Goal: Task Accomplishment & Management: Use online tool/utility

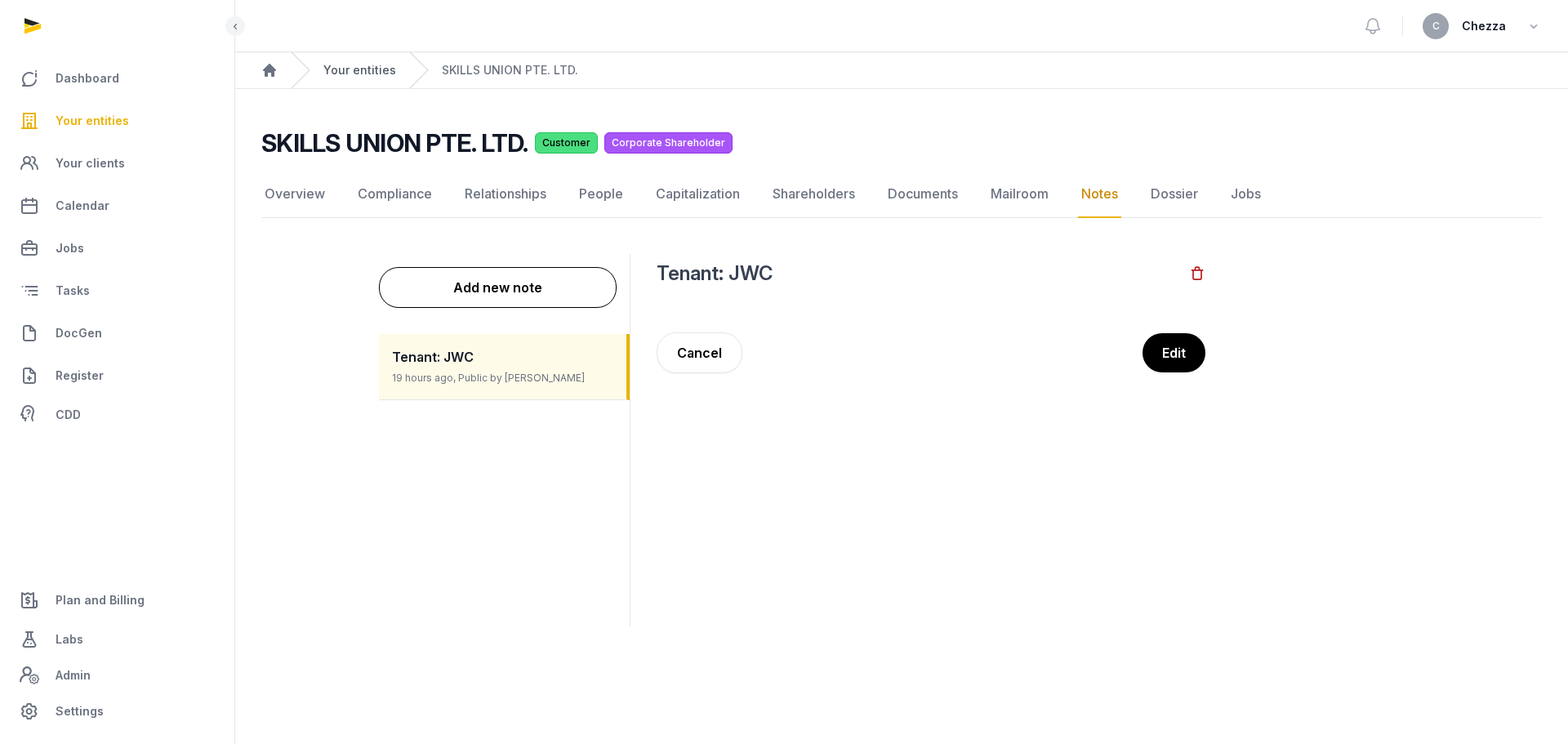
click at [362, 73] on link "Your entities" at bounding box center [359, 70] width 73 height 16
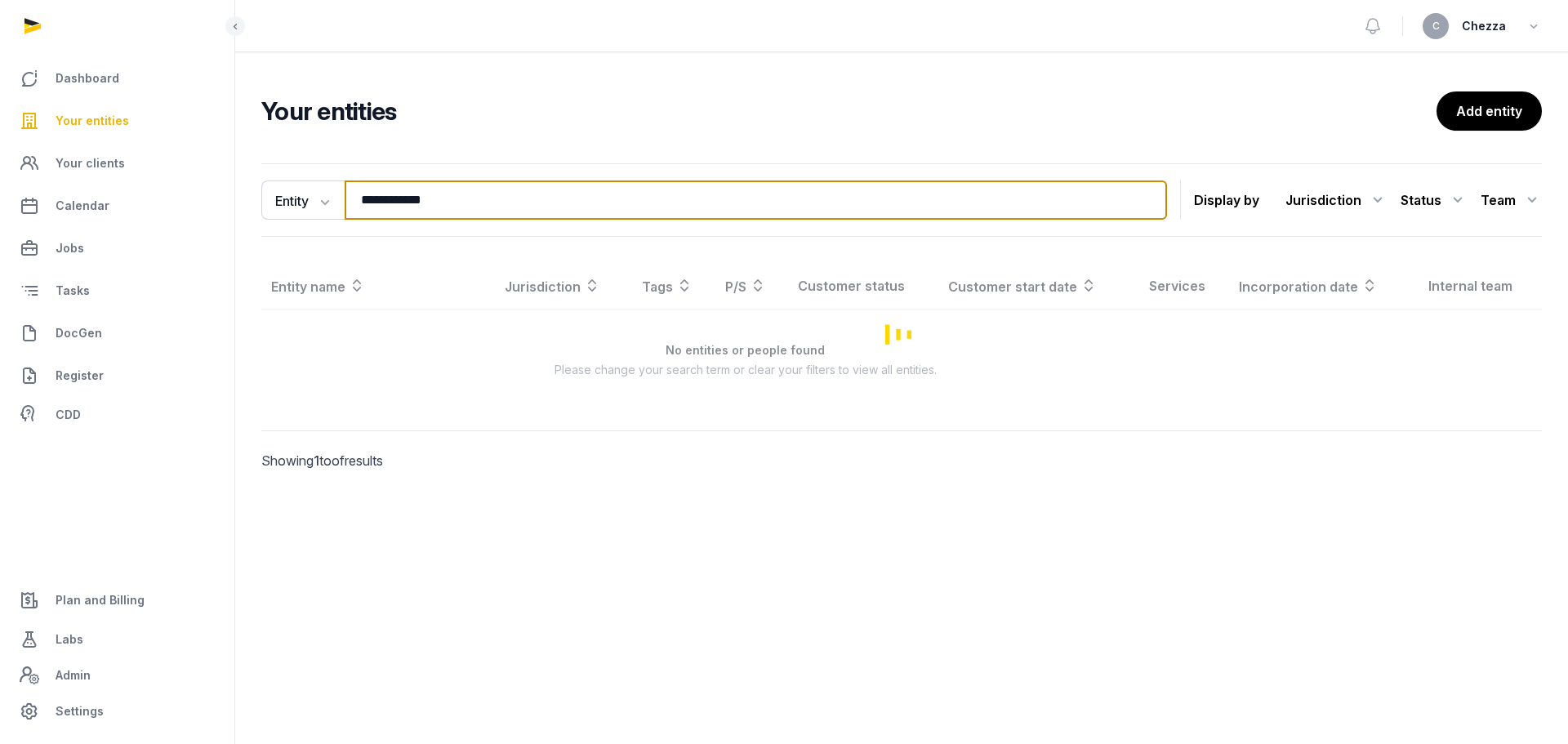
click at [444, 208] on input "**********" at bounding box center [756, 199] width 822 height 39
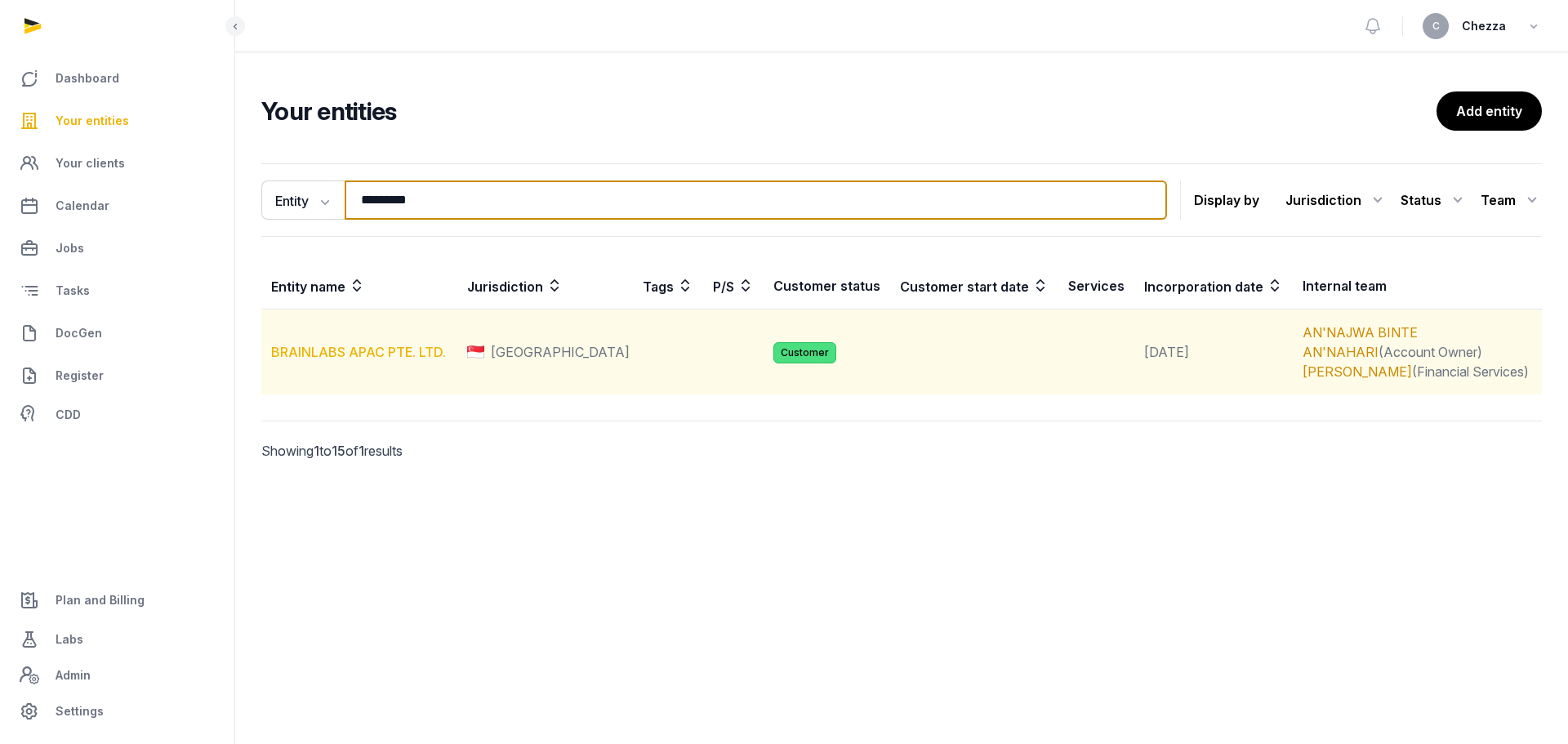
type input "*********"
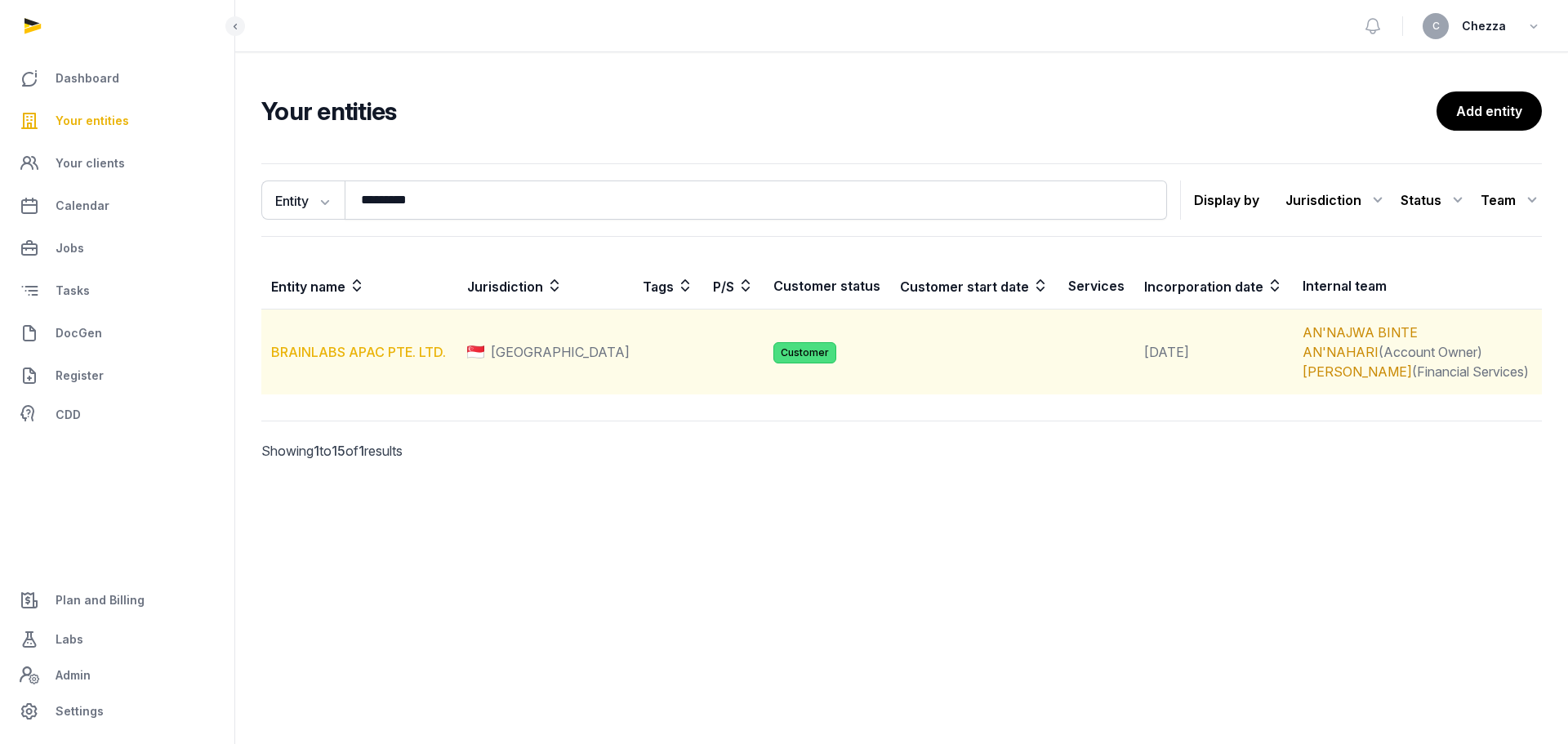
click at [387, 356] on link "BRAINLABS APAC PTE. LTD." at bounding box center [358, 352] width 175 height 16
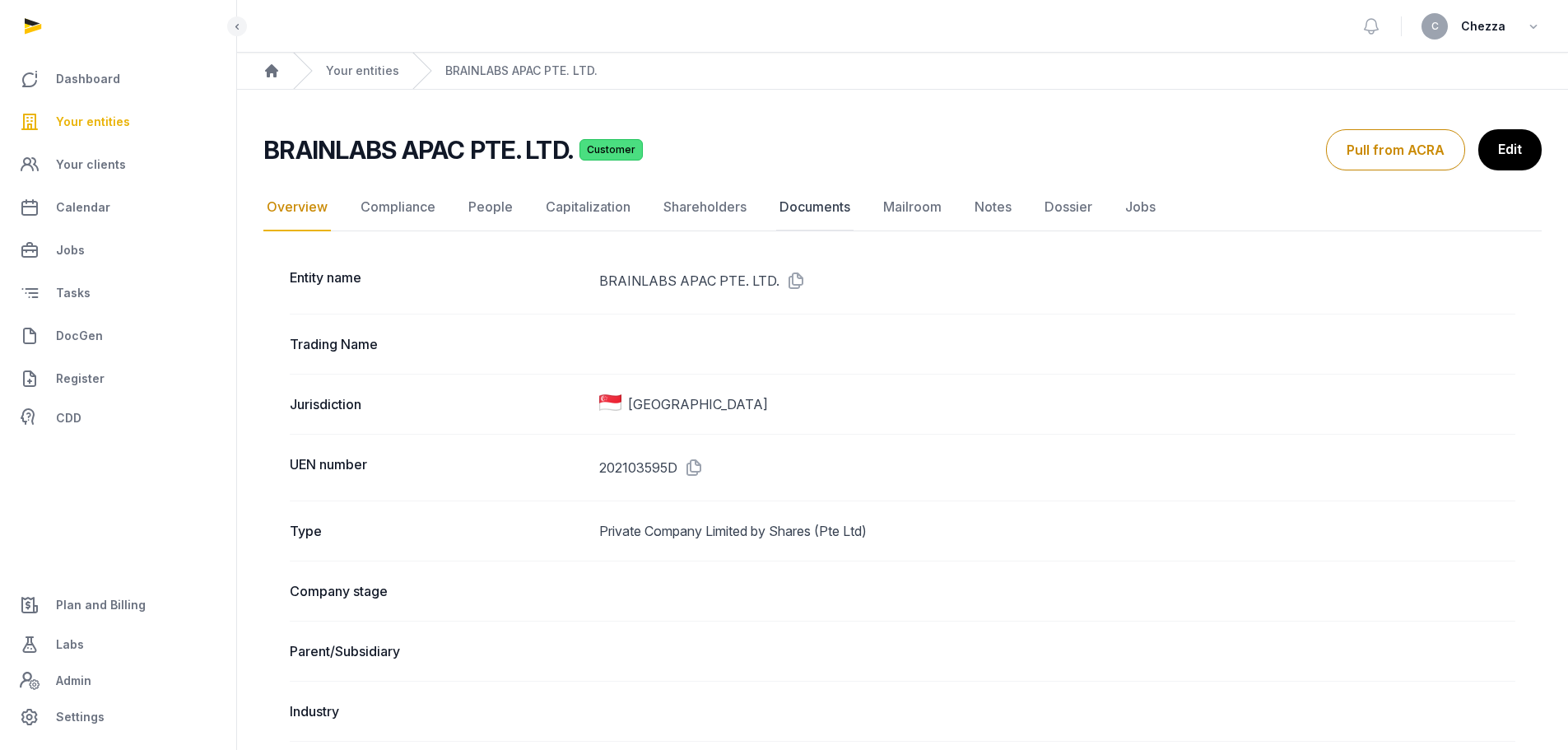
click at [822, 209] on link "Documents" at bounding box center [815, 207] width 77 height 48
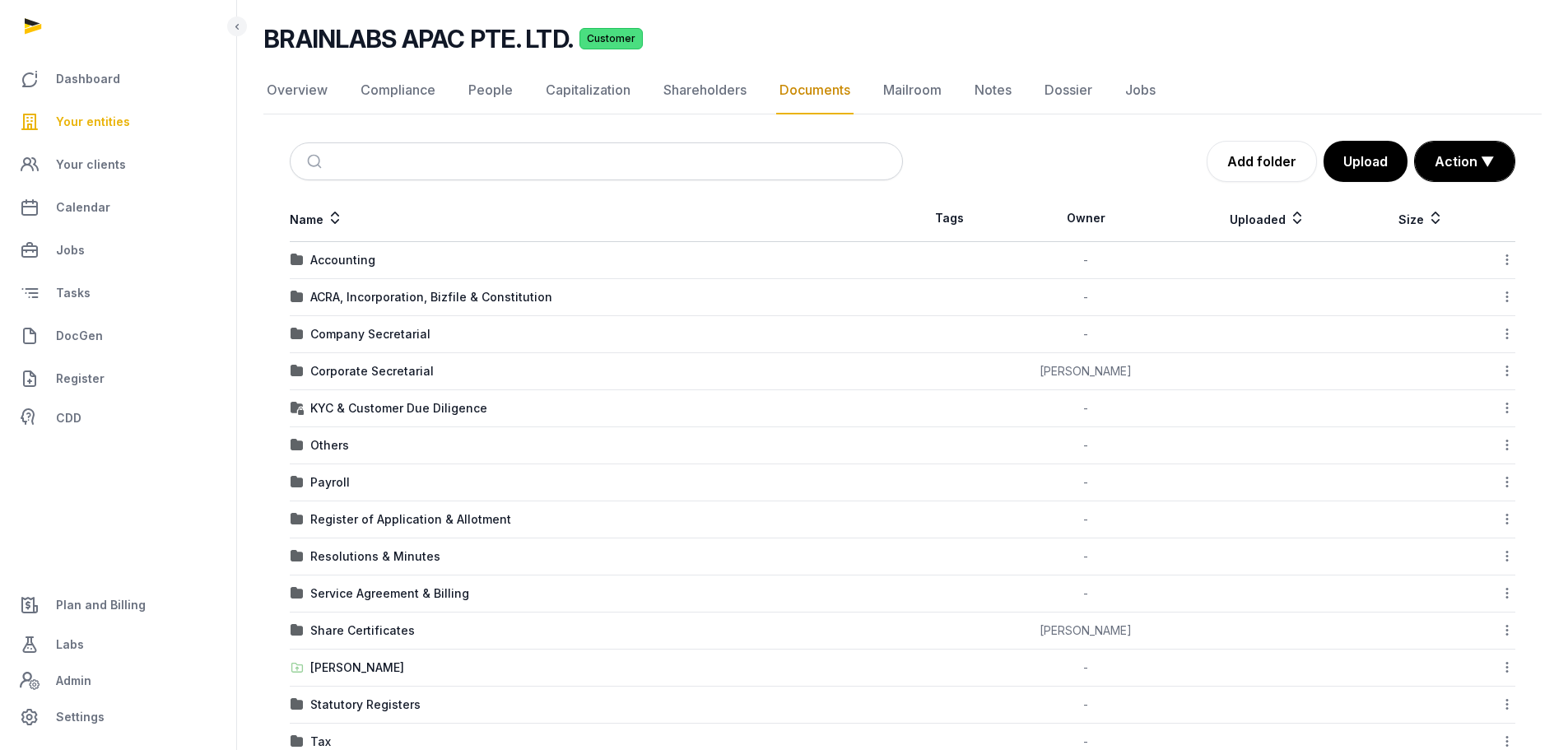
scroll to position [149, 0]
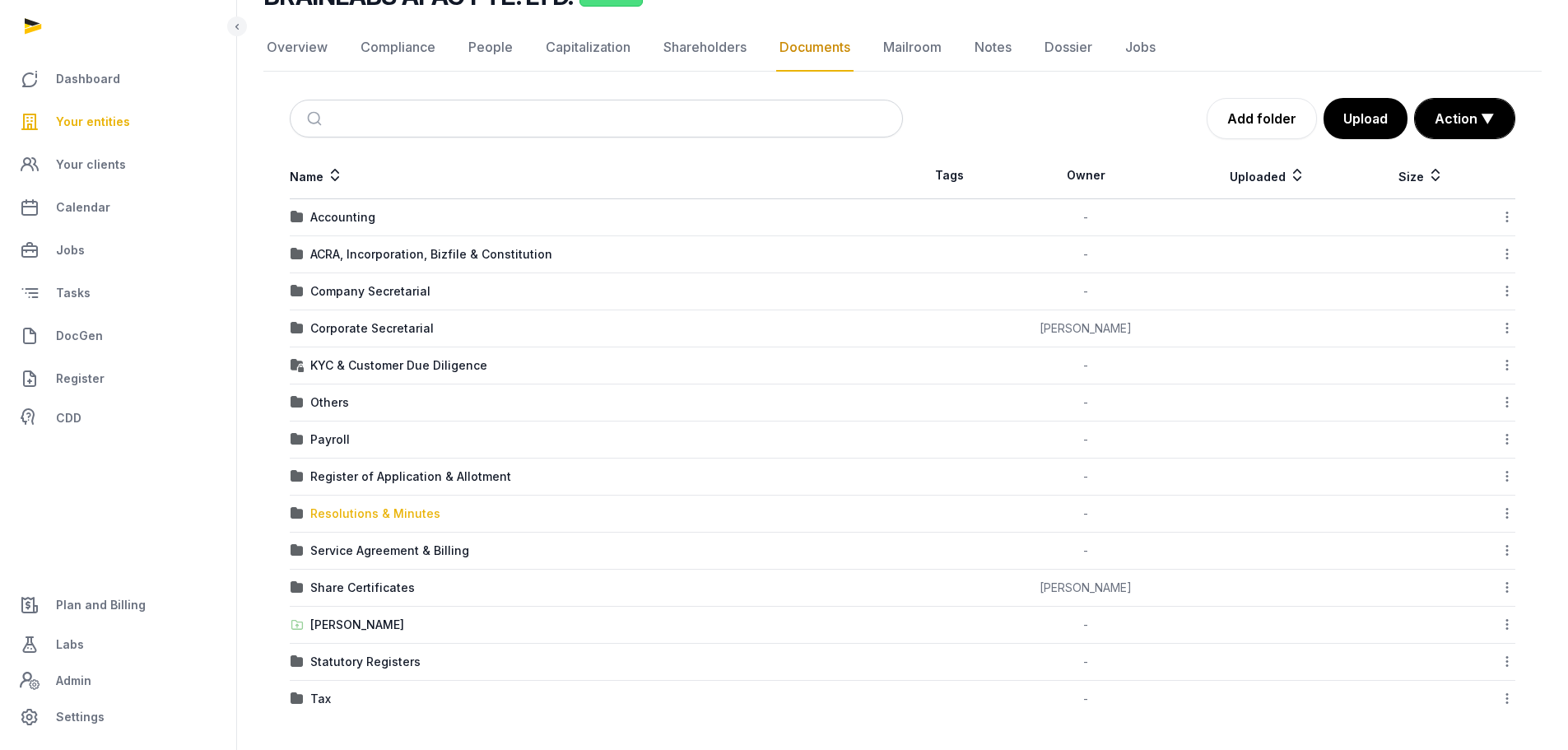
click at [373, 510] on div "Resolutions & Minutes" at bounding box center [375, 513] width 130 height 17
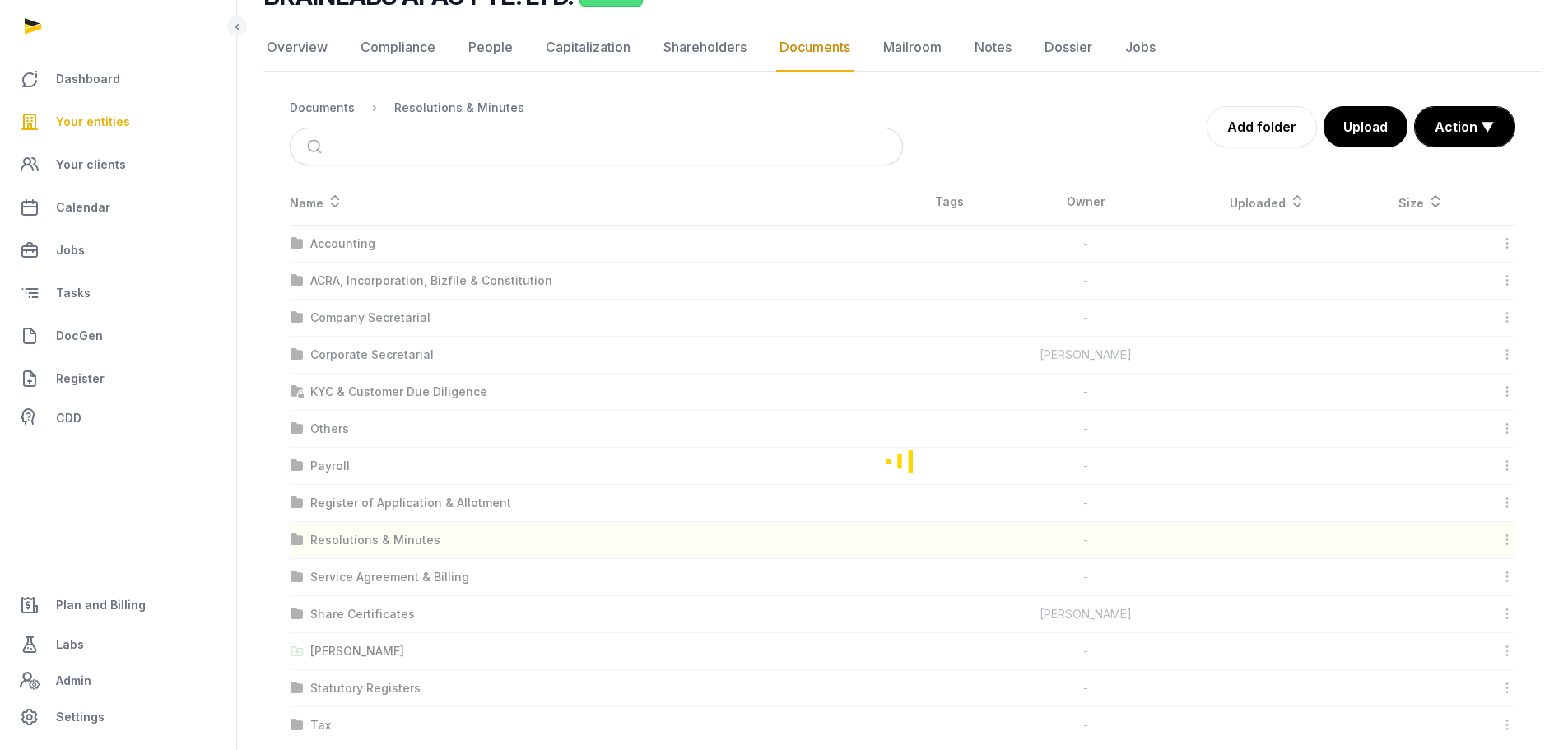
scroll to position [0, 0]
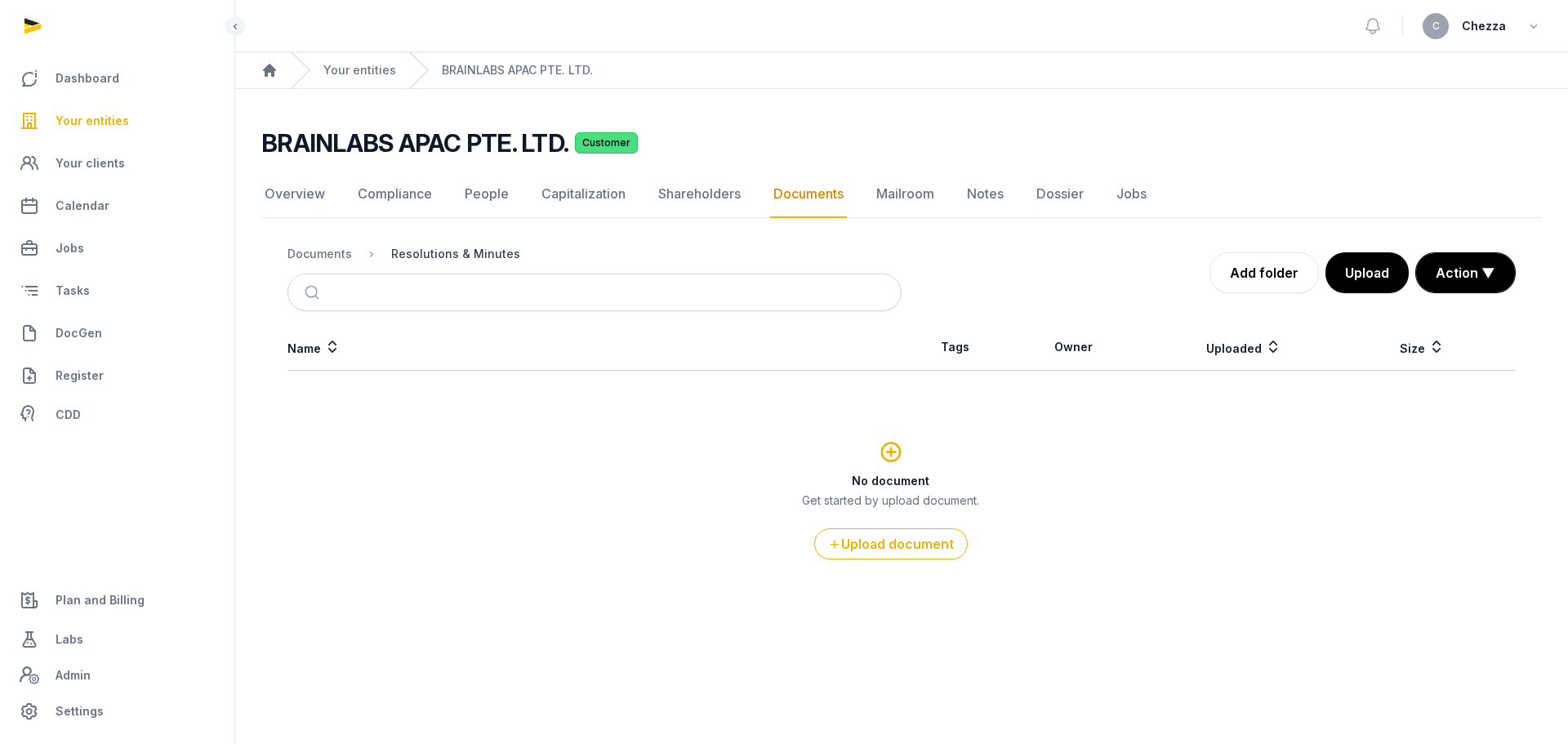
click at [409, 251] on div "Resolutions & Minutes" at bounding box center [456, 254] width 129 height 16
click at [313, 258] on div "Documents" at bounding box center [319, 254] width 65 height 16
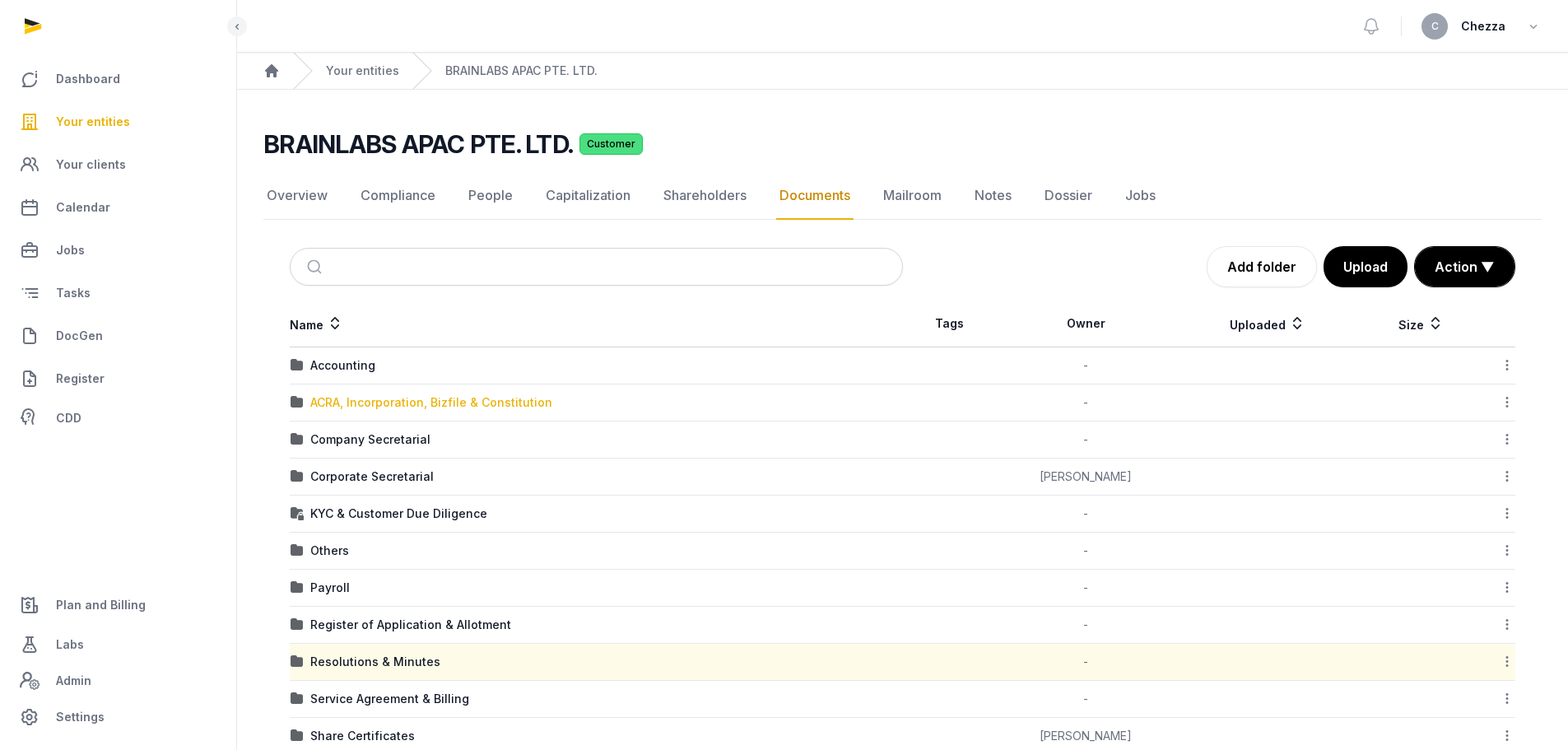
click at [351, 405] on div "ACRA, Incorporation, Bizfile & Constitution" at bounding box center [431, 403] width 242 height 17
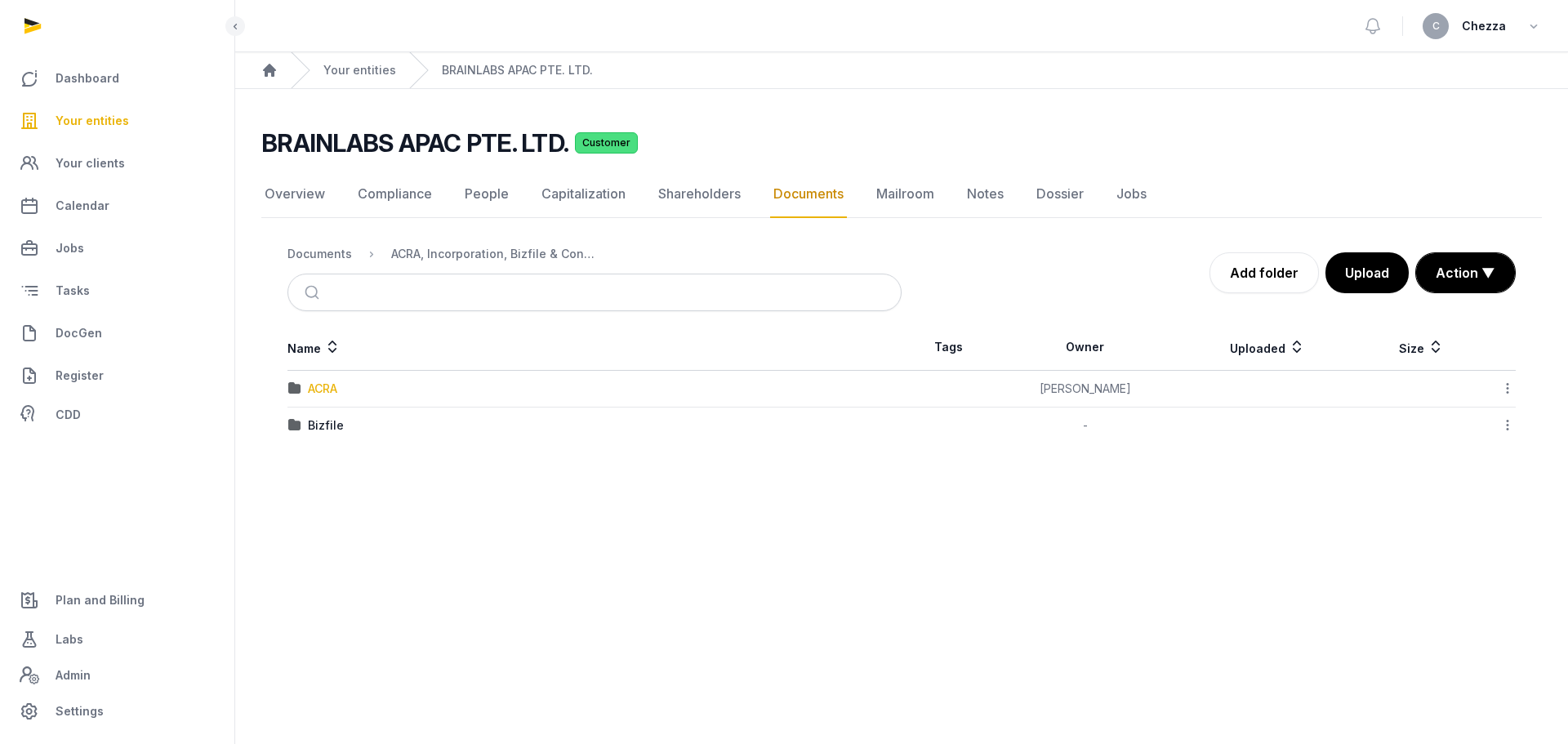
click at [335, 386] on div "ACRA" at bounding box center [322, 388] width 29 height 16
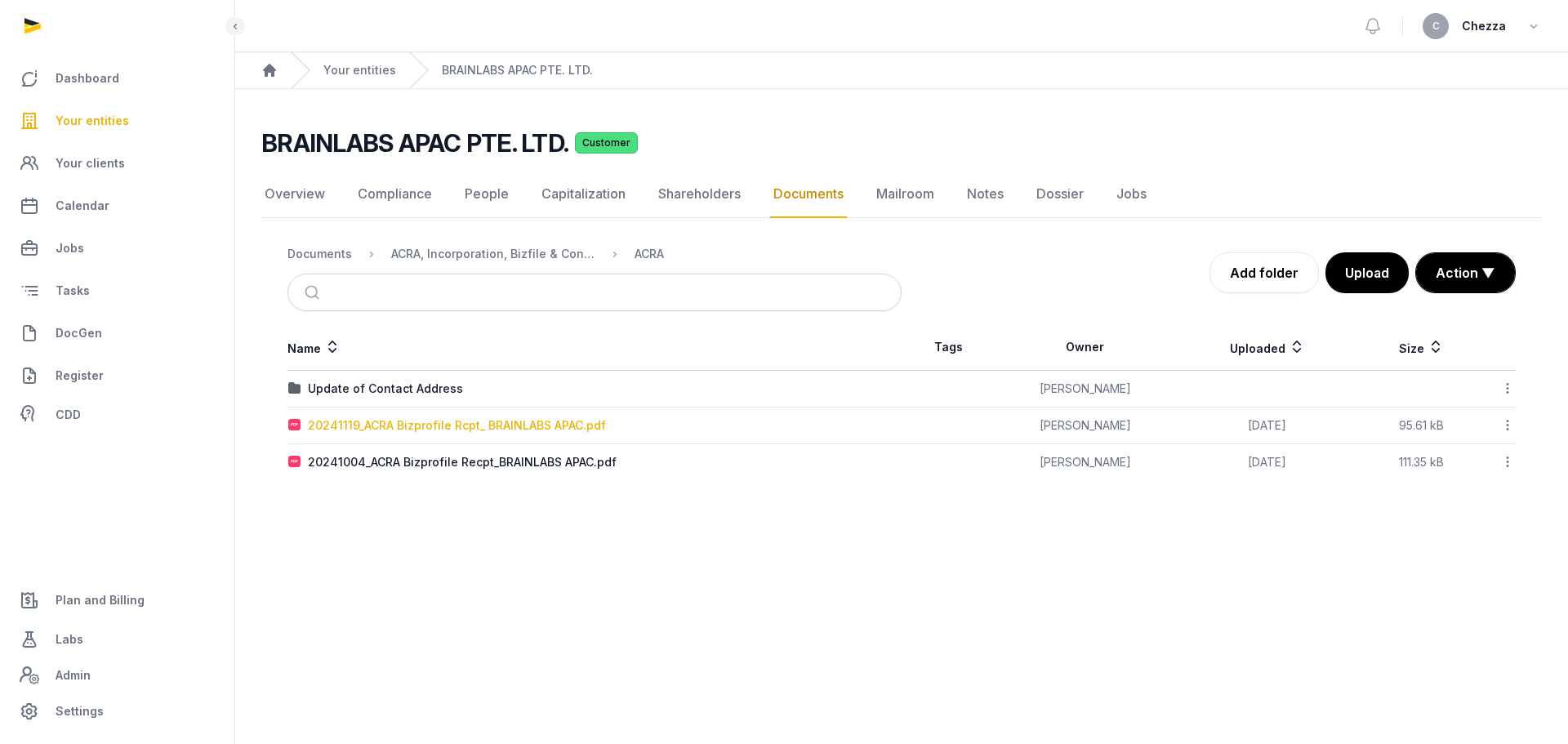
click at [411, 426] on div "20241119_ACRA Bizprofile Rcpt_ BRAINLABS APAC.pdf" at bounding box center [457, 426] width 298 height 16
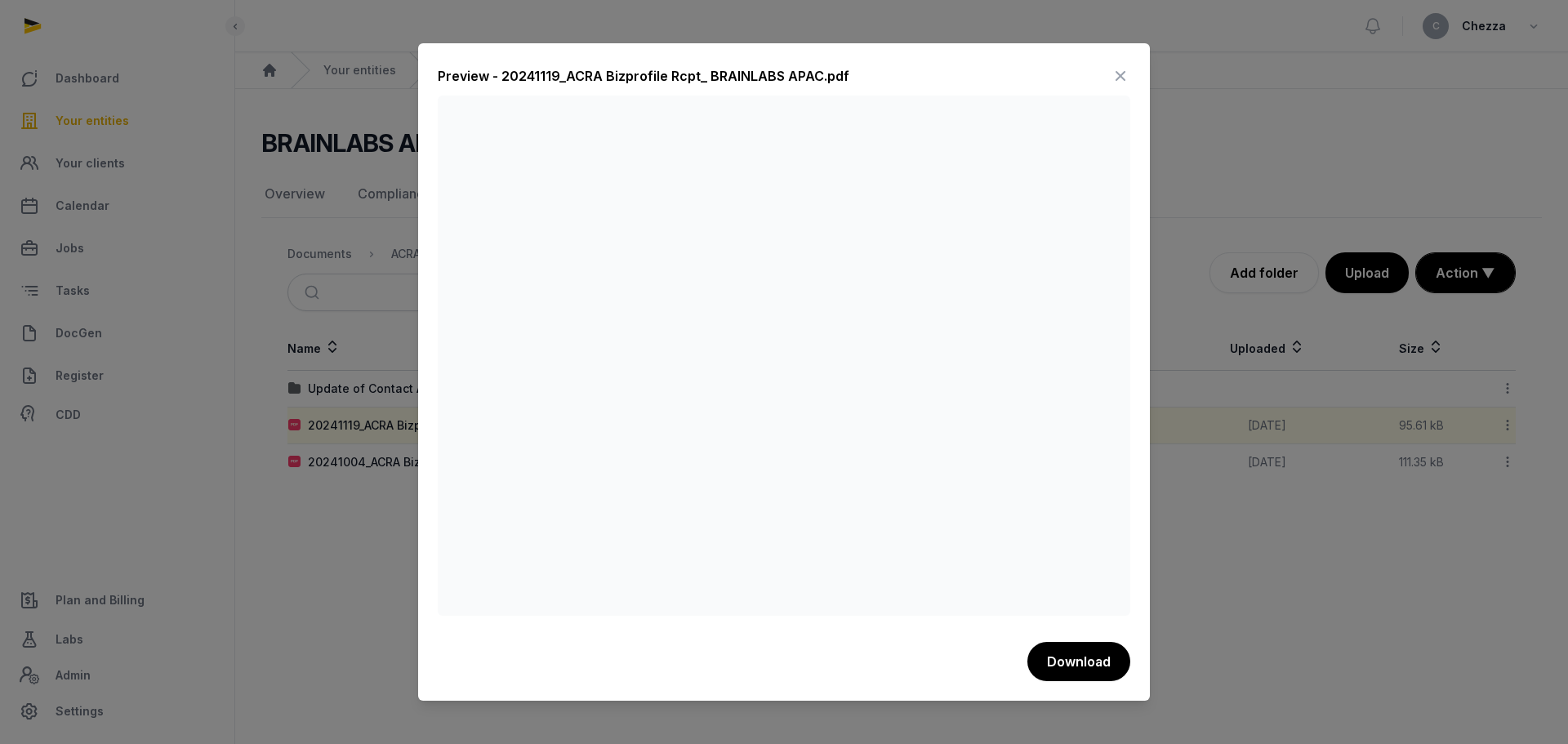
click at [253, 573] on div at bounding box center [784, 372] width 1568 height 744
click at [407, 487] on div at bounding box center [784, 372] width 1568 height 744
click at [1121, 80] on icon at bounding box center [1121, 75] width 20 height 26
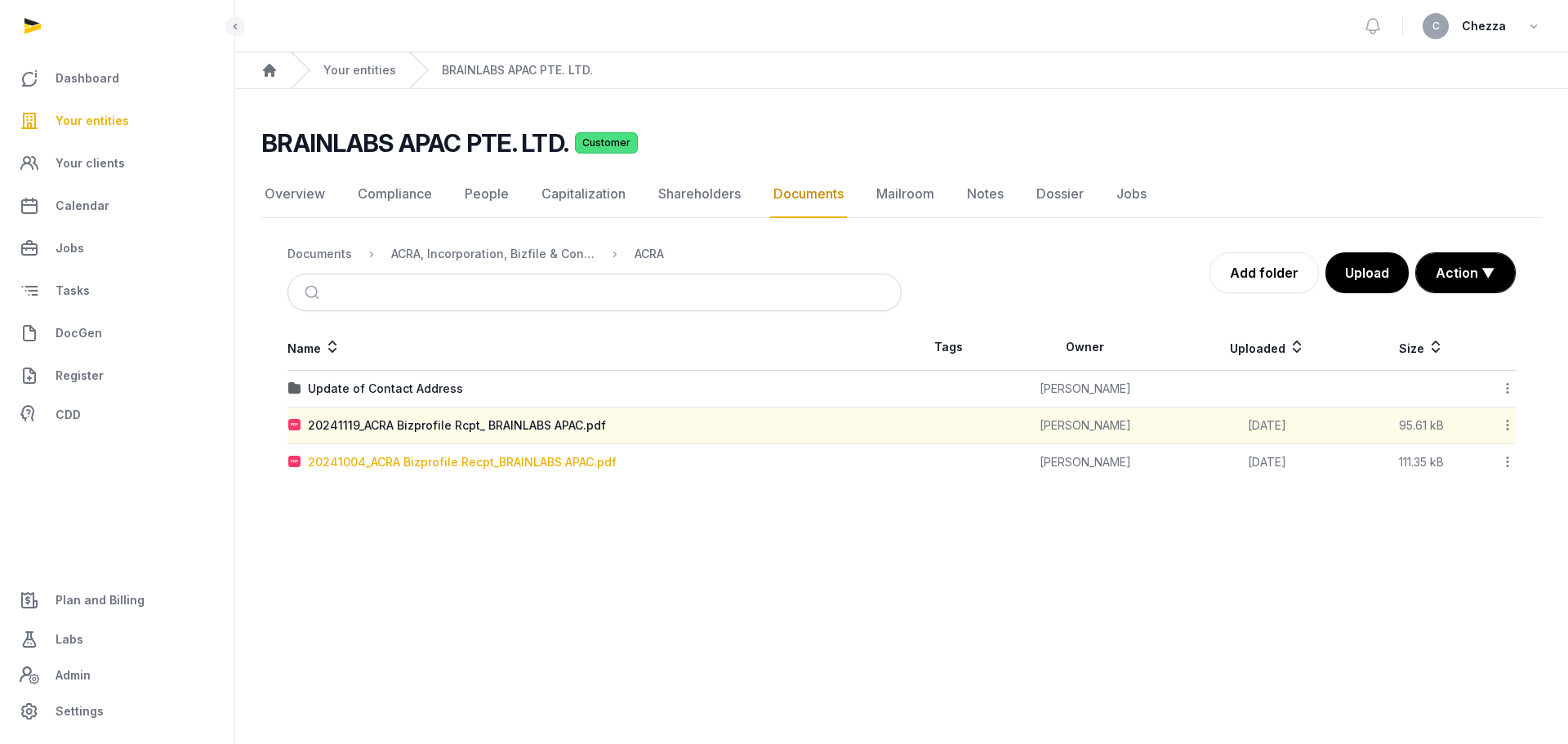
click at [517, 467] on div "20241004_ACRA Bizprofile Recpt_BRAINLABS APAC.pdf" at bounding box center [461, 462] width 308 height 16
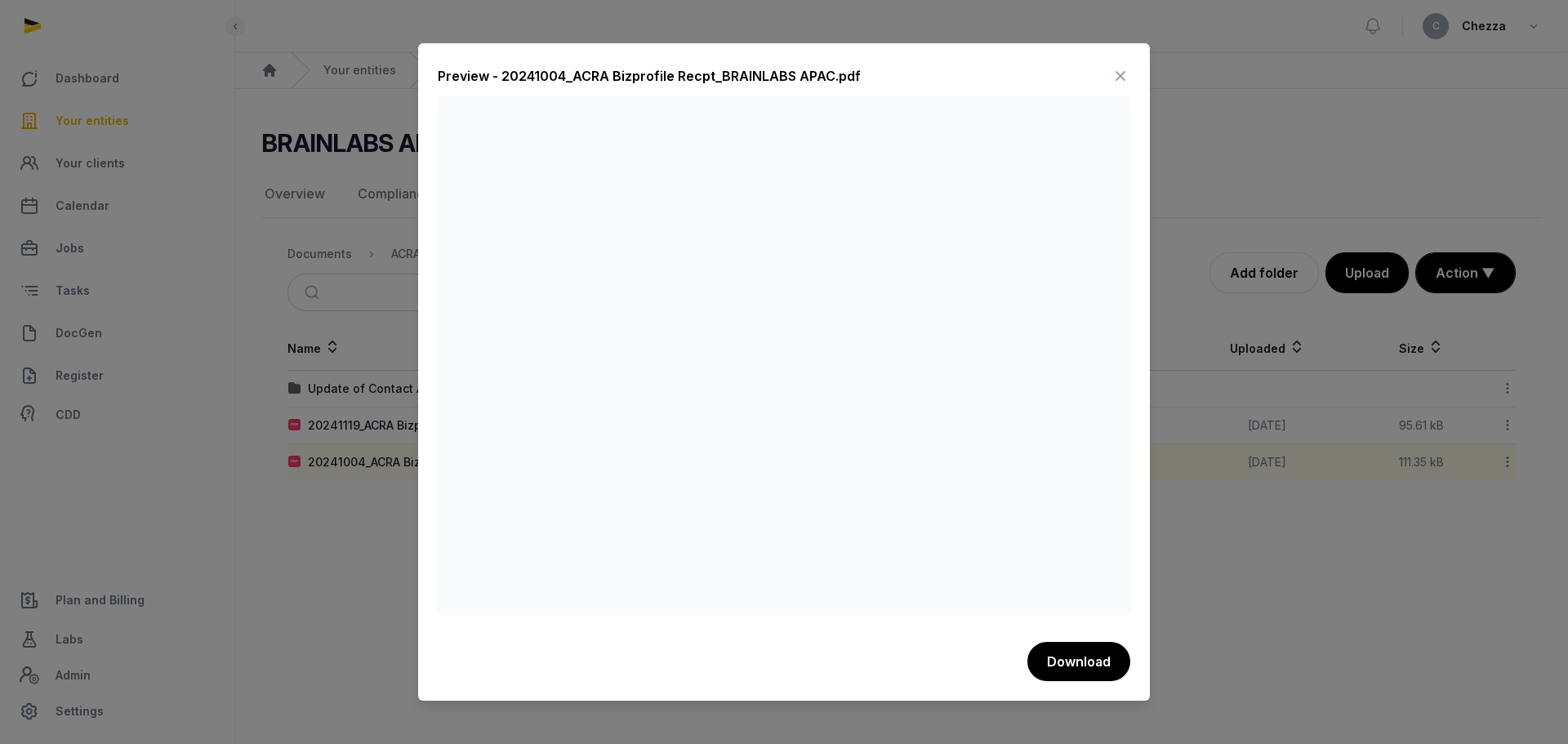
click at [363, 566] on div at bounding box center [784, 372] width 1568 height 744
click at [1127, 73] on icon at bounding box center [1121, 75] width 20 height 26
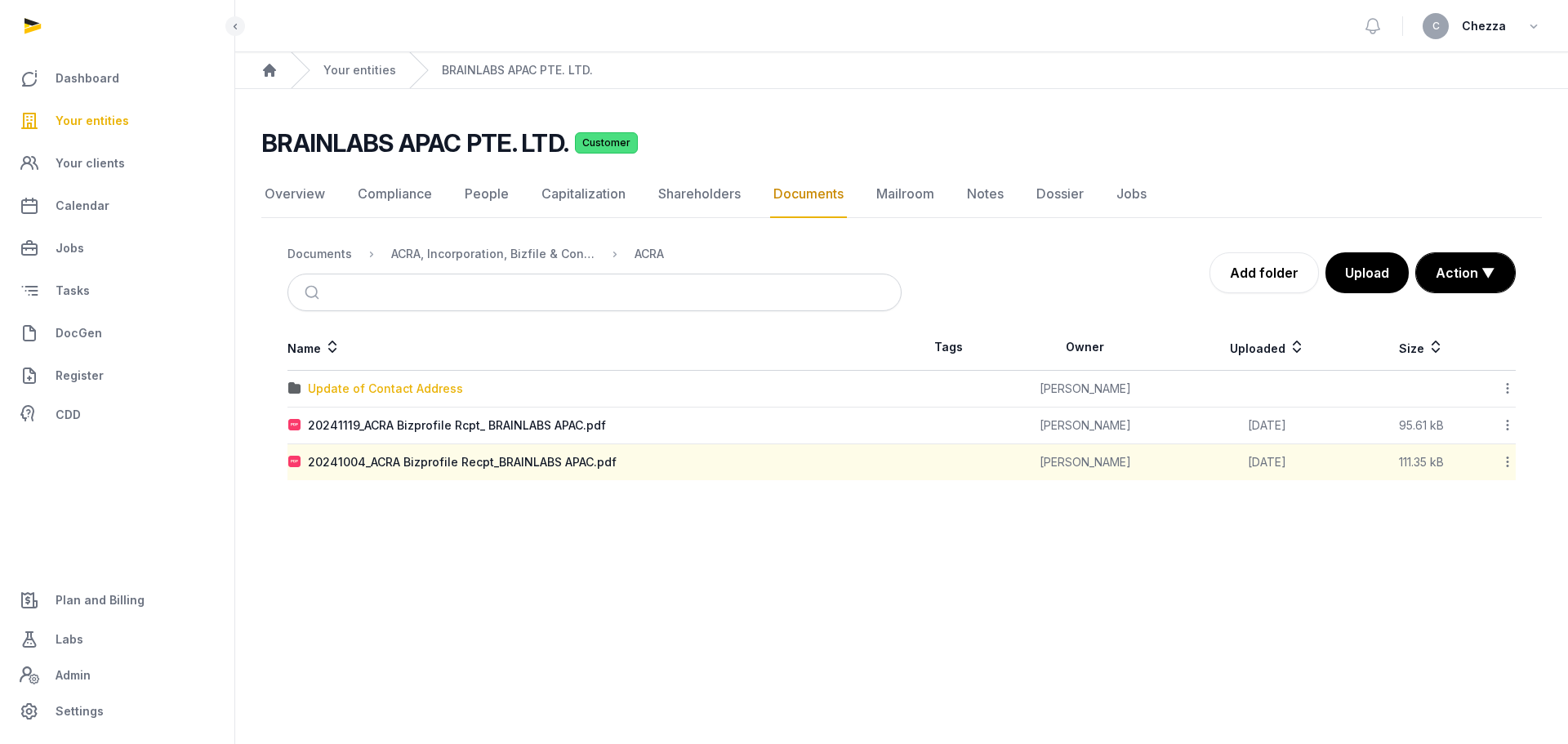
click at [384, 387] on div "Update of Contact Address" at bounding box center [385, 388] width 156 height 16
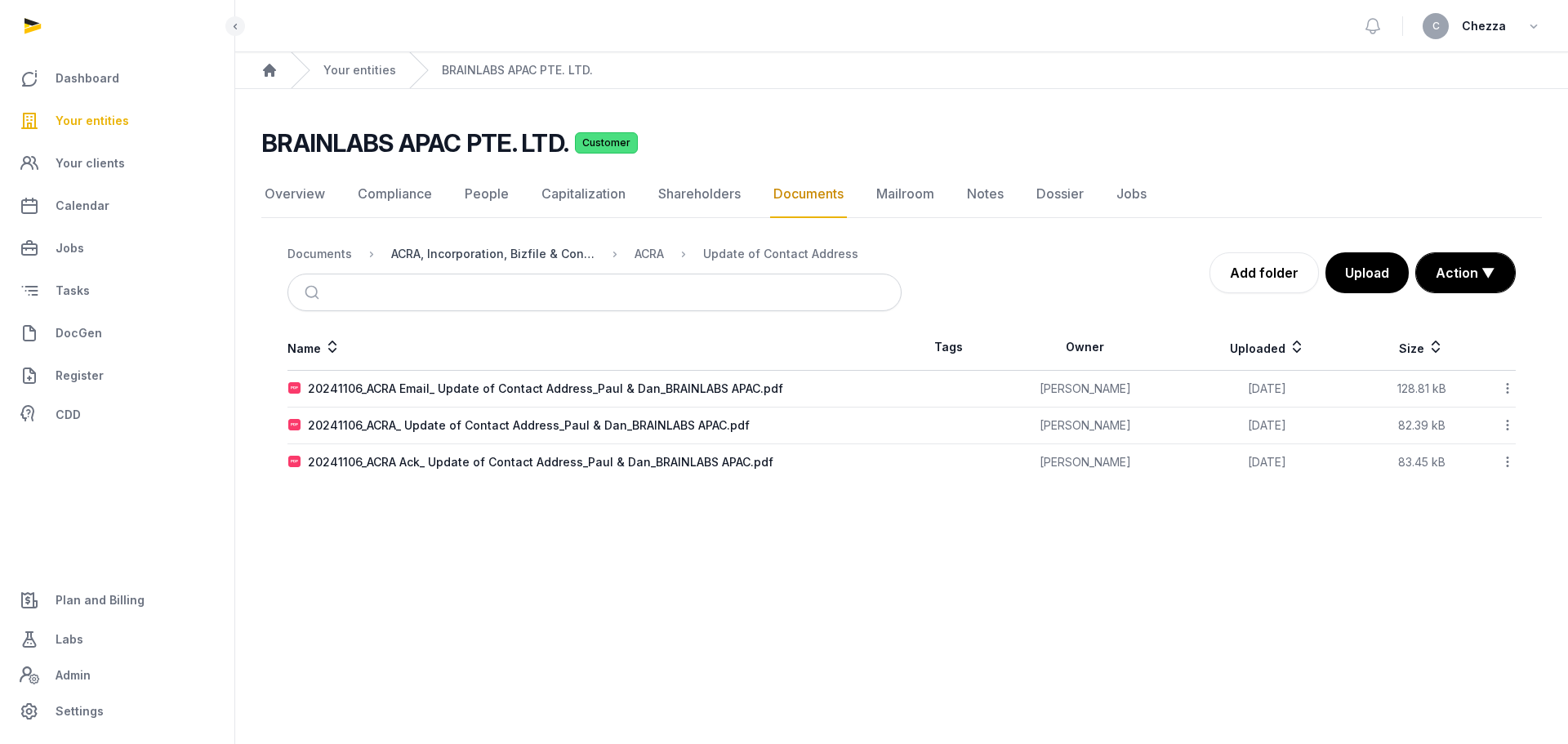
click at [467, 251] on div "ACRA, Incorporation, Bizfile & Constitution" at bounding box center [493, 254] width 204 height 16
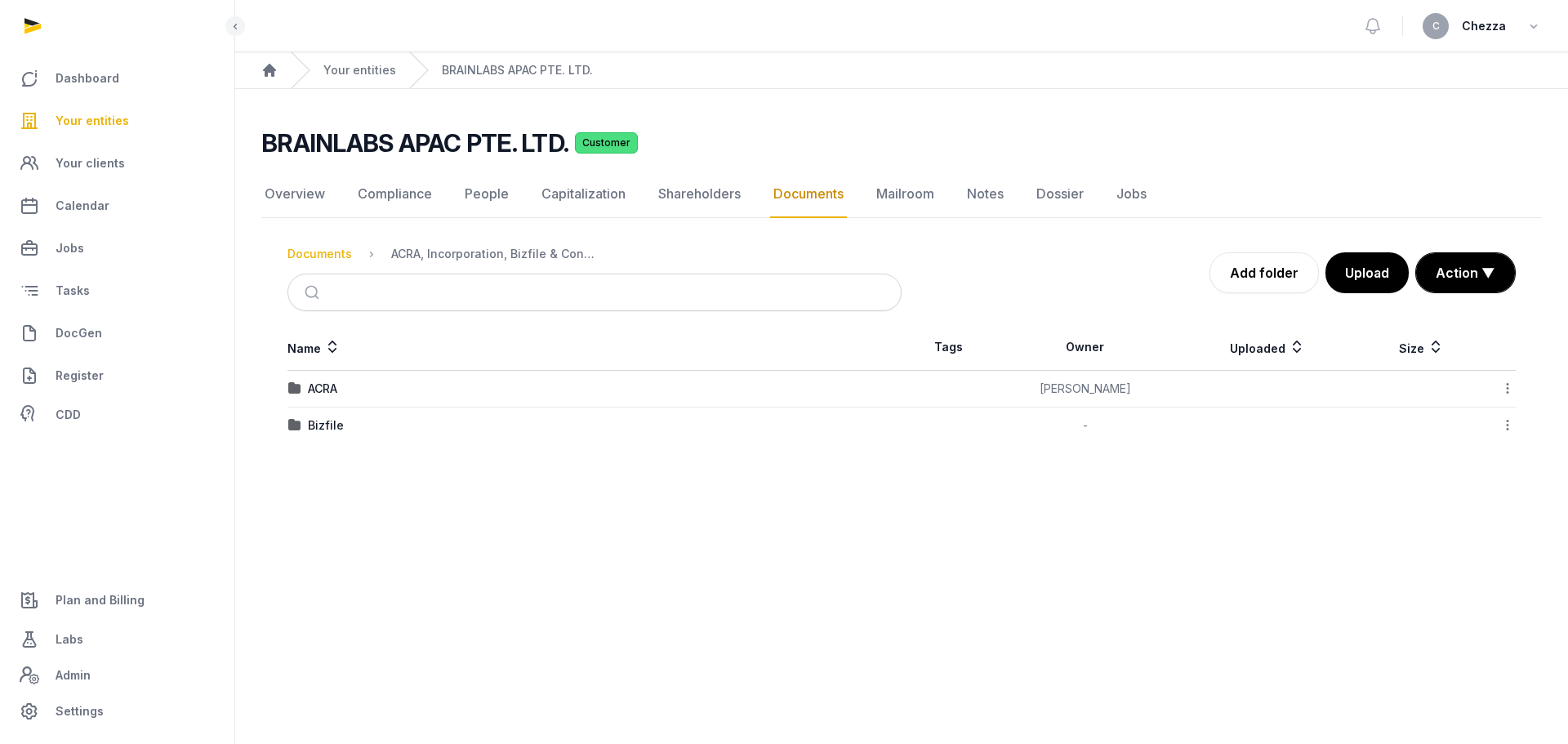
click at [307, 253] on div "Documents" at bounding box center [319, 254] width 65 height 16
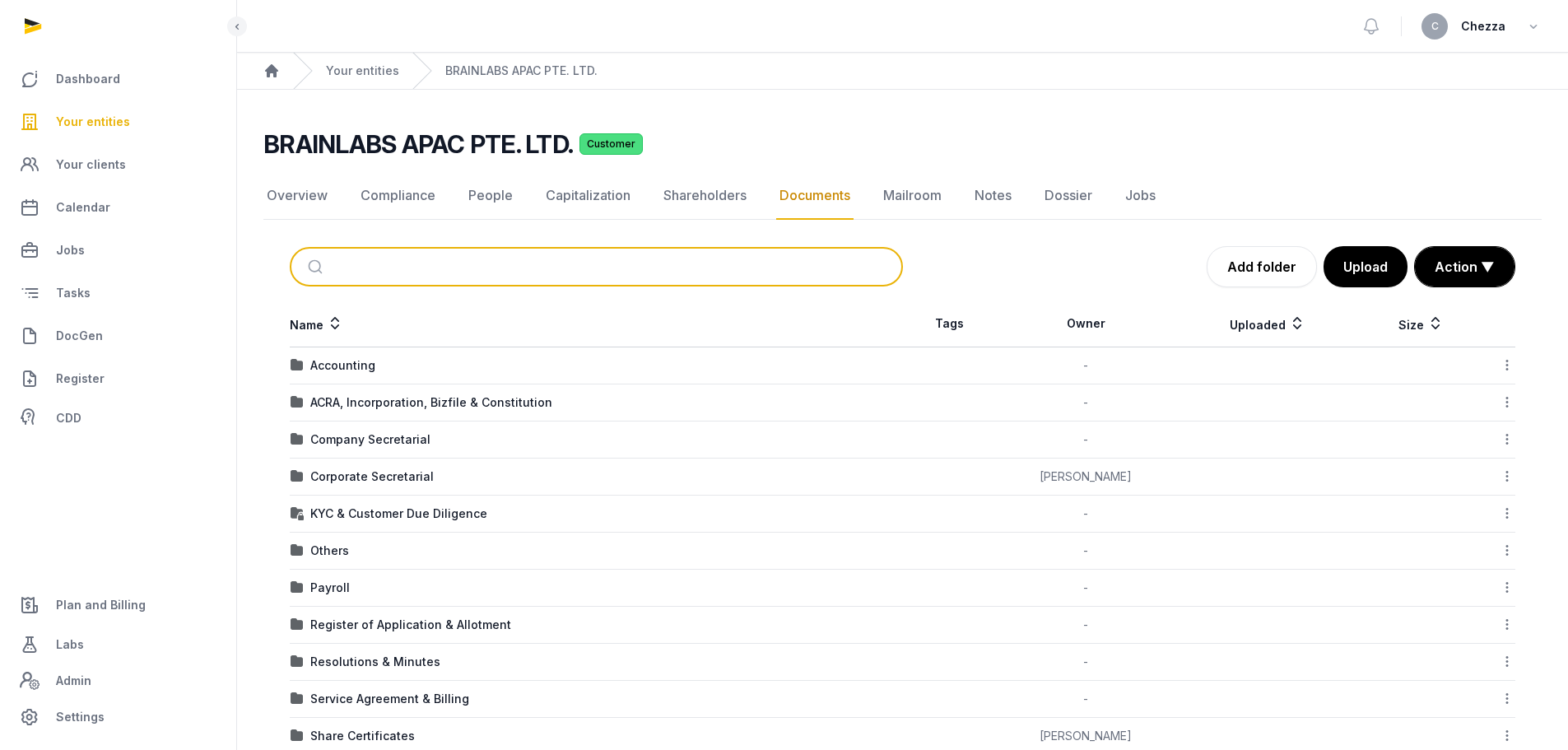
click at [364, 275] on input "search" at bounding box center [615, 266] width 558 height 36
type input "***"
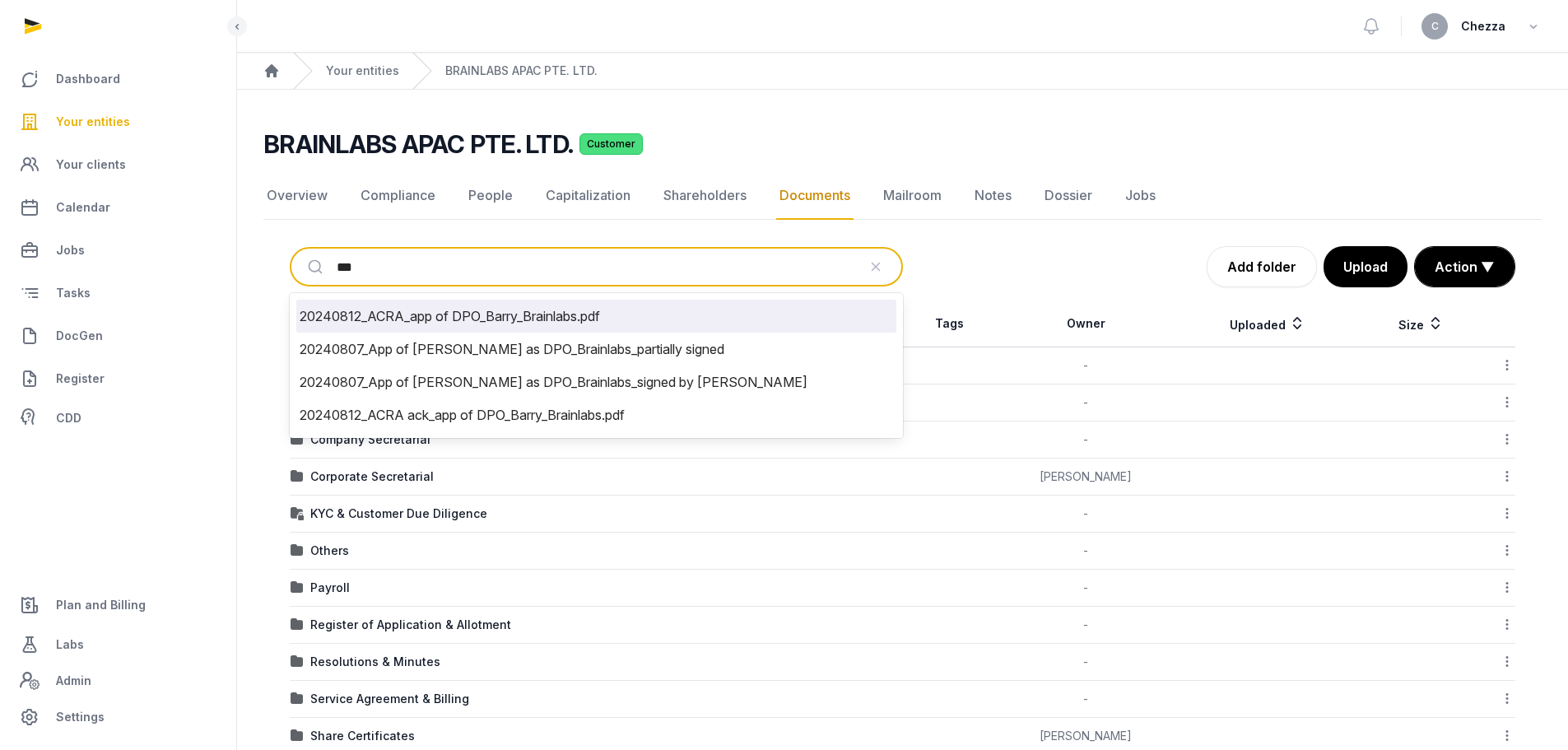
click at [519, 314] on li "20240812_ACRA_app of DPO_Barry_Brainlabs.pdf" at bounding box center [596, 316] width 600 height 33
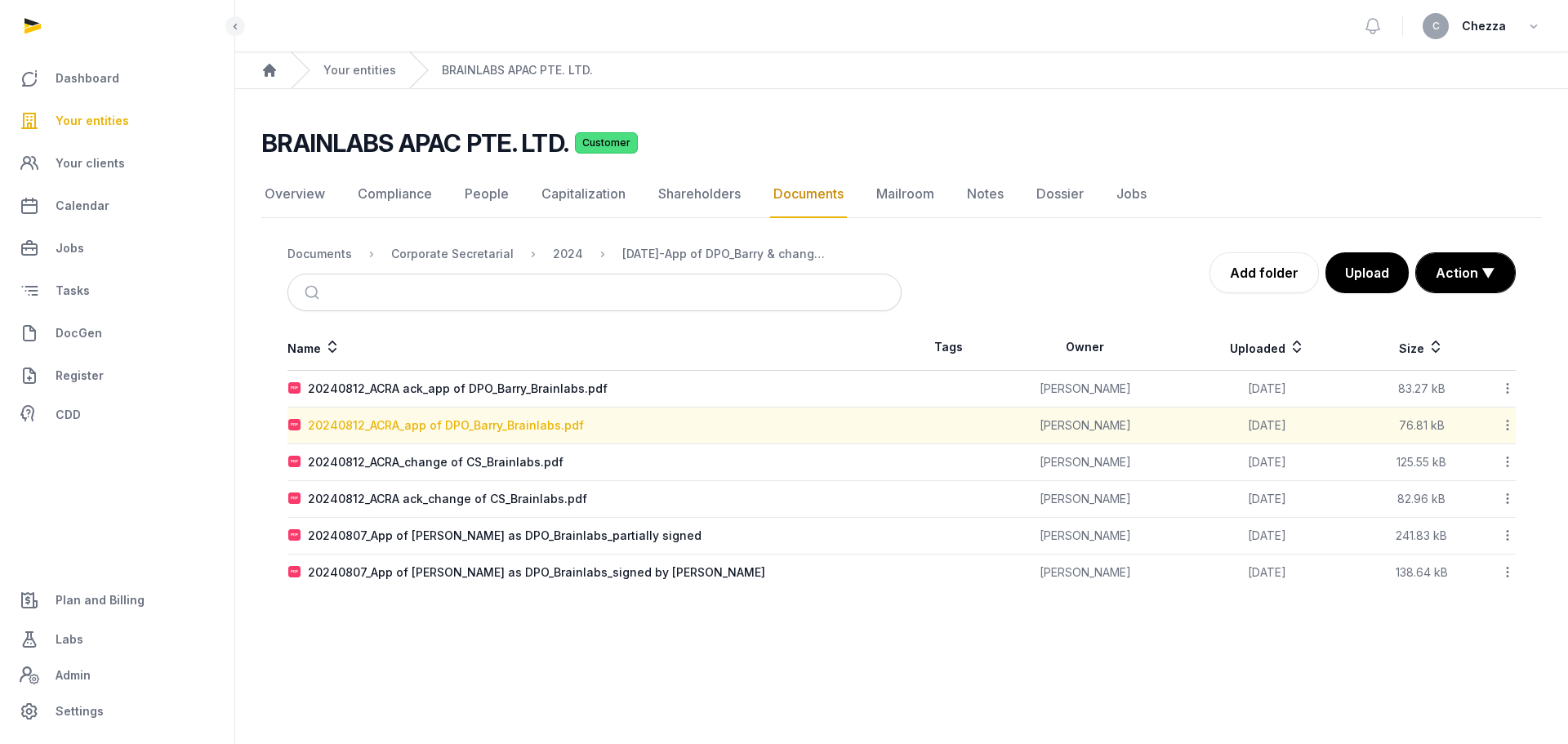
click at [445, 424] on div "20240812_ACRA_app of DPO_Barry_Brainlabs.pdf" at bounding box center [445, 426] width 276 height 16
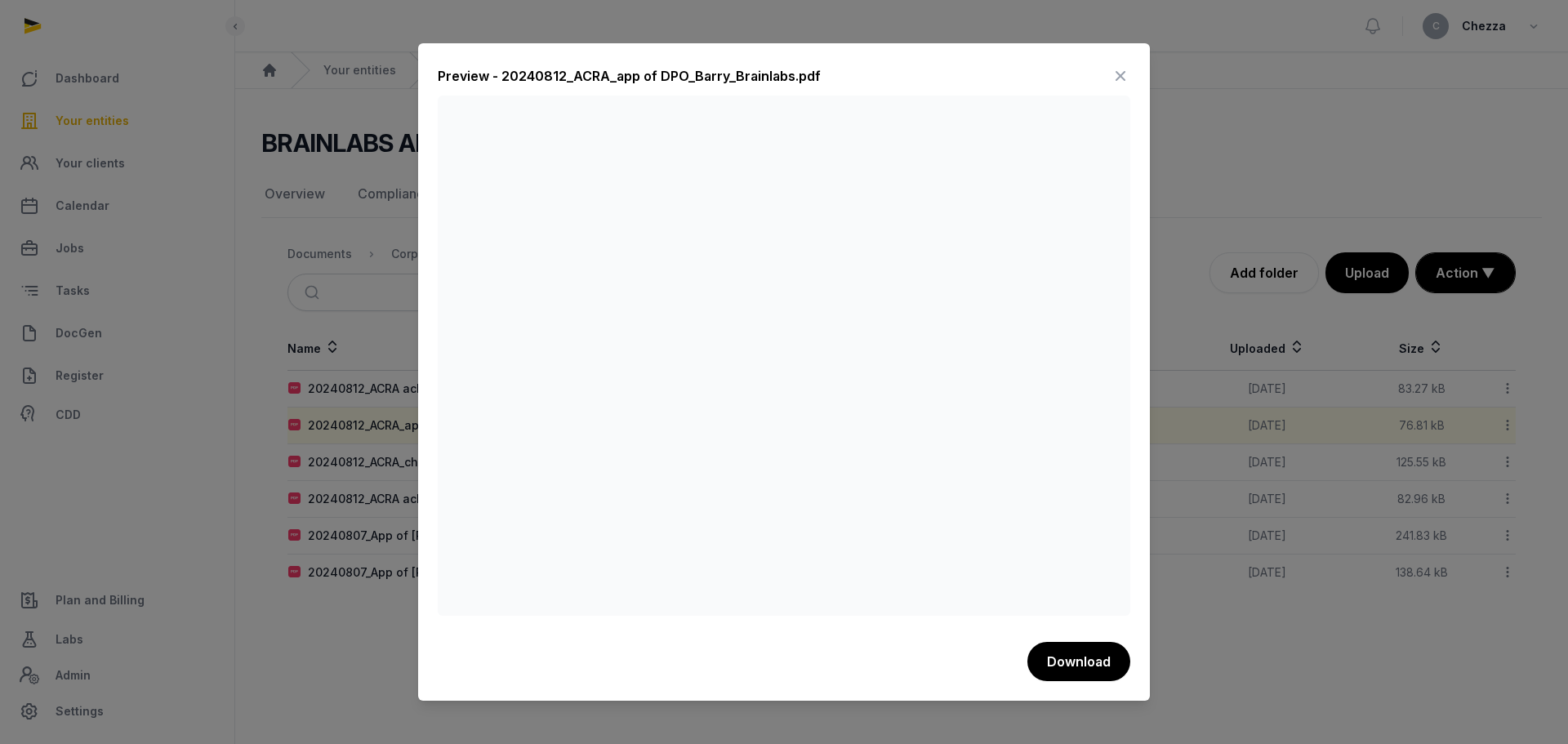
click at [666, 674] on div "Download" at bounding box center [783, 661] width 692 height 39
click at [356, 644] on div at bounding box center [784, 372] width 1568 height 744
click at [1121, 69] on icon at bounding box center [1121, 75] width 20 height 26
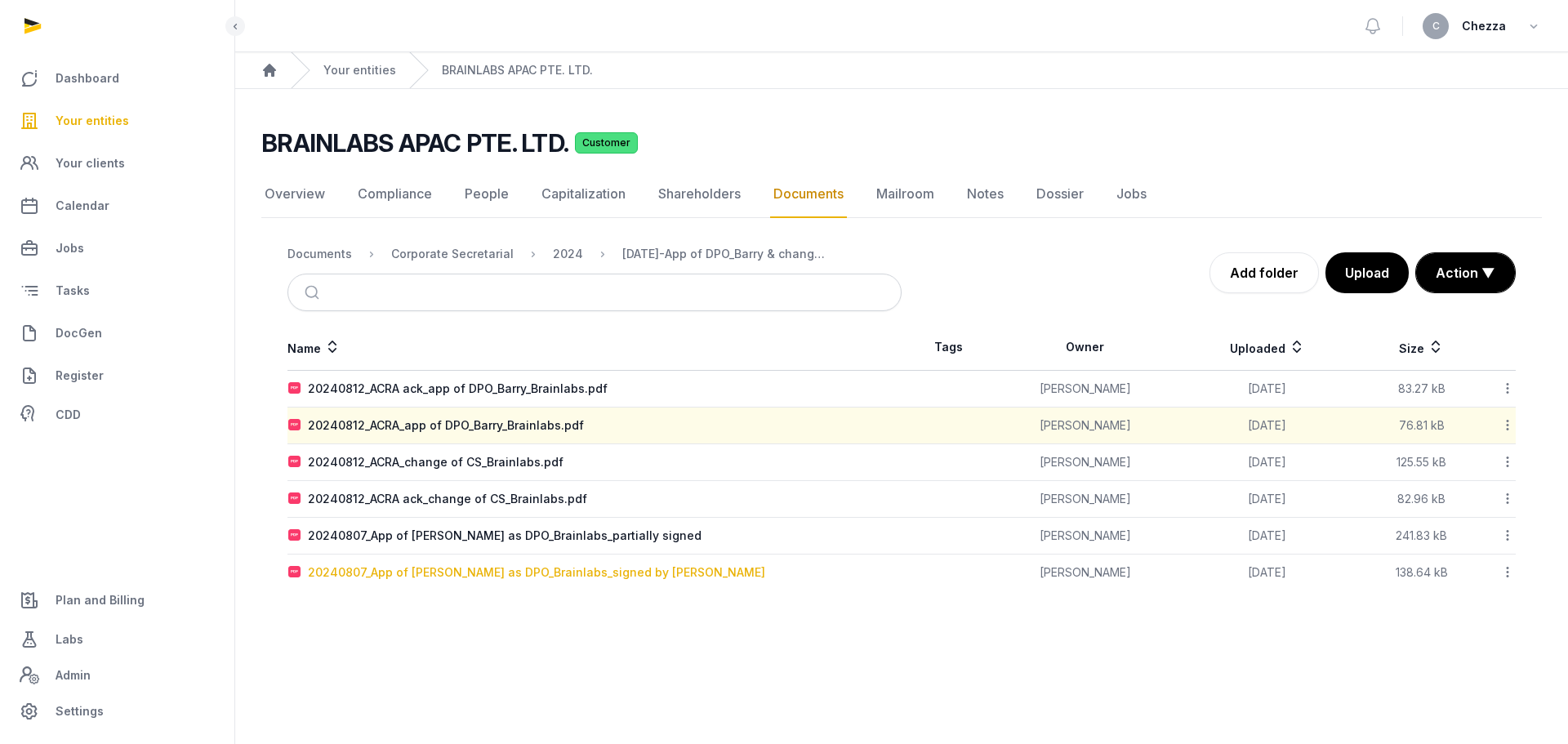
click at [552, 573] on div "20240807_App of Barry as DPO_Brainlabs_signed by Oli Too" at bounding box center [536, 572] width 457 height 16
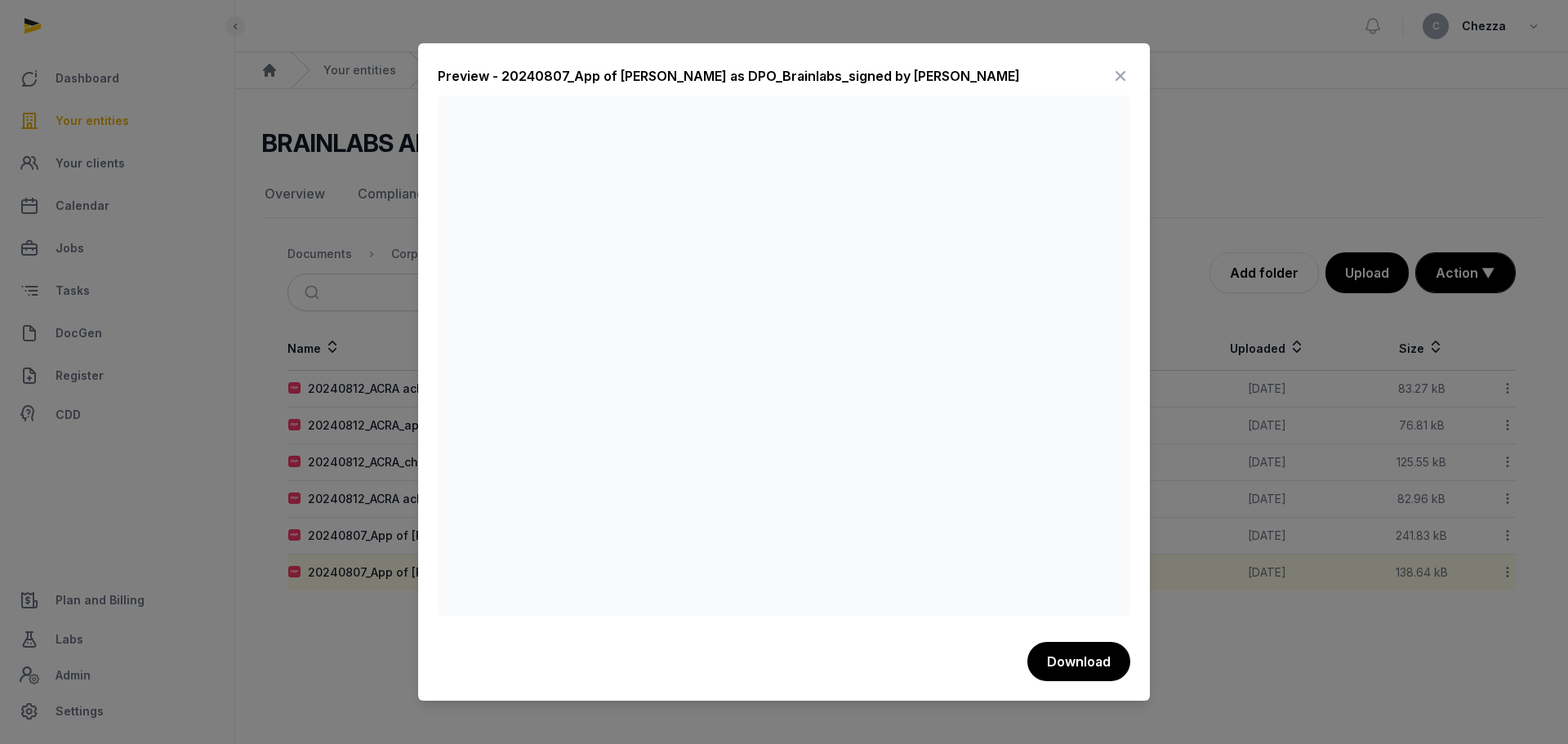
click at [316, 302] on div at bounding box center [784, 372] width 1568 height 744
click at [316, 251] on div at bounding box center [784, 372] width 1568 height 744
click at [1130, 78] on div "Preview - 20240807_App of Barry as DPO_Brainlabs_signed by Oli Too Download" at bounding box center [784, 373] width 731 height 659
click at [1116, 77] on icon at bounding box center [1121, 75] width 20 height 26
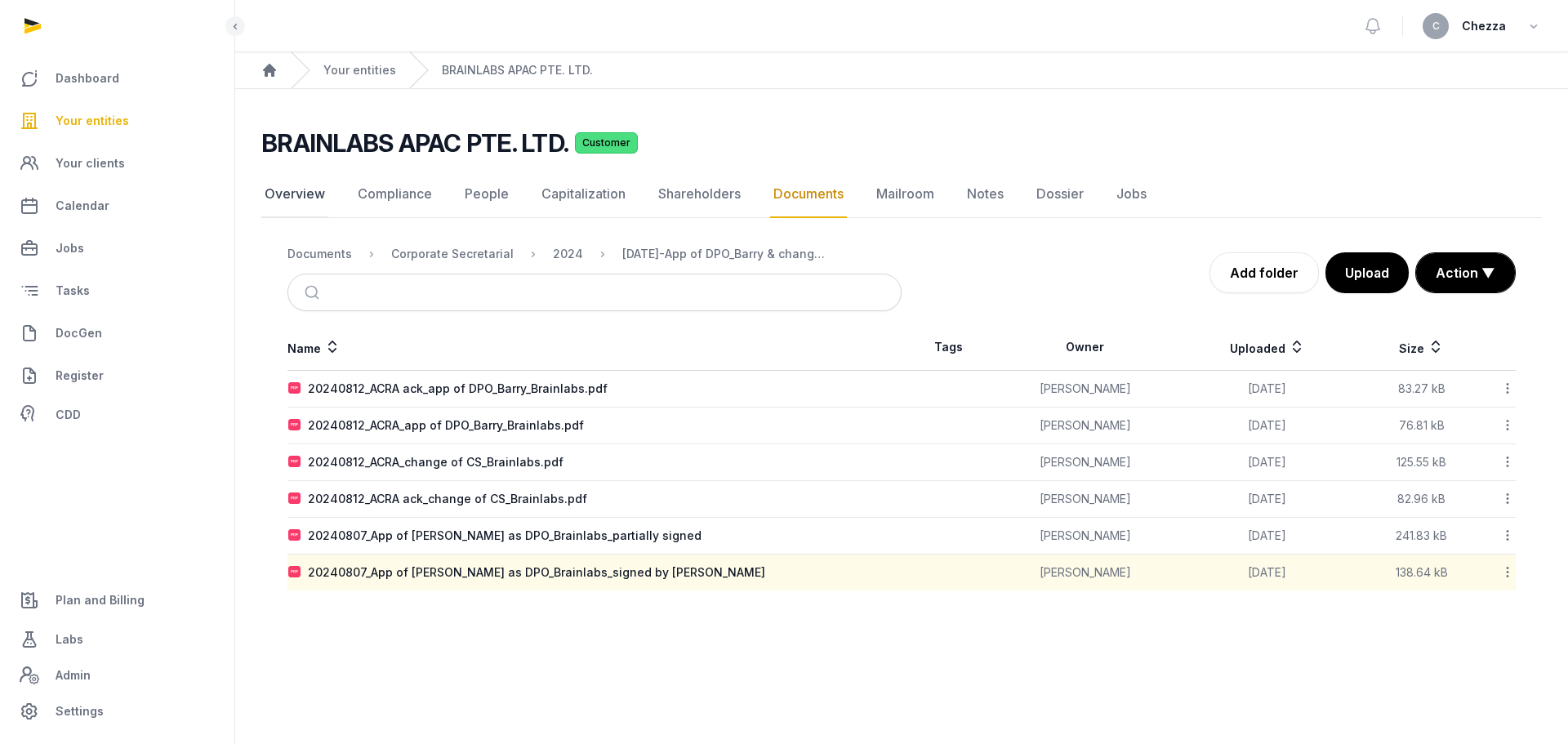
click at [295, 195] on link "Overview" at bounding box center [295, 195] width 67 height 47
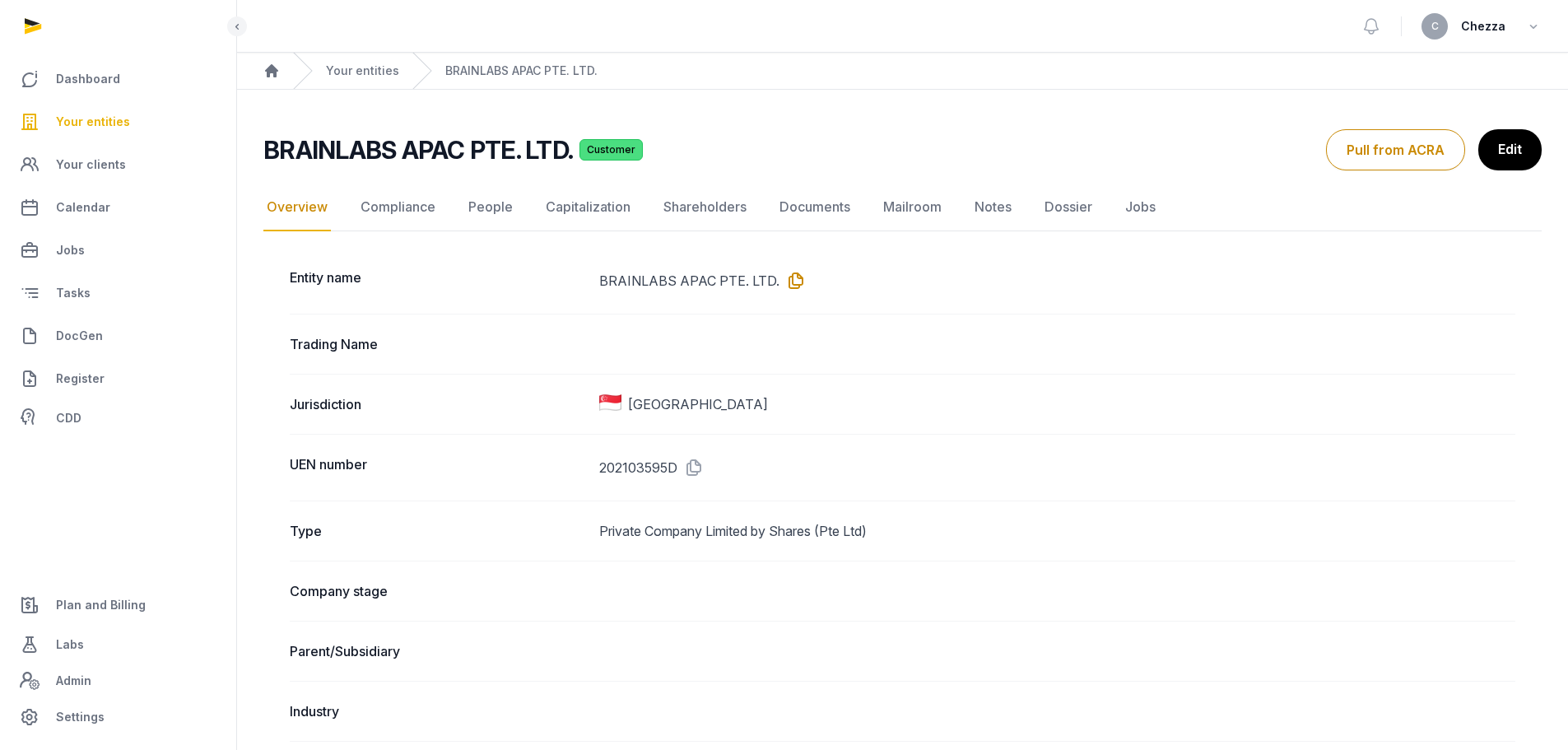
click at [791, 278] on icon at bounding box center [792, 281] width 27 height 27
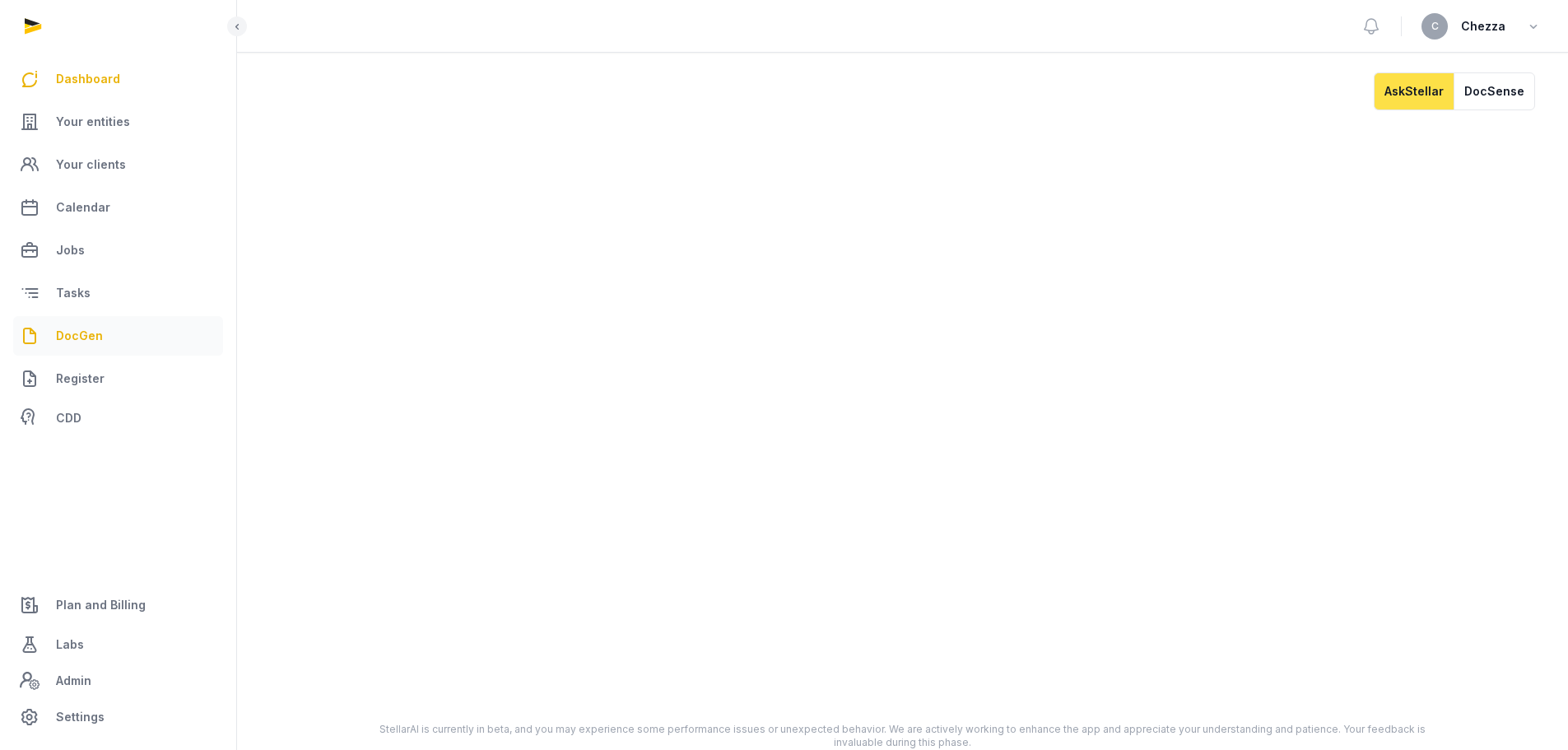
click at [77, 342] on span "DocGen" at bounding box center [79, 336] width 47 height 20
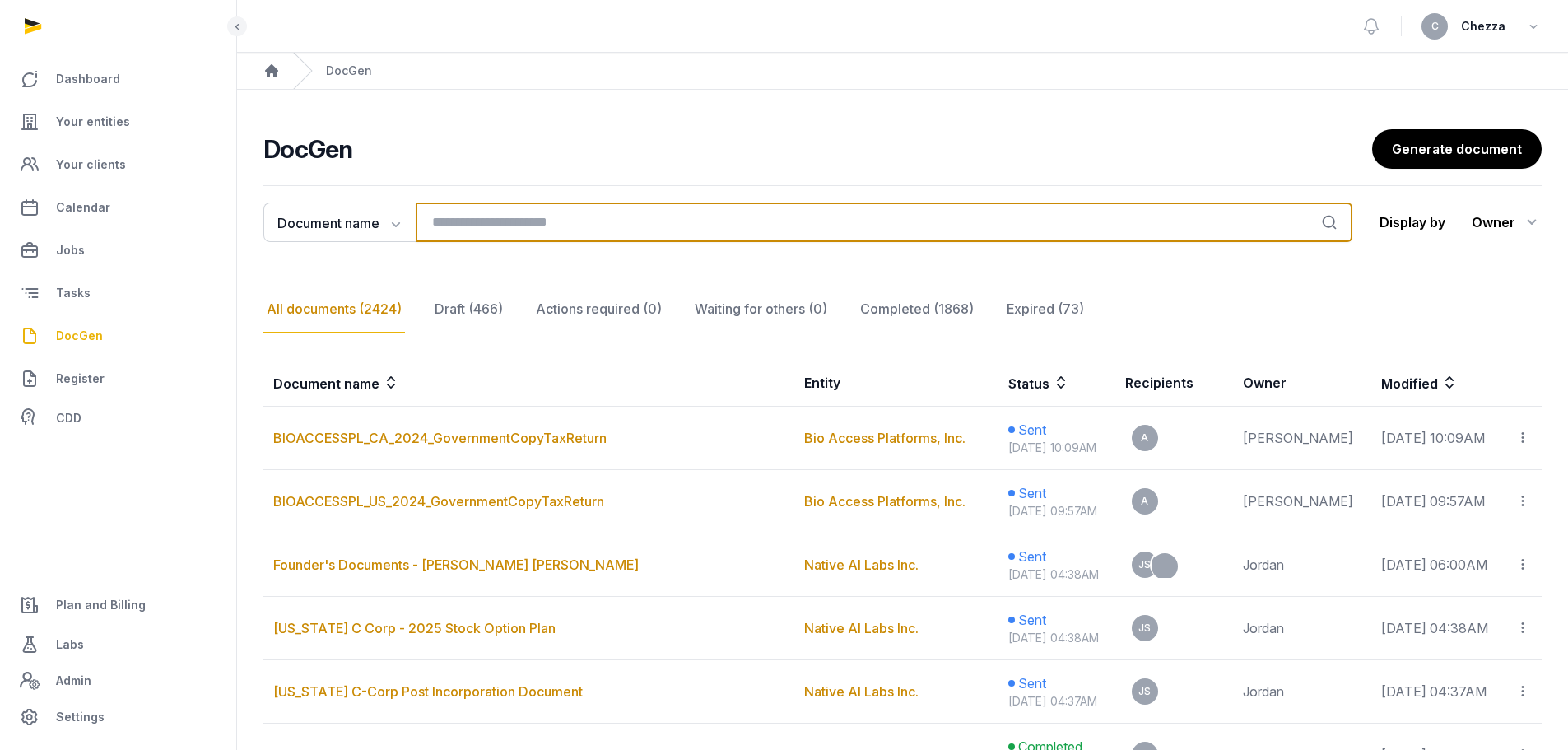
click at [558, 223] on input "search" at bounding box center [884, 222] width 937 height 39
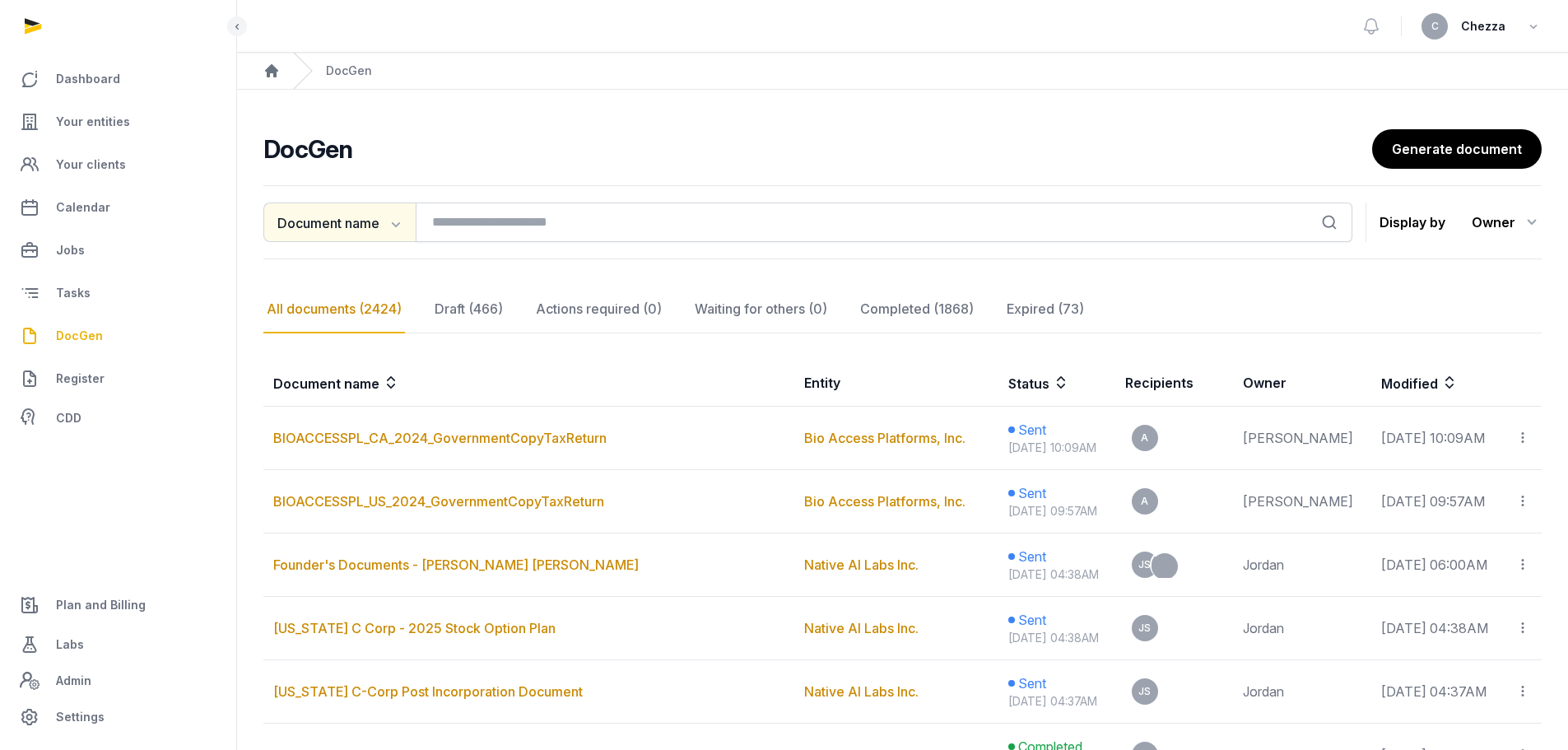
click at [326, 217] on button "Document name" at bounding box center [339, 222] width 152 height 39
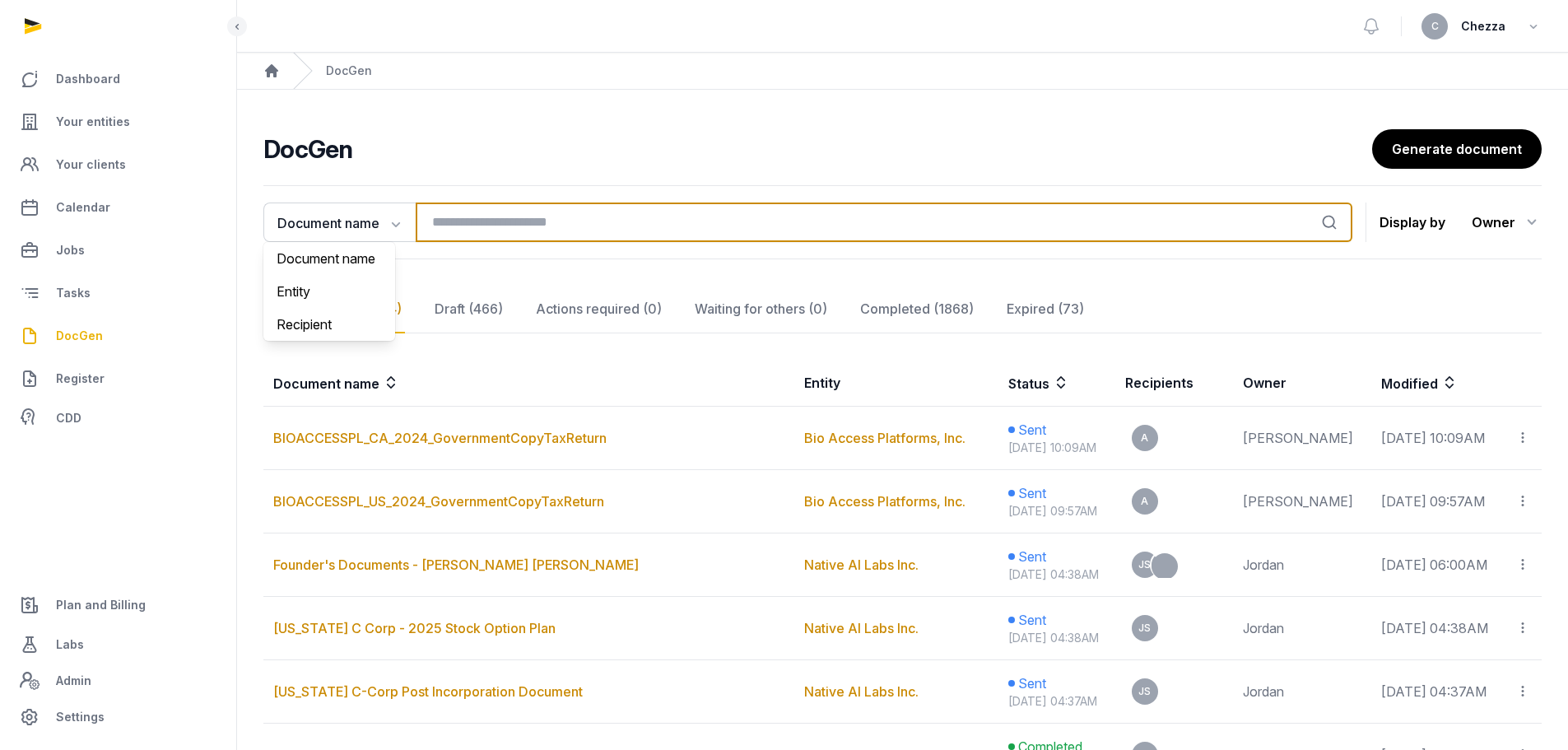
click at [528, 216] on input "search" at bounding box center [884, 222] width 937 height 39
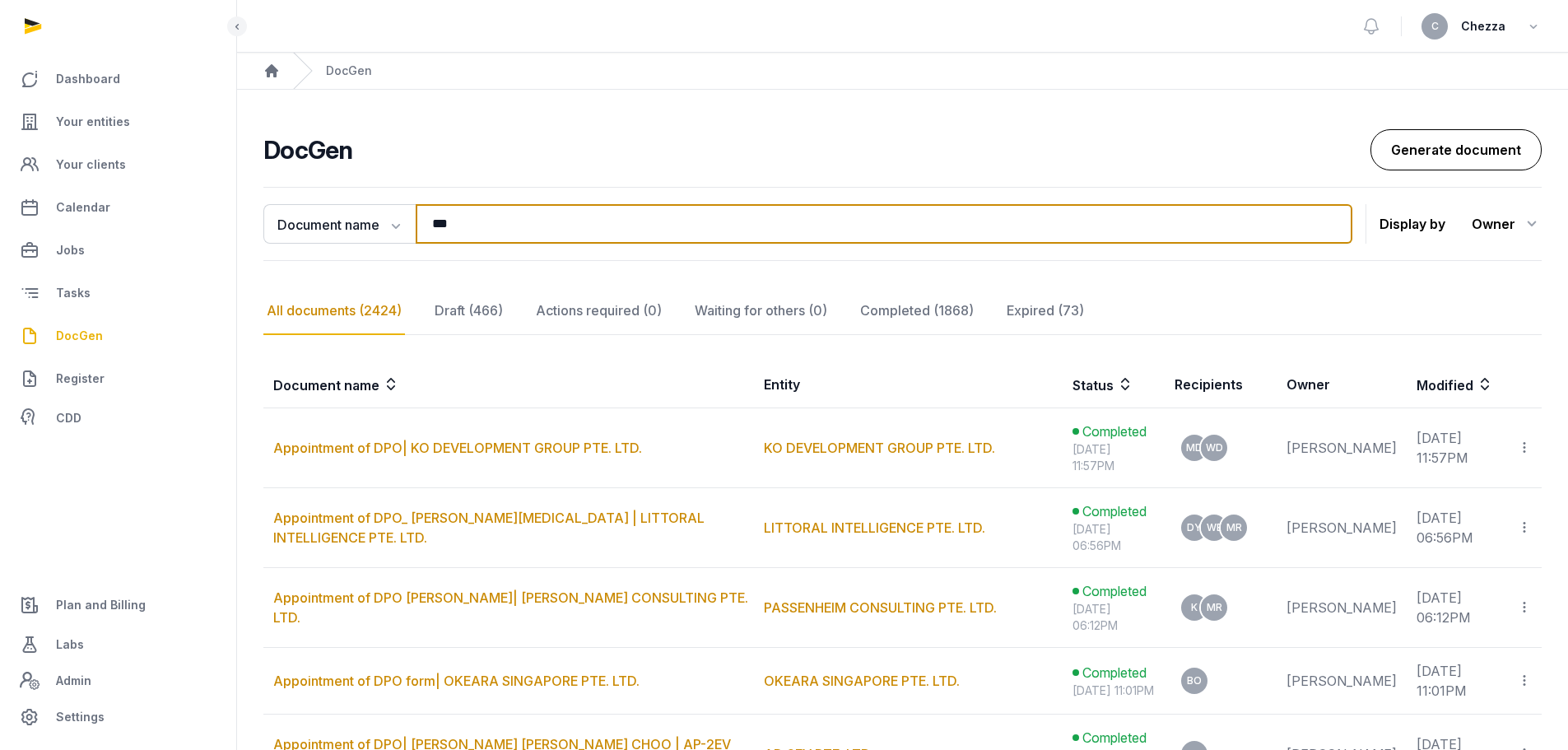
type input "***"
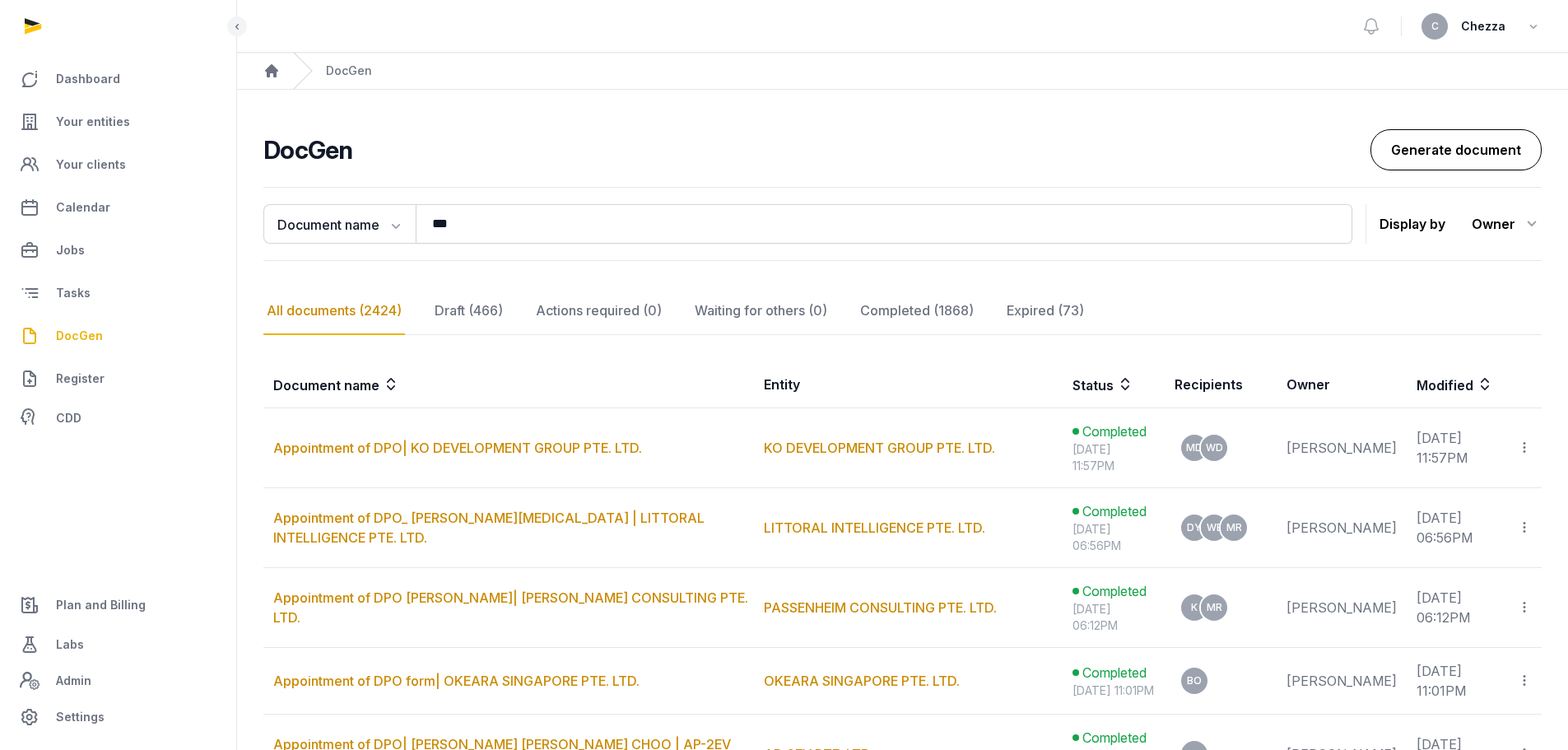
click at [1427, 152] on link "Generate document" at bounding box center [1456, 149] width 171 height 41
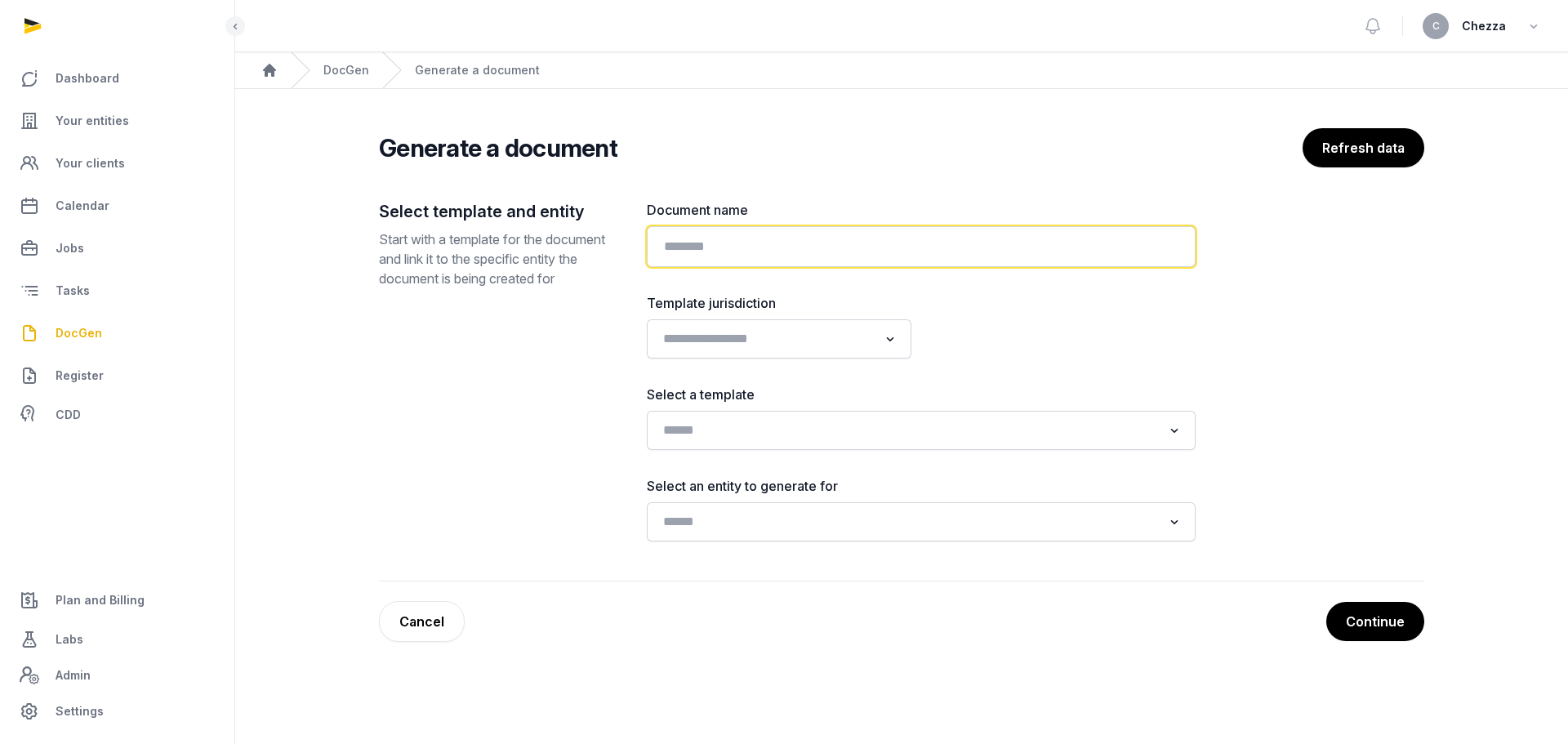
click at [719, 246] on input "text" at bounding box center [920, 246] width 548 height 41
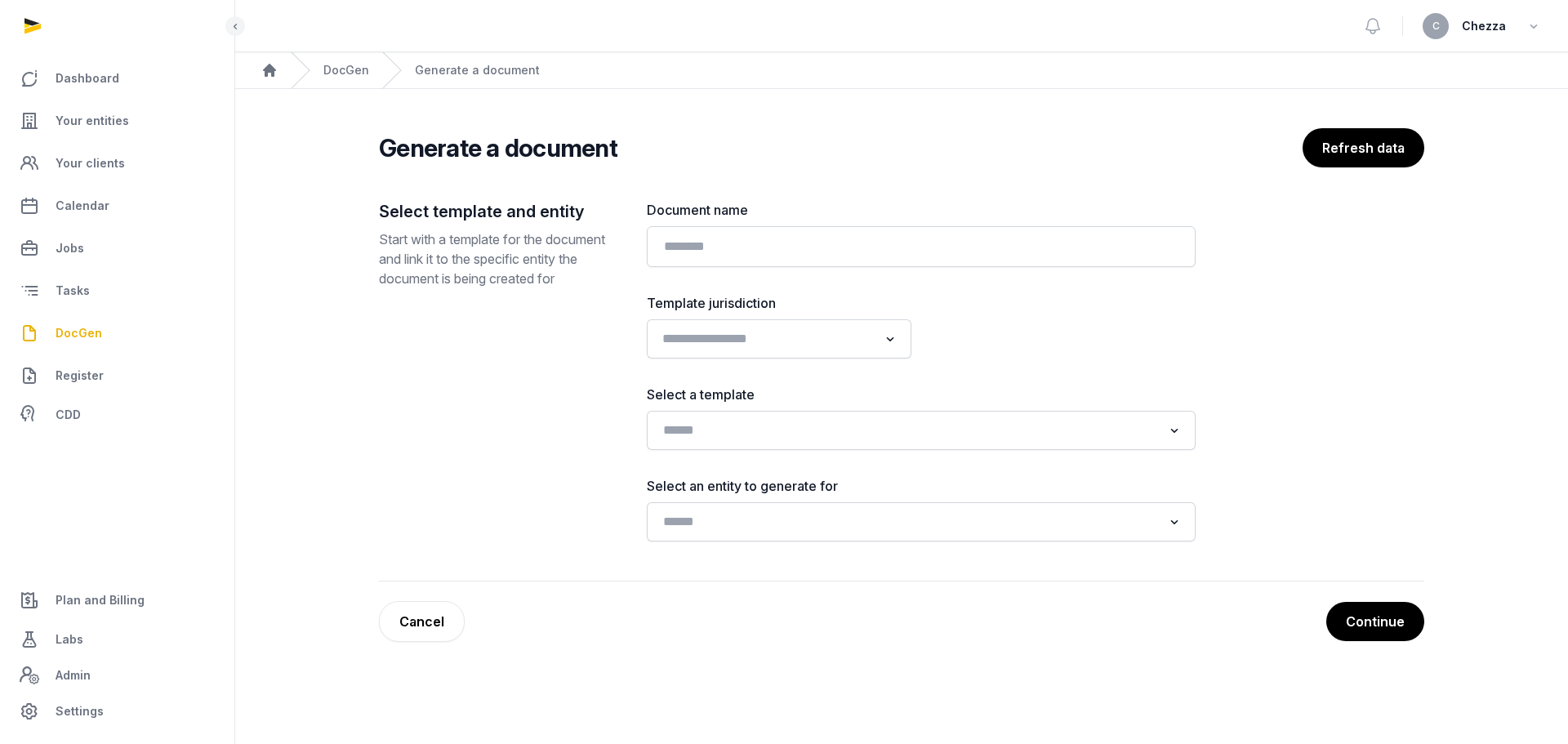
click at [773, 334] on input "Search for option" at bounding box center [767, 338] width 221 height 23
click at [676, 397] on li "Singapore" at bounding box center [779, 398] width 263 height 24
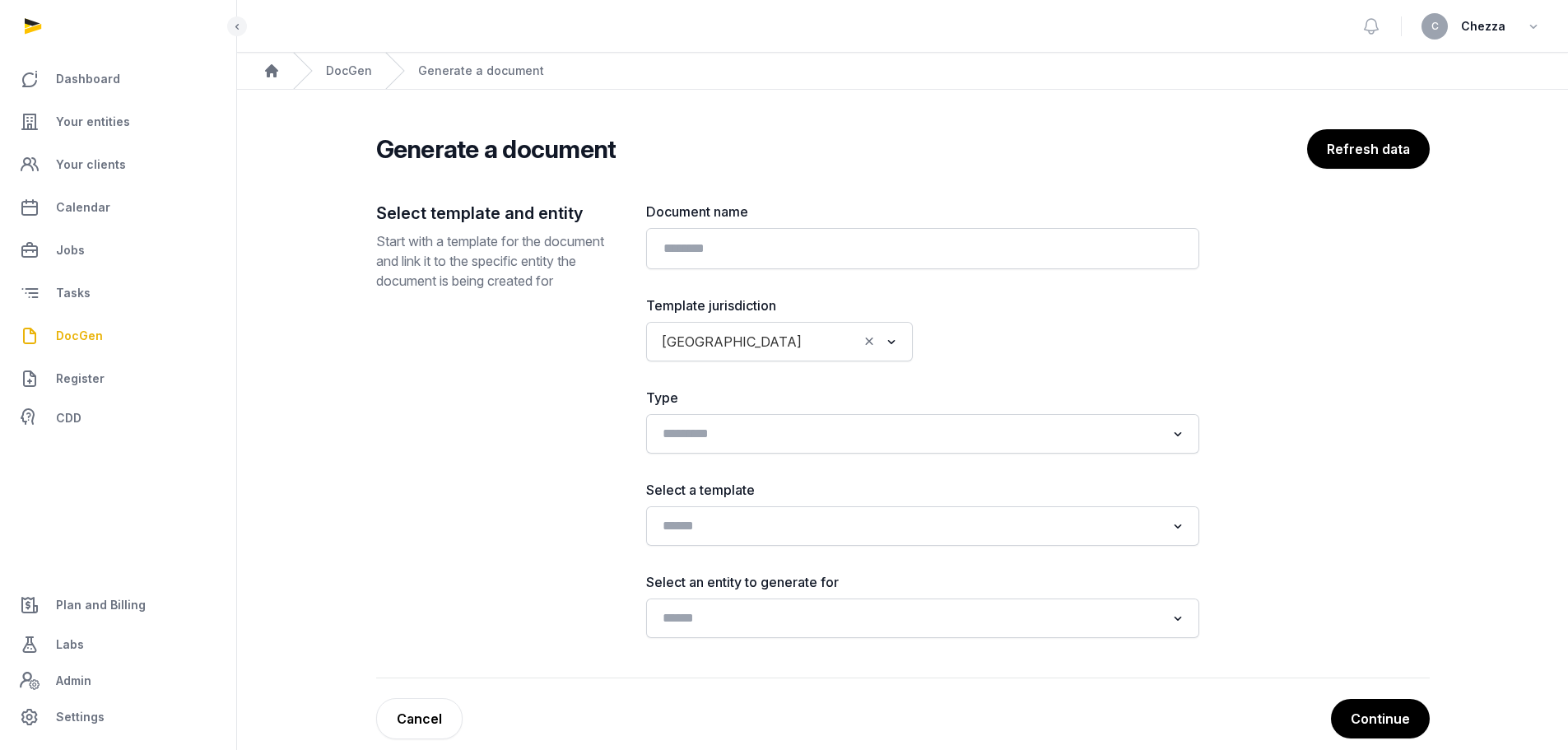
click at [809, 342] on input "Search for option" at bounding box center [833, 341] width 49 height 23
click at [889, 340] on icon "Search for option" at bounding box center [891, 342] width 17 height 20
click at [869, 346] on icon "Clear Selected" at bounding box center [869, 341] width 15 height 17
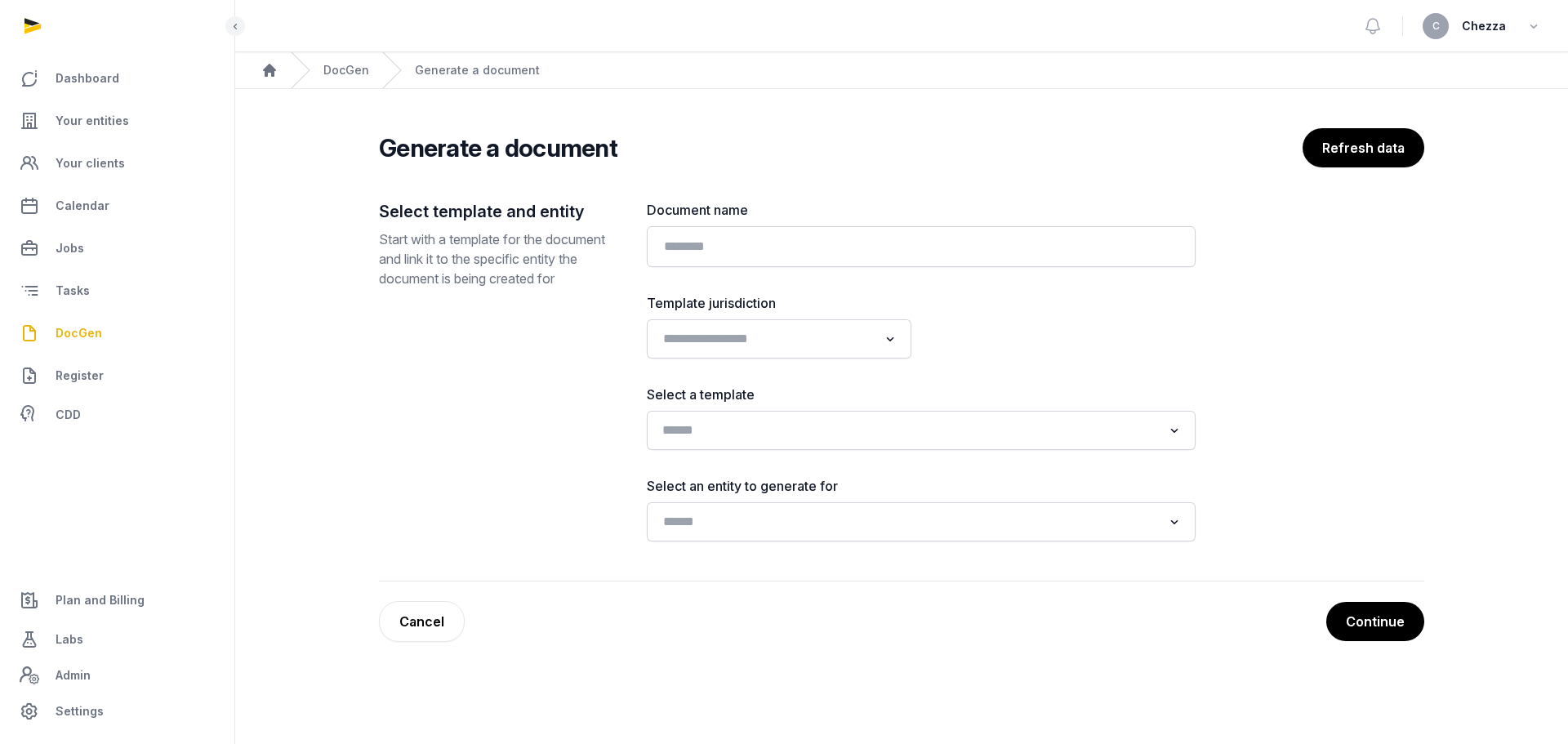
click at [713, 431] on input "Search for option" at bounding box center [910, 430] width 506 height 23
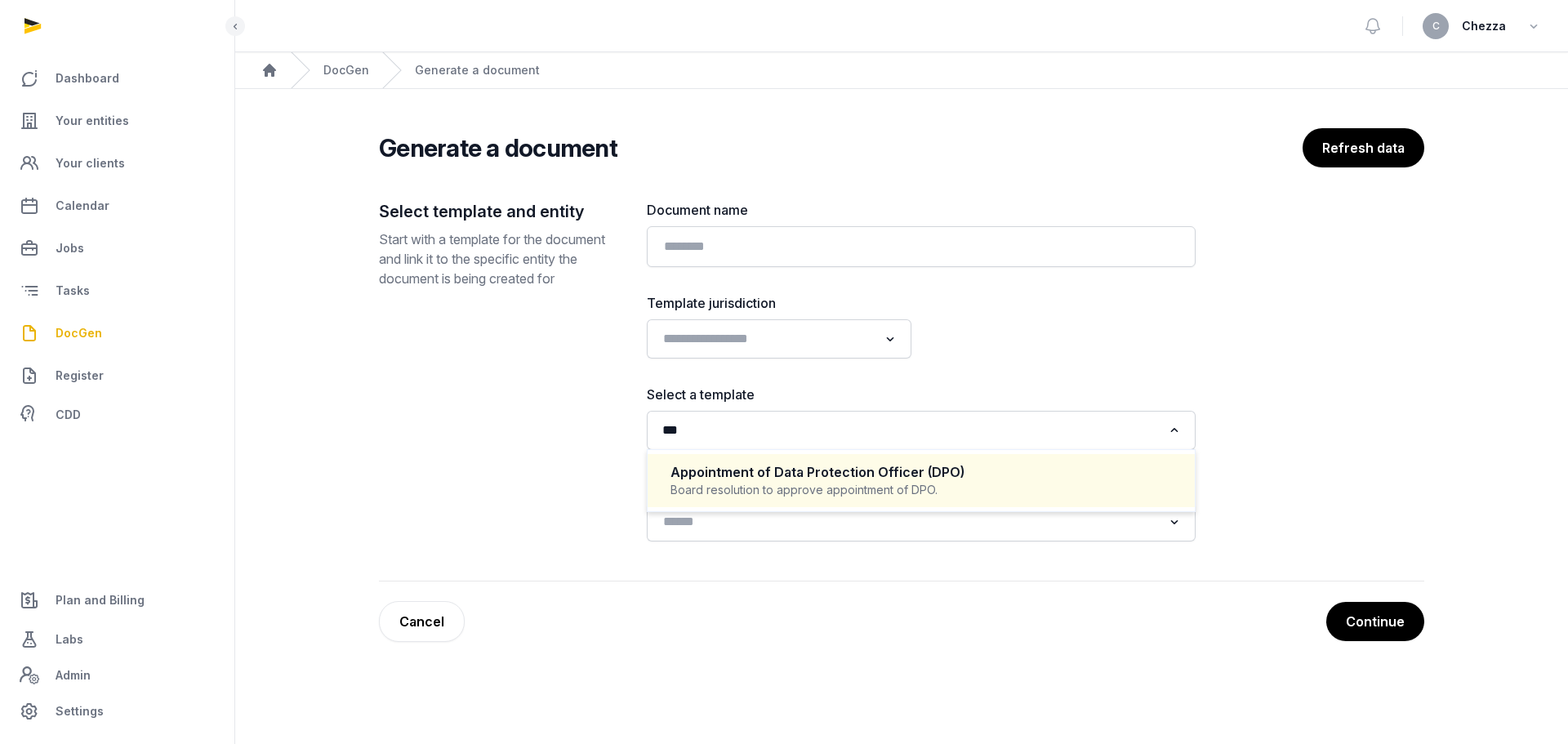
click at [780, 476] on div "Appointment of Data Protection Officer (DPO)" at bounding box center [920, 472] width 501 height 19
type input "***"
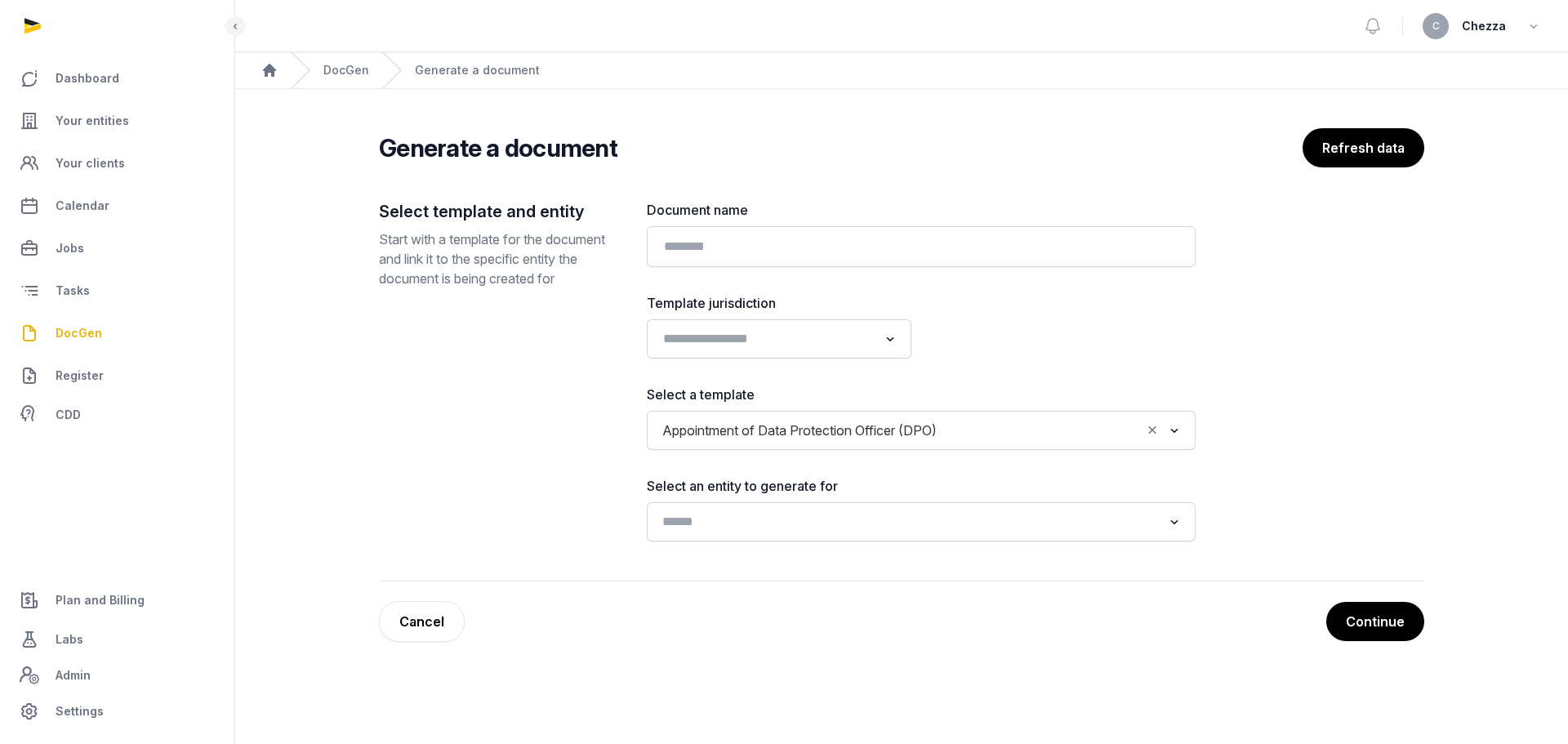
click at [711, 523] on input "Search for option" at bounding box center [910, 521] width 506 height 23
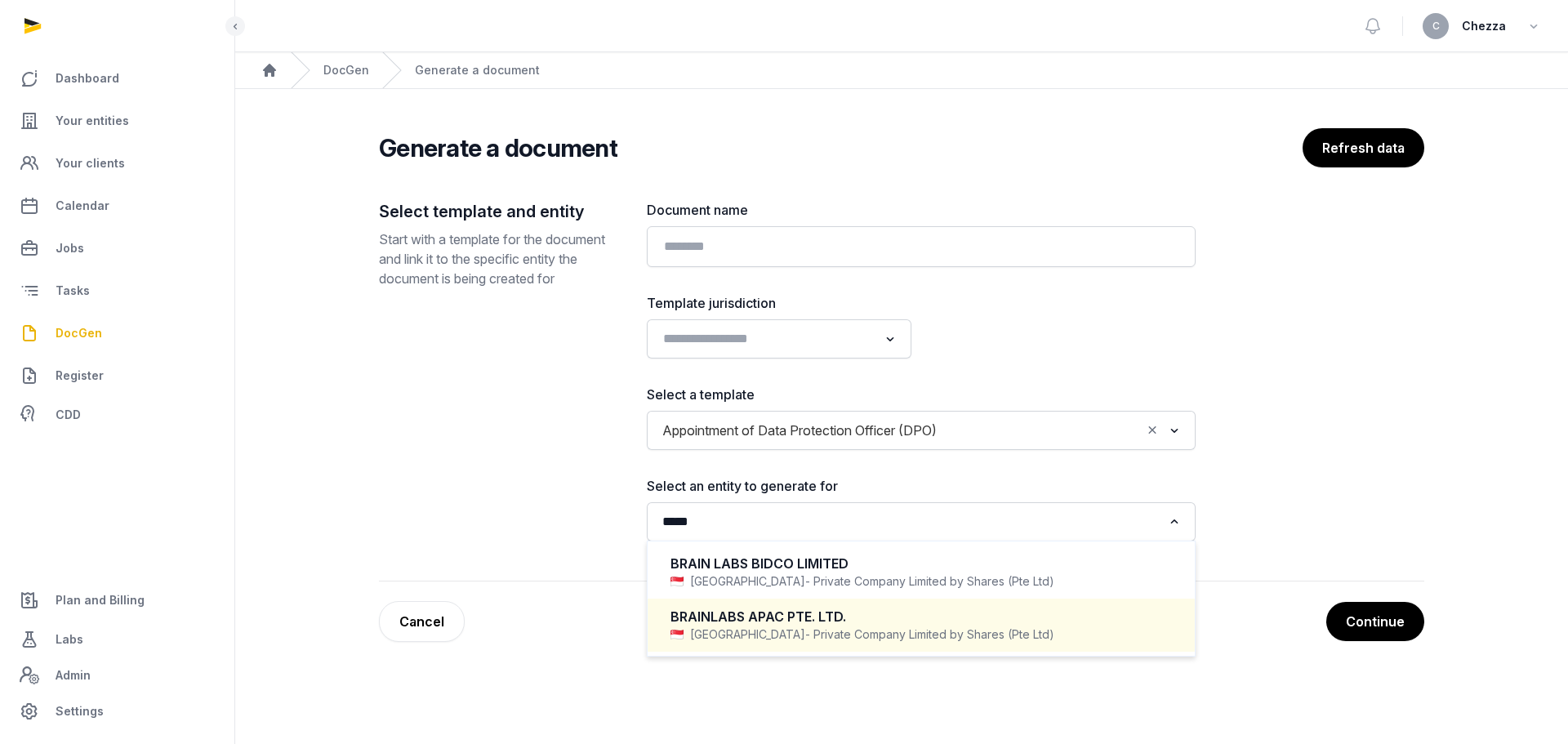
click at [881, 620] on div "BRAINLABS APAC PTE. LTD." at bounding box center [920, 617] width 501 height 19
type input "*****"
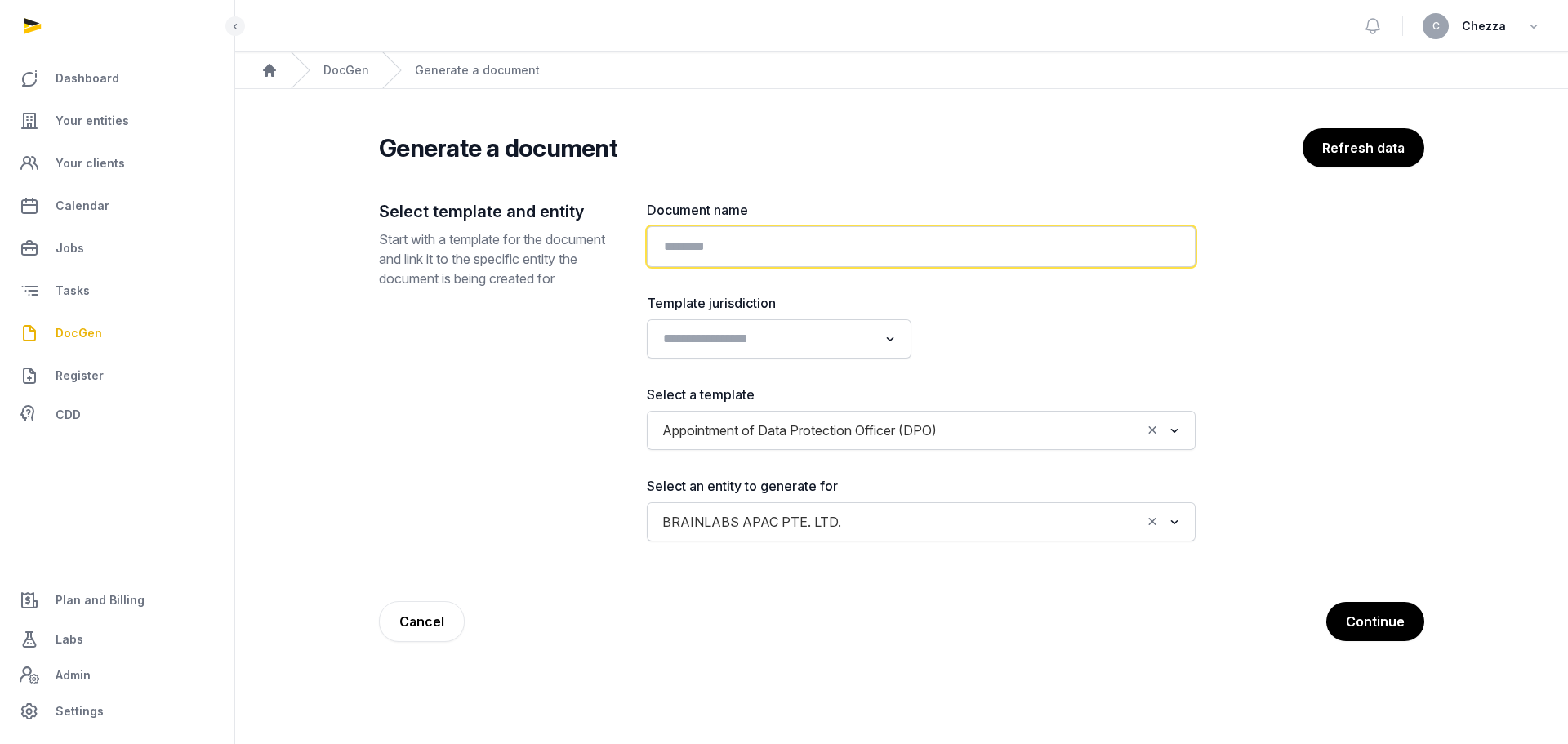
click at [712, 250] on input "text" at bounding box center [920, 246] width 548 height 41
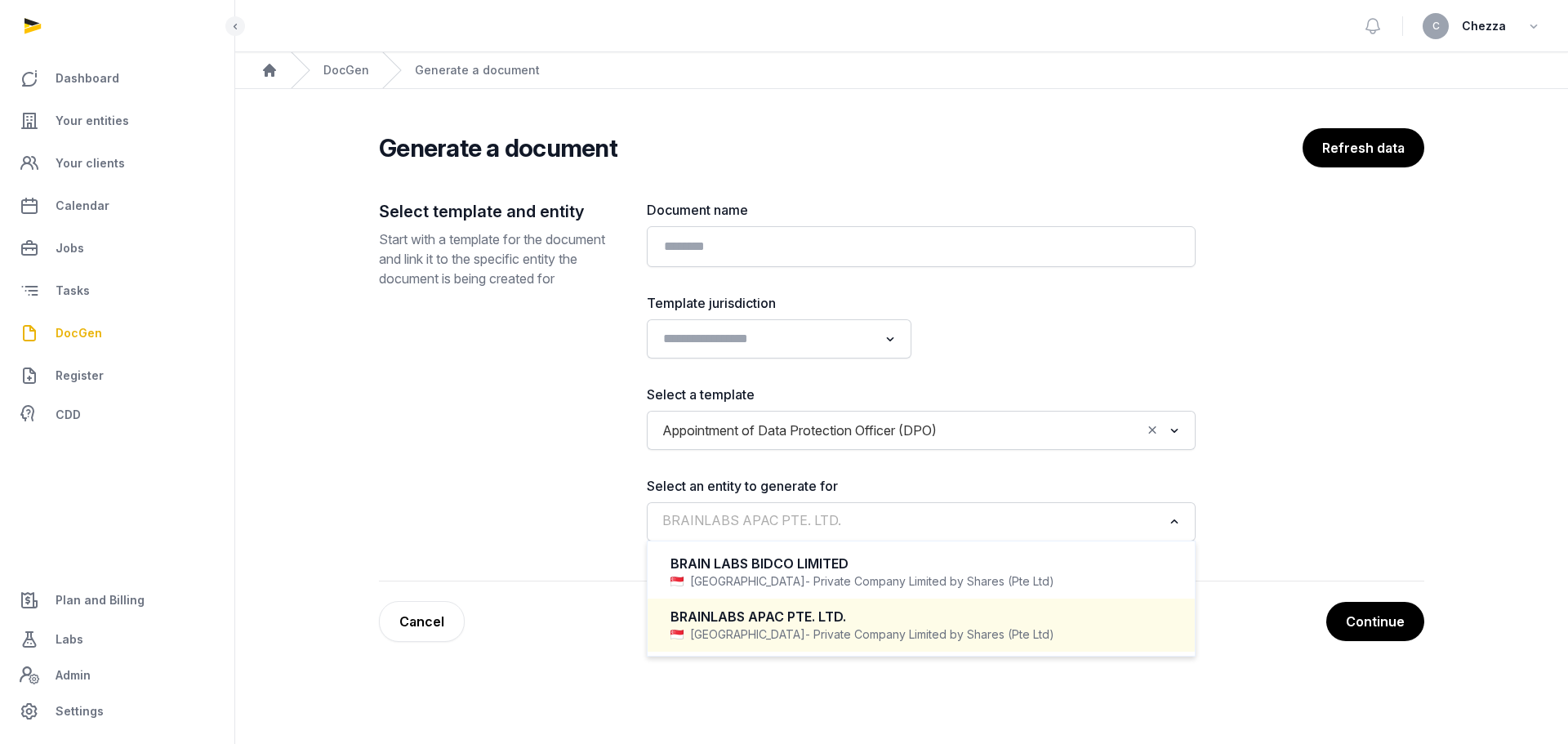
drag, startPoint x: 850, startPoint y: 518, endPoint x: 655, endPoint y: 520, distance: 195.0
click at [655, 520] on div "BRAINLABS APAC PTE. LTD." at bounding box center [909, 519] width 508 height 26
click at [805, 635] on span "- Private Company Limited by Shares (Pte Ltd)" at bounding box center [930, 635] width 249 height 16
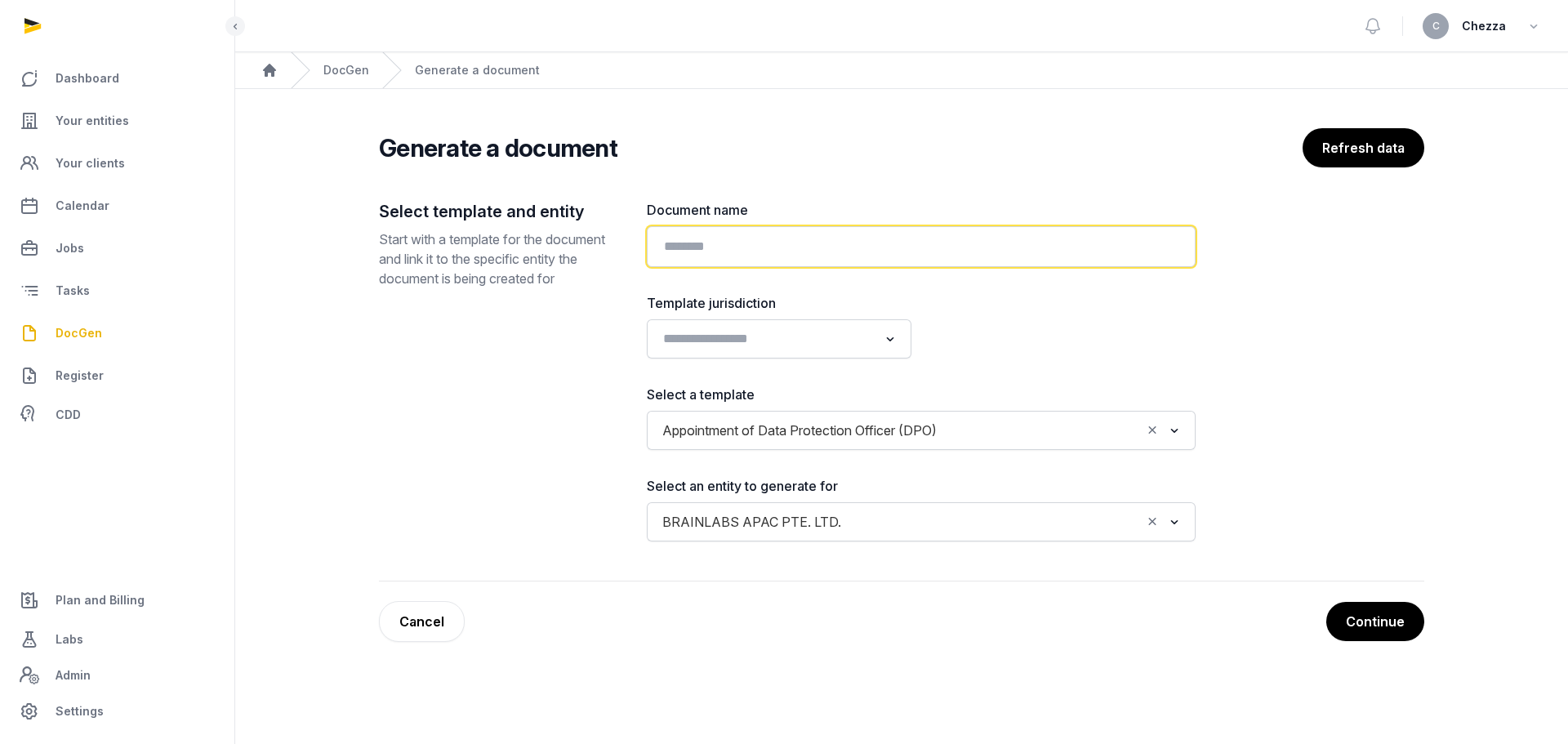
click at [726, 243] on input "text" at bounding box center [920, 246] width 548 height 41
paste input "**********"
type input "**********"
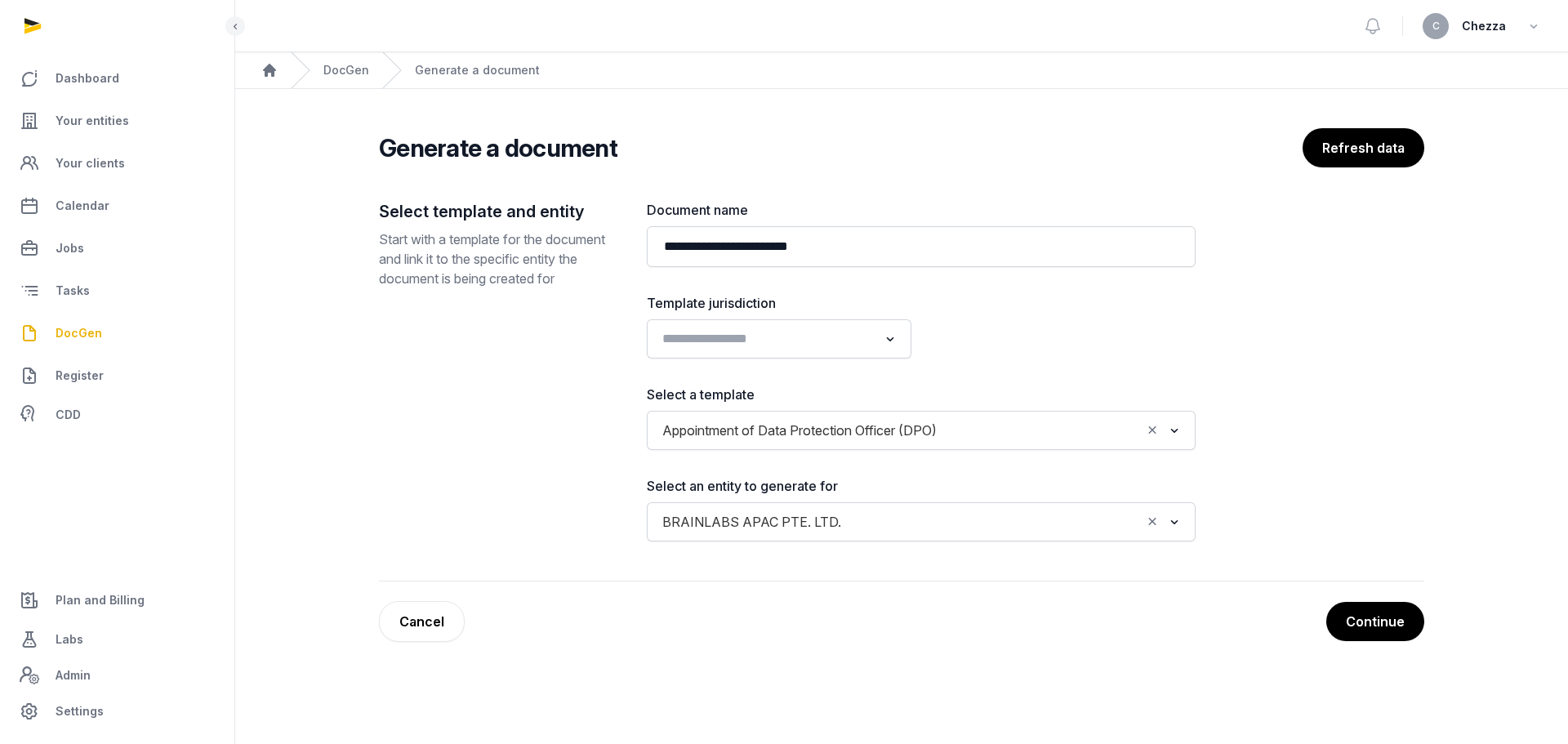
click at [799, 335] on input "Search for option" at bounding box center [767, 338] width 221 height 23
click at [733, 393] on li "Singapore" at bounding box center [779, 398] width 263 height 24
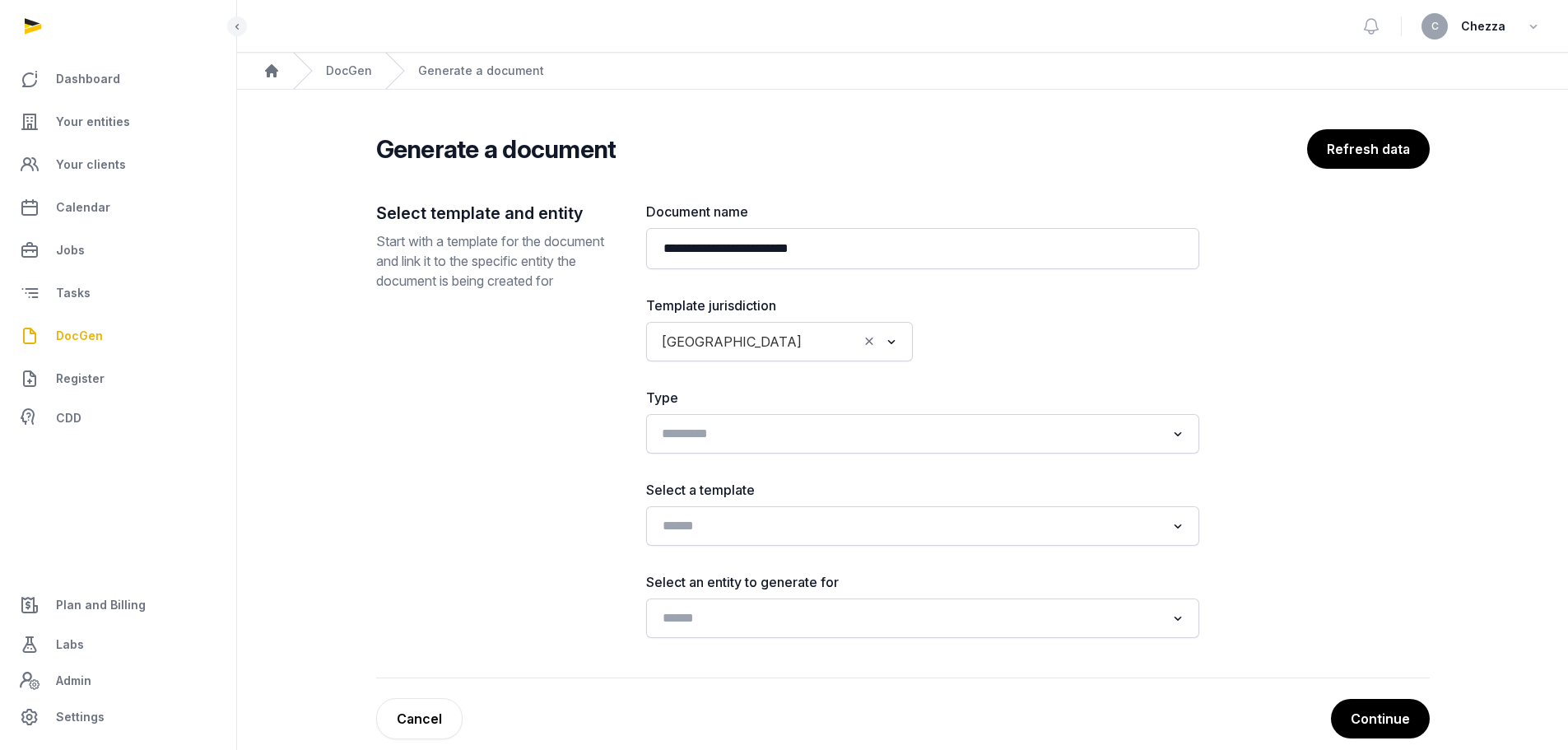
click at [706, 447] on div "Loading..." at bounding box center [922, 434] width 536 height 29
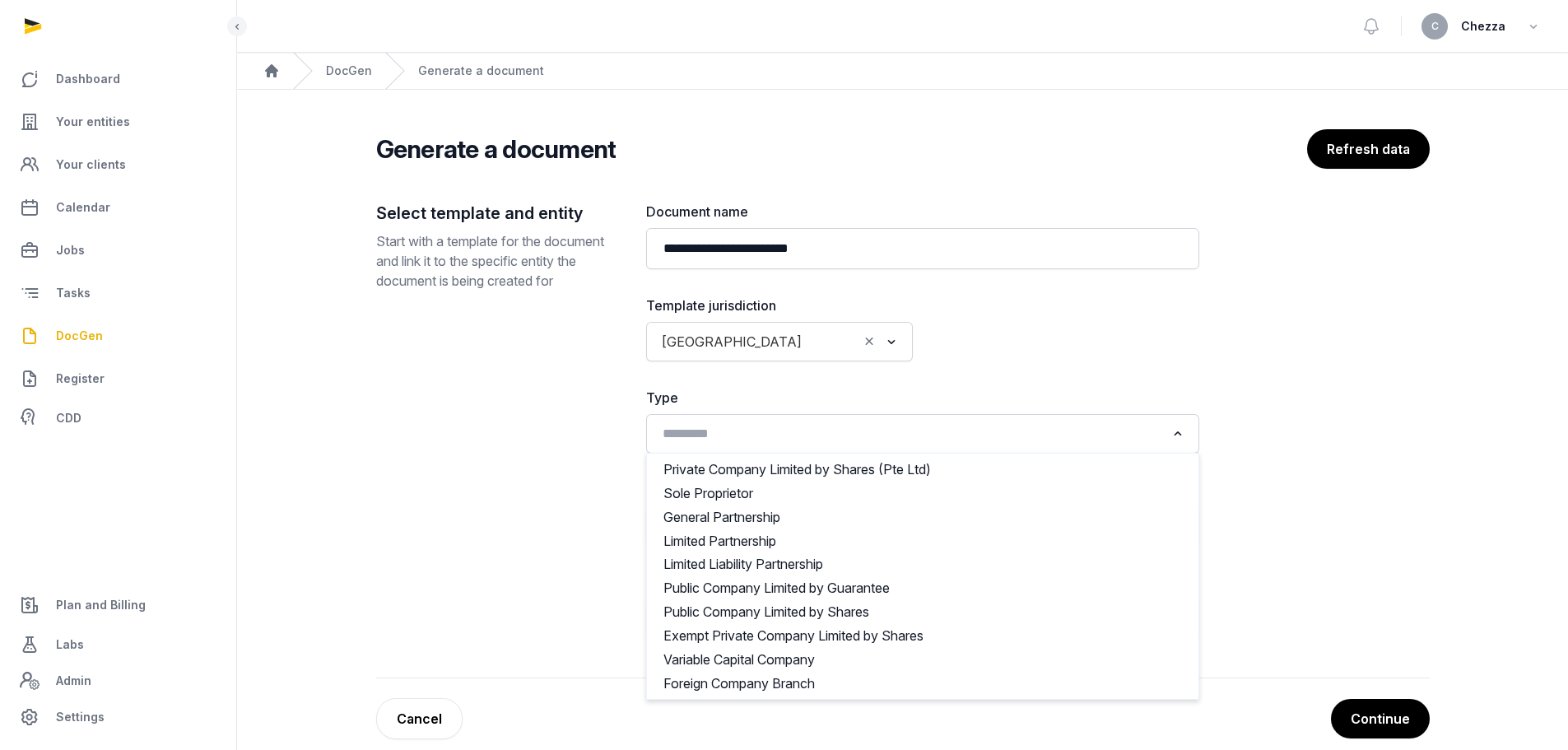
click at [512, 404] on div "Select template and entity Start with a template for the document and link it t…" at bounding box center [498, 420] width 244 height 436
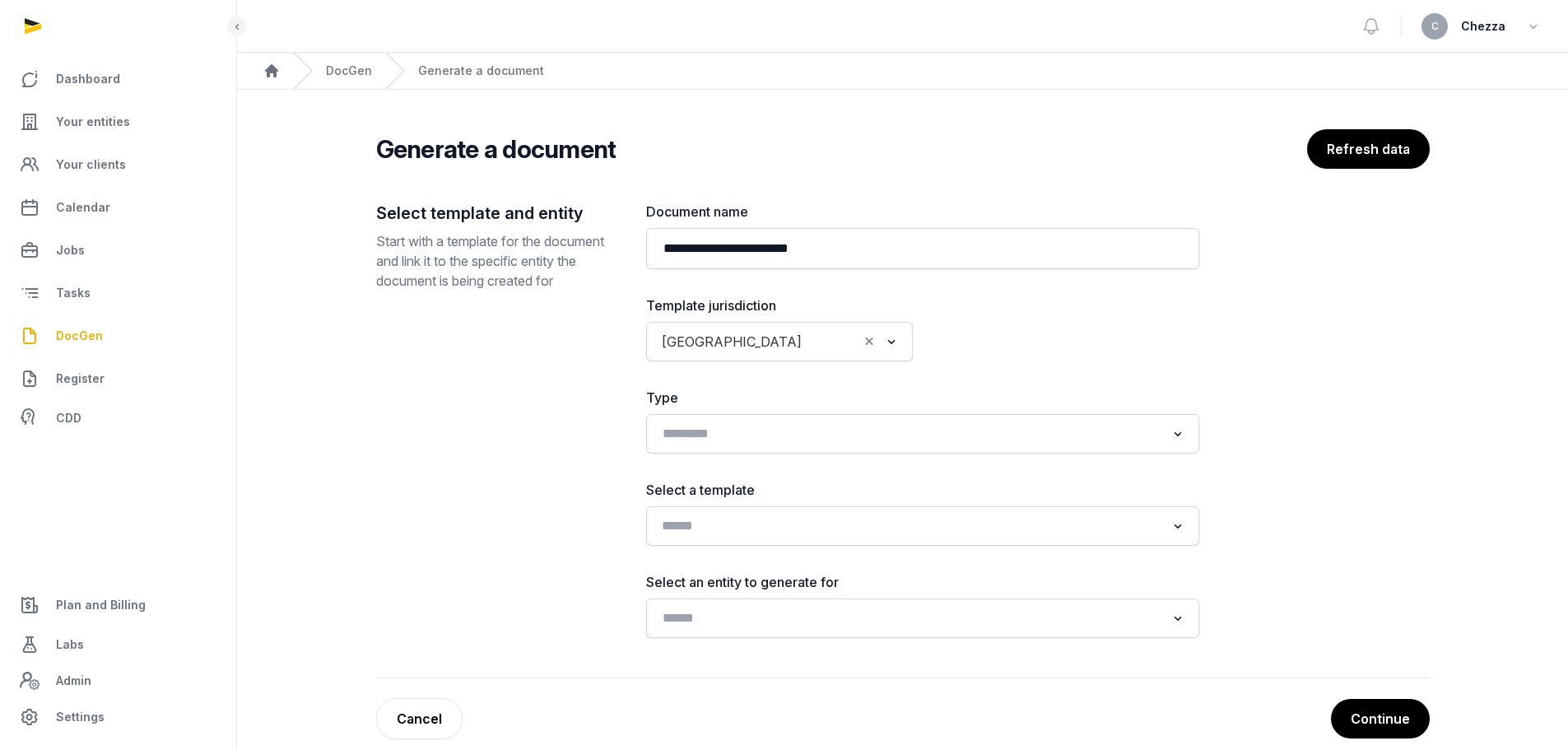
click at [780, 531] on input "Search for option" at bounding box center [911, 525] width 510 height 23
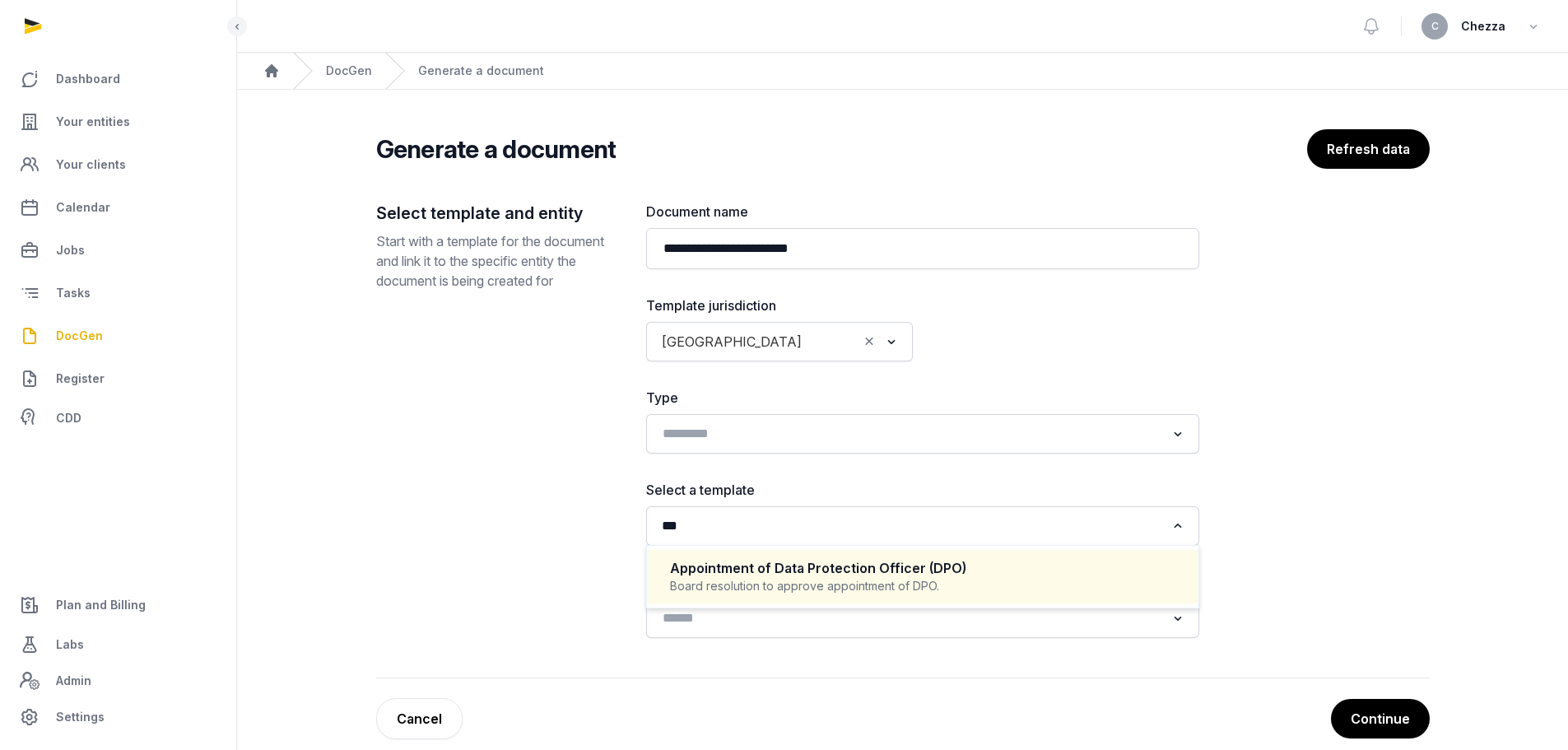
click at [767, 575] on div "Appointment of Data Protection Officer (DPO)" at bounding box center [922, 568] width 505 height 19
type input "***"
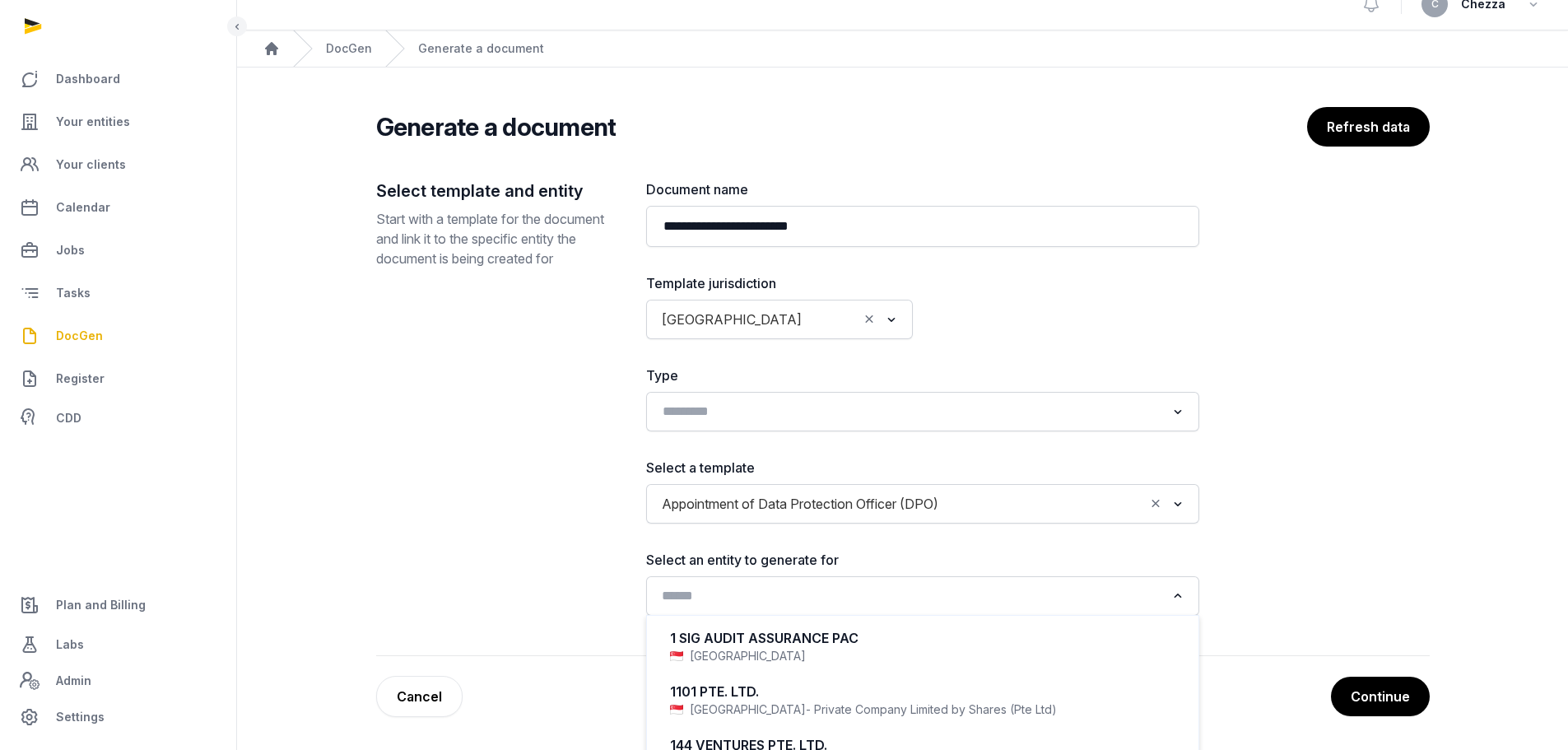
click at [755, 601] on input "Search for option" at bounding box center [911, 595] width 510 height 23
click at [695, 593] on input "**********" at bounding box center [911, 595] width 510 height 23
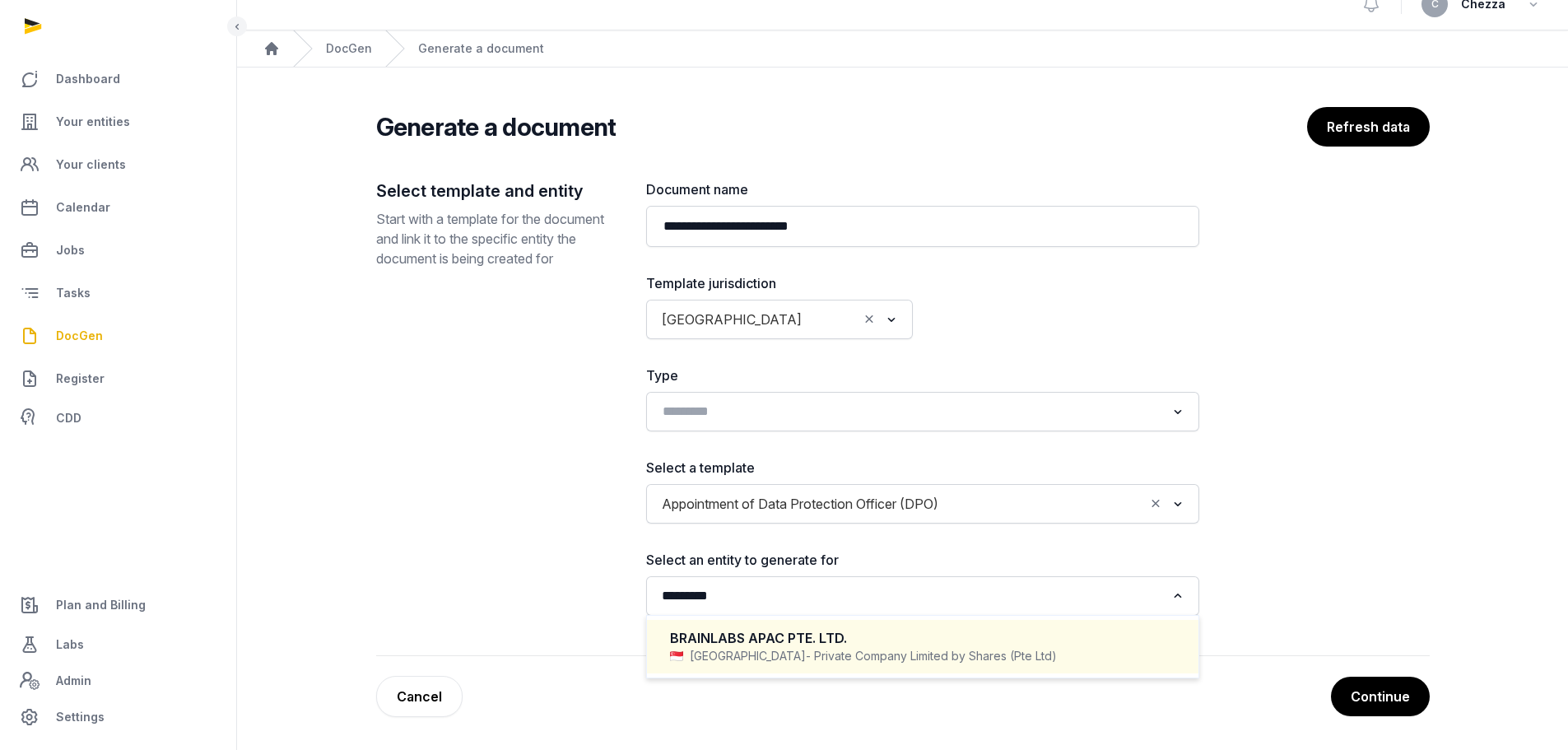
click at [804, 621] on li "BRAINLABS APAC PTE. LTD. Singapore - Private Company Limited by Shares (Pte Ltd)" at bounding box center [922, 646] width 551 height 53
type input "*********"
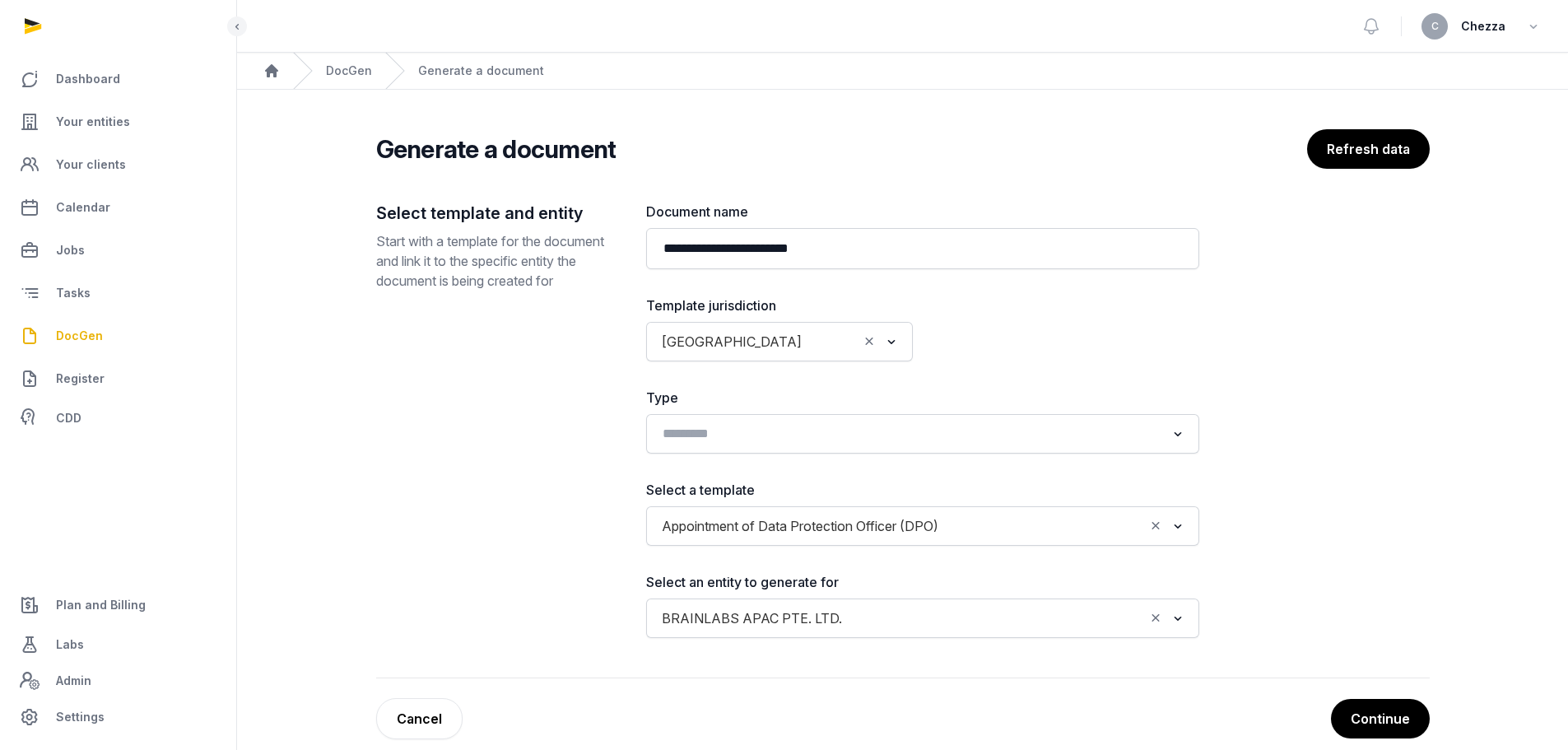
scroll to position [22, 0]
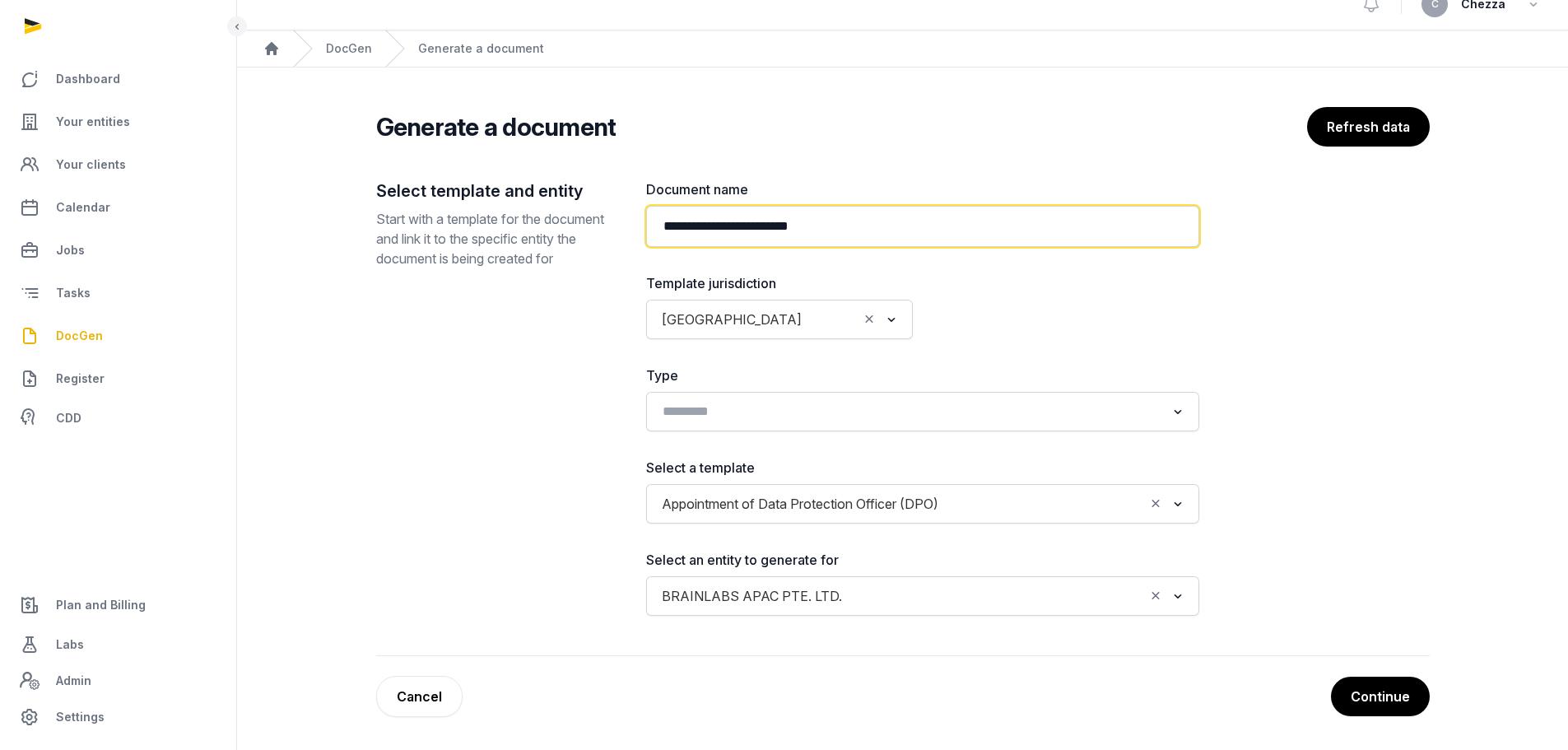
click at [875, 226] on input "**********" at bounding box center [922, 226] width 553 height 41
type input "**********"
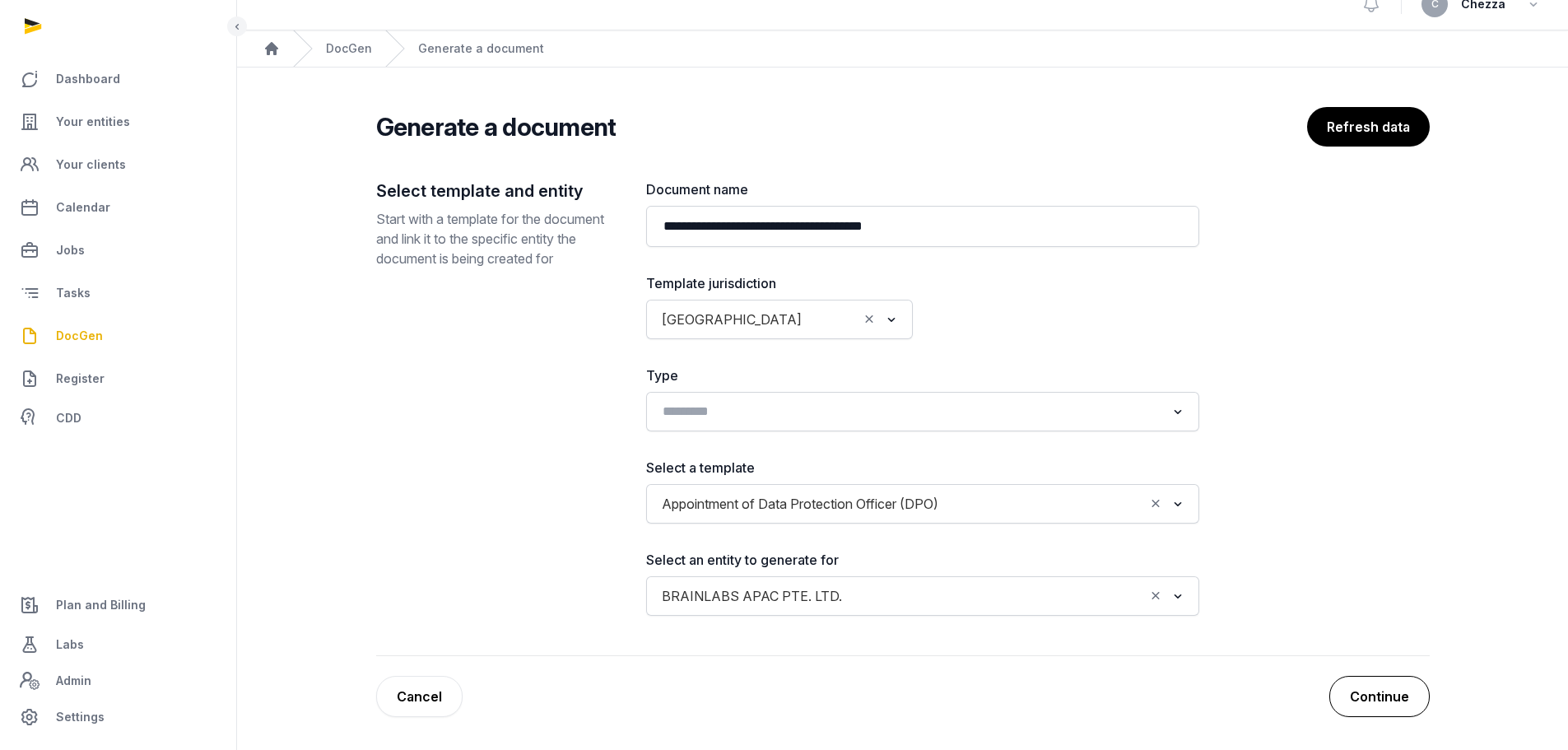
click at [1369, 703] on button "Continue" at bounding box center [1380, 696] width 101 height 41
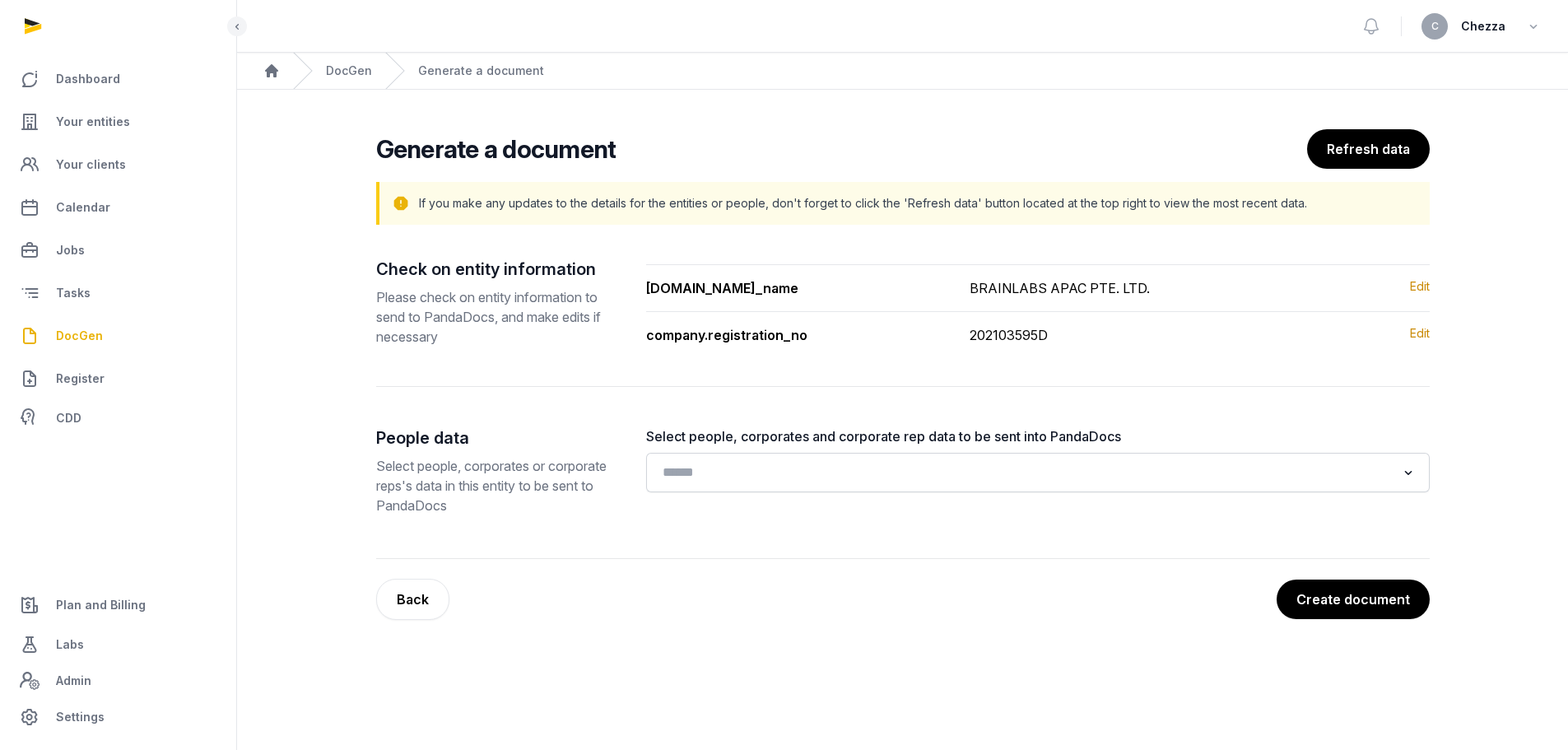
scroll to position [0, 0]
click at [704, 480] on input "Search for option" at bounding box center [1032, 472] width 740 height 23
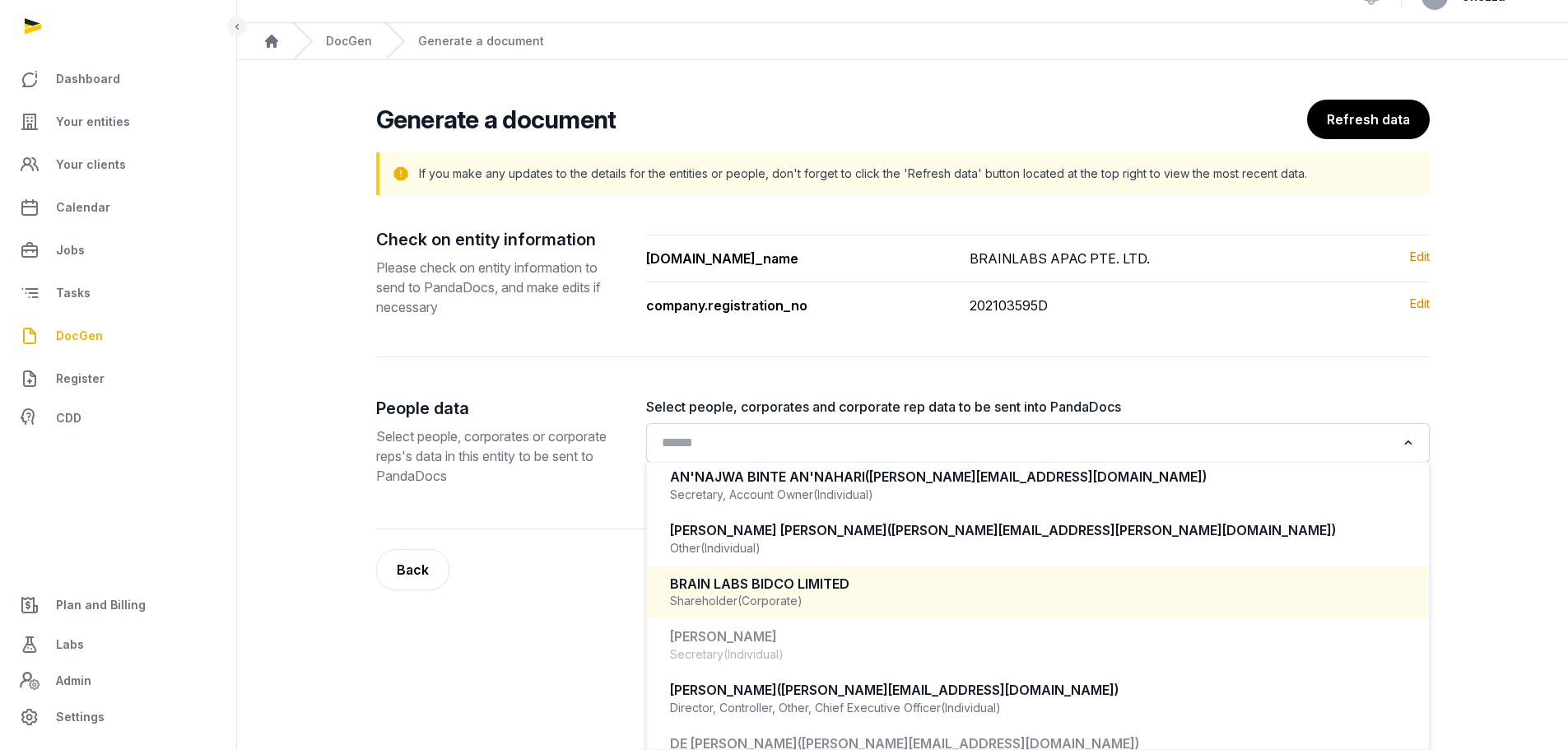
scroll to position [165, 0]
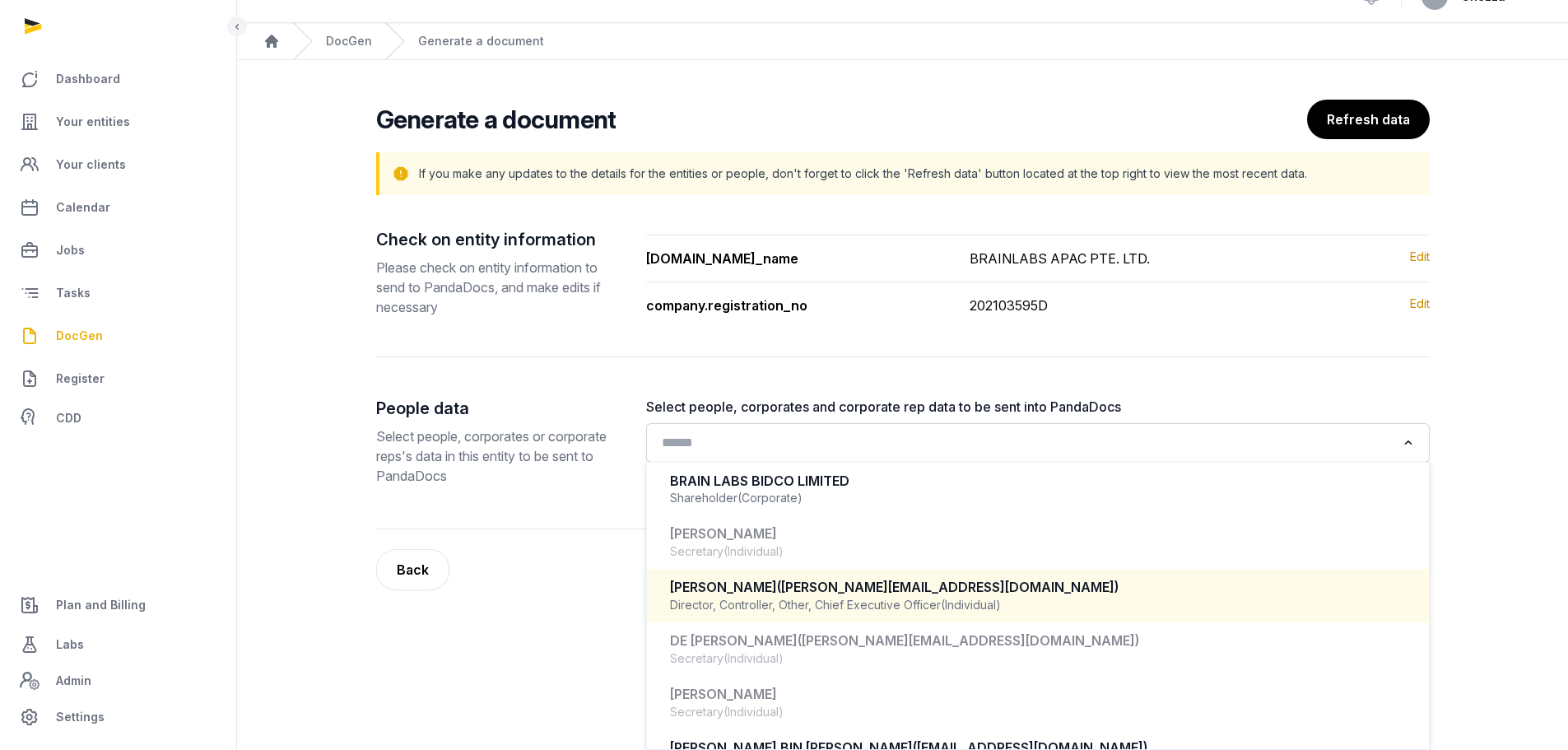
click at [796, 597] on div "Director, Controller, Other, Chief Executive Officer (Individual)" at bounding box center [1038, 605] width 736 height 17
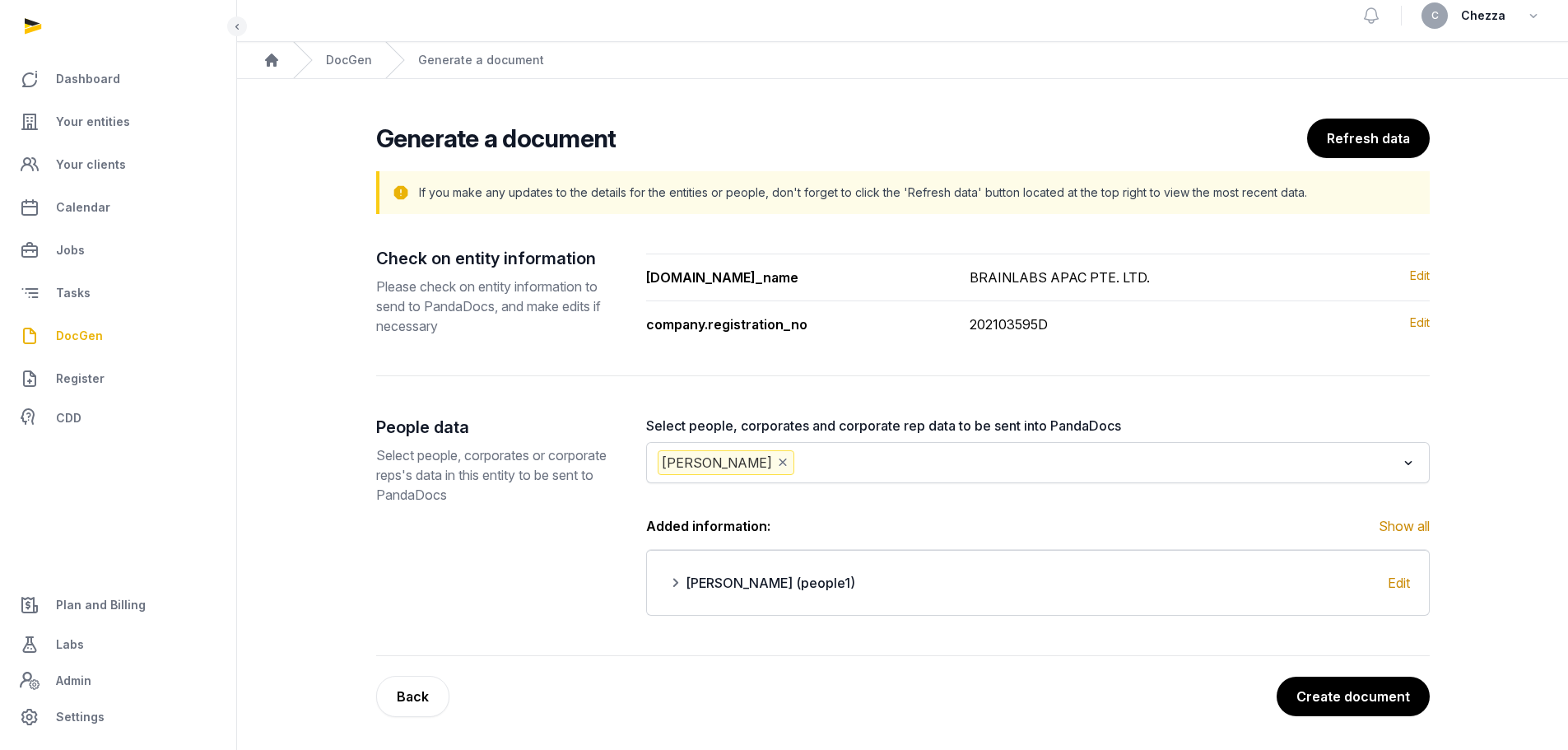
scroll to position [11, 0]
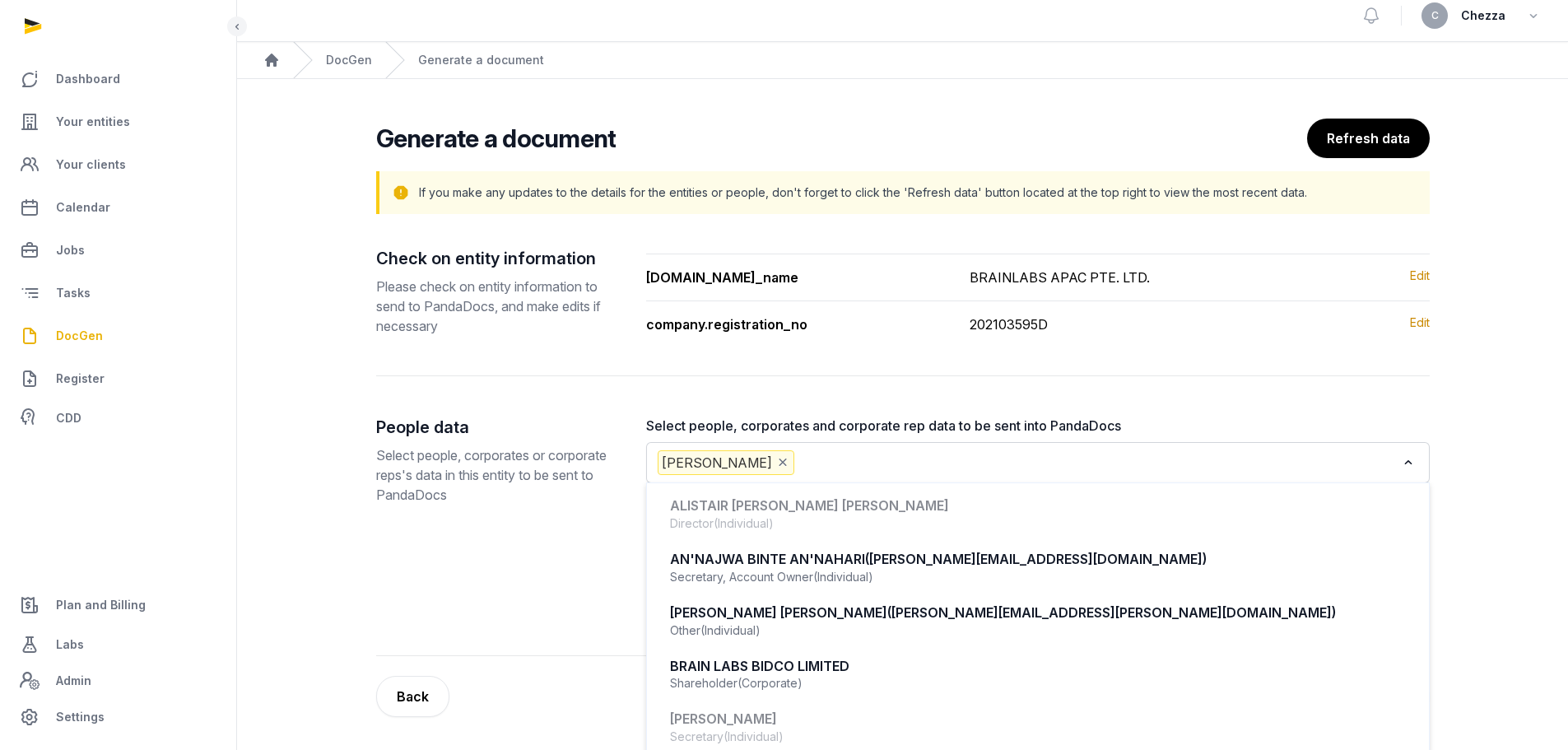
click at [889, 467] on input "Search for option" at bounding box center [1097, 462] width 599 height 25
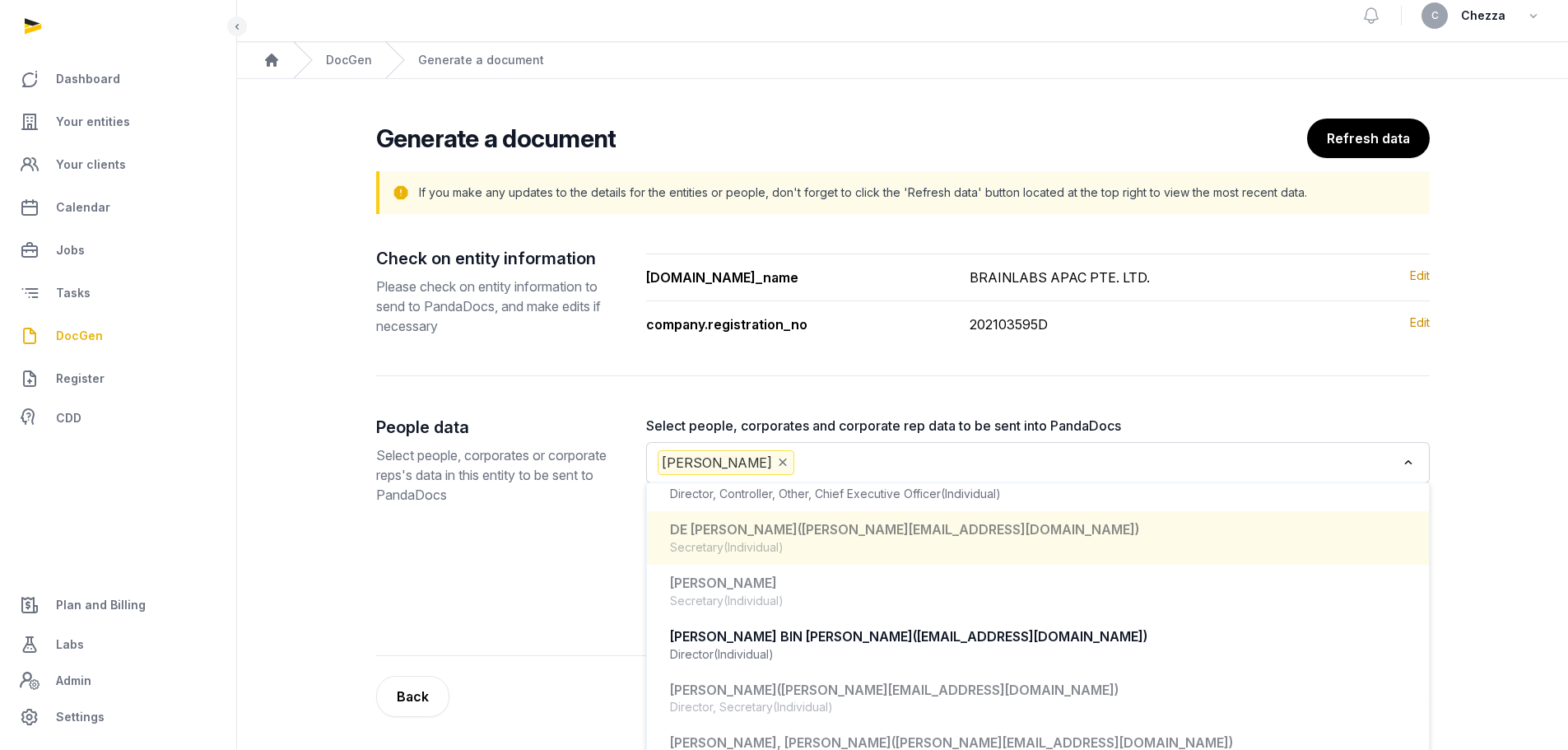
scroll to position [334, 0]
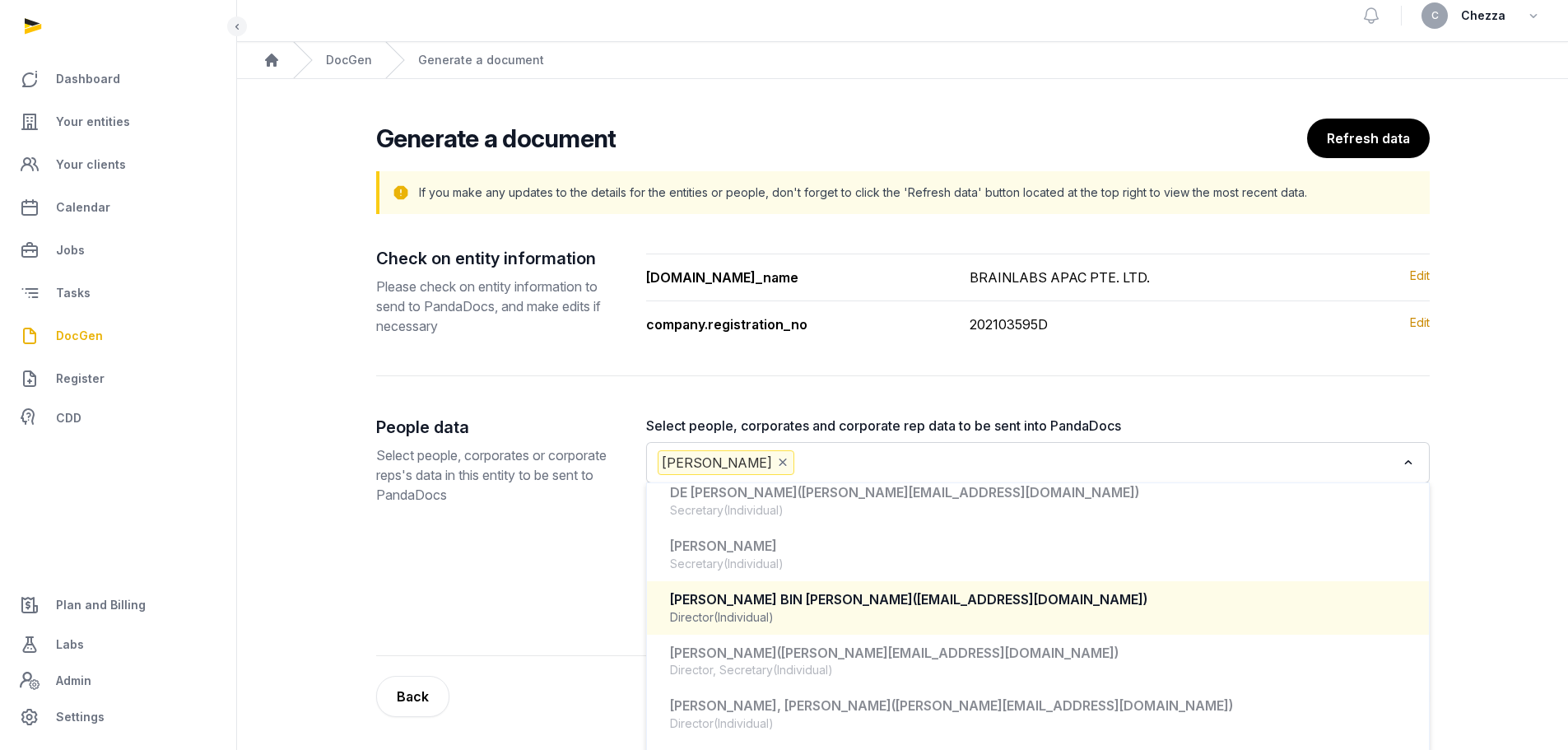
click at [801, 612] on div "Director (Individual)" at bounding box center [1038, 617] width 736 height 17
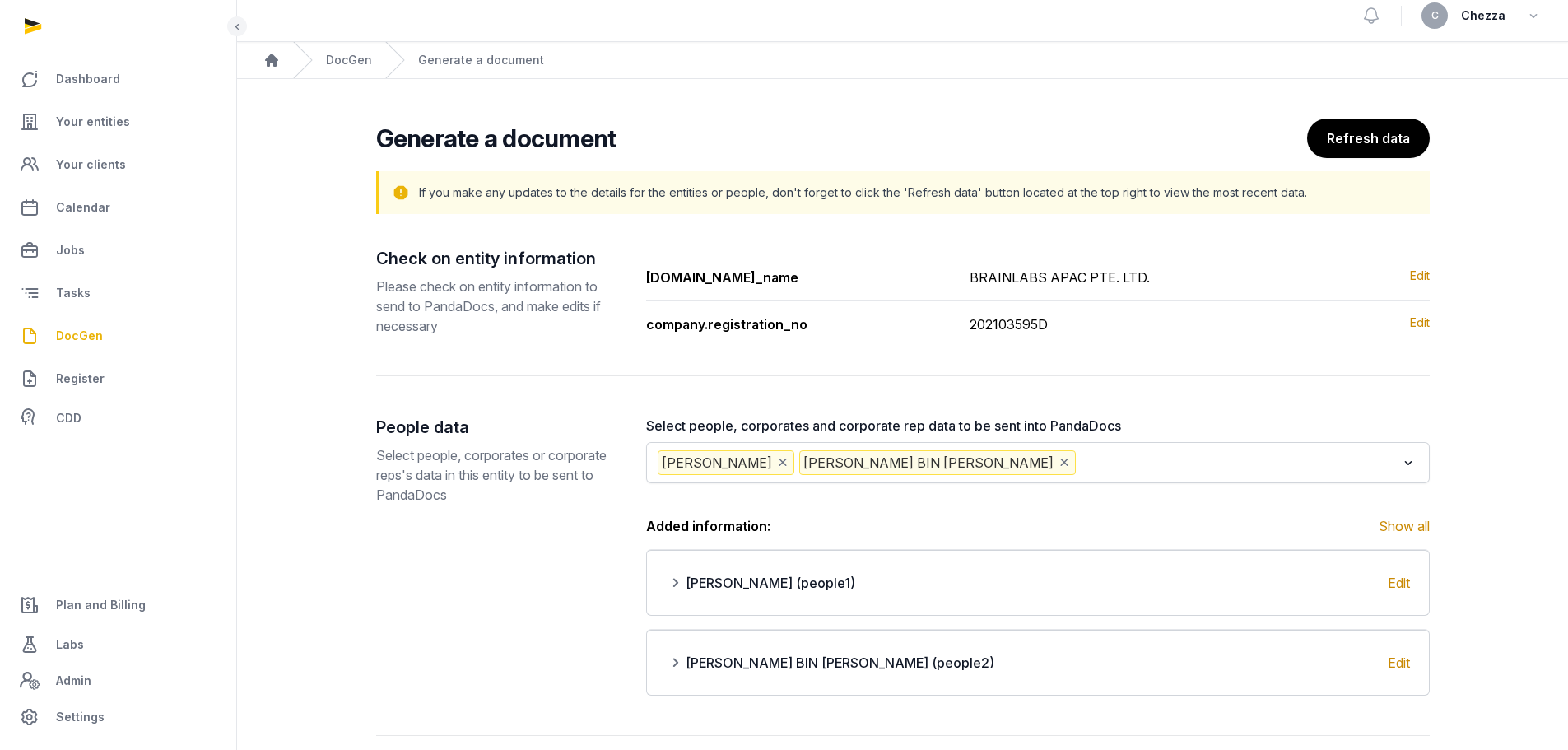
click at [1079, 458] on input "Search for option" at bounding box center [1238, 462] width 317 height 25
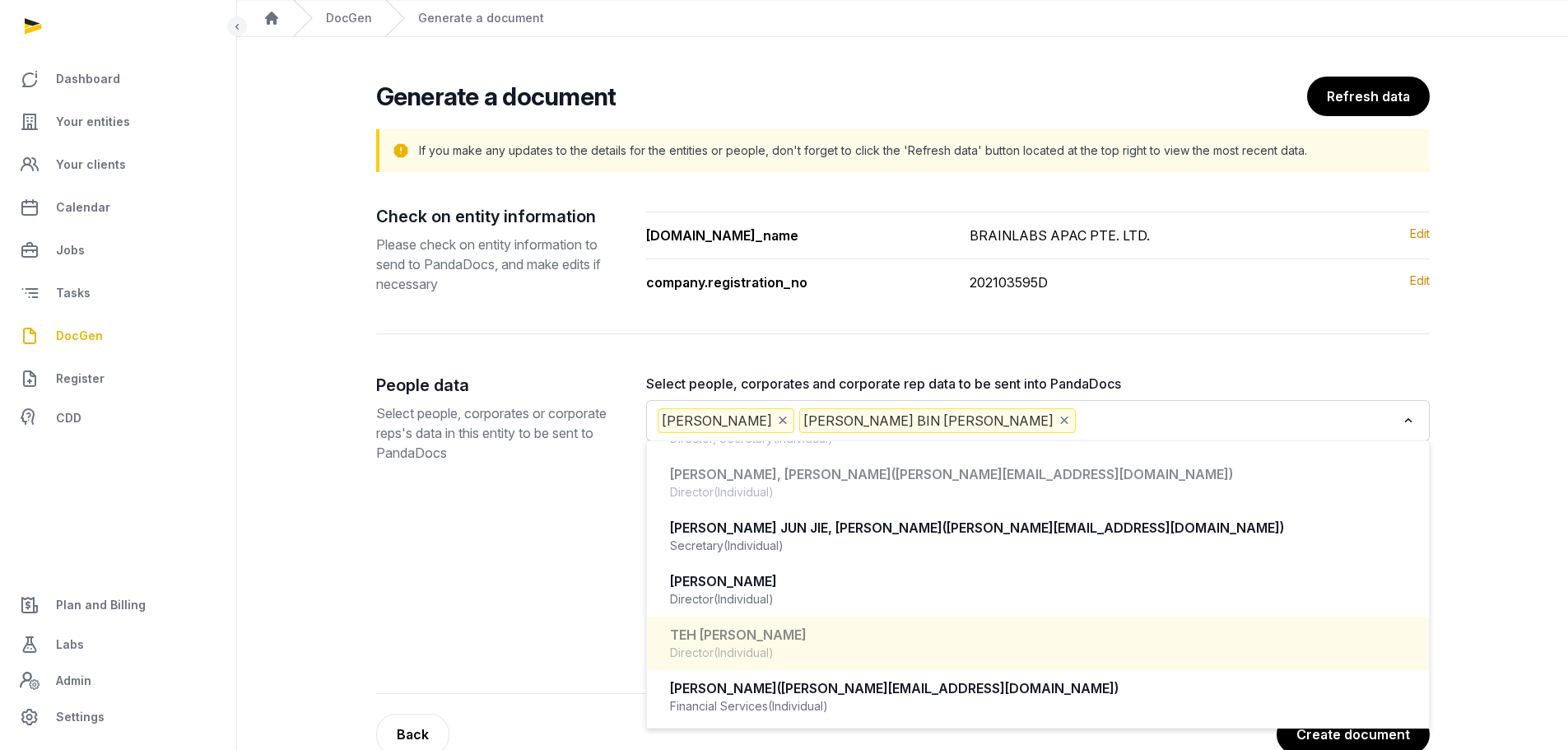
scroll to position [91, 0]
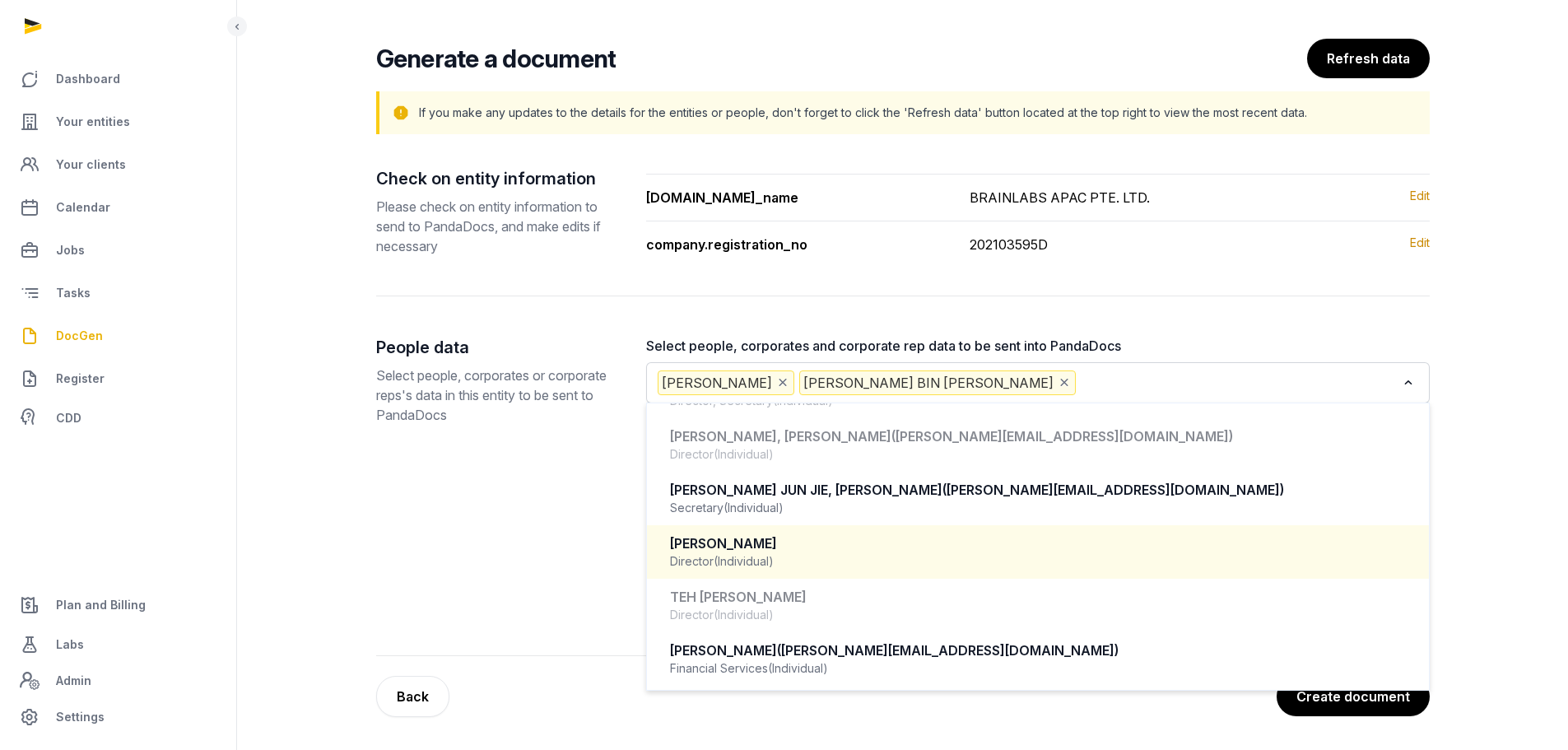
click at [838, 555] on div "Director (Individual)" at bounding box center [1038, 561] width 736 height 17
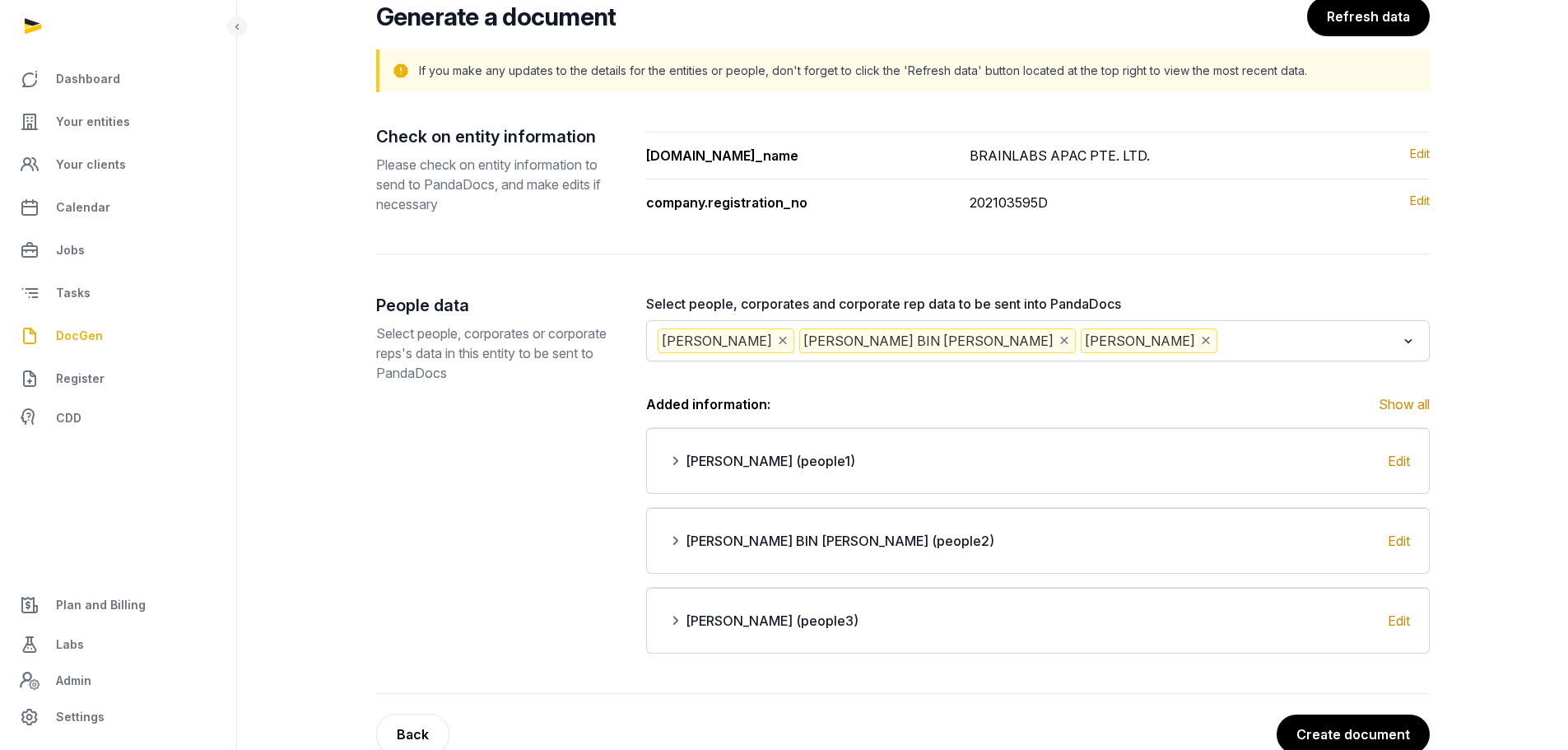
scroll to position [171, 0]
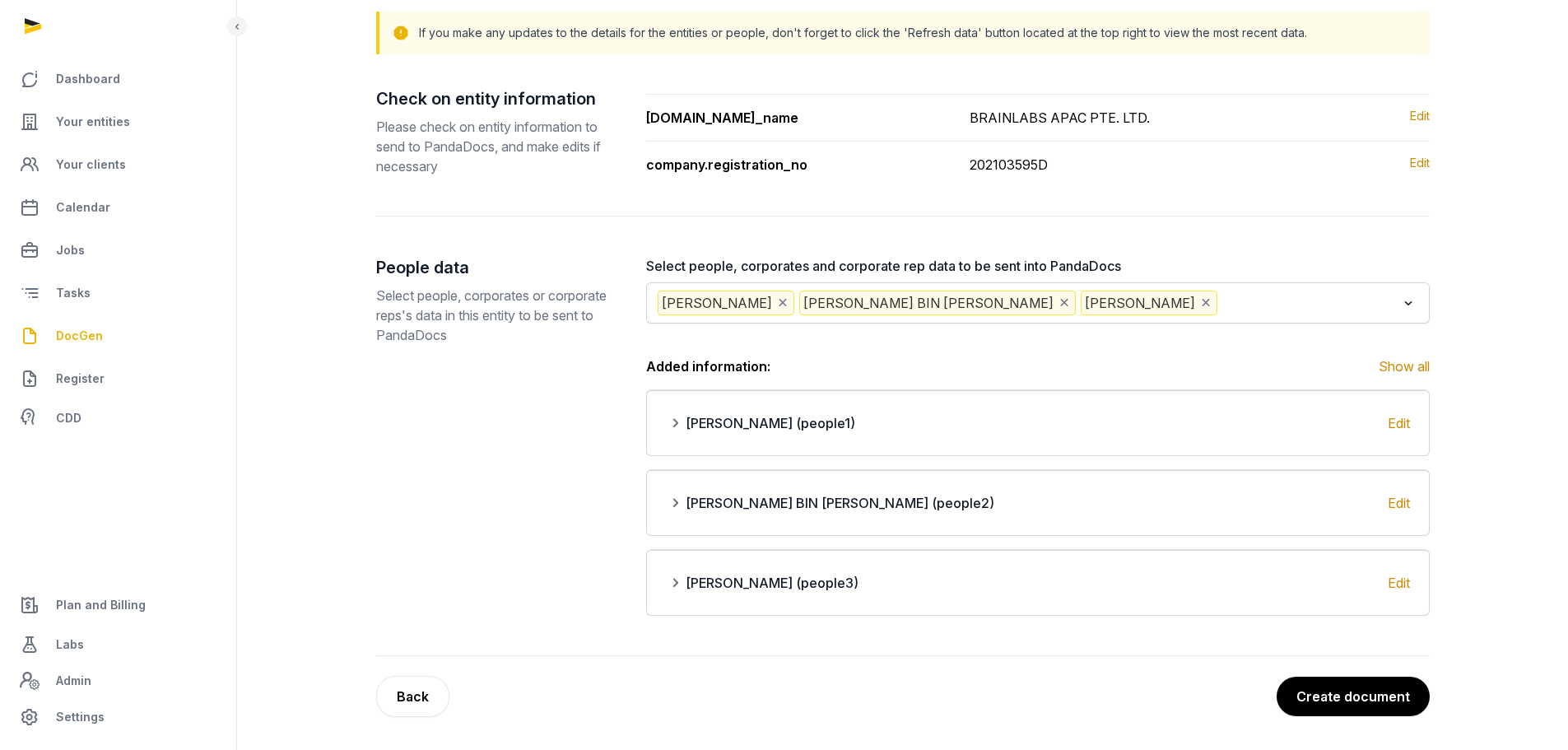
click at [1069, 361] on li "Added information: Show all" at bounding box center [1038, 367] width 784 height 20
click at [1368, 692] on button "Create document" at bounding box center [1353, 696] width 155 height 41
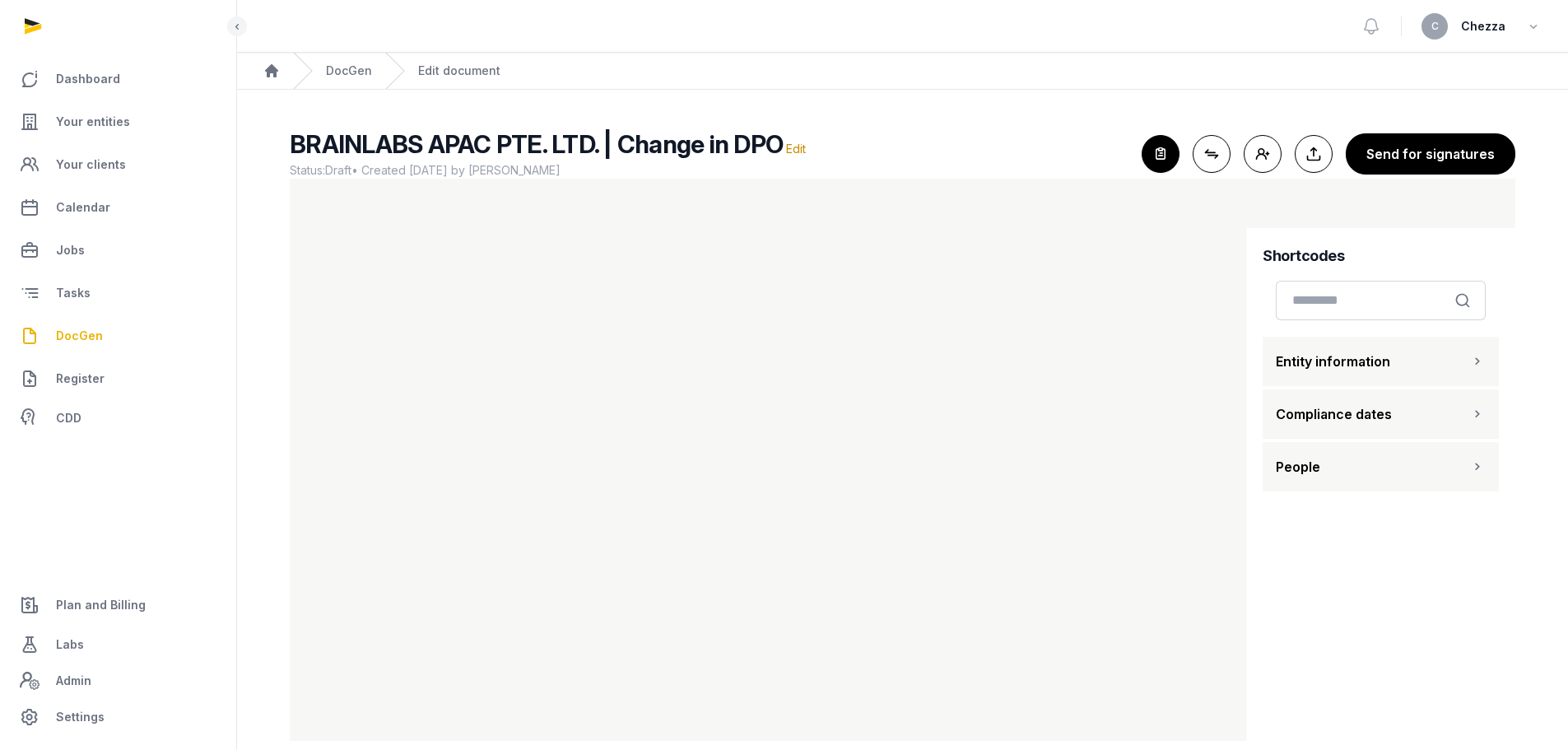
scroll to position [24, 0]
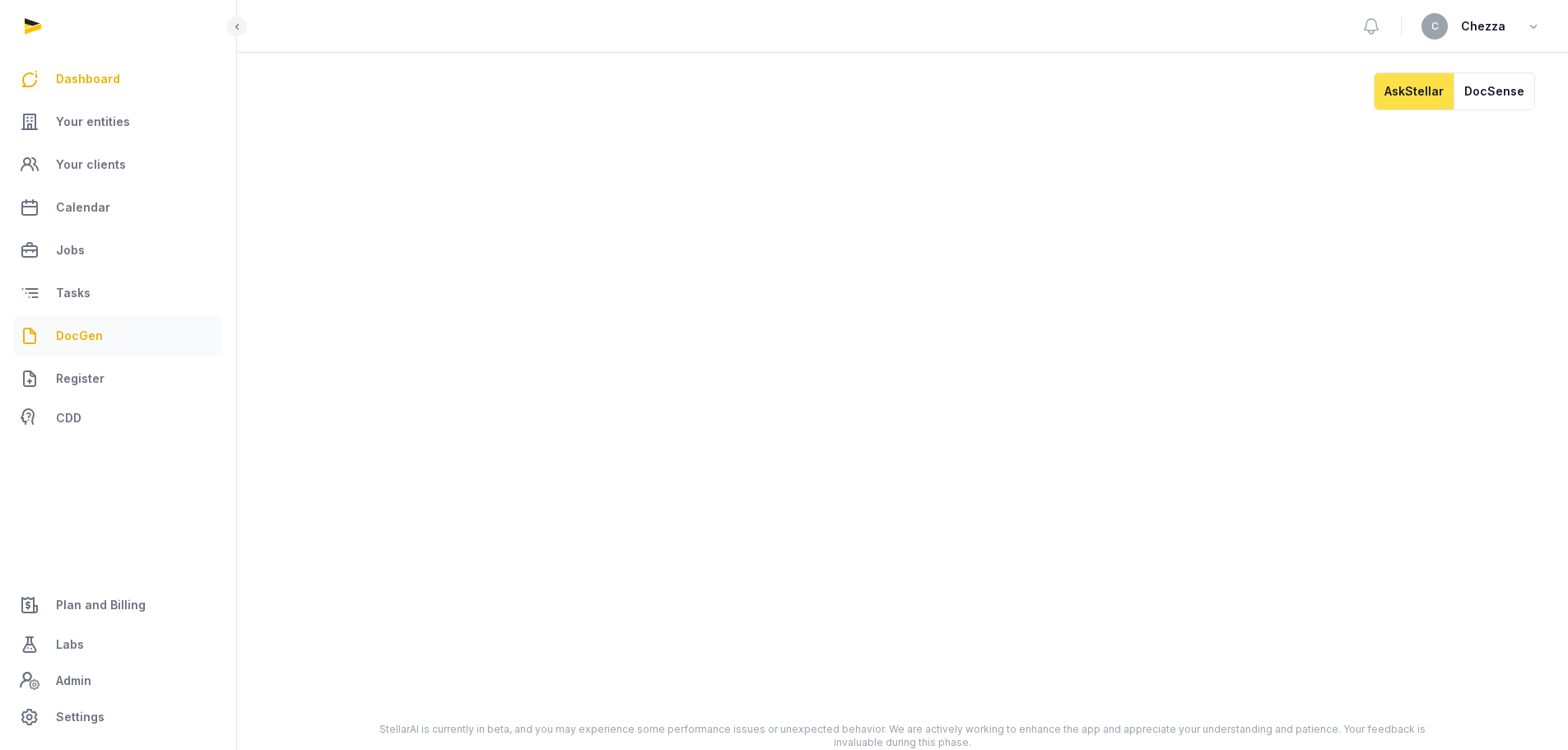
click at [76, 333] on span "DocGen" at bounding box center [79, 336] width 47 height 20
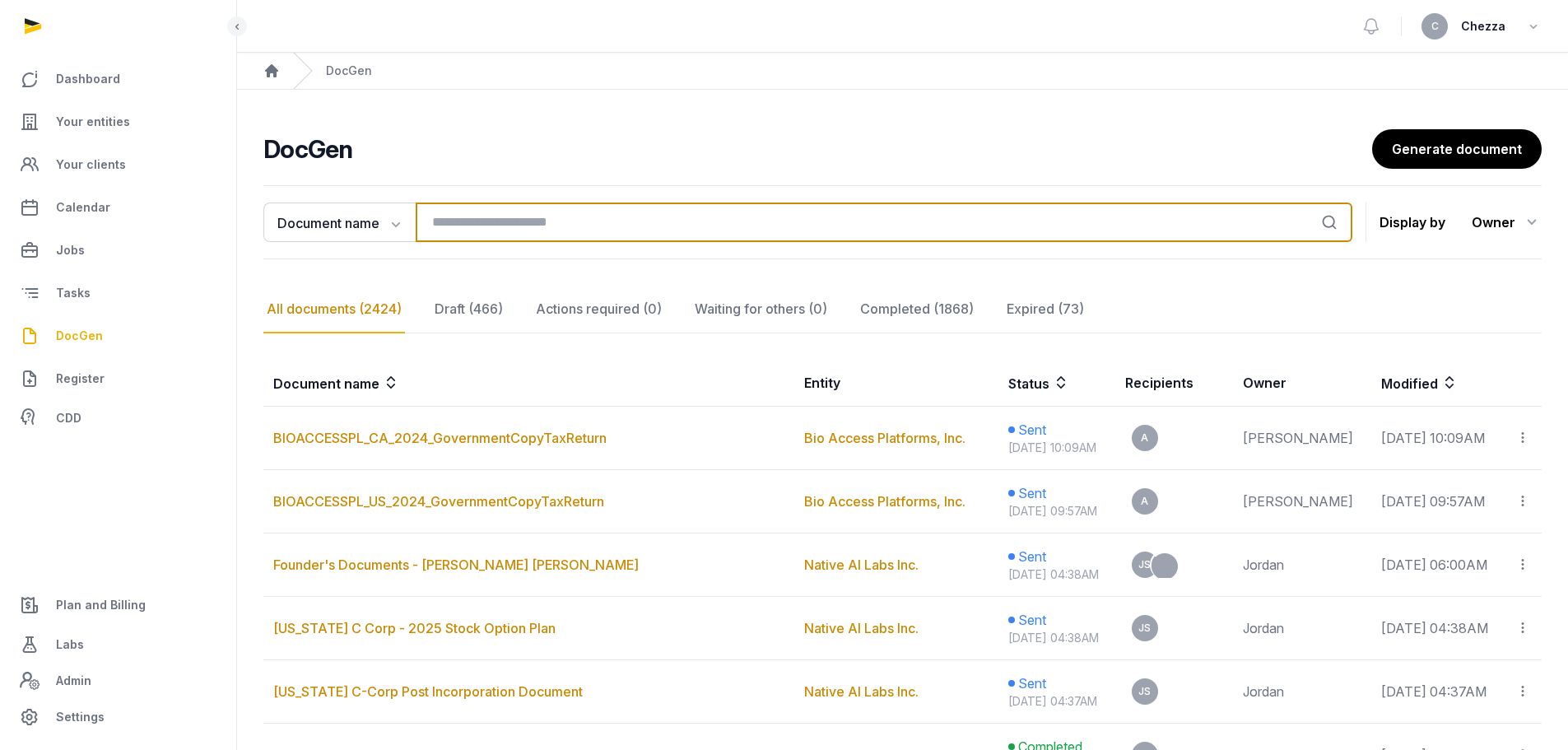
click at [586, 230] on input "search" at bounding box center [884, 222] width 937 height 39
type input "***"
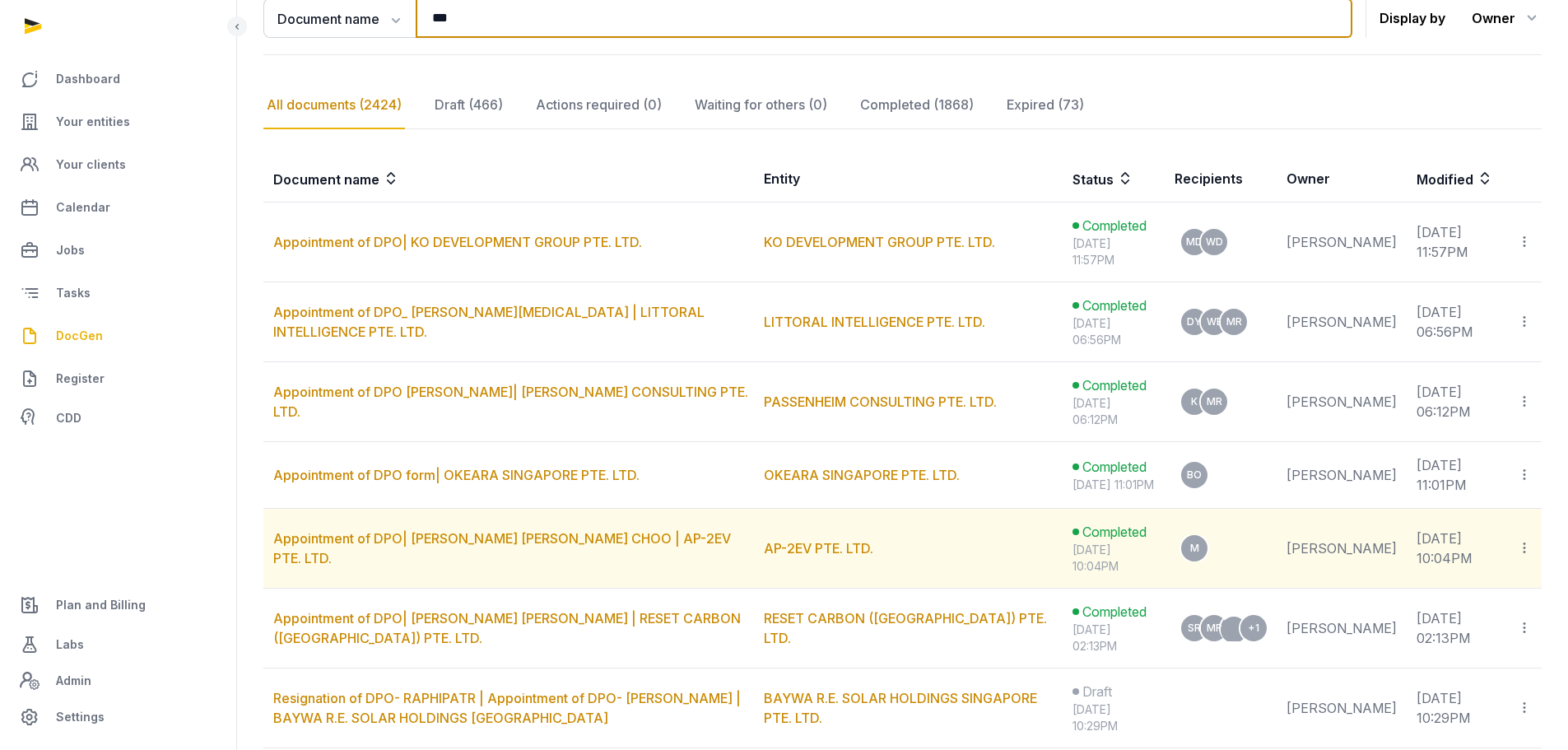
scroll to position [425, 0]
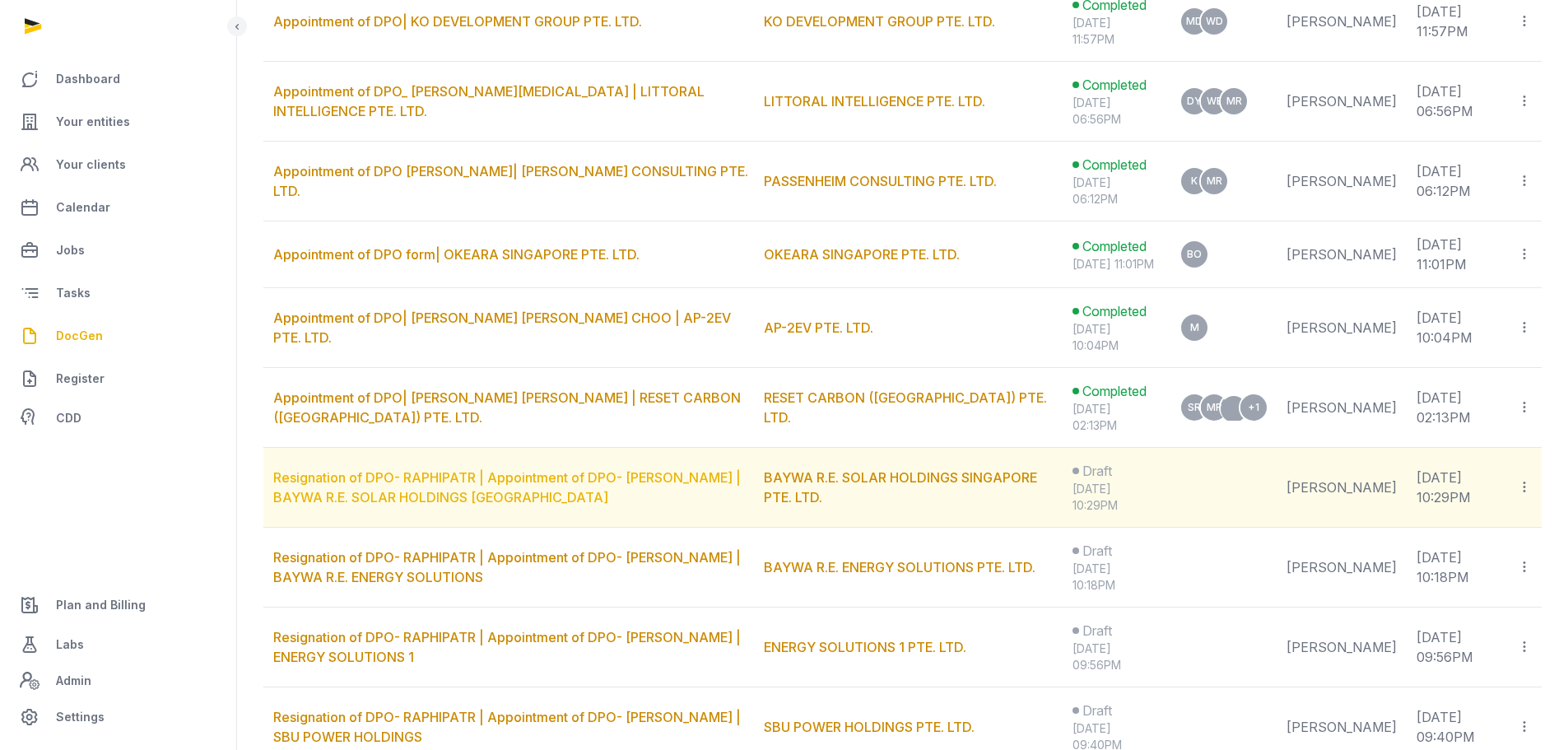
click at [410, 490] on link "Resignation of DPO- RAPHIPATR | Appointment of DPO- SASTIKA | BAYWA R.E. SOLAR …" at bounding box center [507, 487] width 468 height 36
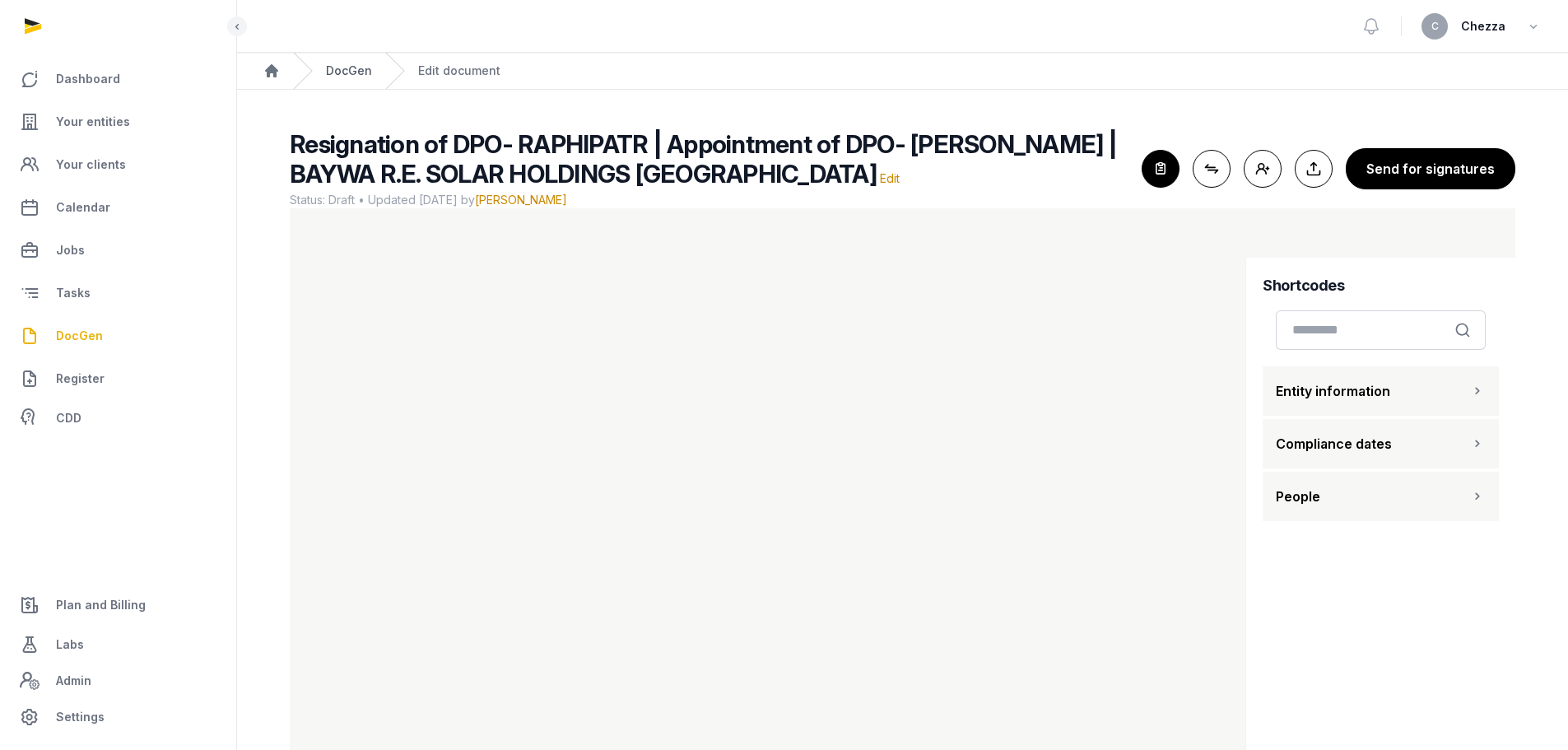
click at [358, 70] on link "DocGen" at bounding box center [348, 71] width 46 height 17
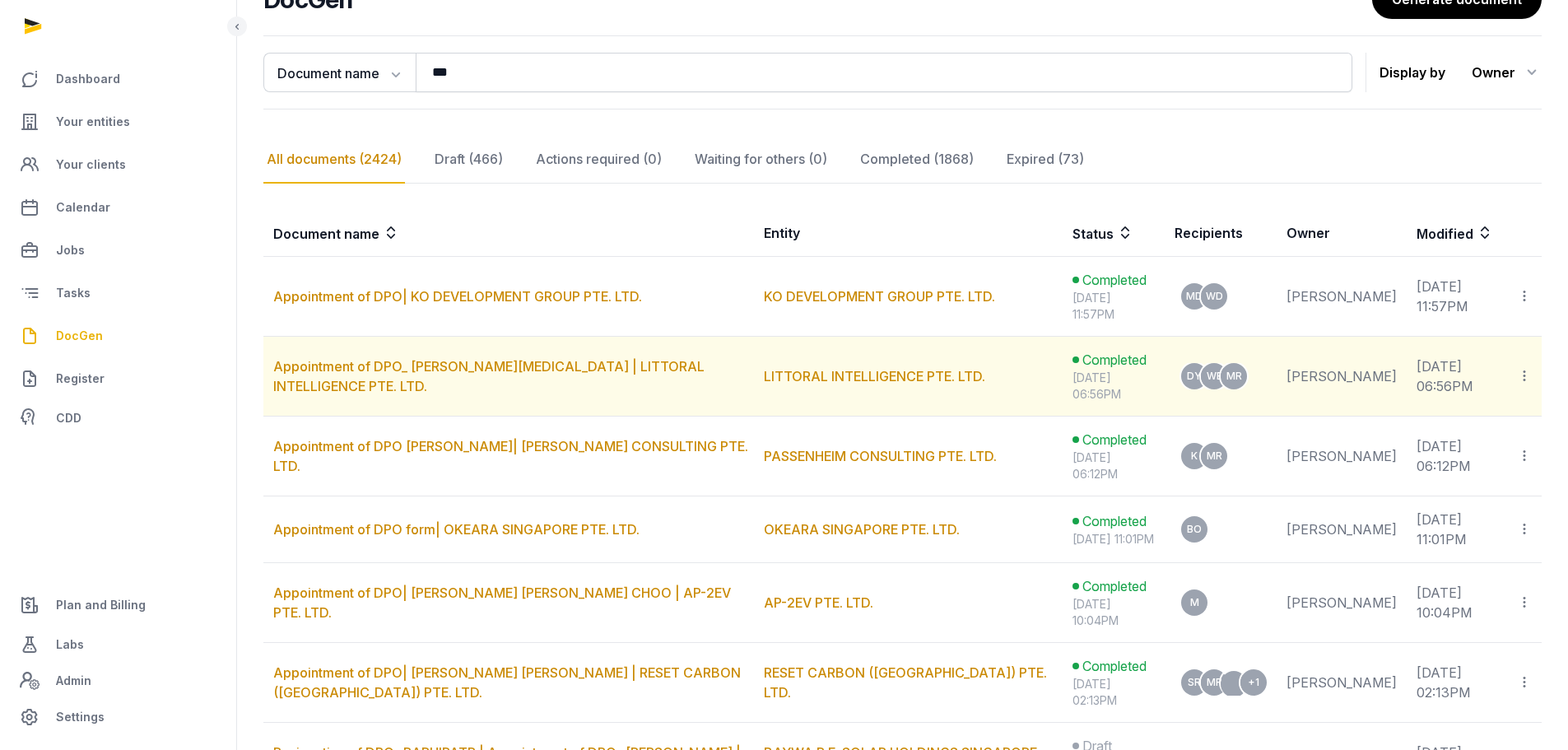
scroll to position [165, 0]
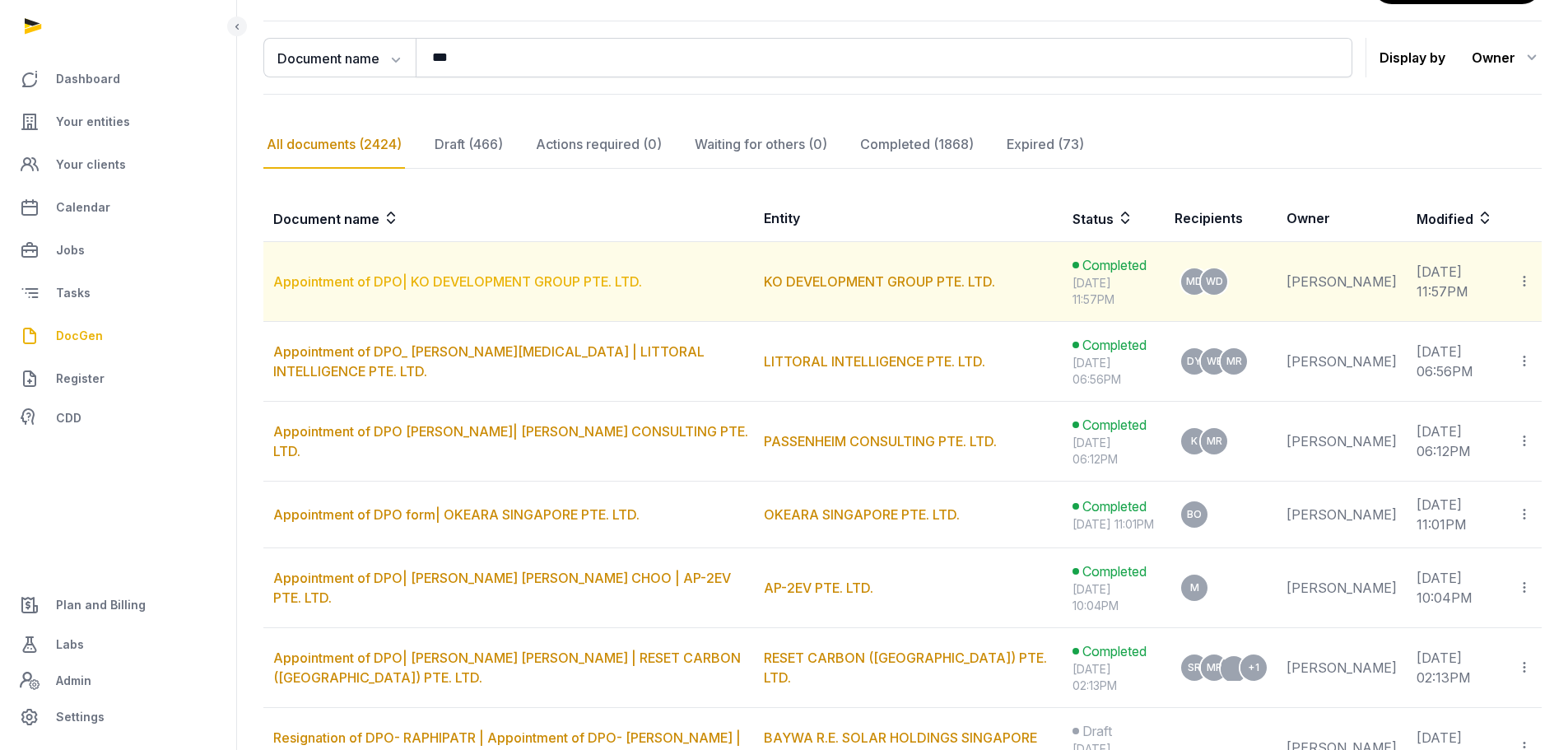
click at [524, 279] on link "Appointment of DPO| KO DEVELOPMENT GROUP PTE. LTD." at bounding box center [458, 281] width 369 height 17
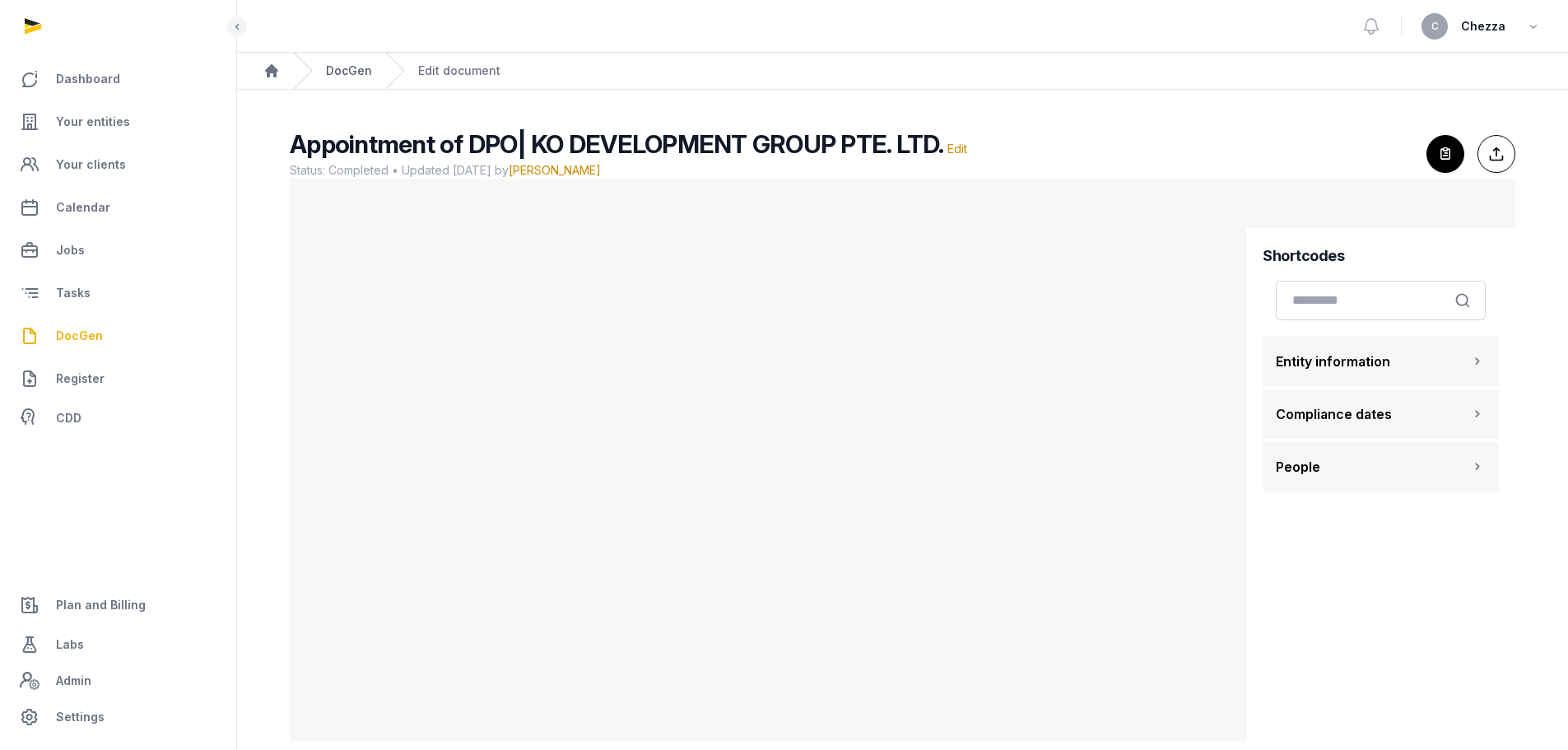
click at [341, 64] on link "DocGen" at bounding box center [348, 71] width 46 height 17
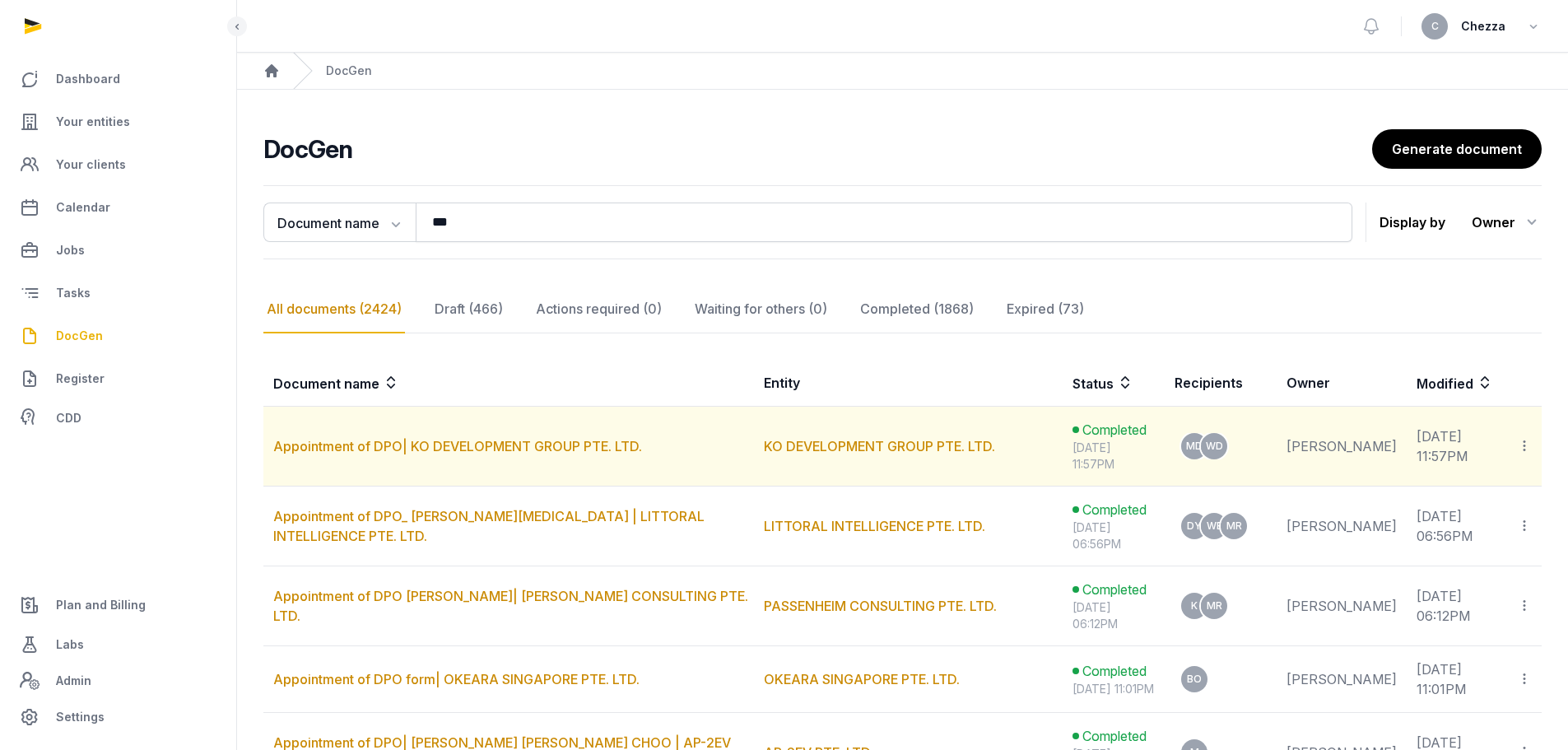
click at [1522, 443] on icon at bounding box center [1525, 446] width 15 height 17
click at [1431, 495] on span "View in Entity Documents" at bounding box center [1414, 491] width 152 height 17
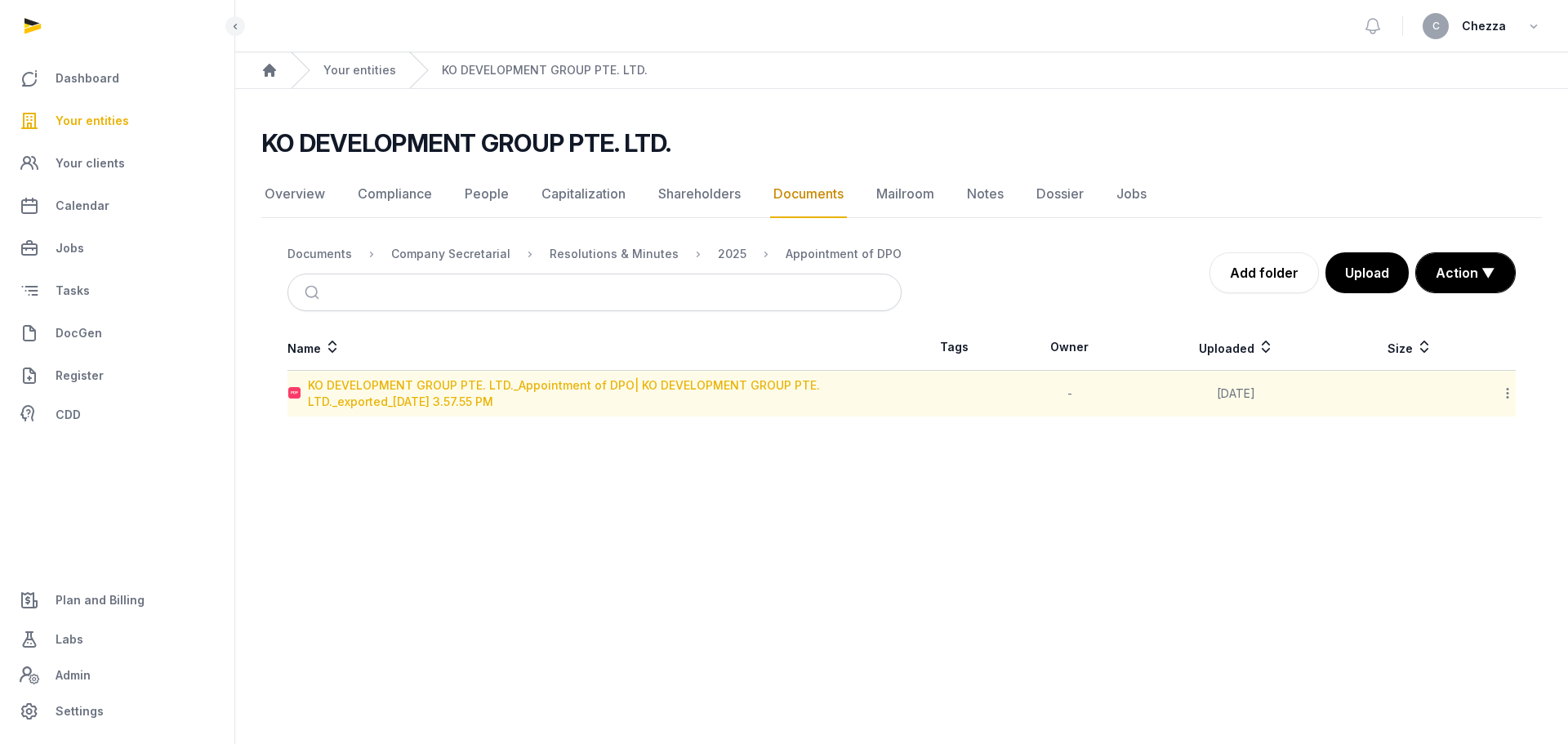
click at [426, 390] on div "KO DEVELOPMENT GROUP PTE. LTD._Appointment of DPO| KO DEVELOPMENT GROUP PTE. LT…" at bounding box center [604, 394] width 593 height 33
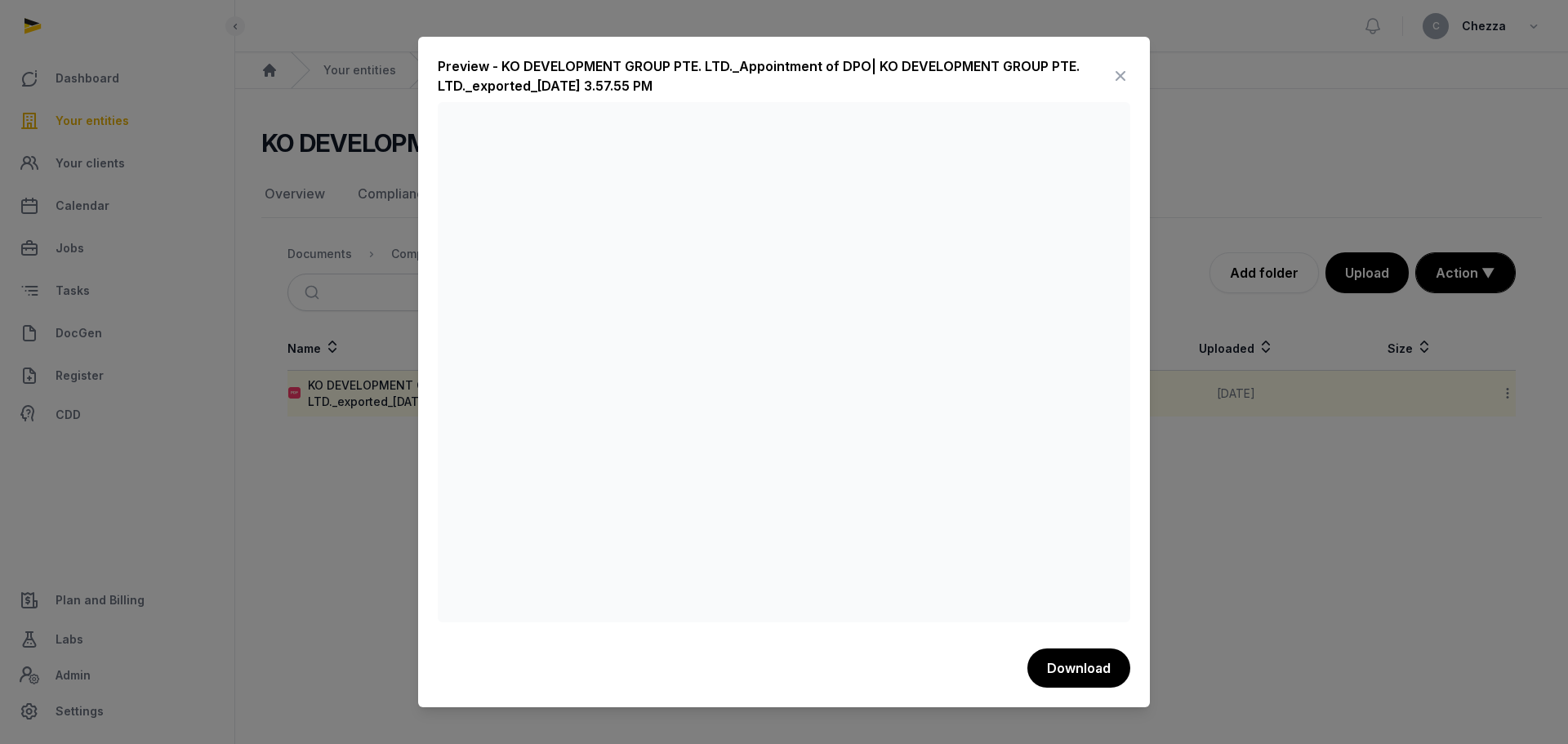
click at [357, 469] on div at bounding box center [784, 372] width 1568 height 744
click at [1114, 71] on icon at bounding box center [1121, 75] width 20 height 26
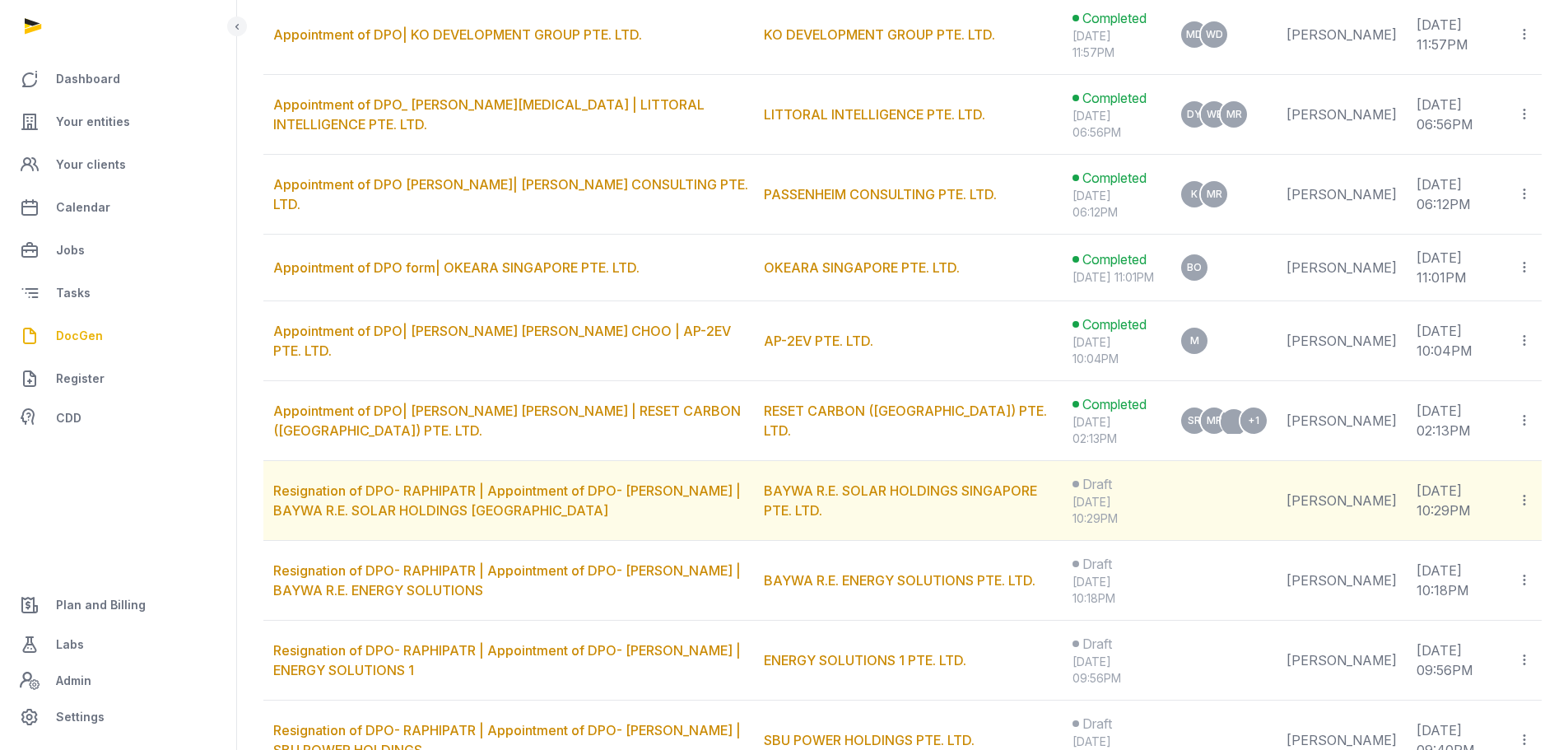
scroll to position [494, 0]
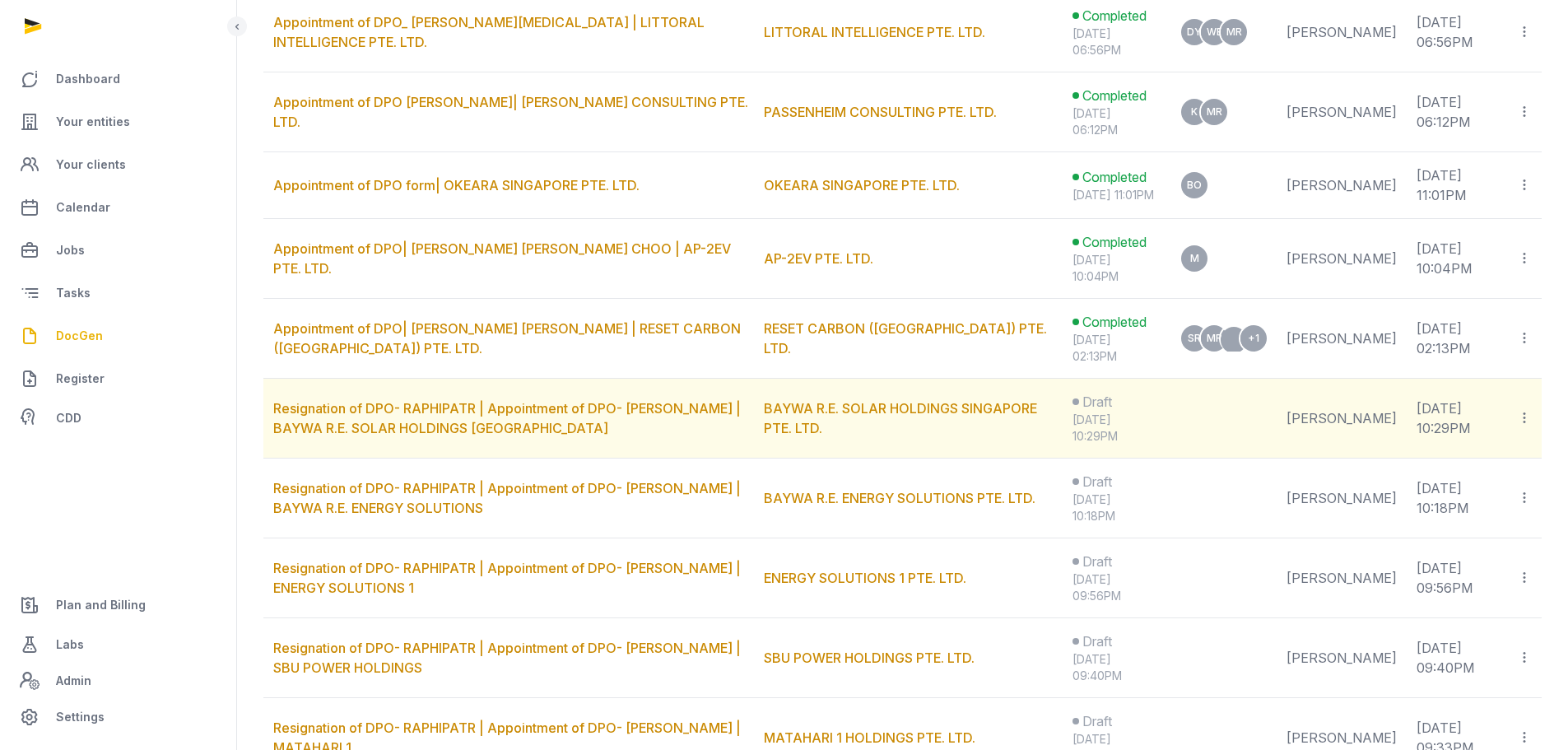
click at [1526, 426] on icon at bounding box center [1525, 417] width 15 height 17
click at [778, 416] on link "BAYWA R.E. SOLAR HOLDINGS SINGAPORE PTE. LTD." at bounding box center [900, 417] width 273 height 36
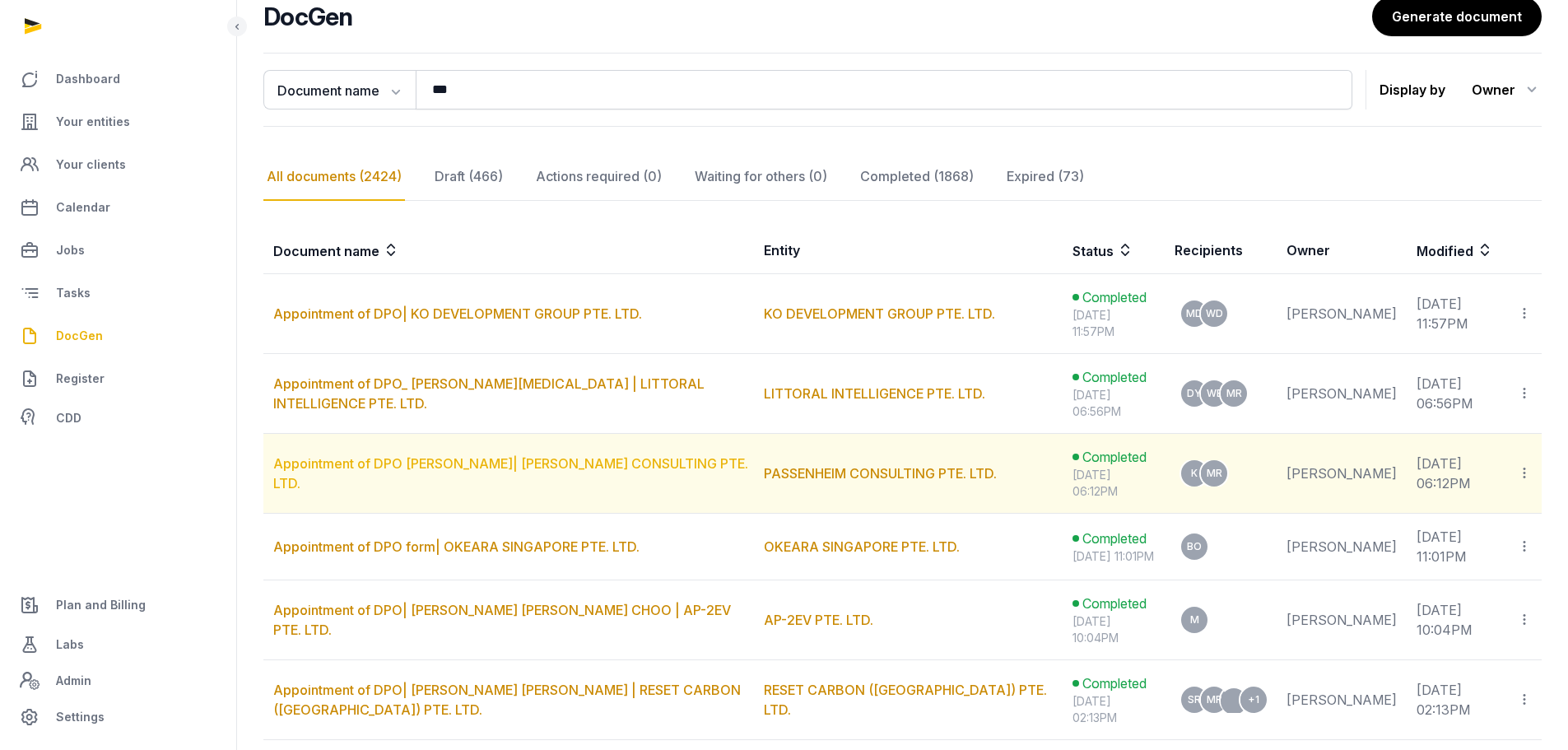
scroll to position [494, 0]
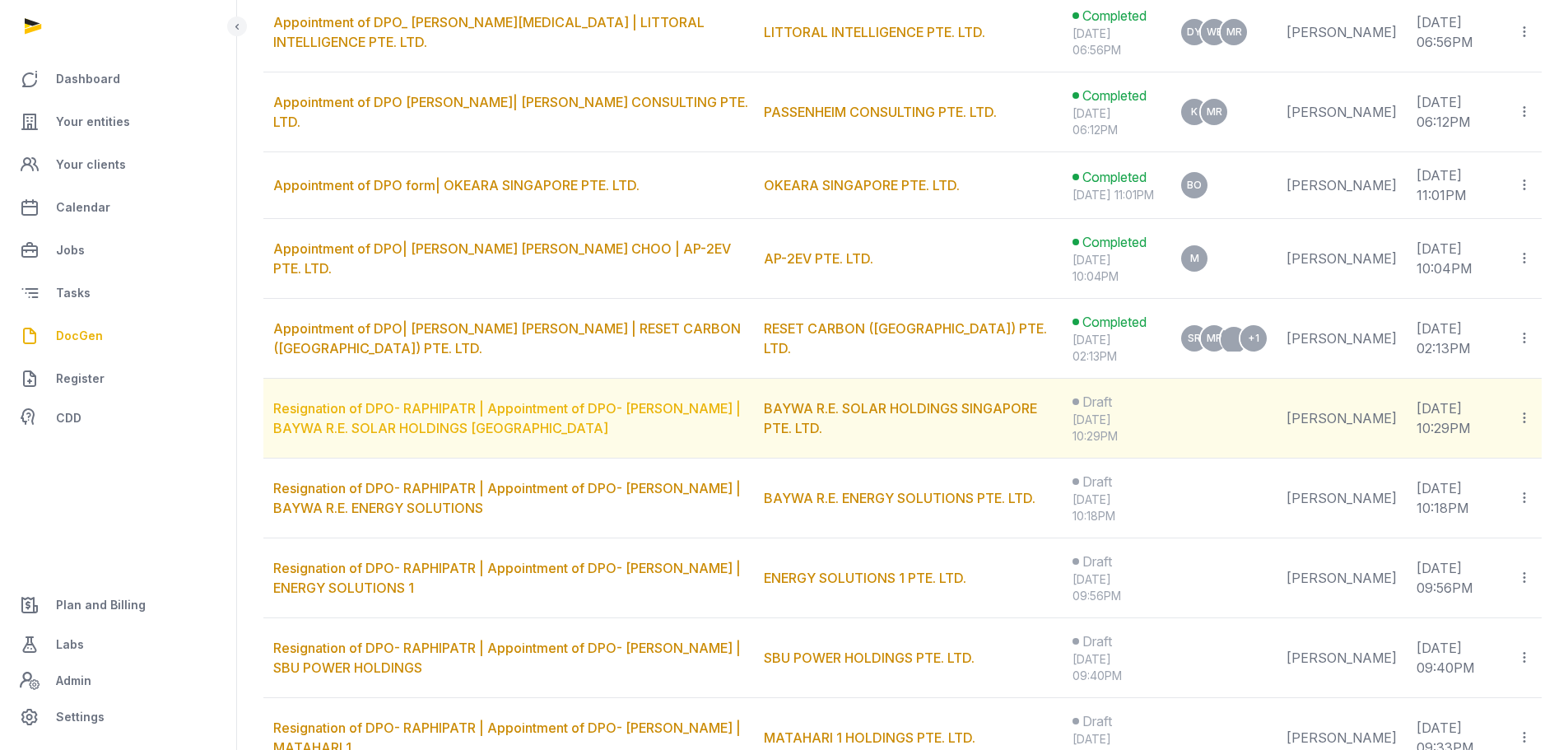
click at [395, 423] on link "Resignation of DPO- RAPHIPATR | Appointment of DPO- SASTIKA | BAYWA R.E. SOLAR …" at bounding box center [507, 417] width 468 height 36
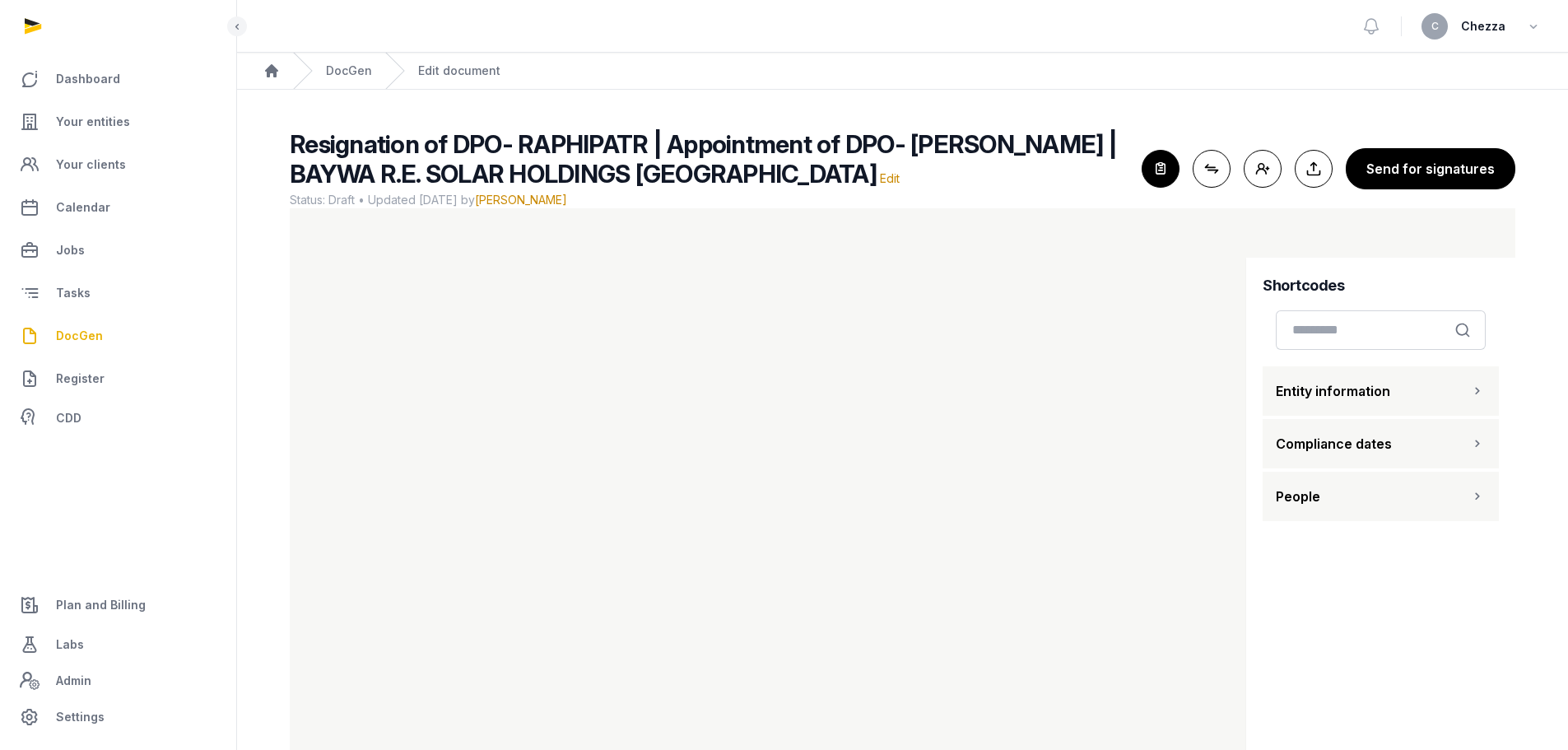
click at [1364, 389] on span "Entity information" at bounding box center [1332, 392] width 115 height 20
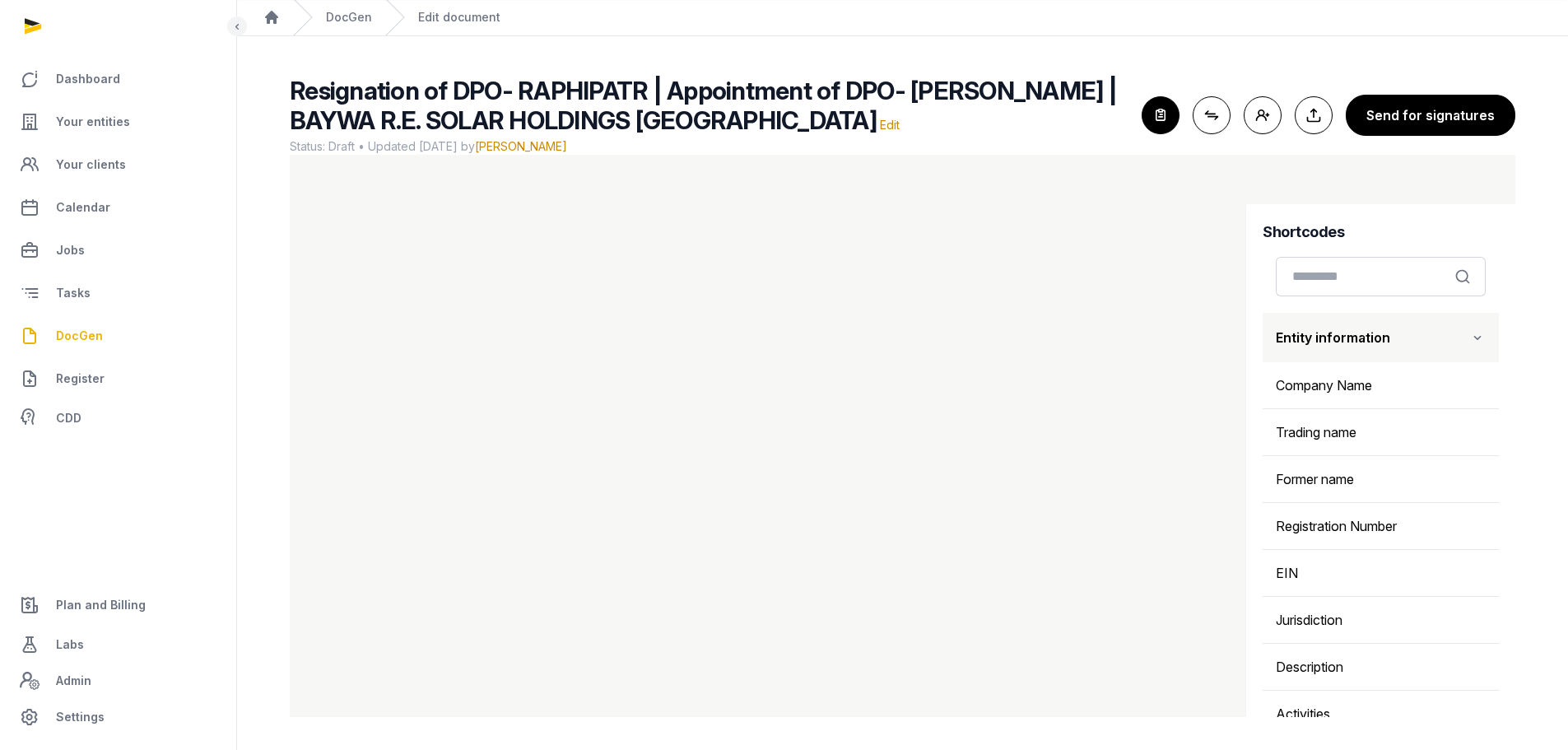
click at [1434, 344] on button "Entity information" at bounding box center [1381, 337] width 237 height 50
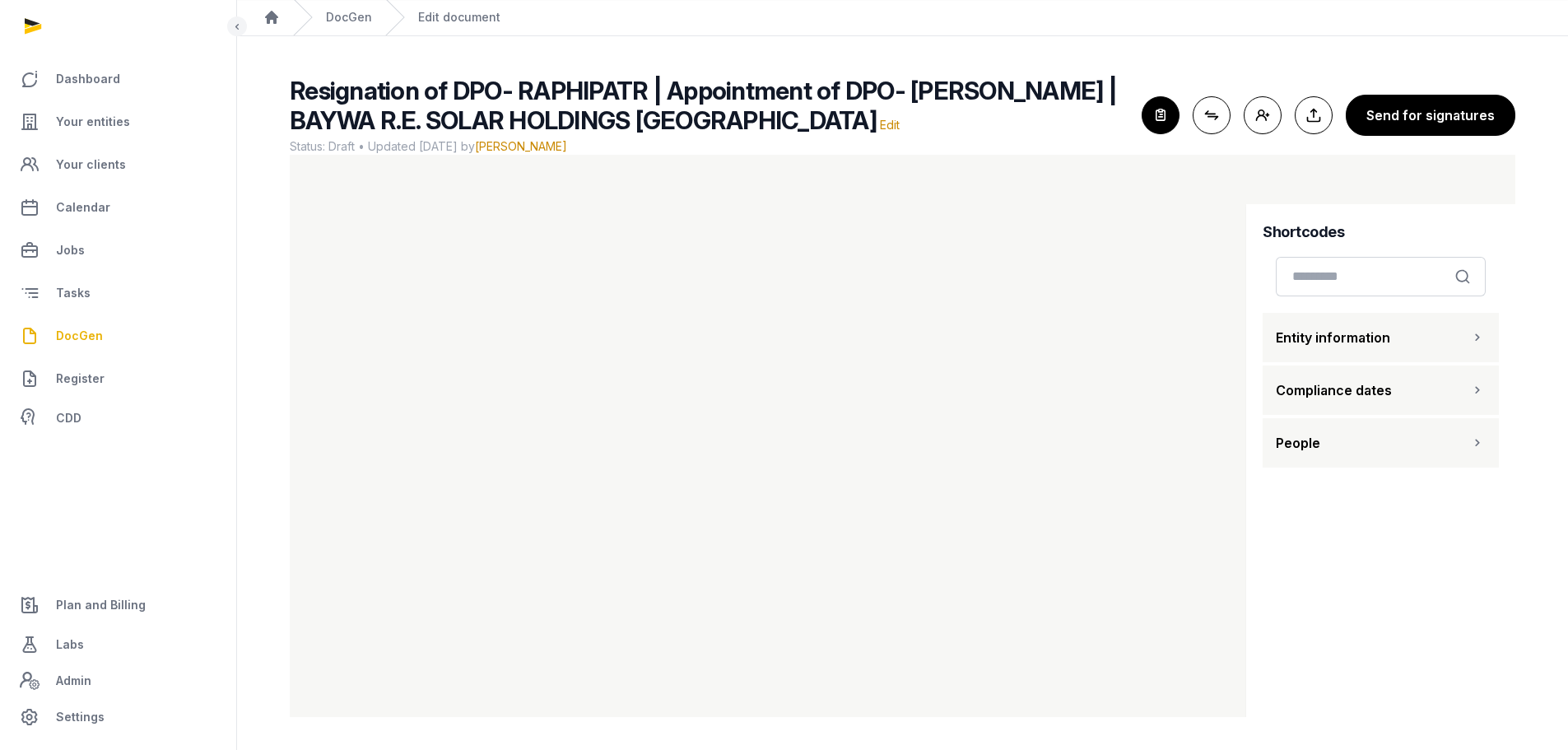
click at [1373, 383] on span "Compliance dates" at bounding box center [1333, 391] width 116 height 20
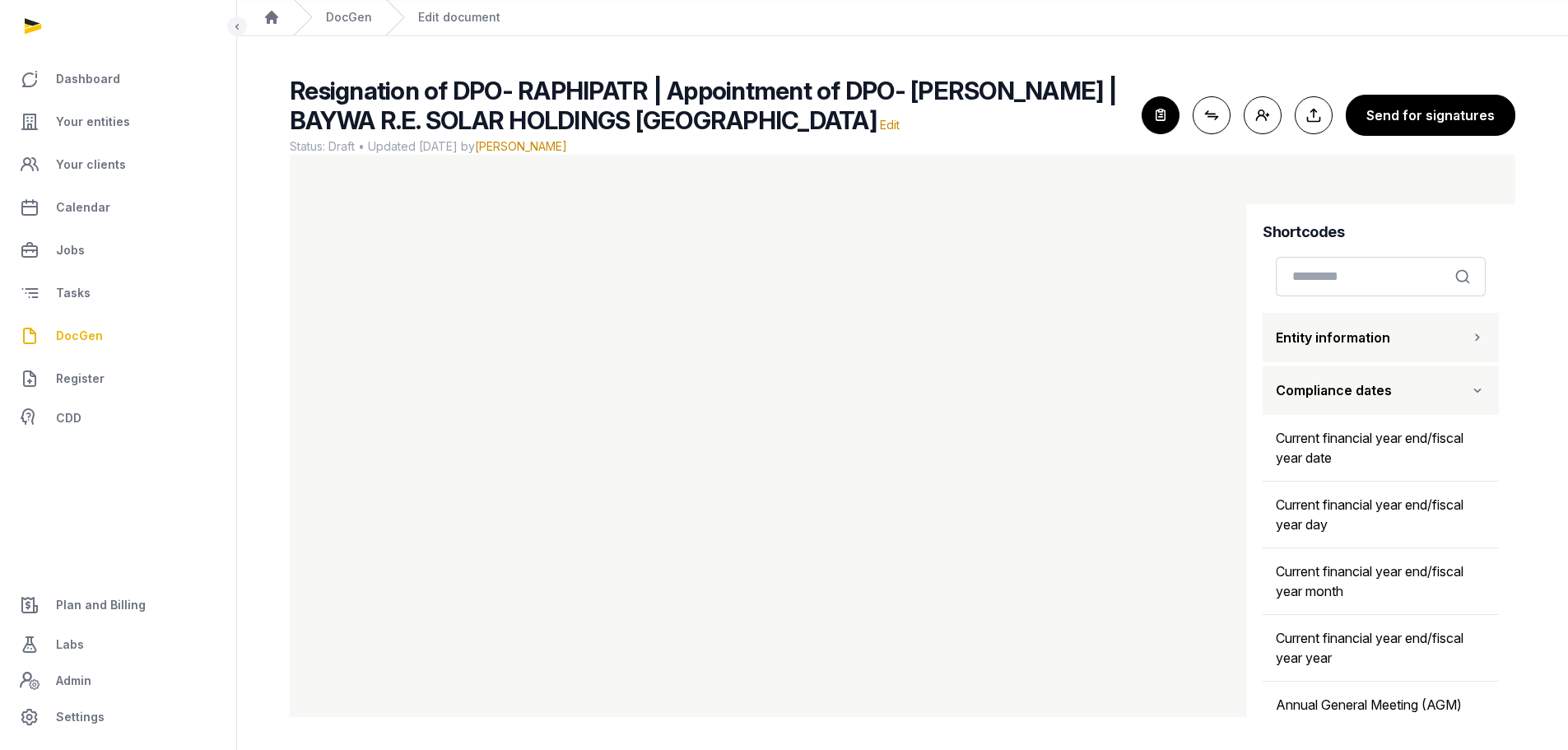
click at [1373, 383] on span "Compliance dates" at bounding box center [1333, 391] width 116 height 20
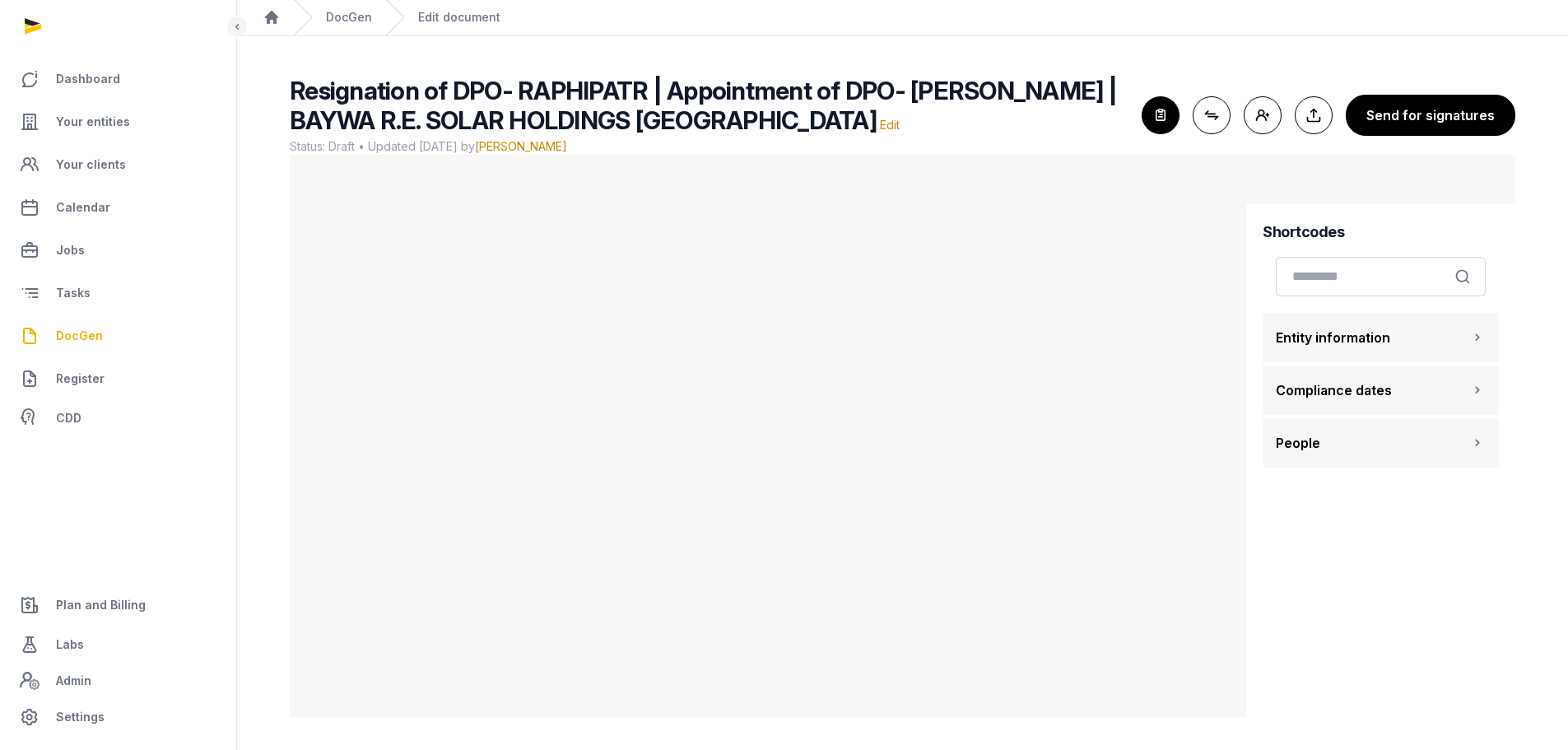
click at [1356, 443] on button "People" at bounding box center [1381, 443] width 237 height 50
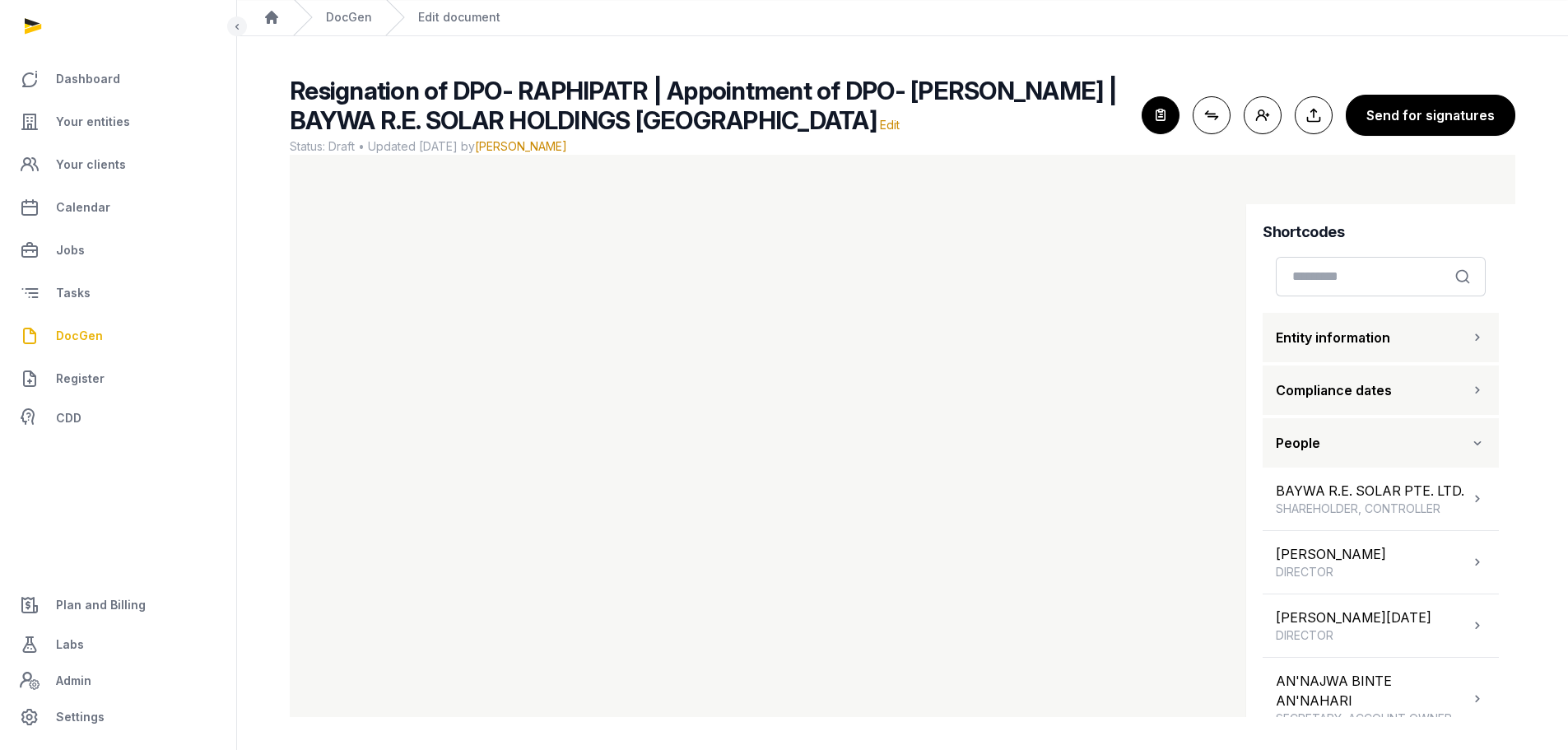
click at [1356, 443] on button "People" at bounding box center [1381, 443] width 237 height 50
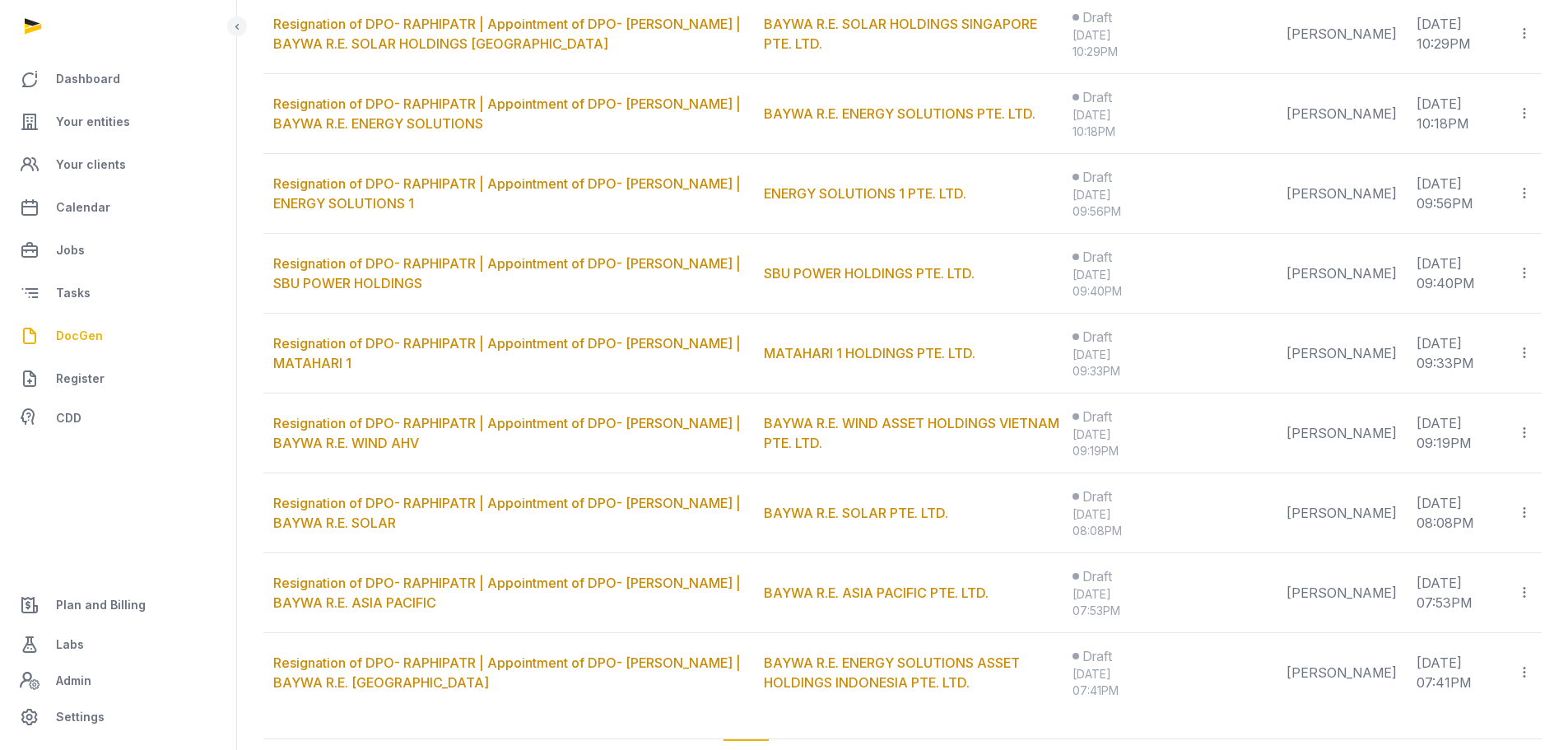
scroll to position [1001, 0]
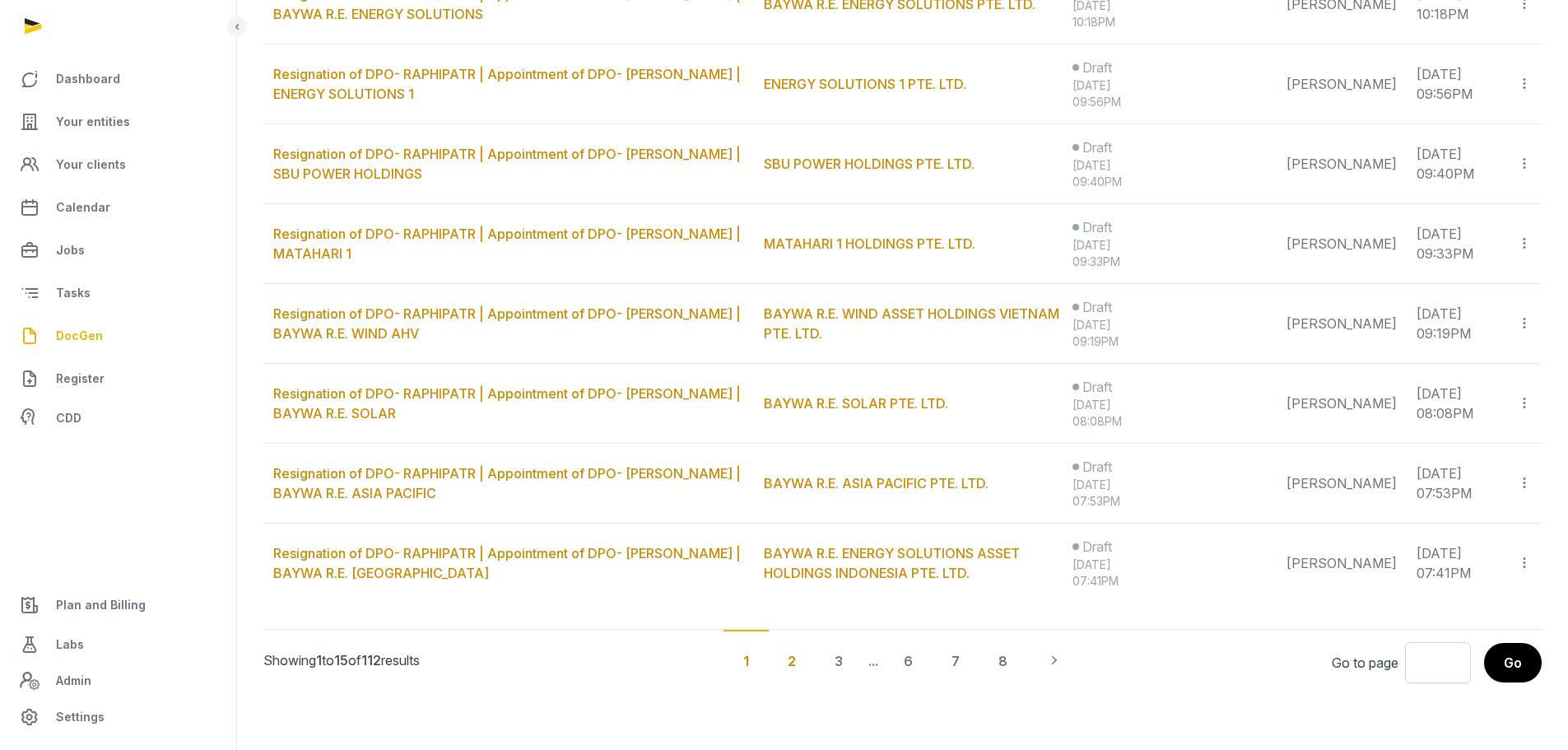
click at [785, 667] on div "2" at bounding box center [792, 660] width 48 height 61
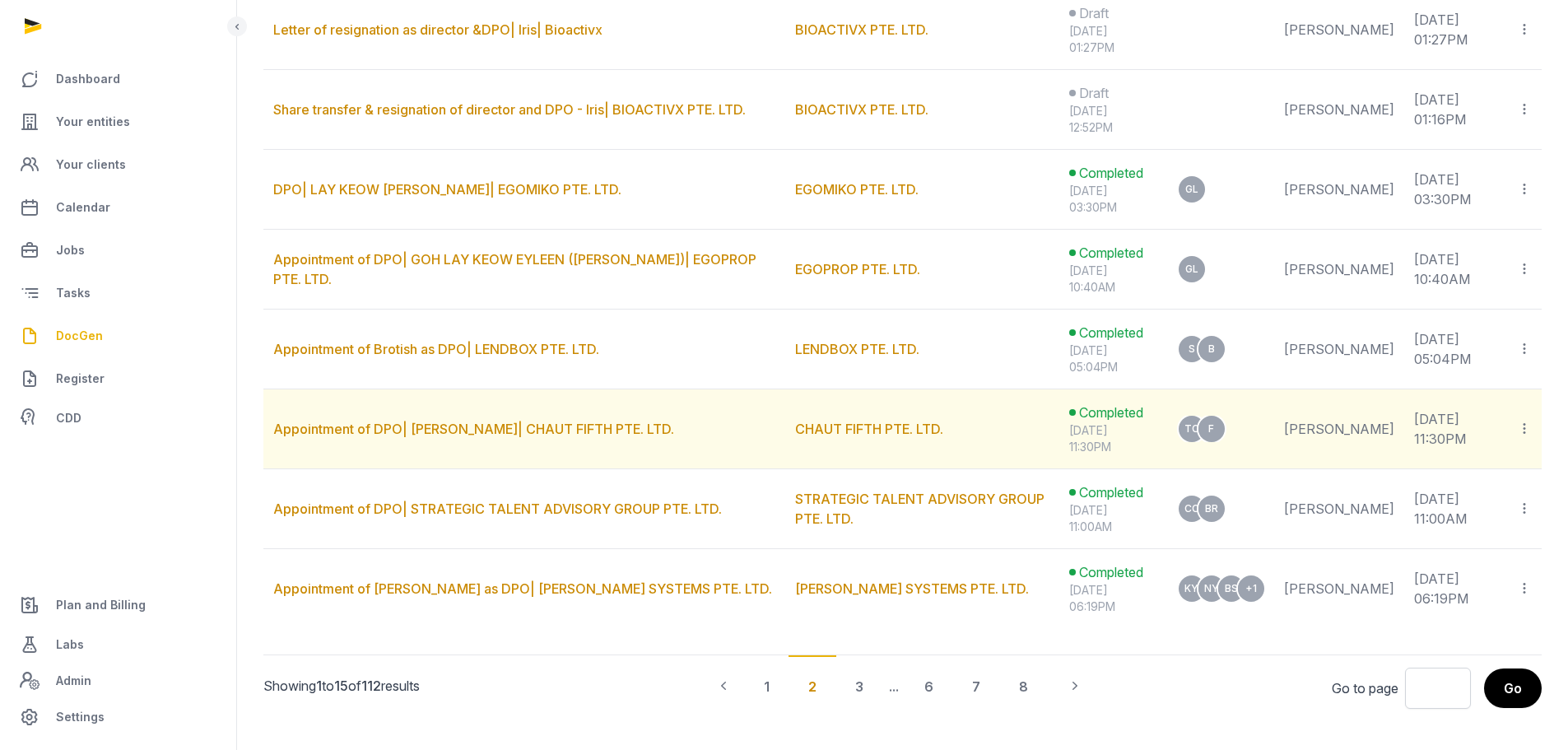
scroll to position [987, 0]
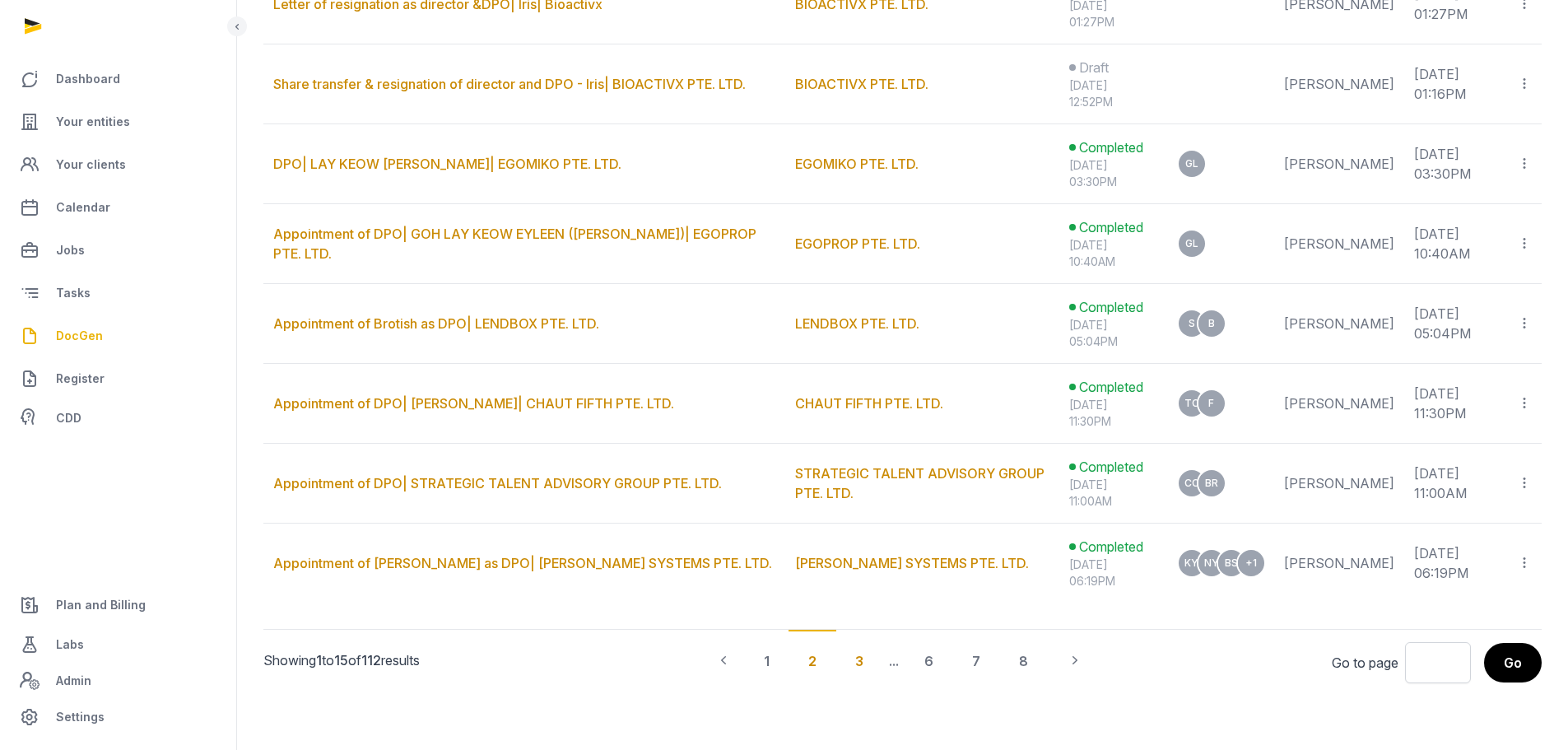
click at [858, 676] on div "3" at bounding box center [859, 660] width 48 height 61
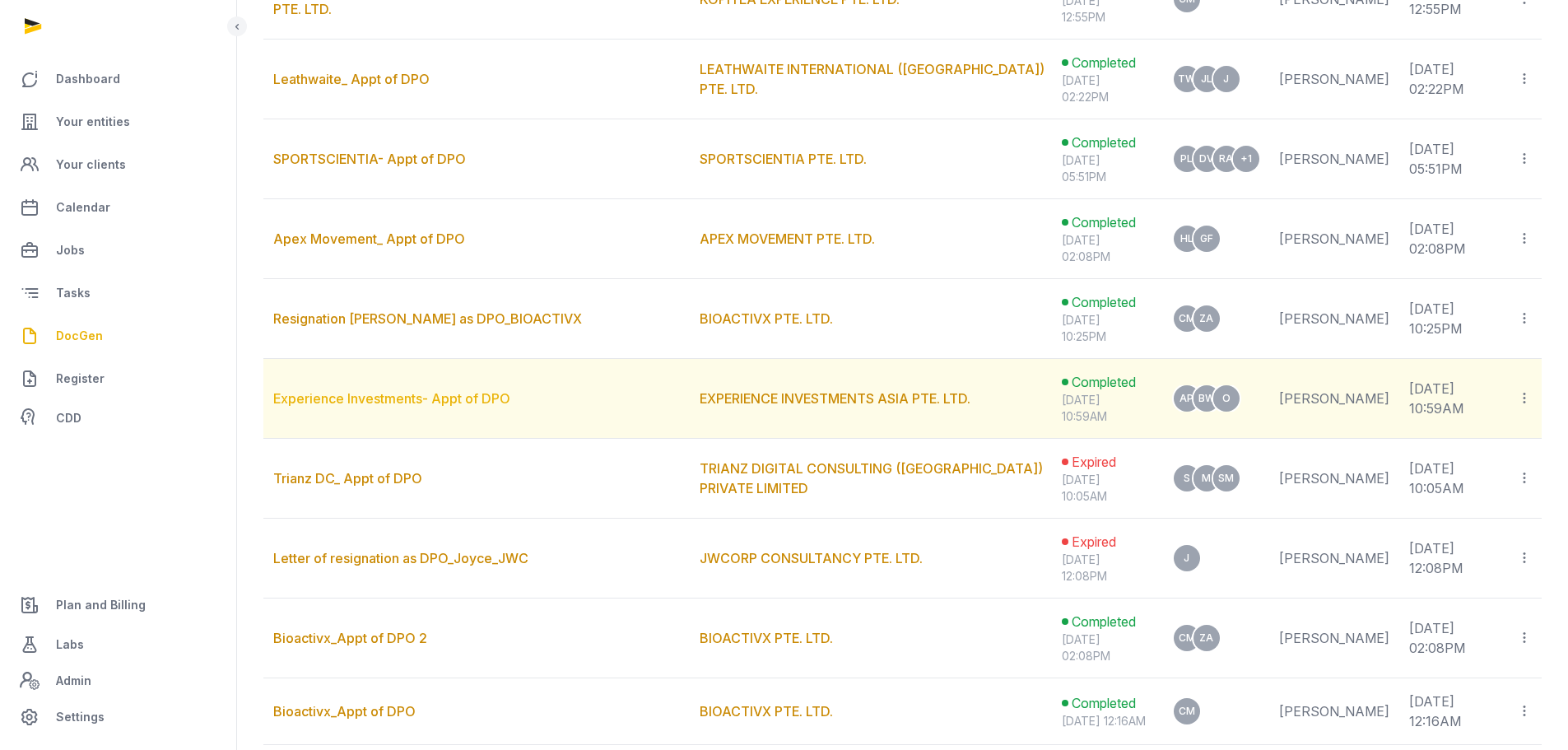
scroll to position [754, 0]
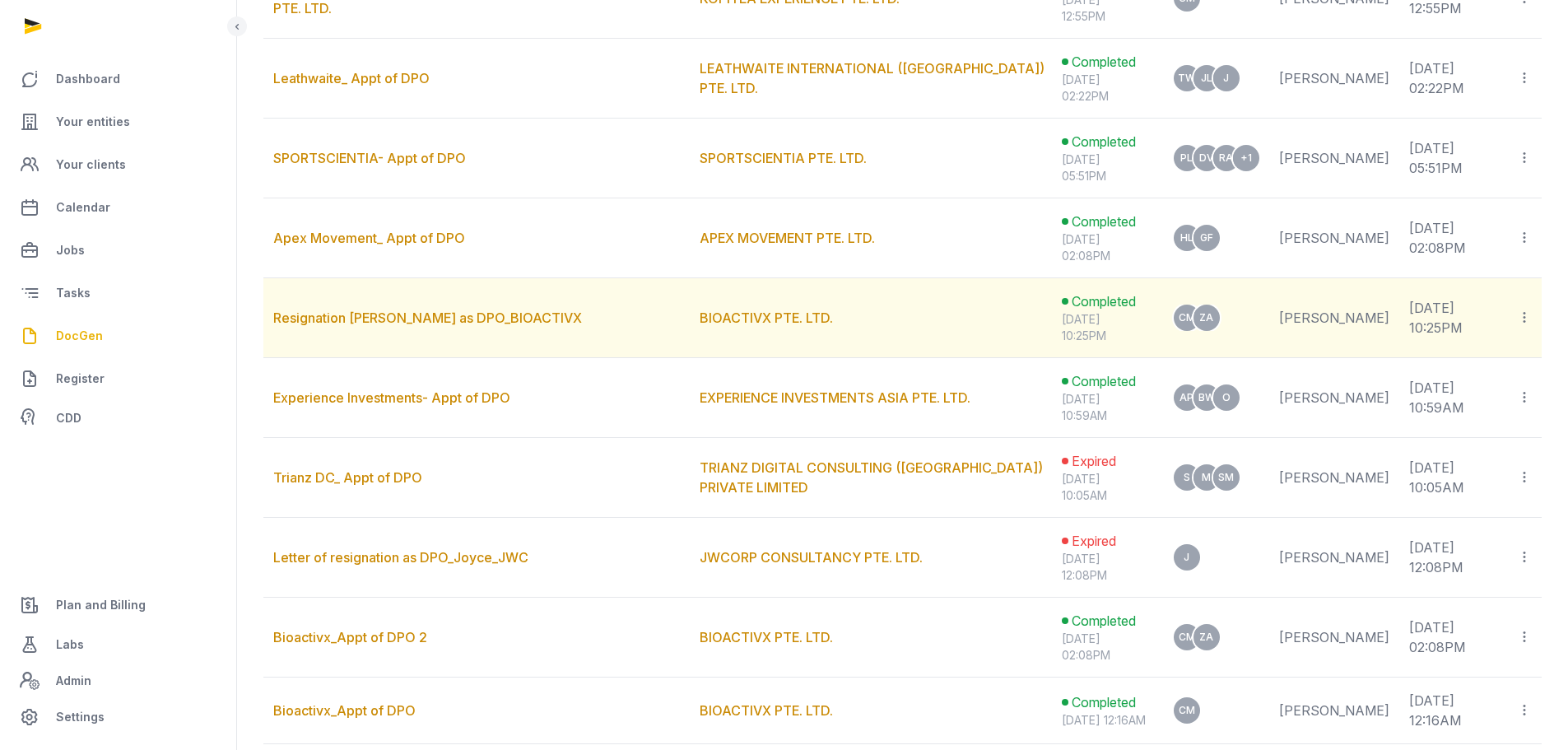
click at [1529, 325] on icon at bounding box center [1525, 317] width 15 height 17
click at [1441, 370] on span "View in Entity Documents" at bounding box center [1414, 362] width 152 height 17
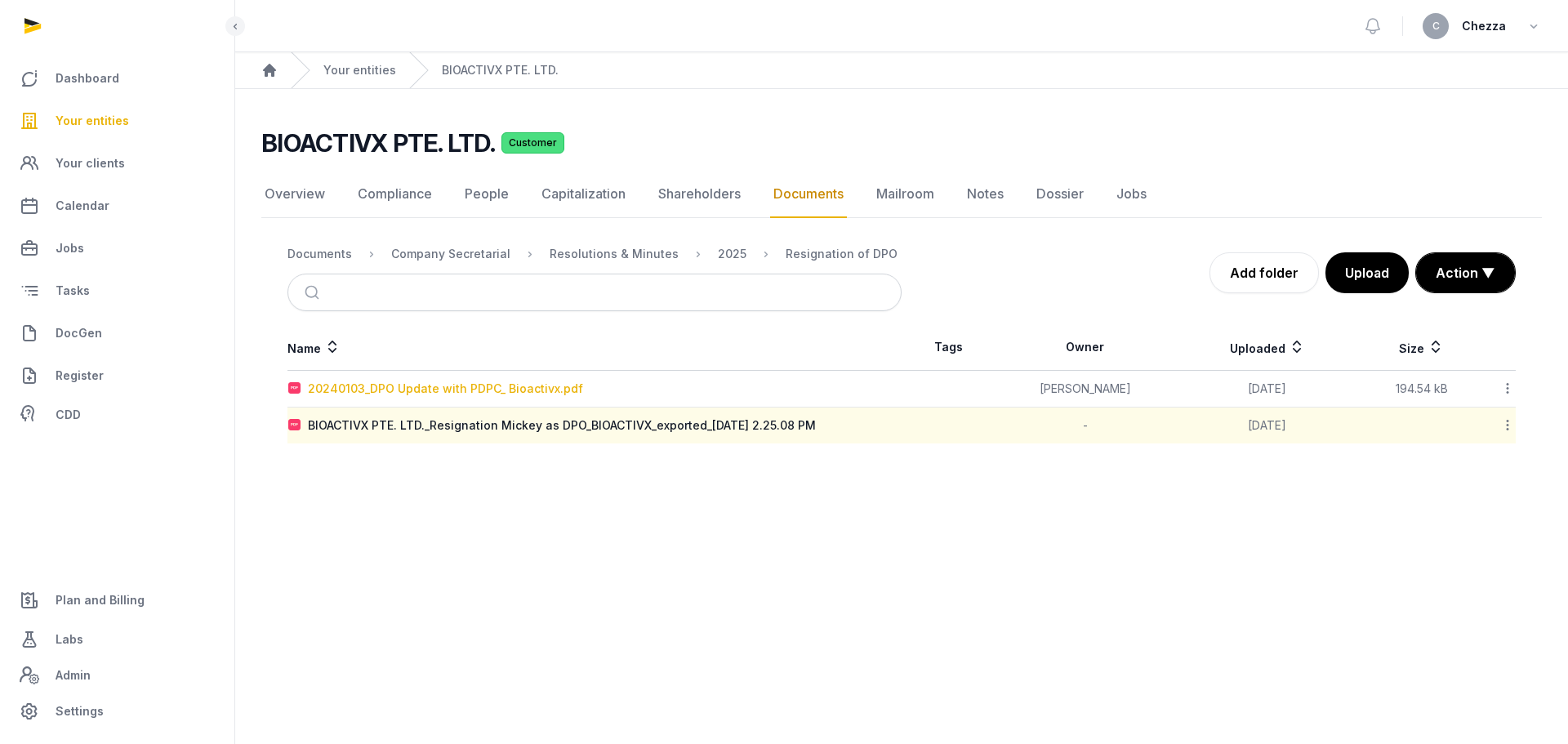
click at [451, 390] on div "20240103_DPO Update with PDPC_ Bioactivx.pdf" at bounding box center [445, 388] width 276 height 16
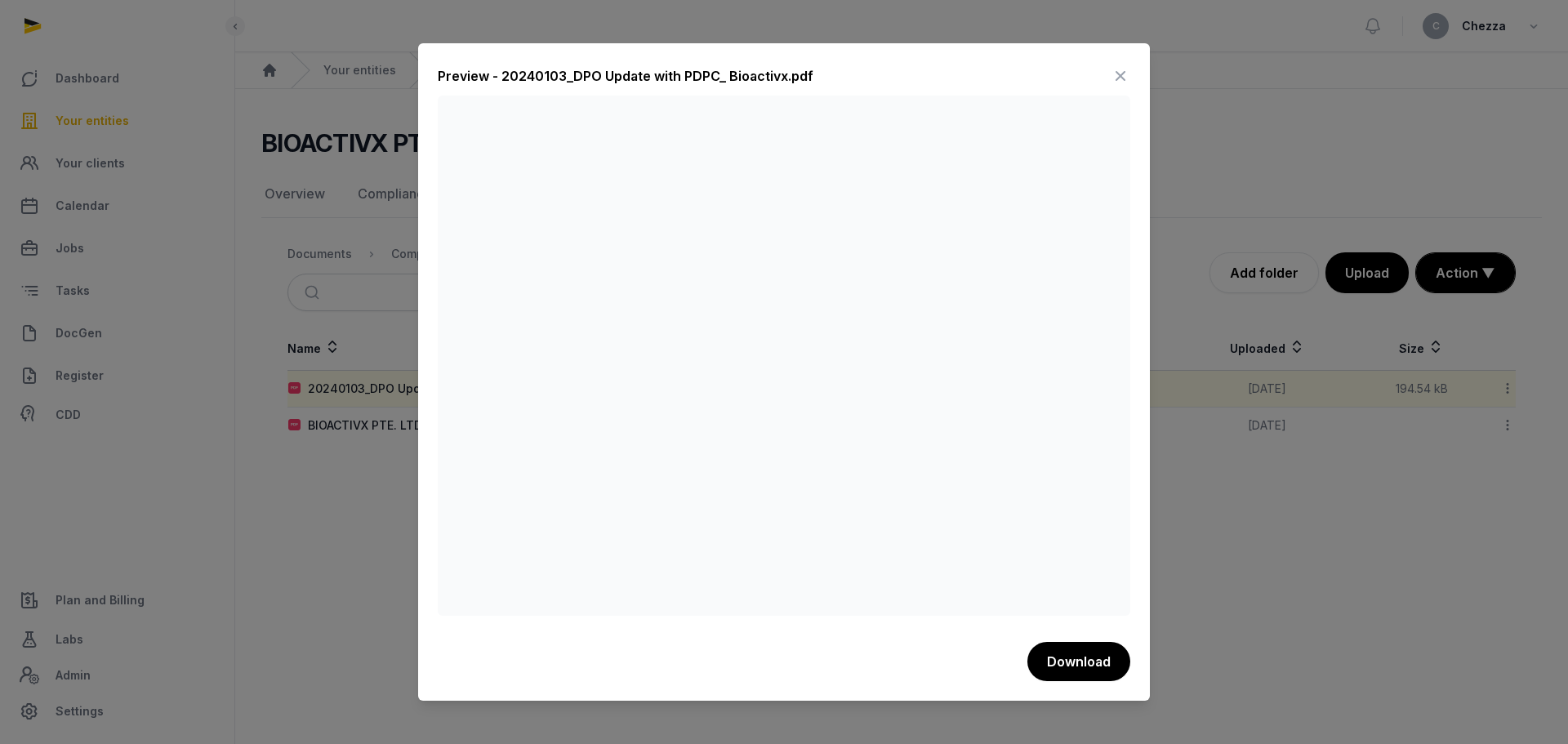
click at [1239, 515] on div at bounding box center [784, 372] width 1568 height 744
click at [1115, 67] on icon at bounding box center [1121, 75] width 20 height 26
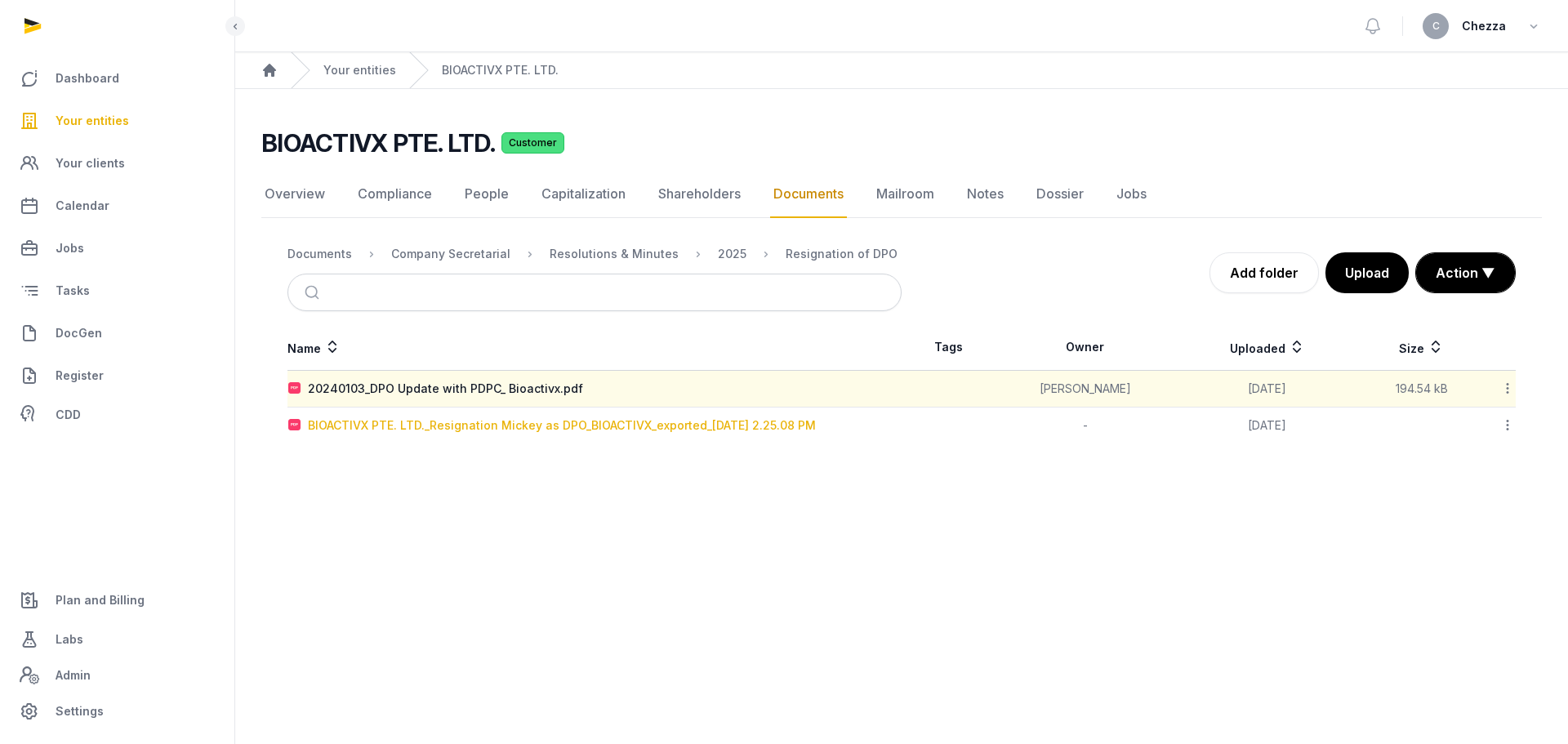
click at [515, 429] on div "BIOACTIVX PTE. LTD._Resignation Mickey as DPO_BIOACTIVX_exported_2025-01-01 2.2…" at bounding box center [561, 426] width 508 height 16
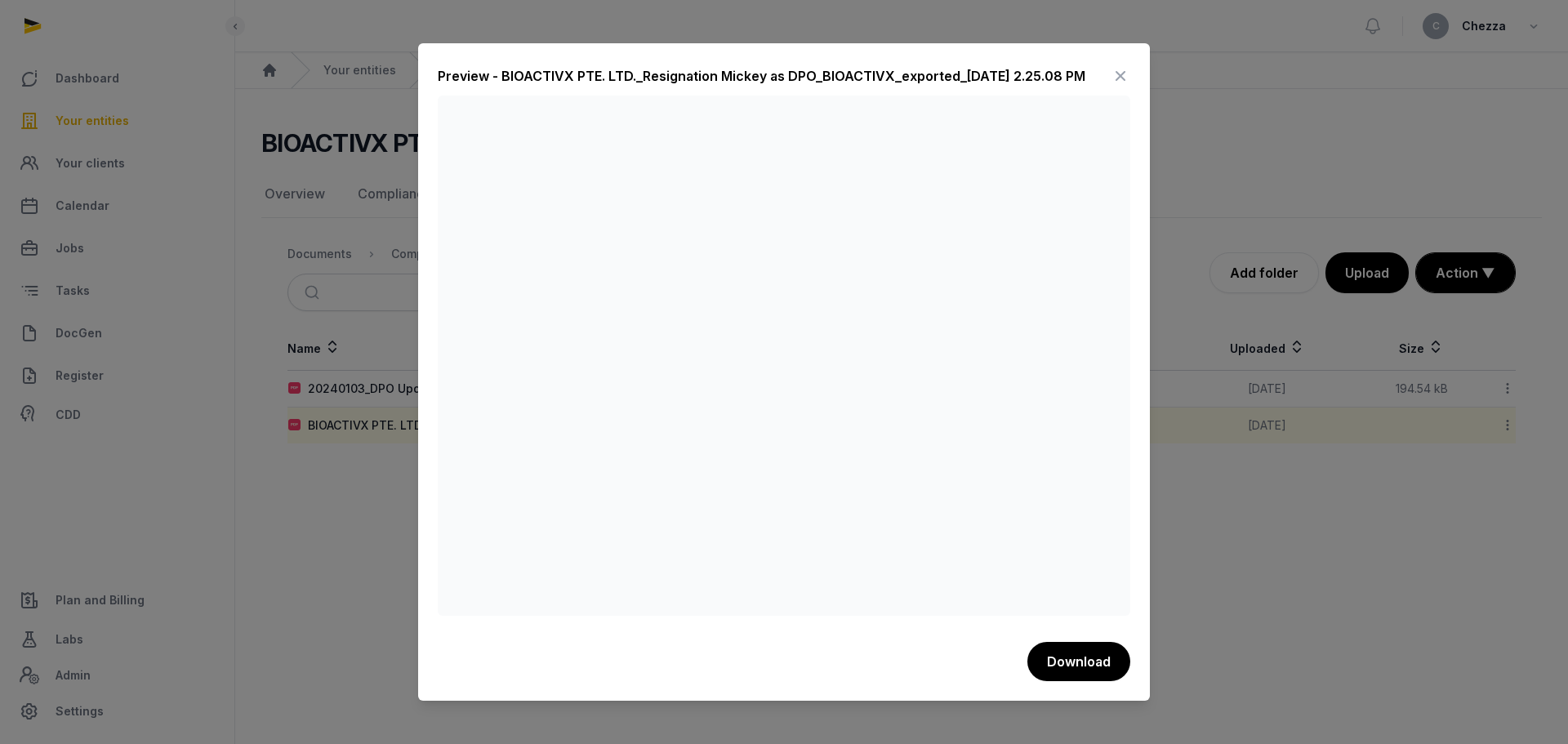
click at [360, 519] on div at bounding box center [784, 372] width 1568 height 744
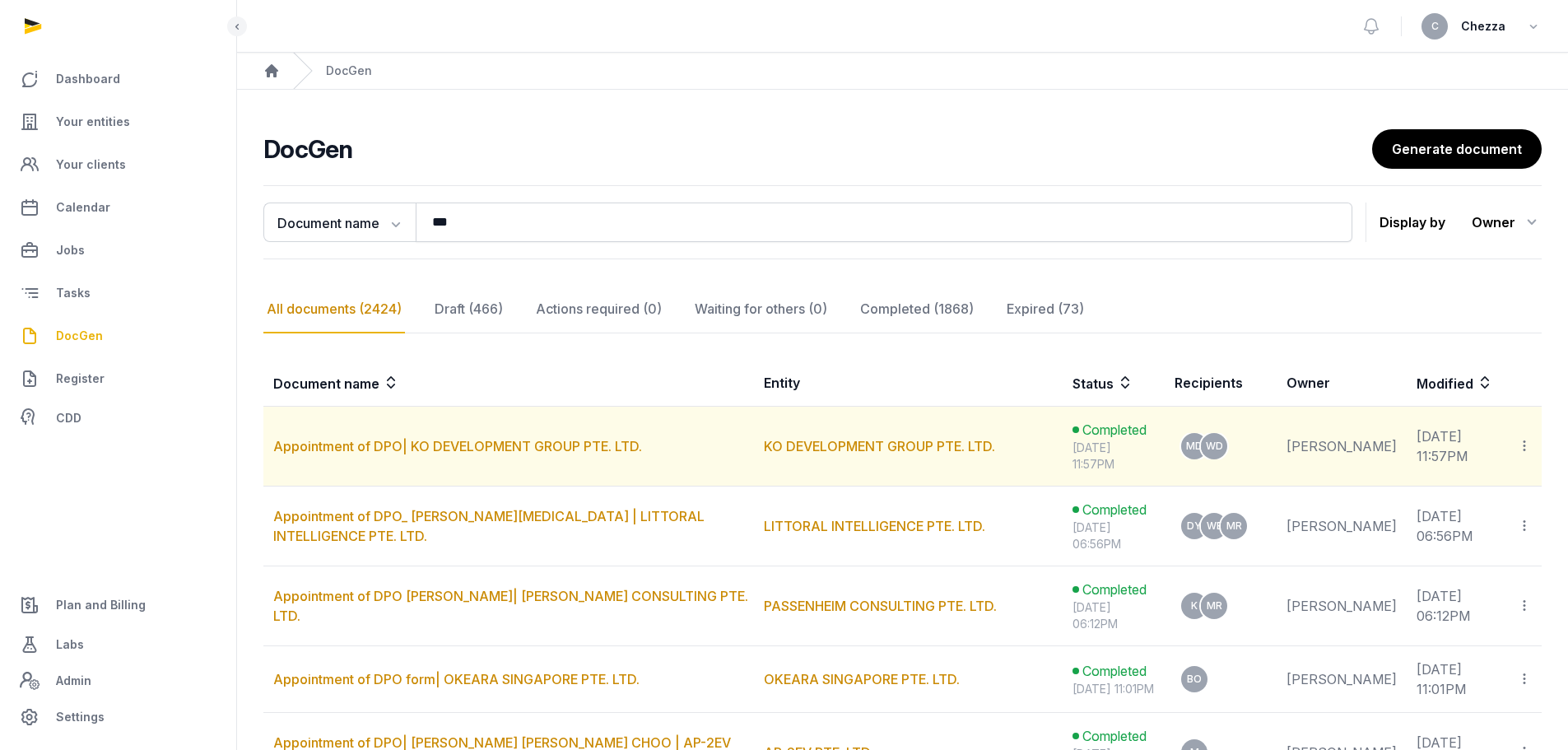
click at [1518, 447] on icon at bounding box center [1525, 446] width 15 height 17
click at [1431, 489] on span "View in Entity Documents" at bounding box center [1414, 491] width 152 height 17
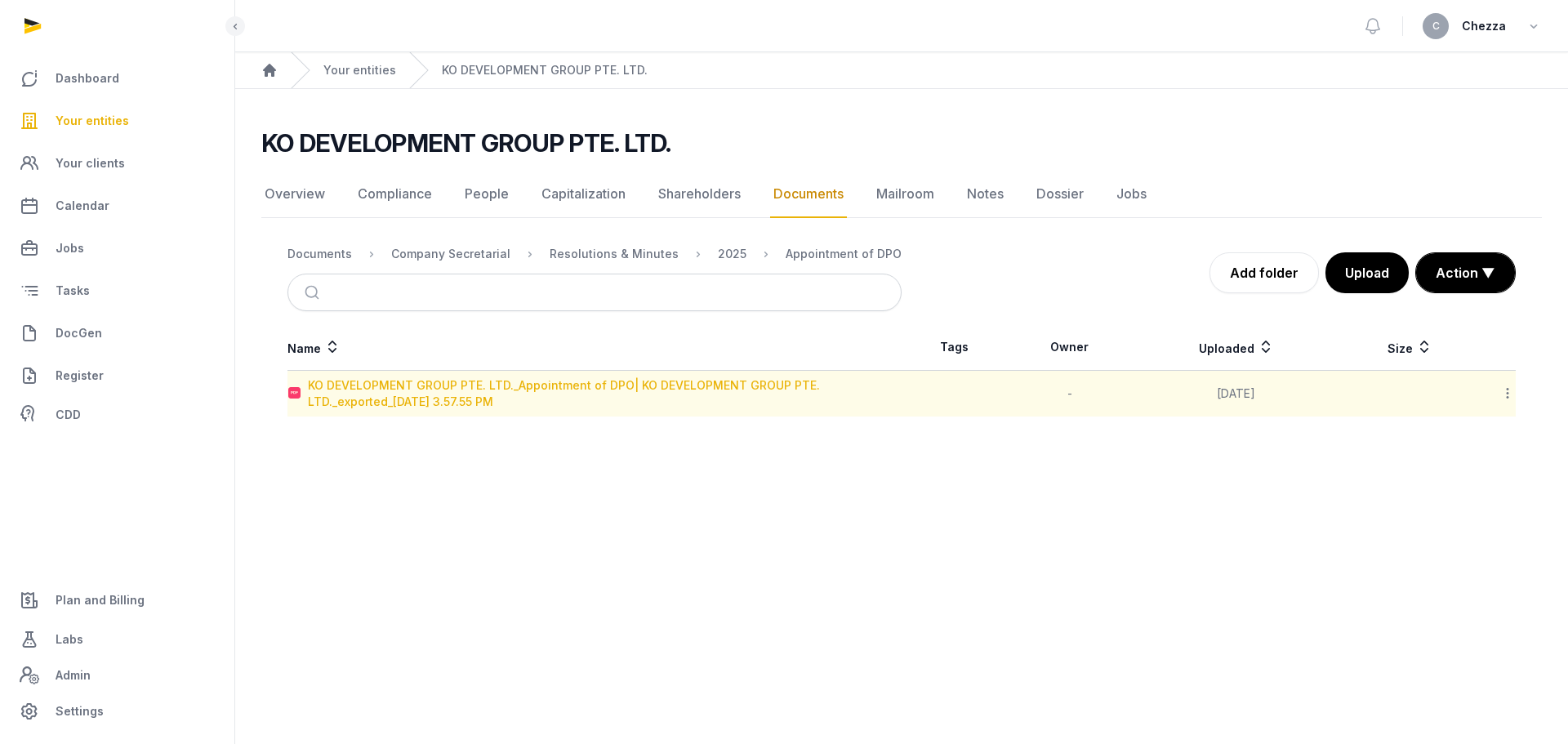
click at [592, 379] on div "KO DEVELOPMENT GROUP PTE. LTD._Appointment of DPO| KO DEVELOPMENT GROUP PTE. LT…" at bounding box center [604, 394] width 593 height 33
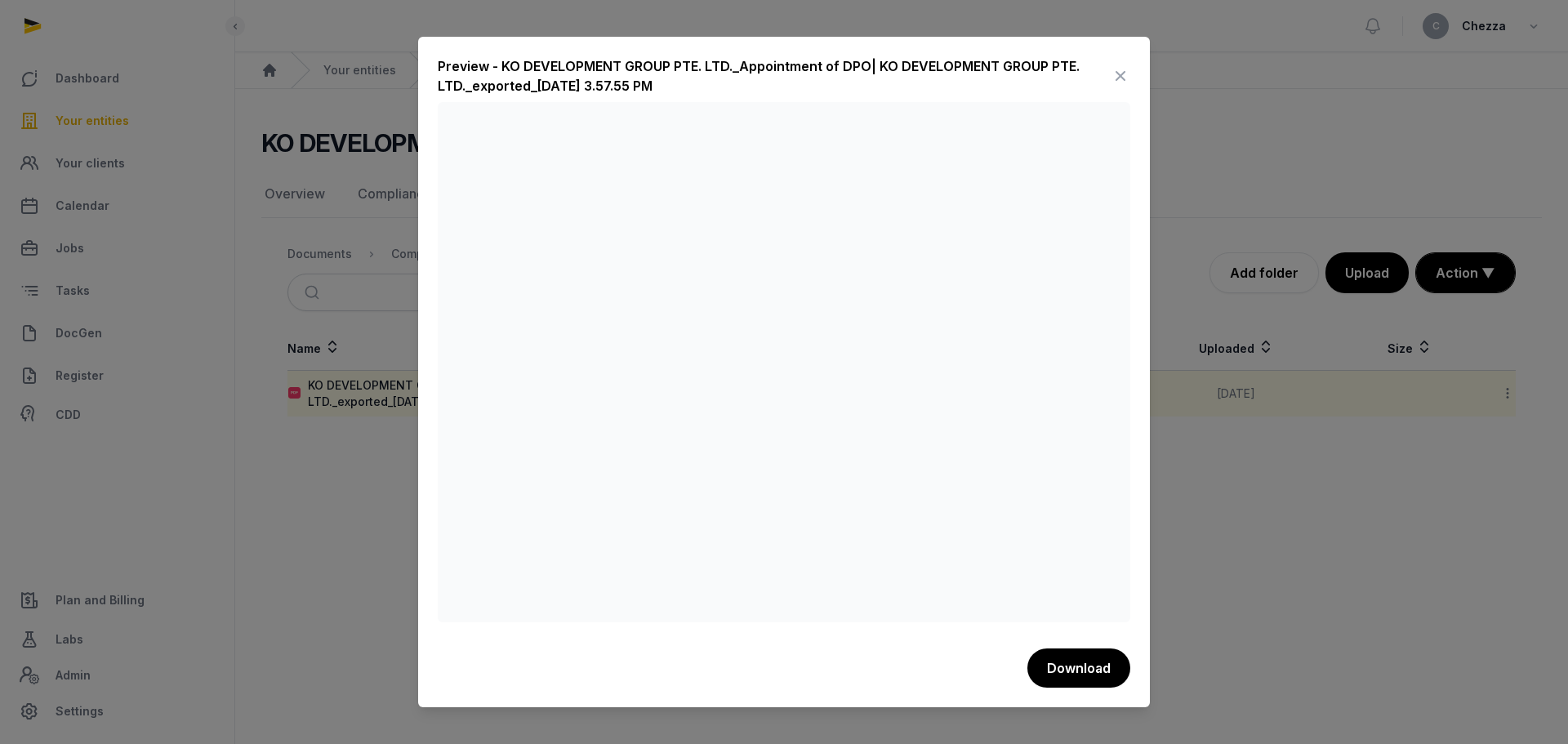
click at [400, 515] on div at bounding box center [784, 372] width 1568 height 744
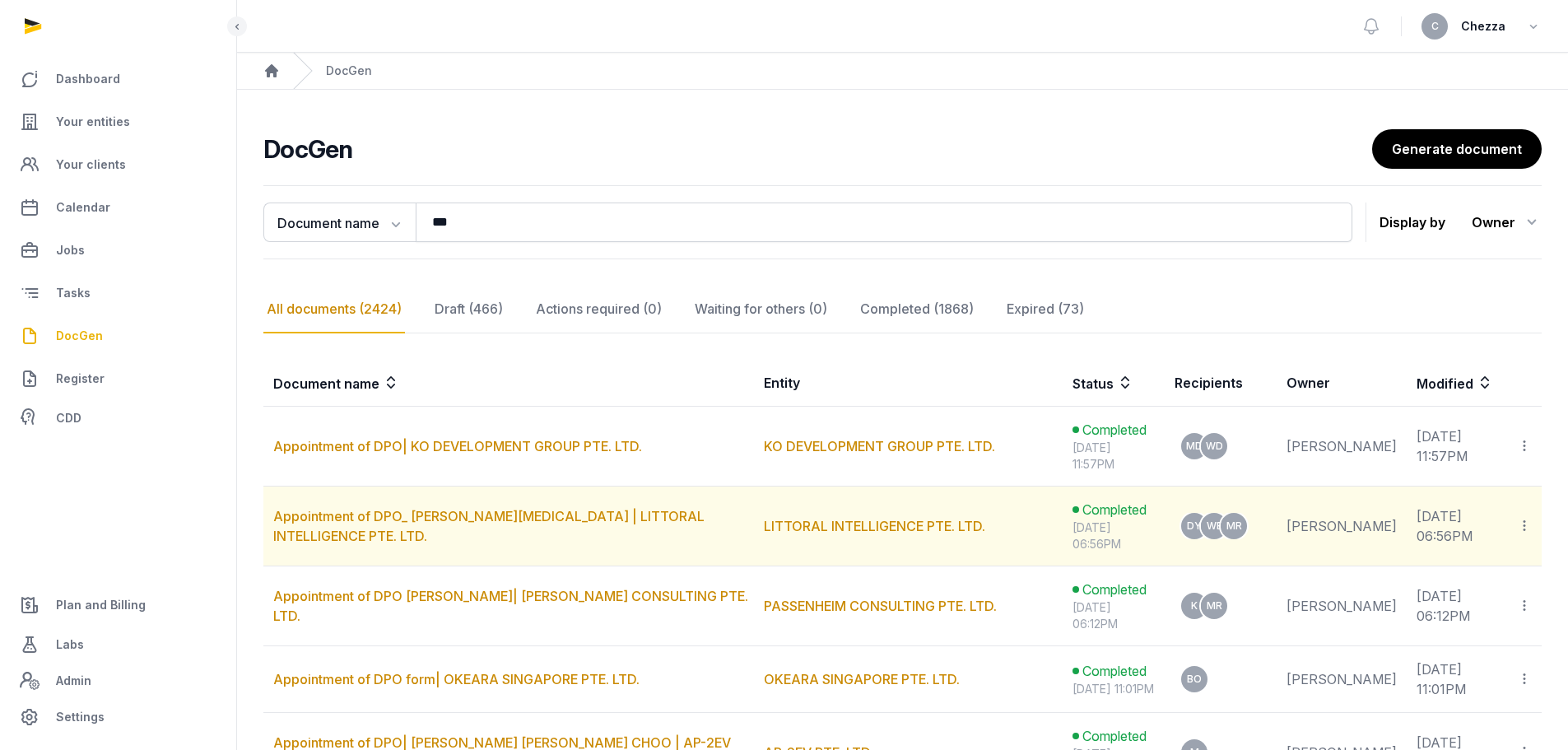
click at [1520, 521] on icon at bounding box center [1525, 525] width 15 height 17
click at [1466, 569] on span "View in Entity Documents" at bounding box center [1414, 570] width 152 height 17
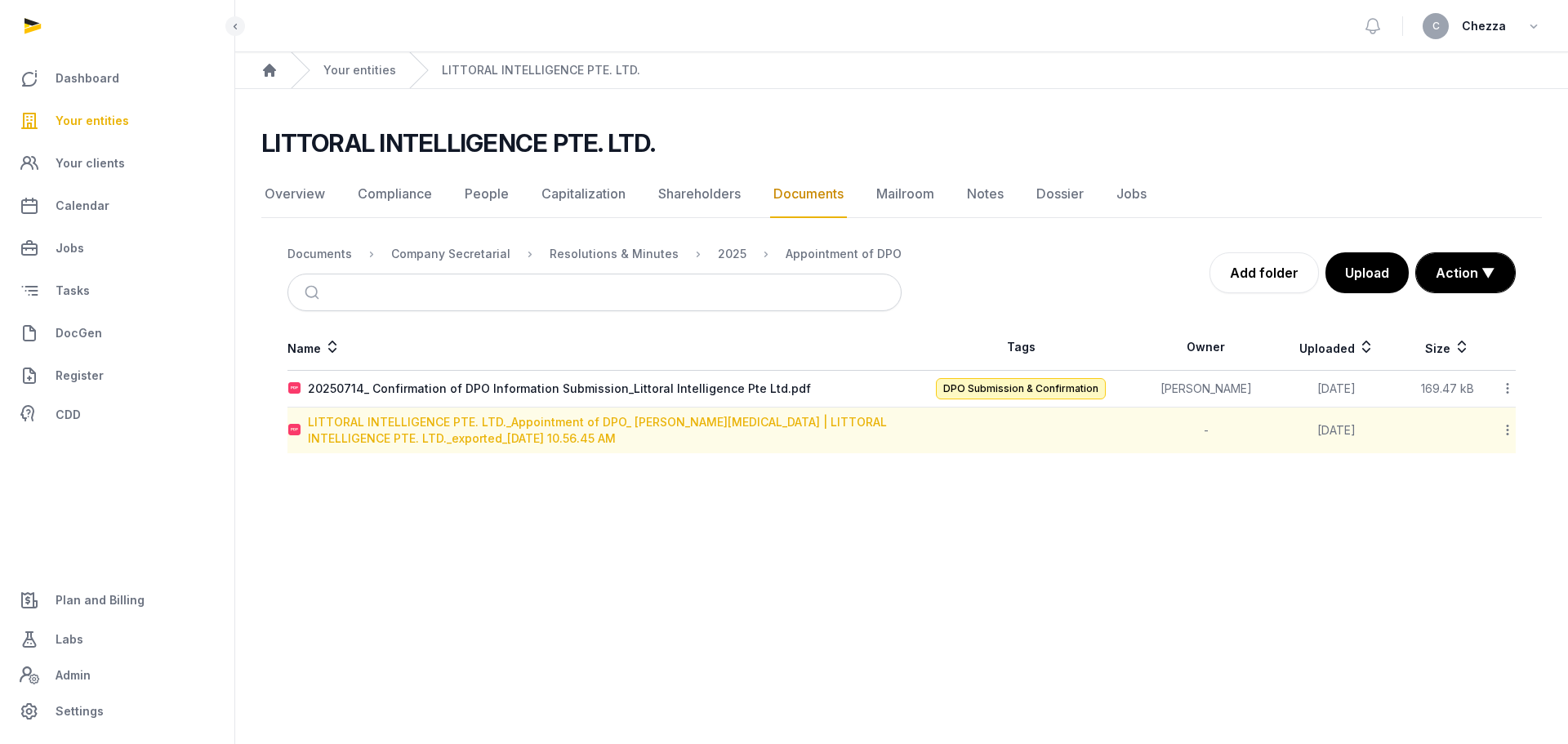
click at [491, 421] on div "LITTORAL INTELLIGENCE PTE. LTD._Appointment of DPO_ DOLE SARAH YASMIN | LITTORA…" at bounding box center [604, 430] width 593 height 33
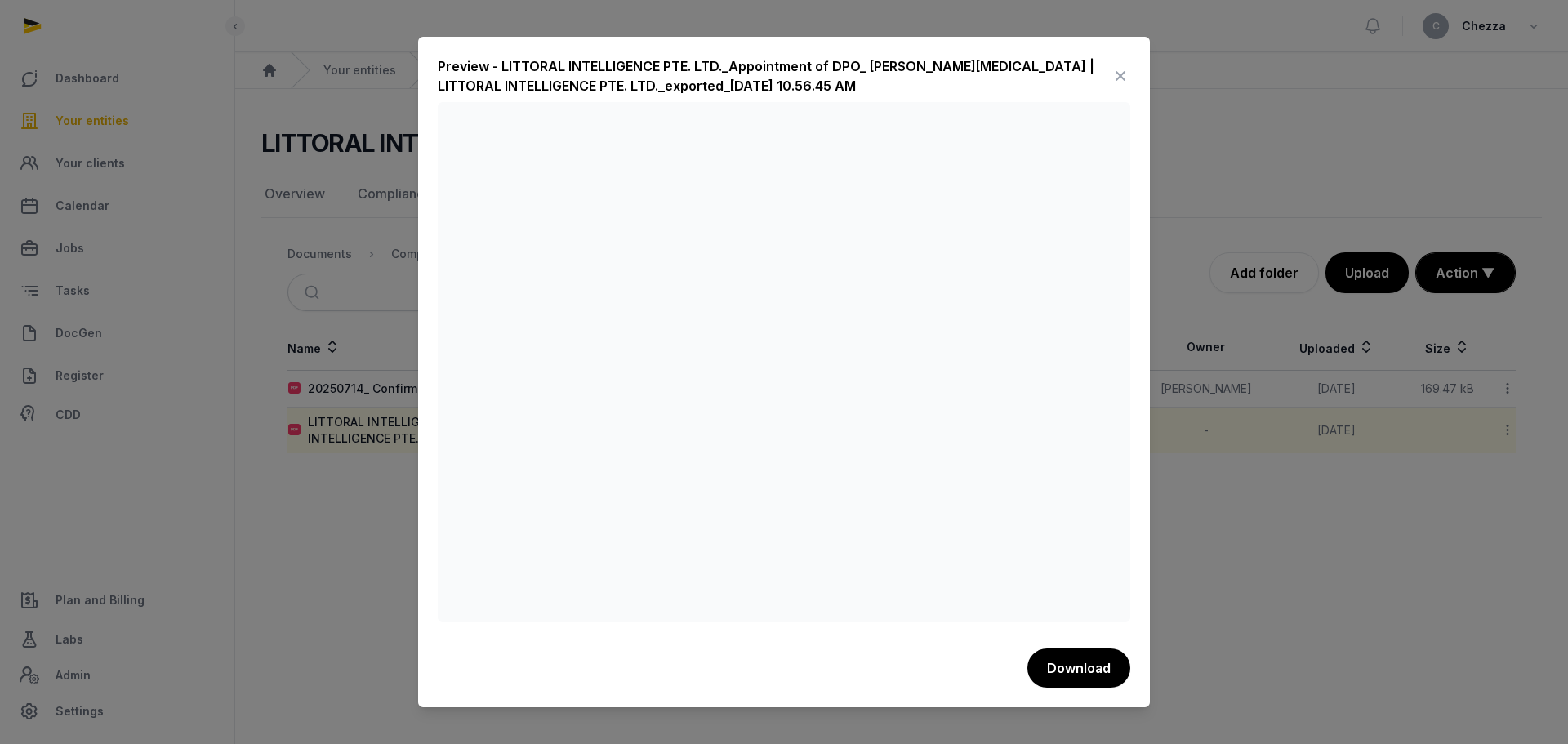
click at [331, 519] on div at bounding box center [784, 372] width 1568 height 744
click at [1125, 75] on icon at bounding box center [1121, 75] width 20 height 26
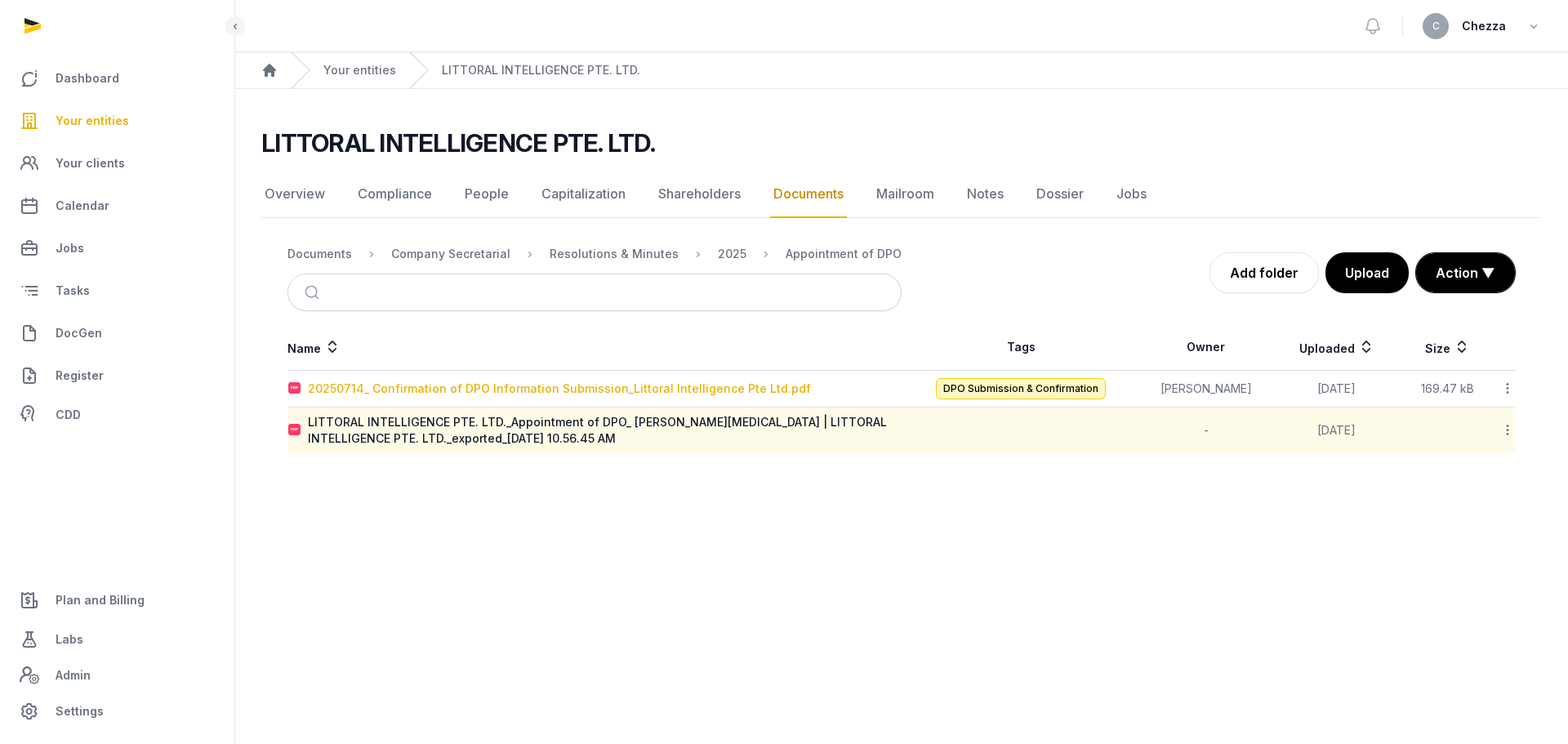
click at [566, 390] on div "20250714_ Confirmation of DPO Information Submission_Littoral Intelligence Pte …" at bounding box center [558, 388] width 503 height 16
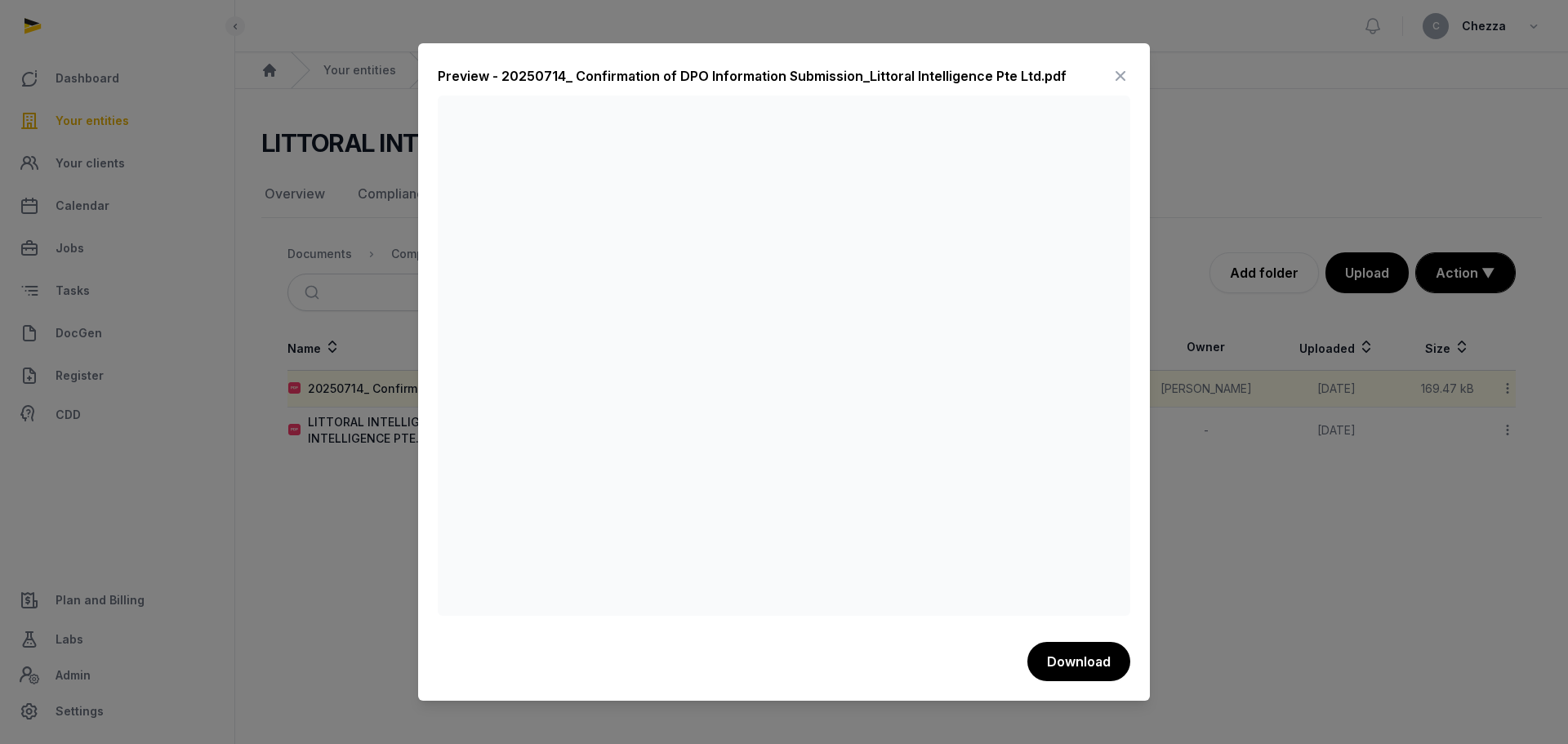
click at [382, 499] on div at bounding box center [784, 372] width 1568 height 744
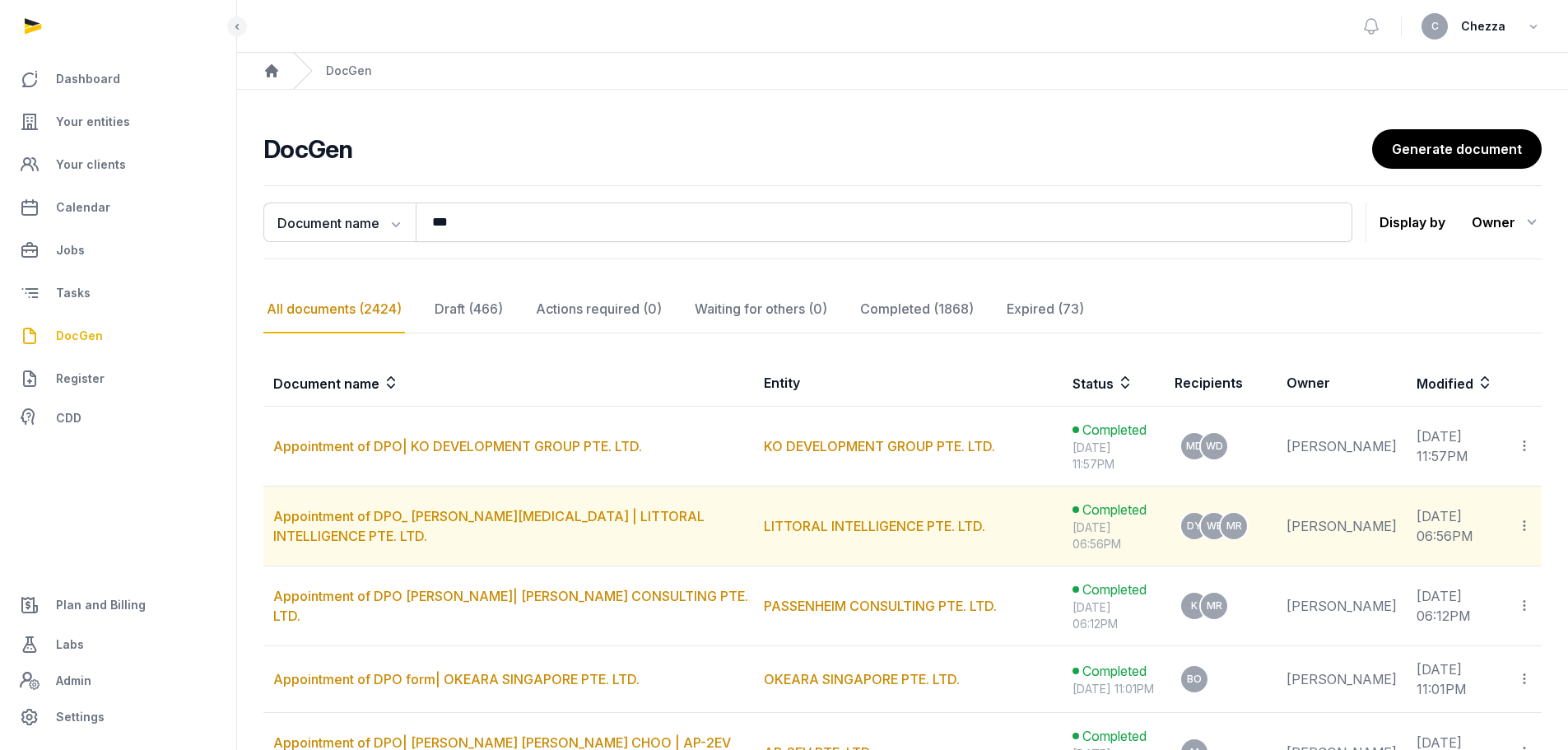
click at [1529, 520] on icon at bounding box center [1525, 525] width 15 height 17
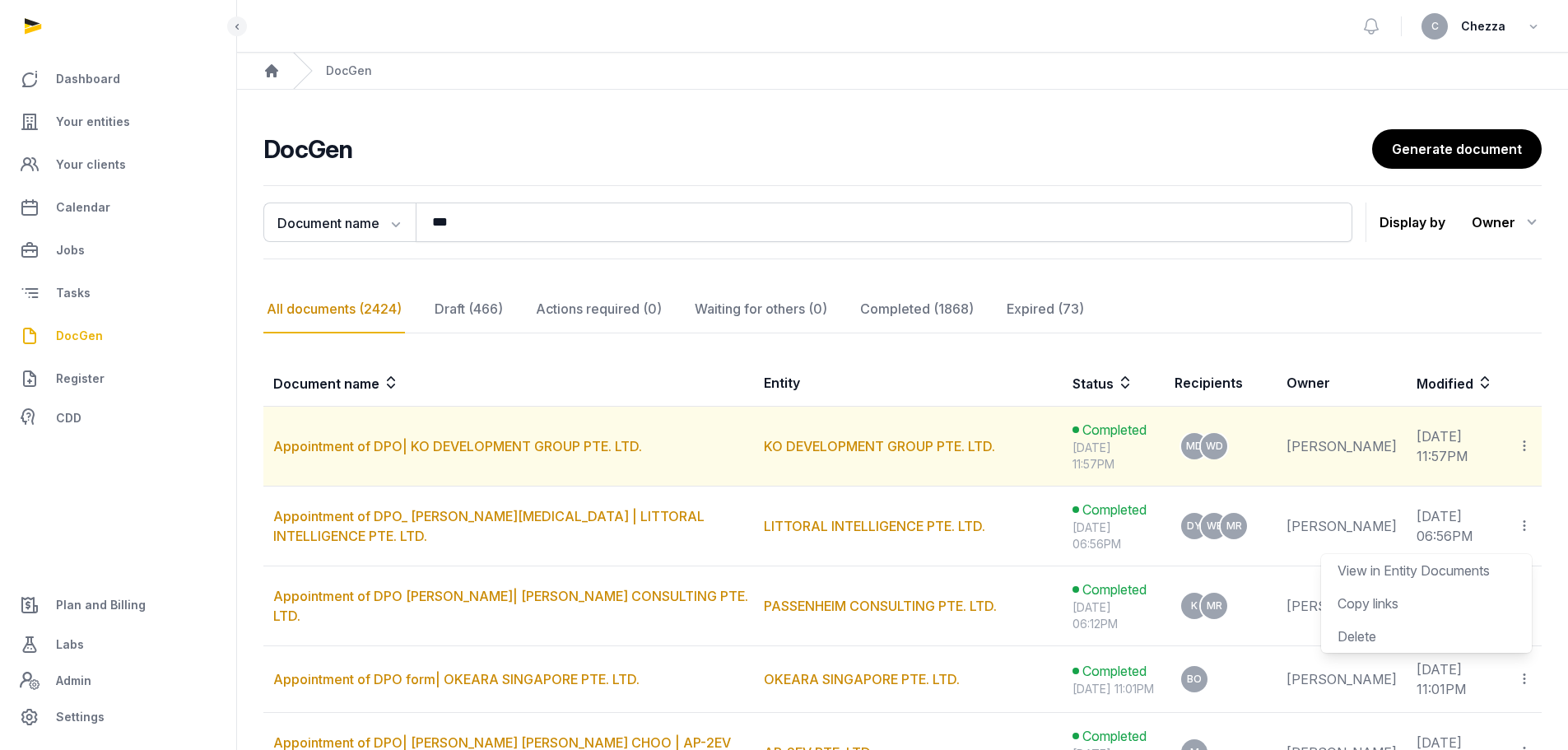
click at [1530, 447] on icon at bounding box center [1525, 446] width 15 height 17
click at [1420, 491] on span "View in Entity Documents" at bounding box center [1414, 491] width 152 height 17
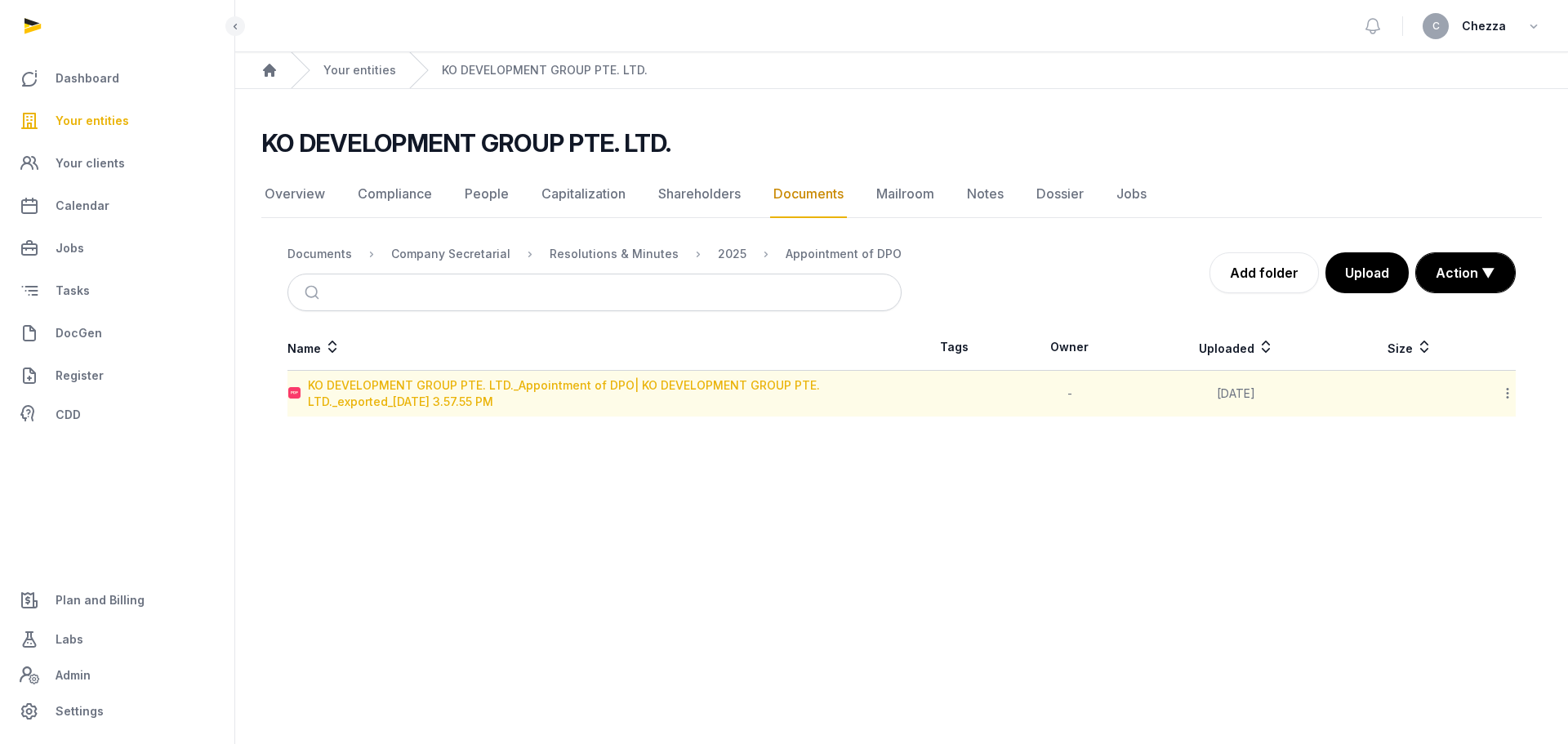
click at [426, 387] on div "KO DEVELOPMENT GROUP PTE. LTD._Appointment of DPO| KO DEVELOPMENT GROUP PTE. LT…" at bounding box center [604, 394] width 593 height 33
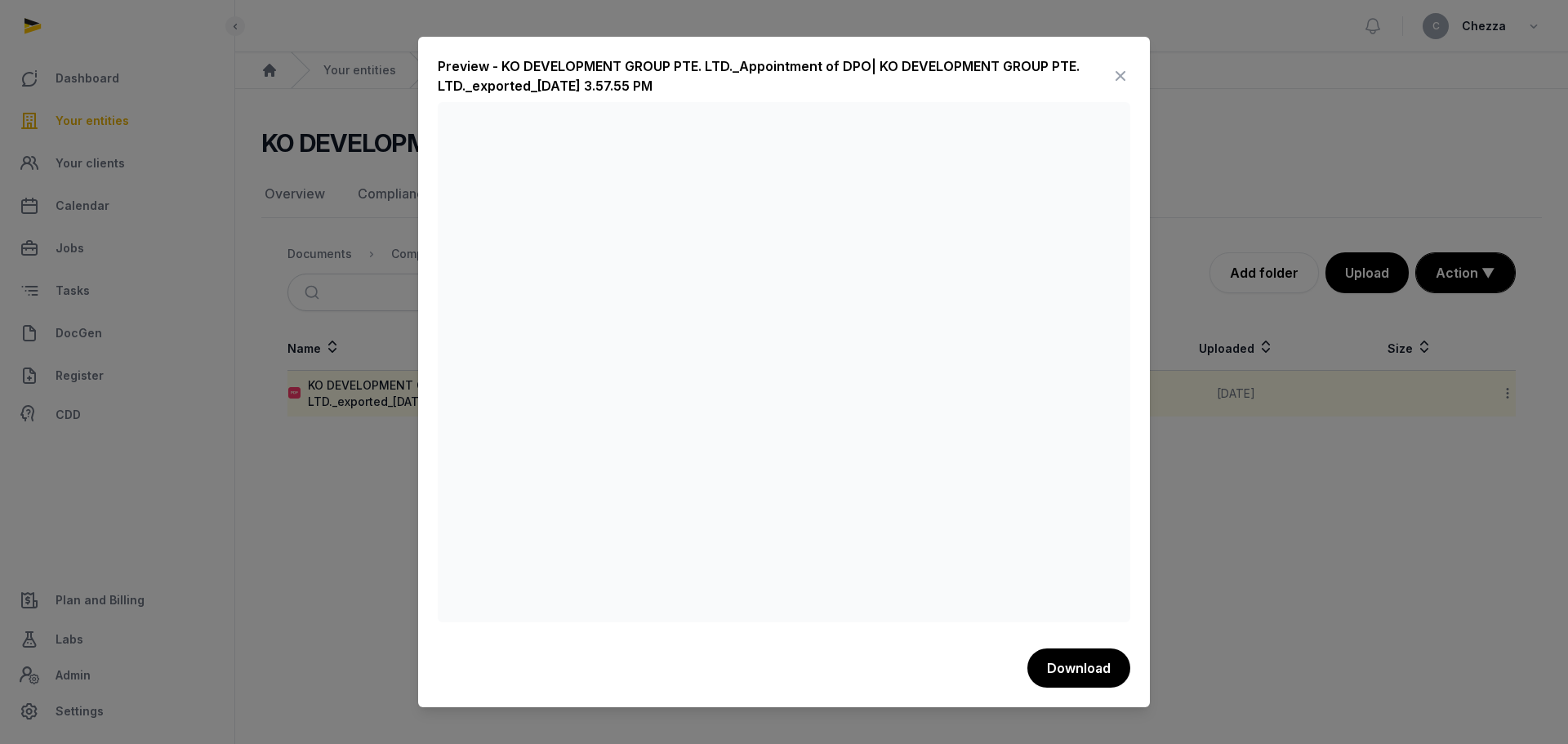
click at [317, 493] on div at bounding box center [784, 372] width 1568 height 744
click at [1120, 74] on icon at bounding box center [1121, 75] width 20 height 26
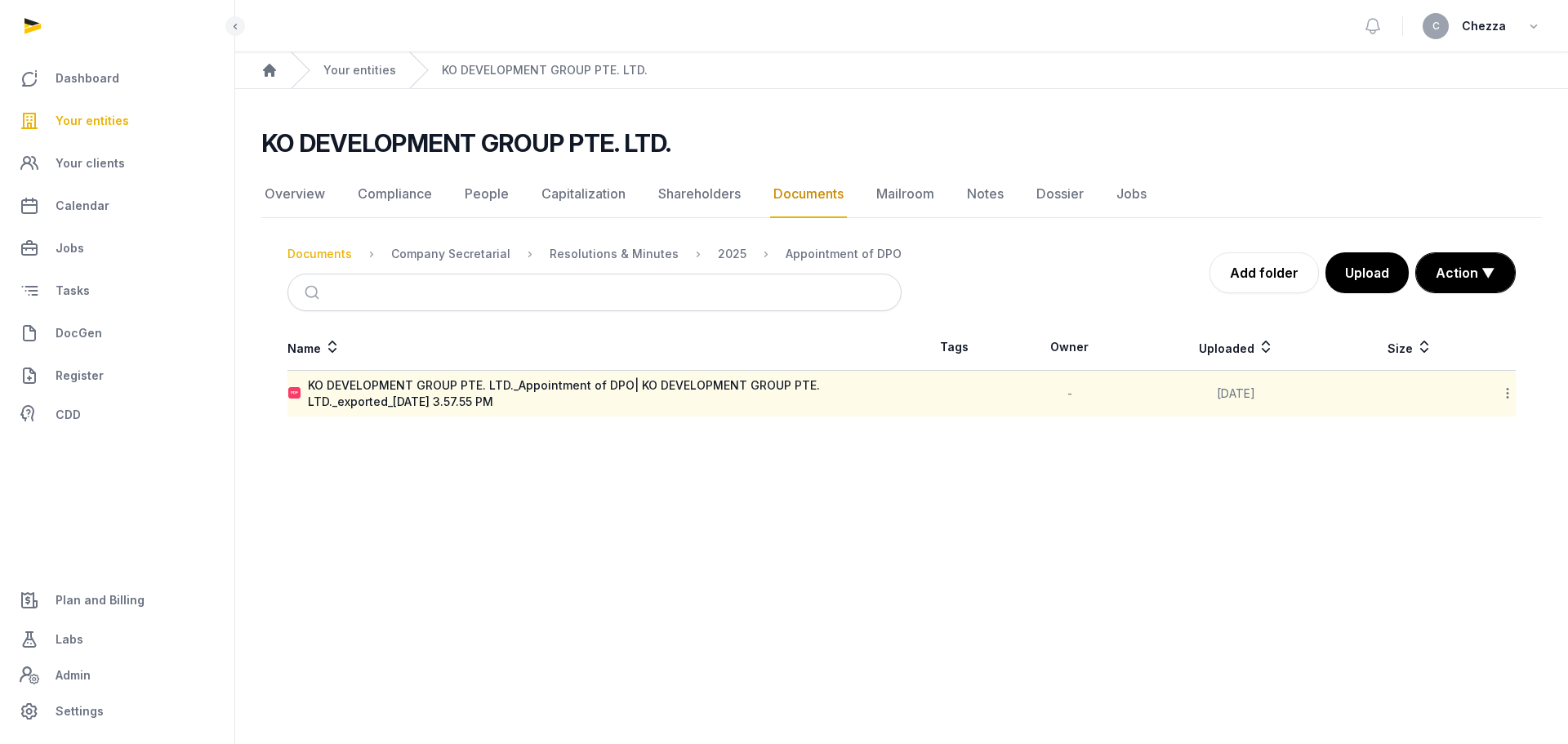
click at [330, 253] on div "Documents" at bounding box center [319, 254] width 65 height 16
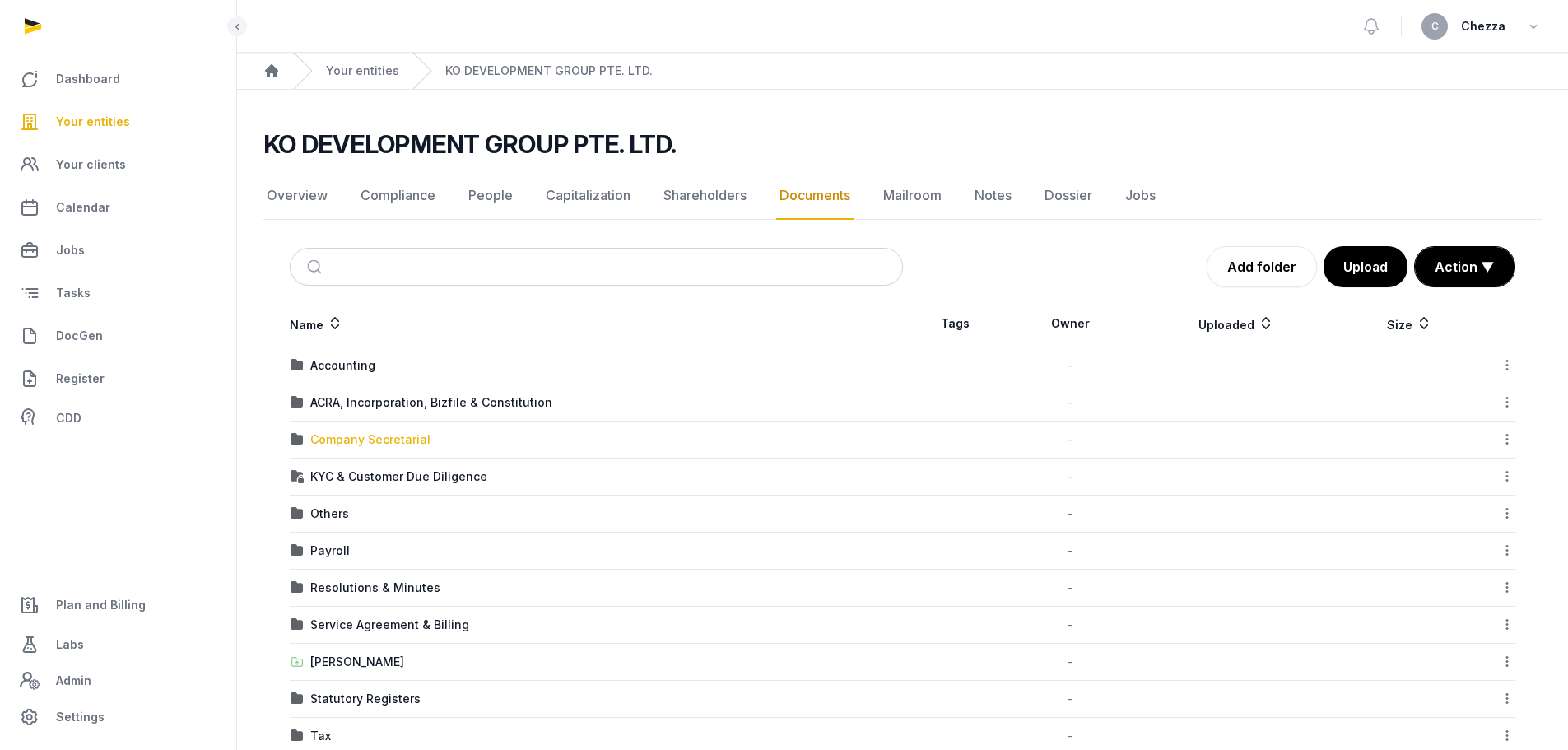
click at [383, 441] on div "Company Secretarial" at bounding box center [370, 439] width 120 height 17
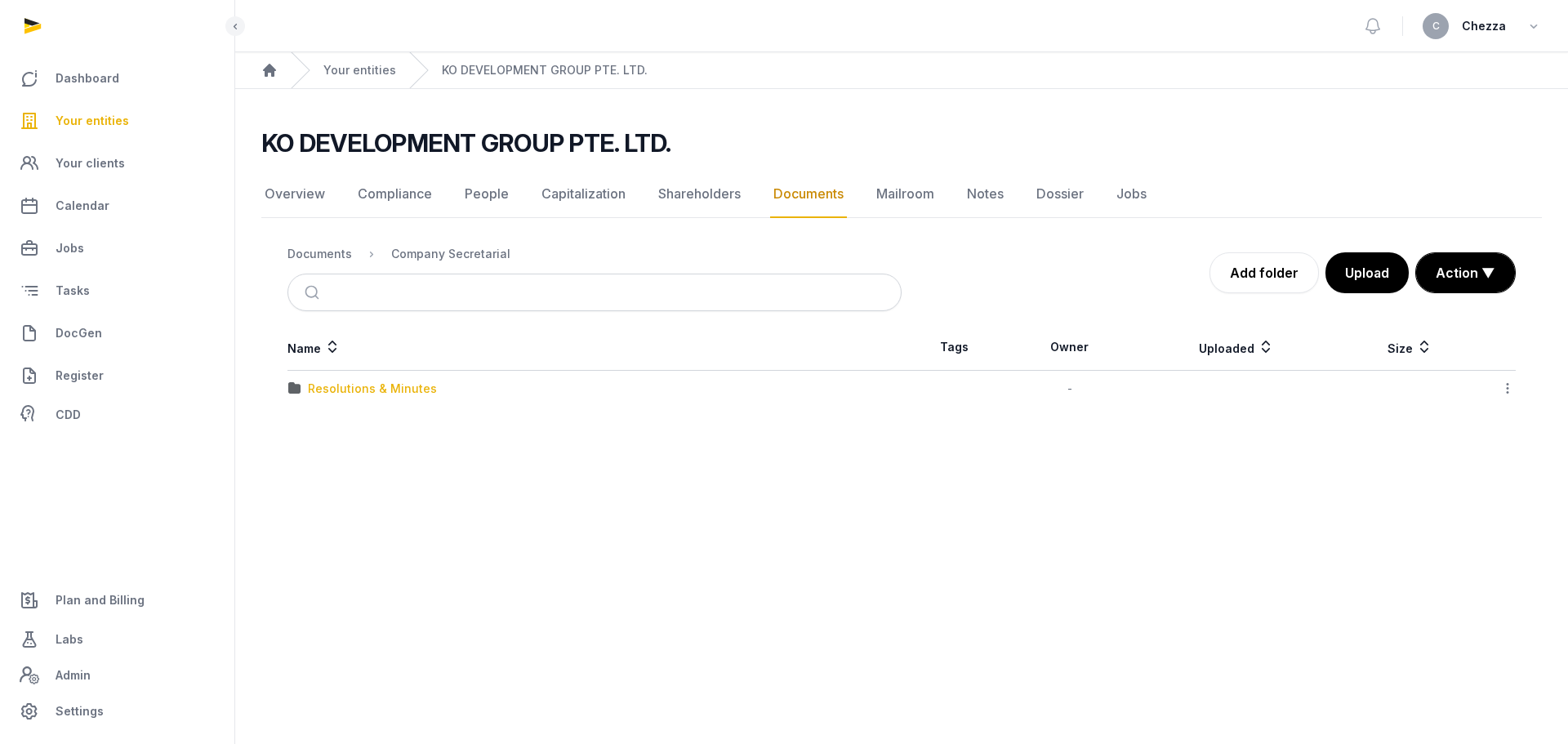
click at [367, 396] on div "Resolutions & Minutes" at bounding box center [372, 388] width 129 height 16
click at [340, 256] on div "Documents" at bounding box center [319, 254] width 65 height 16
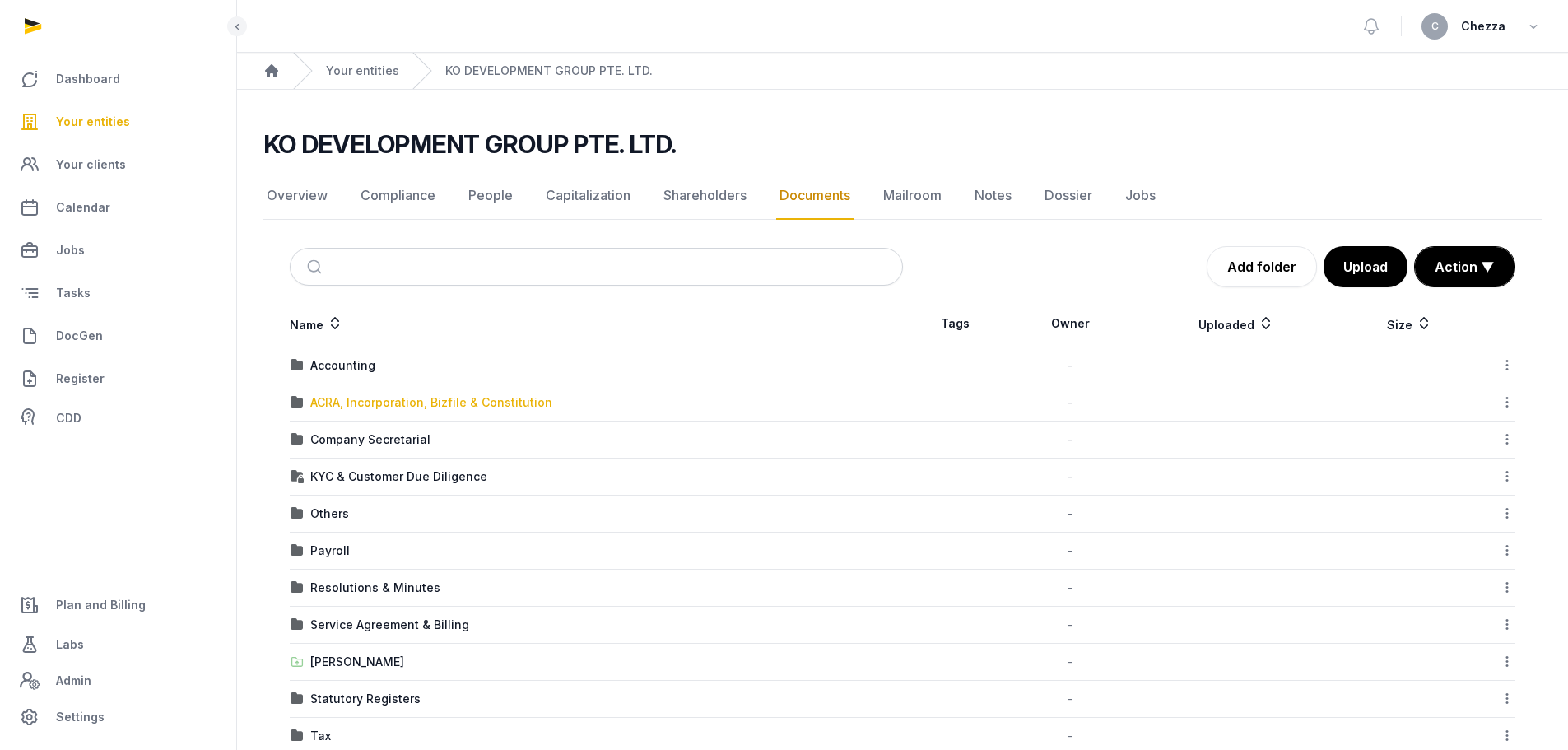
click at [369, 398] on div "ACRA, Incorporation, Bizfile & Constitution" at bounding box center [431, 403] width 242 height 17
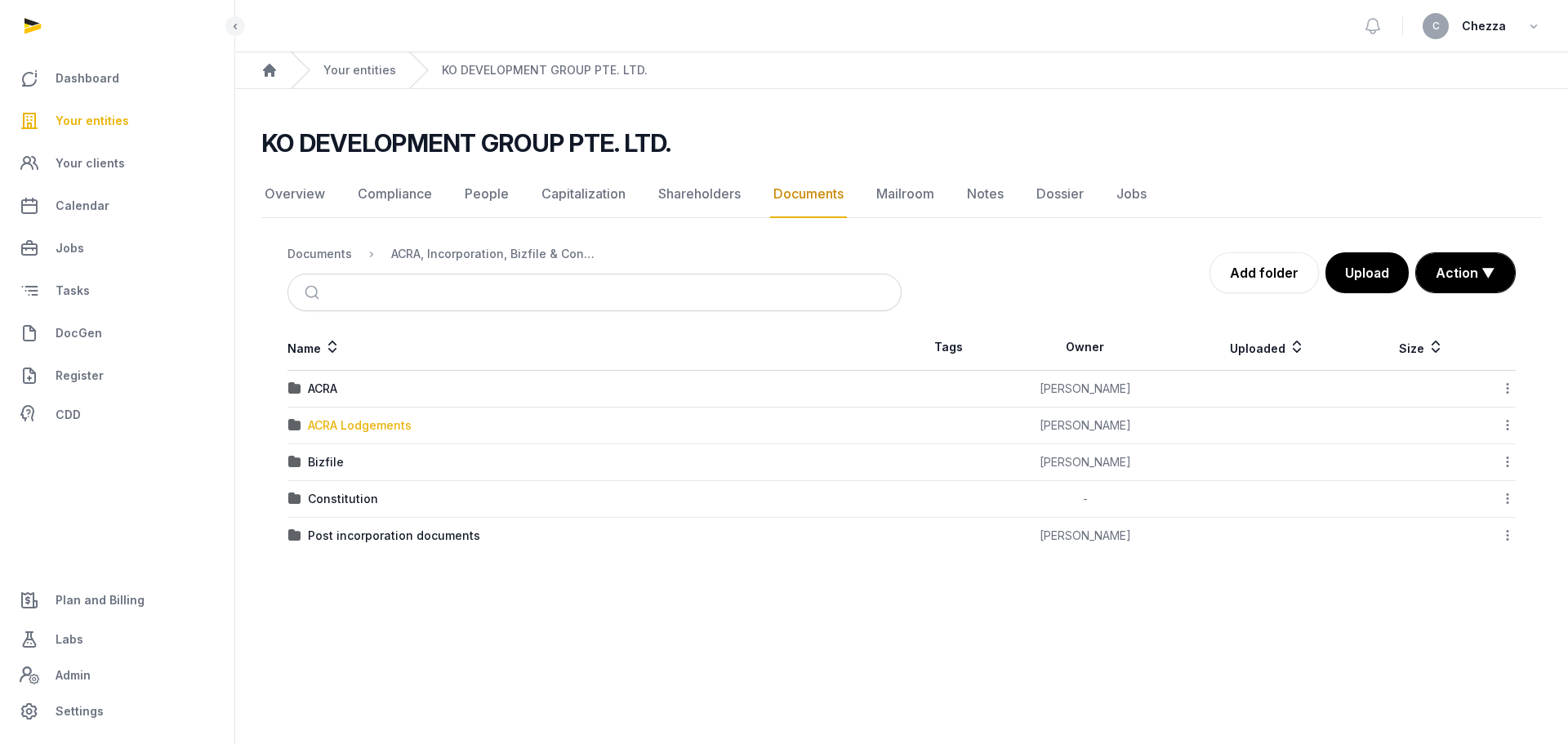
click at [346, 421] on div "ACRA Lodgements" at bounding box center [359, 426] width 104 height 16
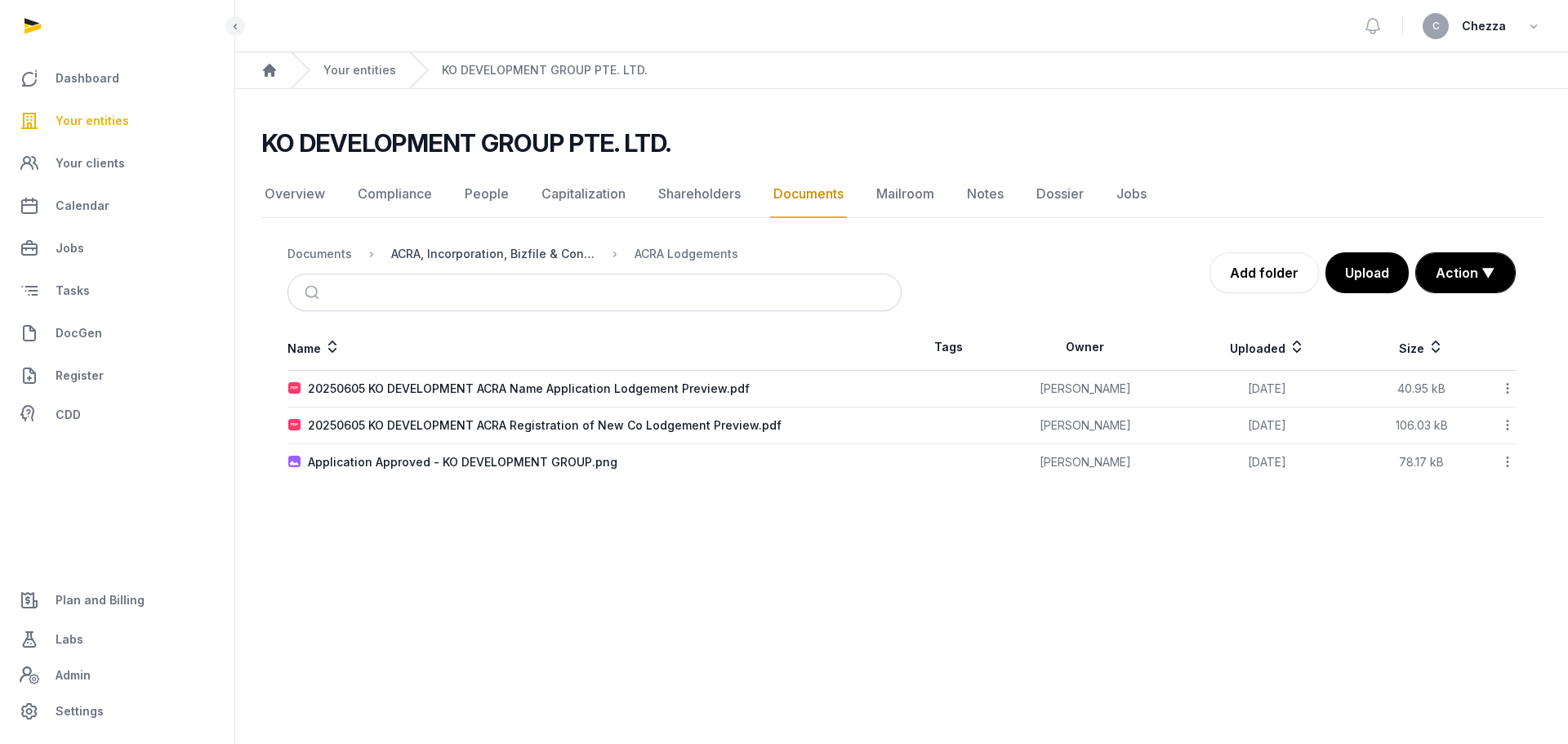
click at [548, 251] on div "ACRA, Incorporation, Bizfile & Constitution" at bounding box center [493, 254] width 204 height 16
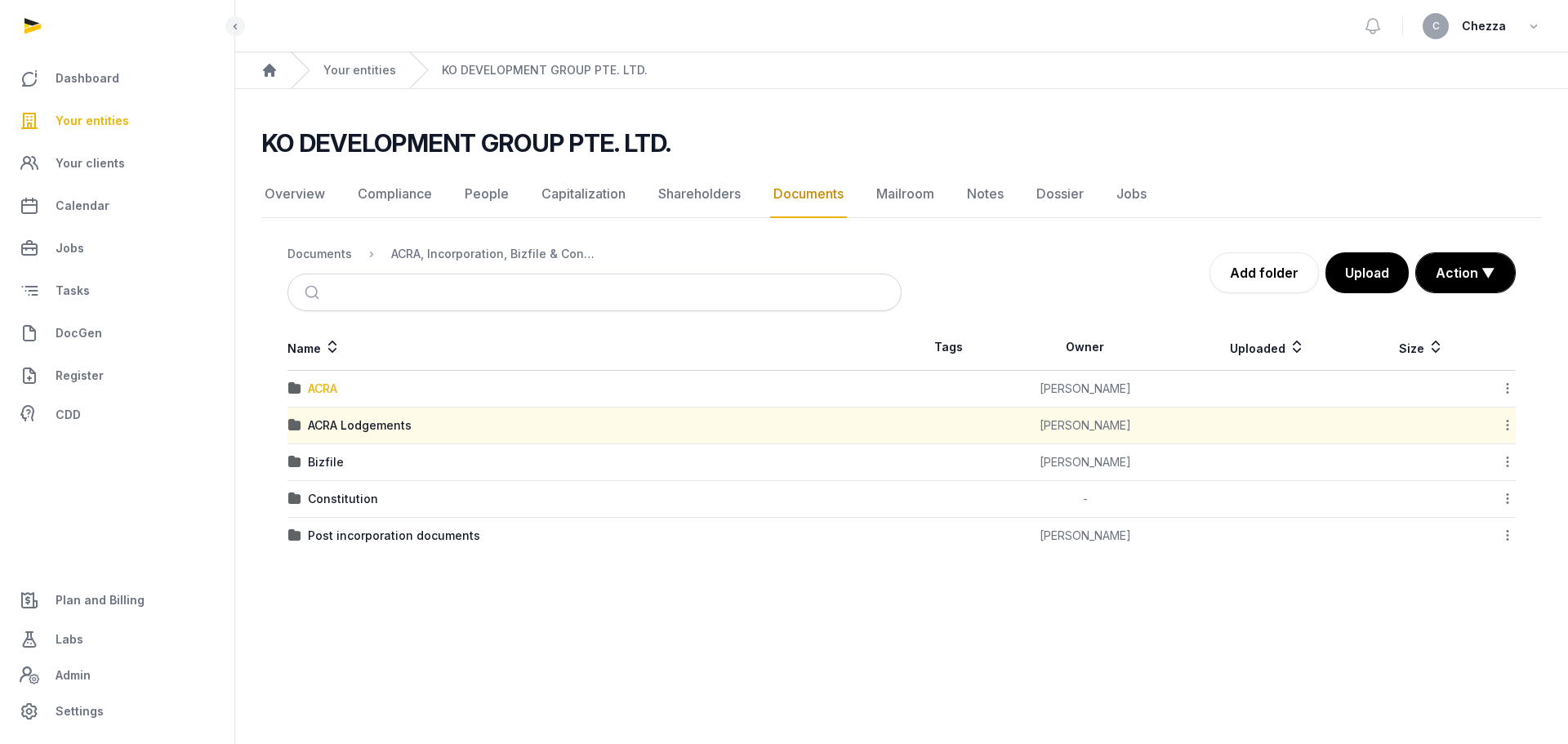
click at [330, 387] on div "ACRA" at bounding box center [322, 388] width 29 height 16
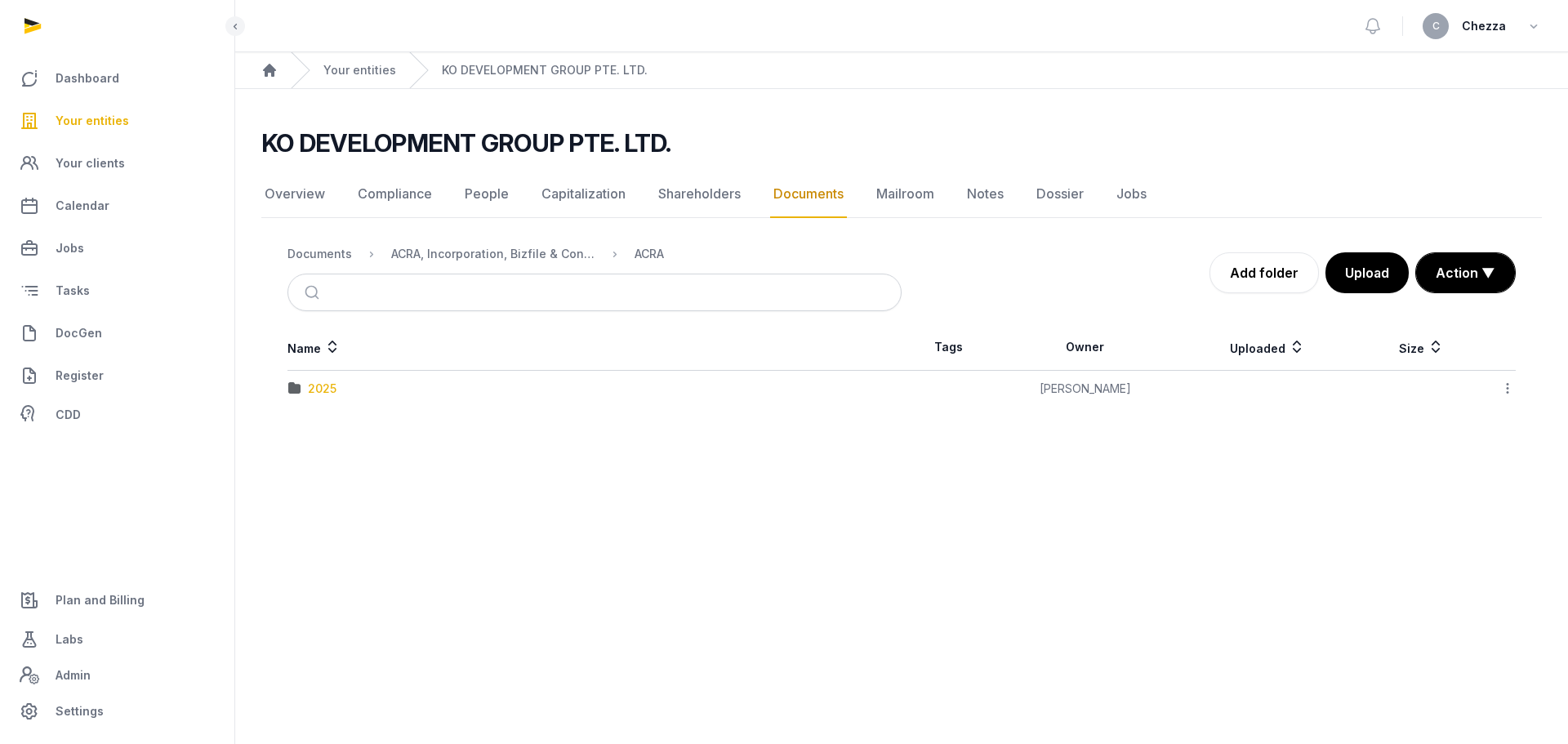
click at [330, 387] on div "2025" at bounding box center [321, 388] width 28 height 16
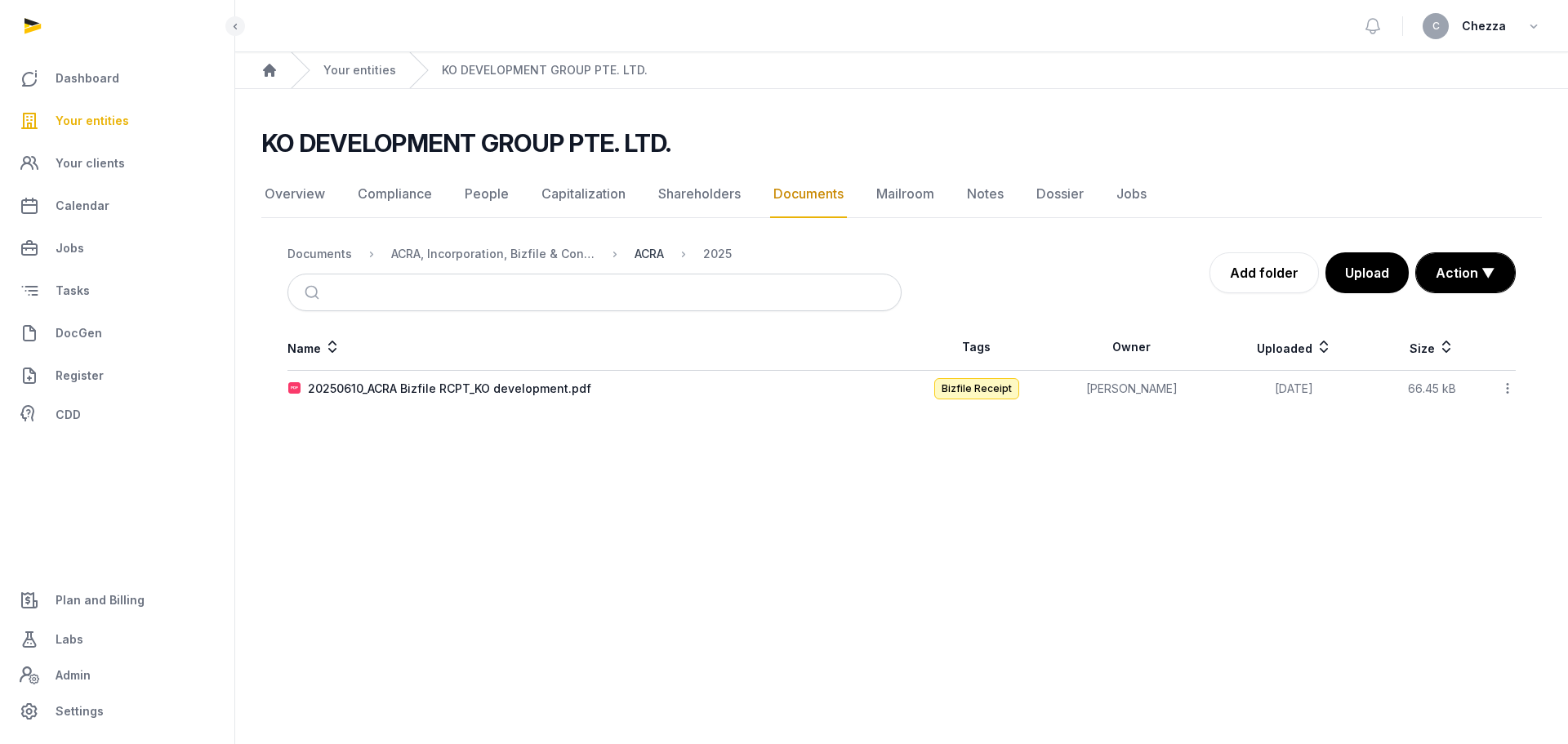
click at [653, 250] on div "ACRA" at bounding box center [649, 254] width 29 height 16
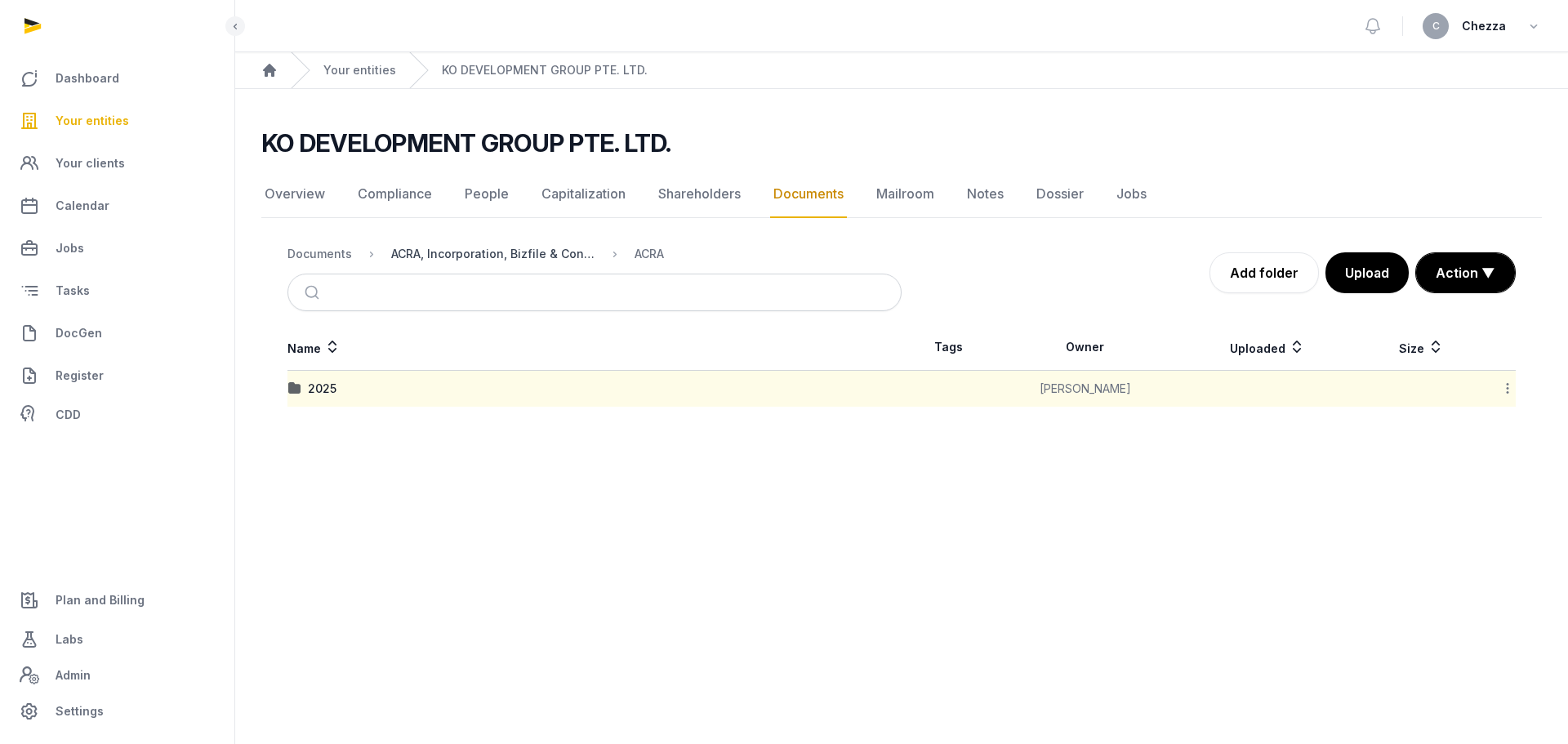
click at [531, 251] on div "ACRA, Incorporation, Bizfile & Constitution" at bounding box center [493, 254] width 204 height 16
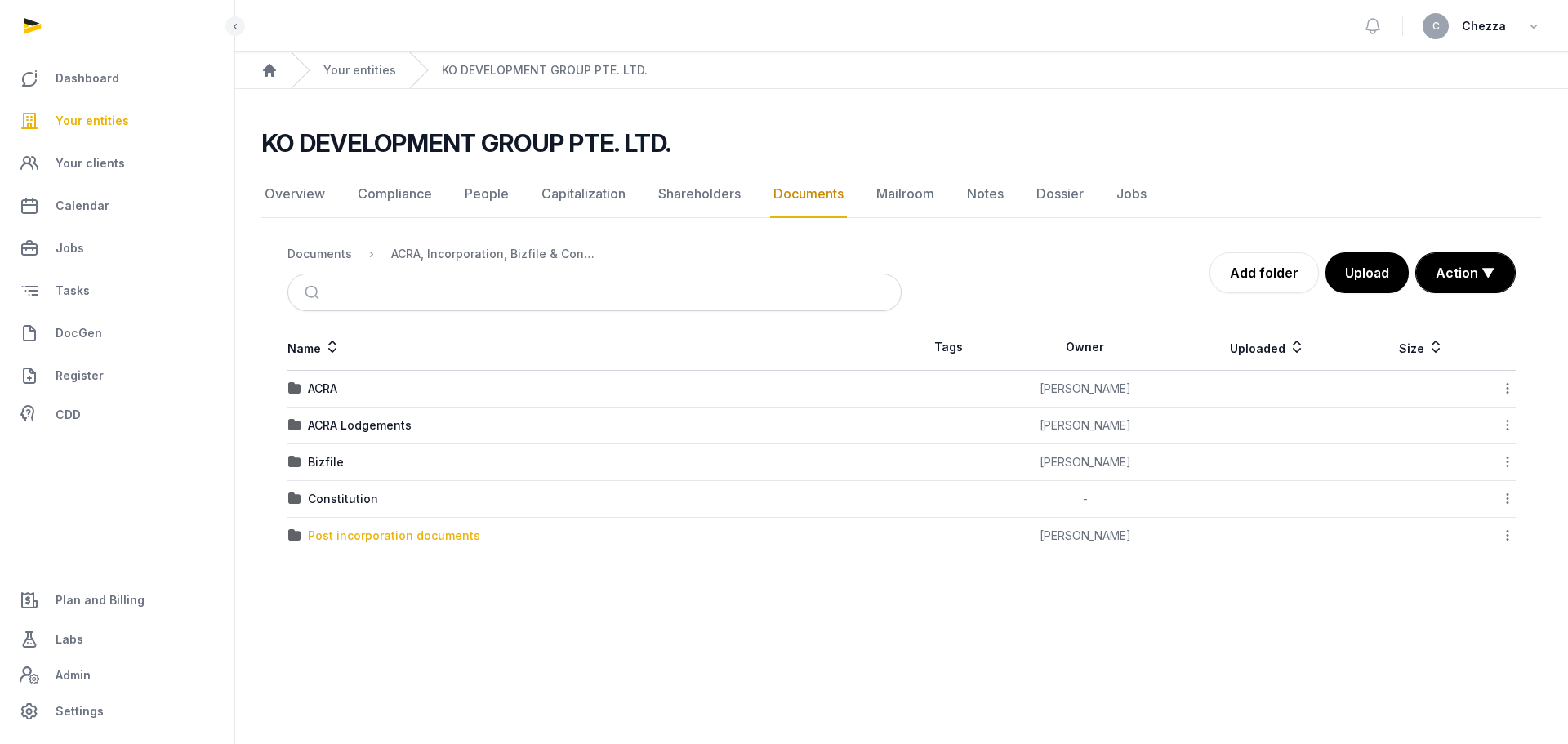
click at [357, 535] on div "Post incorporation documents" at bounding box center [393, 536] width 172 height 16
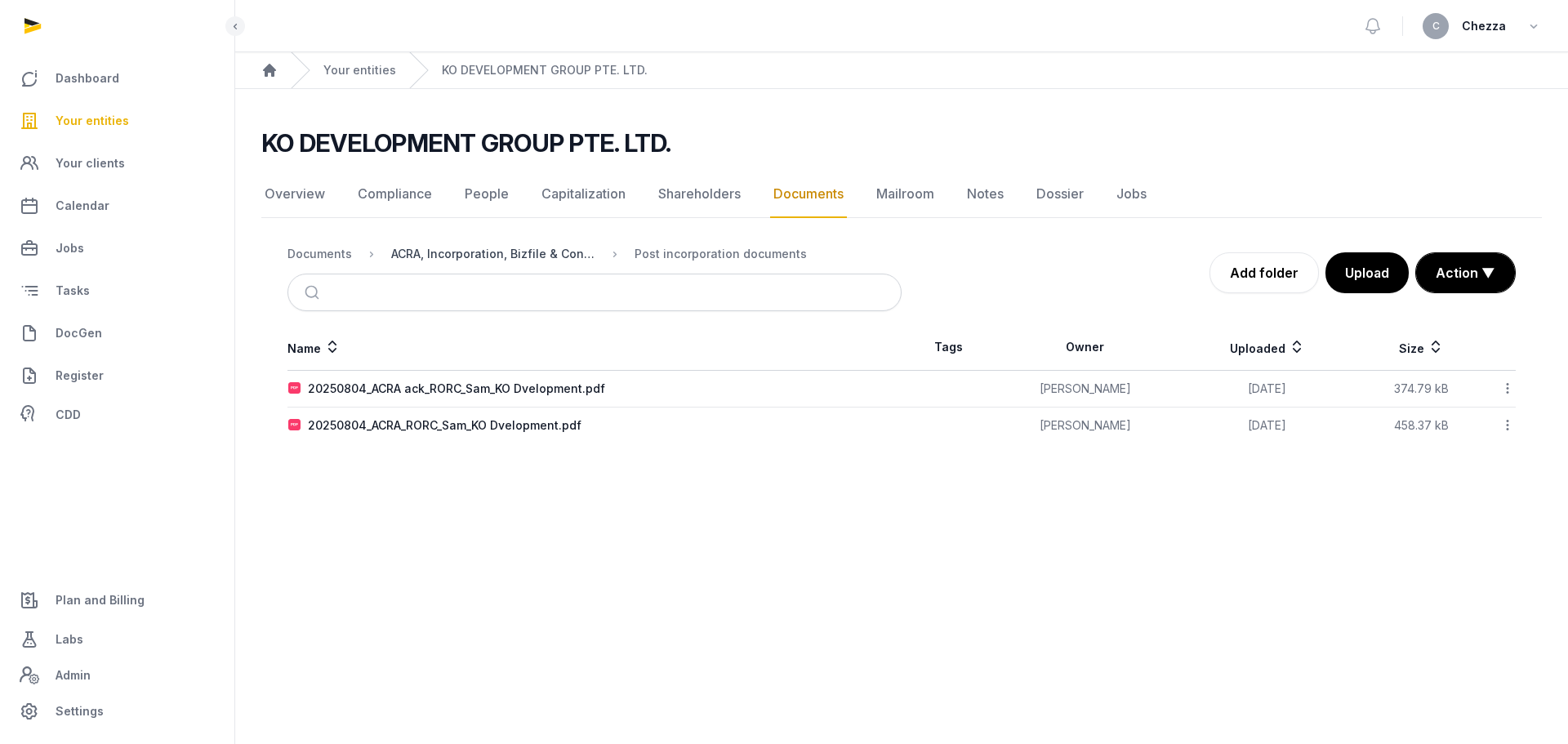
click at [562, 250] on div "ACRA, Incorporation, Bizfile & Constitution" at bounding box center [493, 254] width 204 height 16
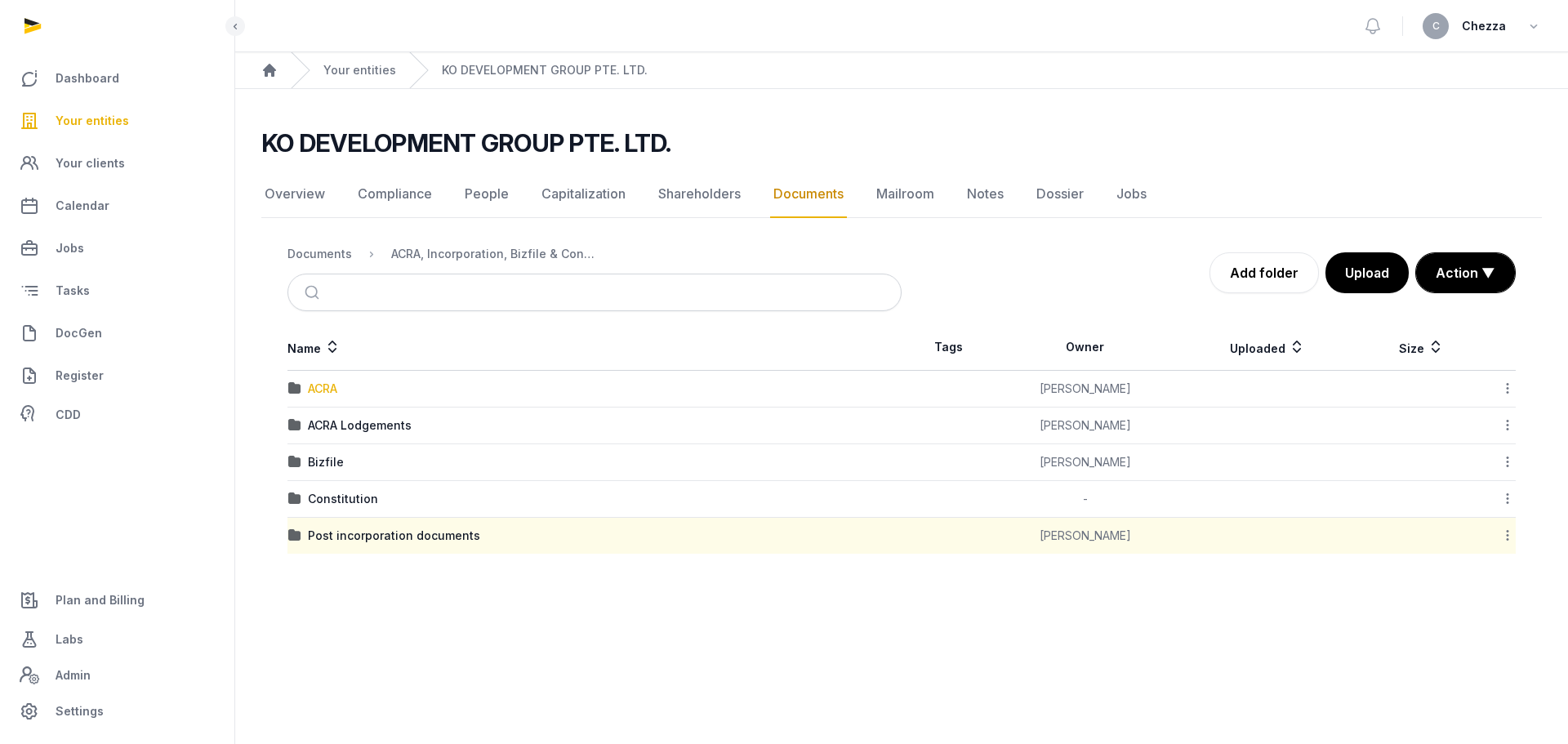
click at [330, 387] on div "ACRA" at bounding box center [322, 388] width 29 height 16
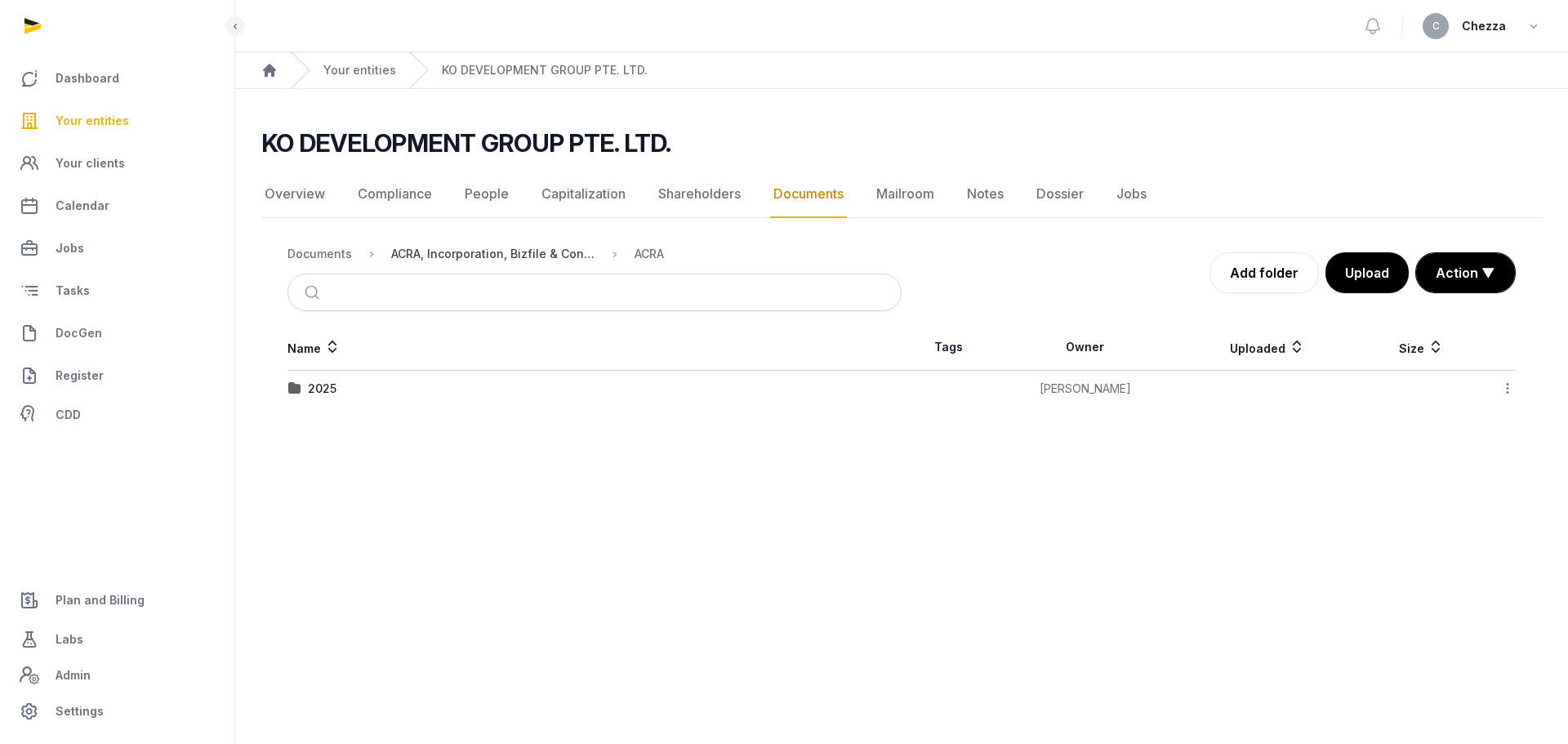
click at [547, 252] on div "ACRA, Incorporation, Bizfile & Constitution" at bounding box center [493, 254] width 204 height 16
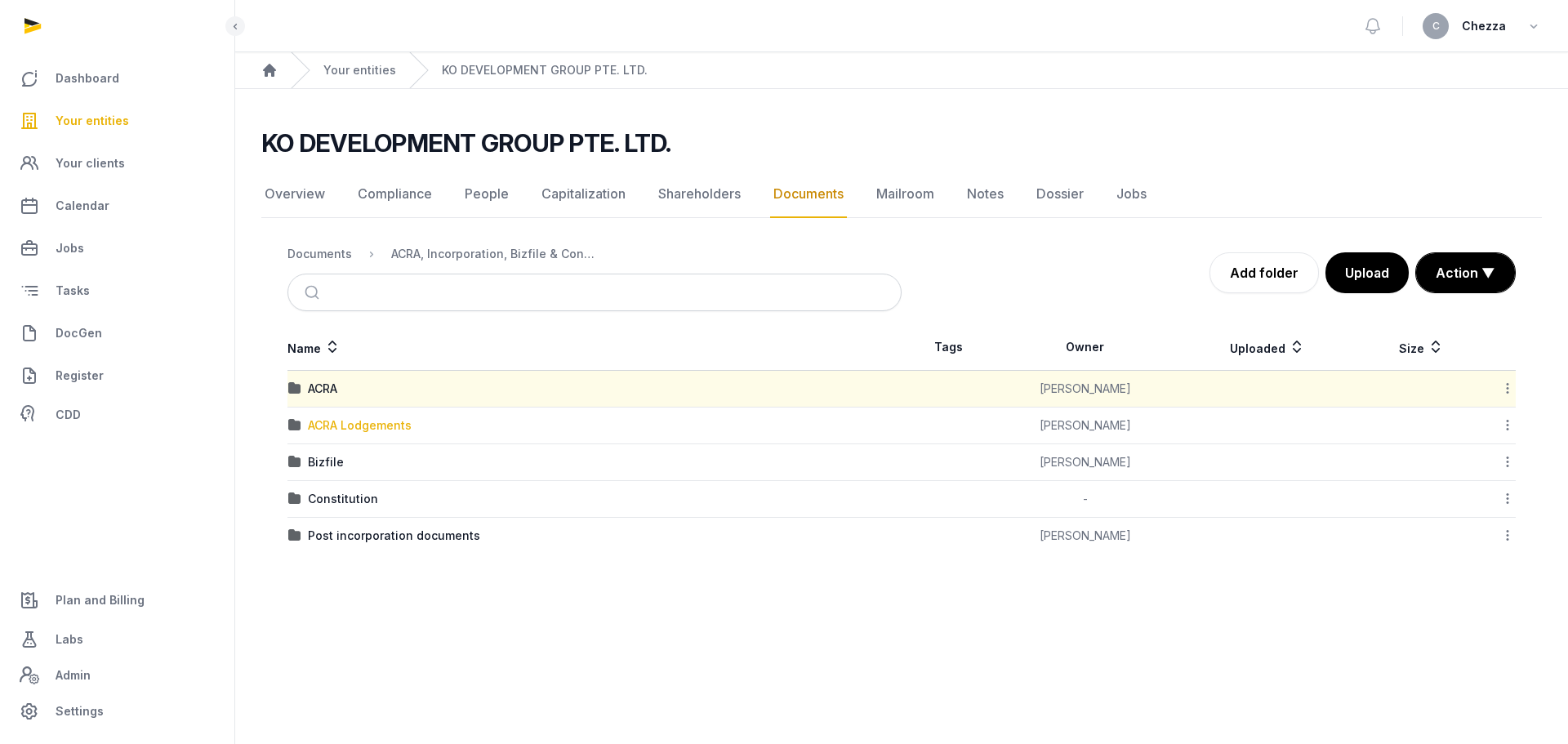
click at [330, 425] on div "ACRA Lodgements" at bounding box center [359, 426] width 104 height 16
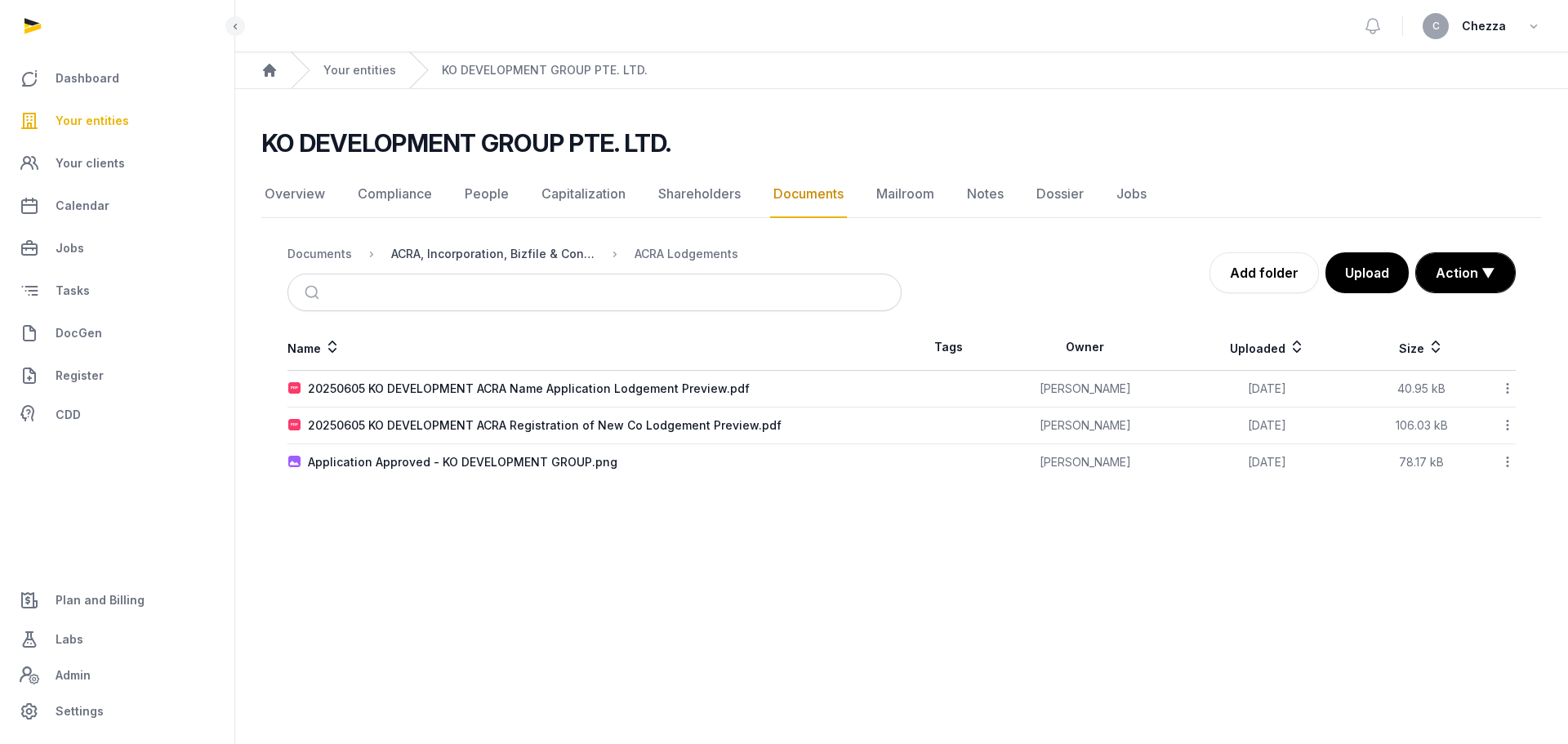
click at [537, 254] on div "ACRA, Incorporation, Bizfile & Constitution" at bounding box center [493, 254] width 204 height 16
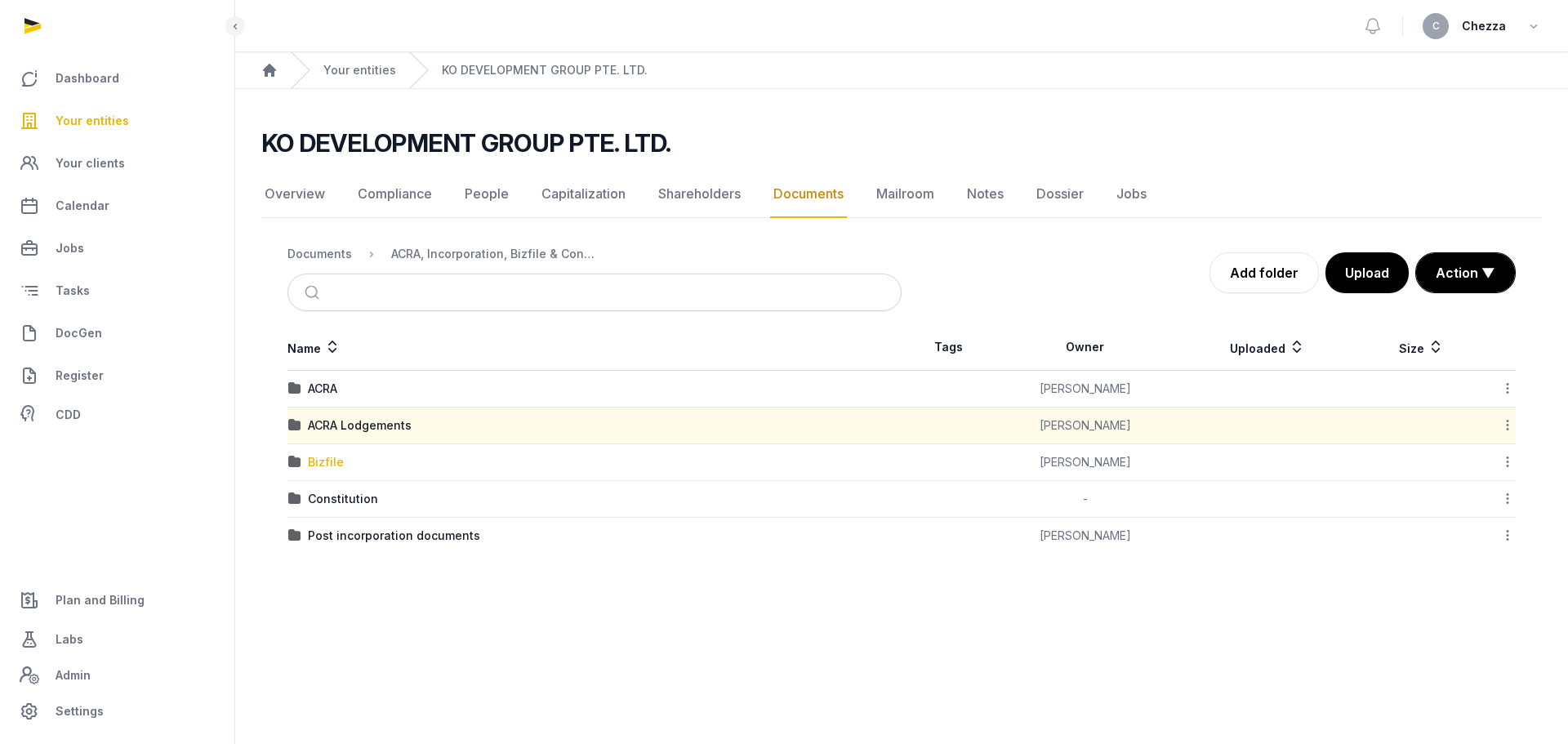
click at [335, 458] on div "Bizfile" at bounding box center [325, 462] width 35 height 16
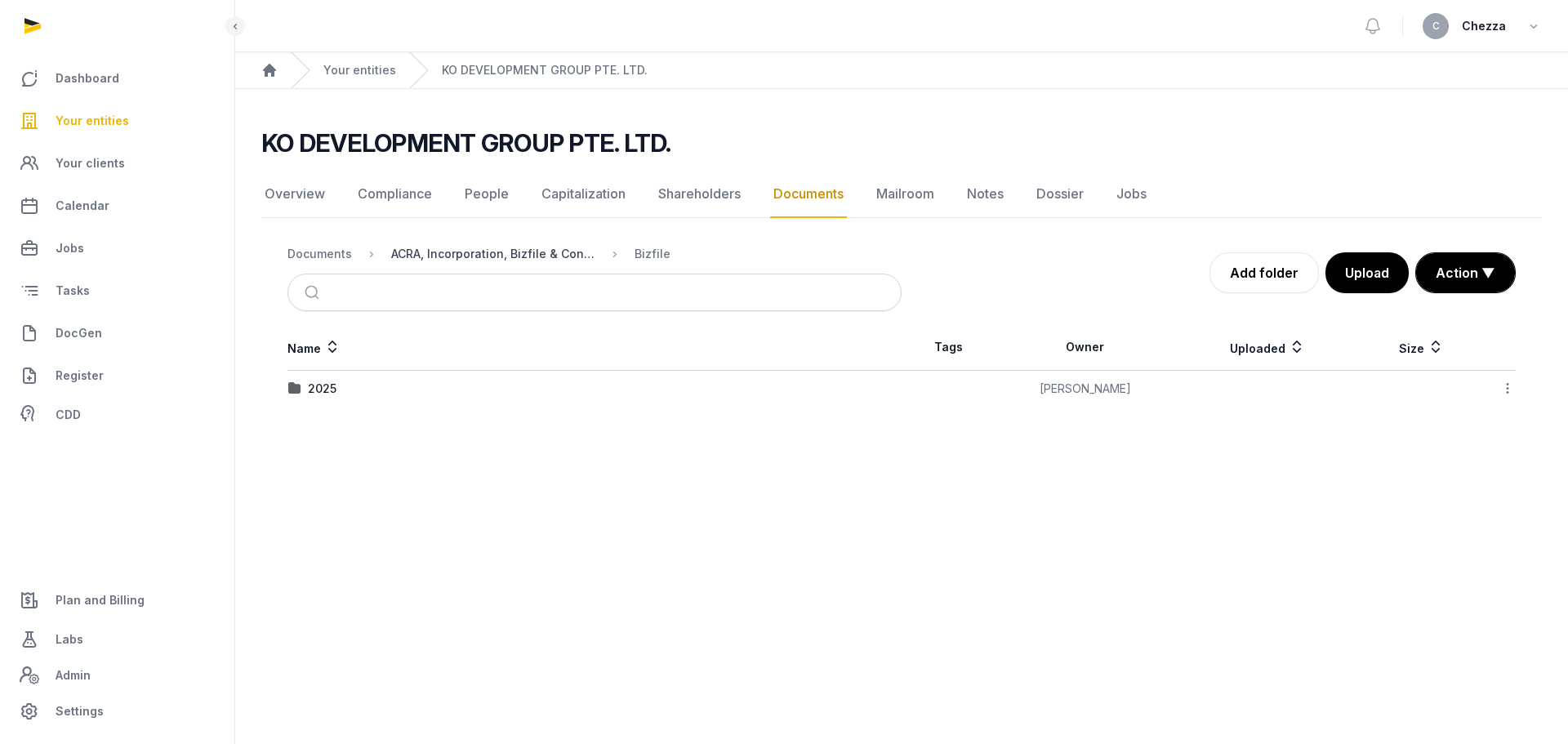
click at [555, 255] on div "ACRA, Incorporation, Bizfile & Constitution" at bounding box center [493, 254] width 204 height 16
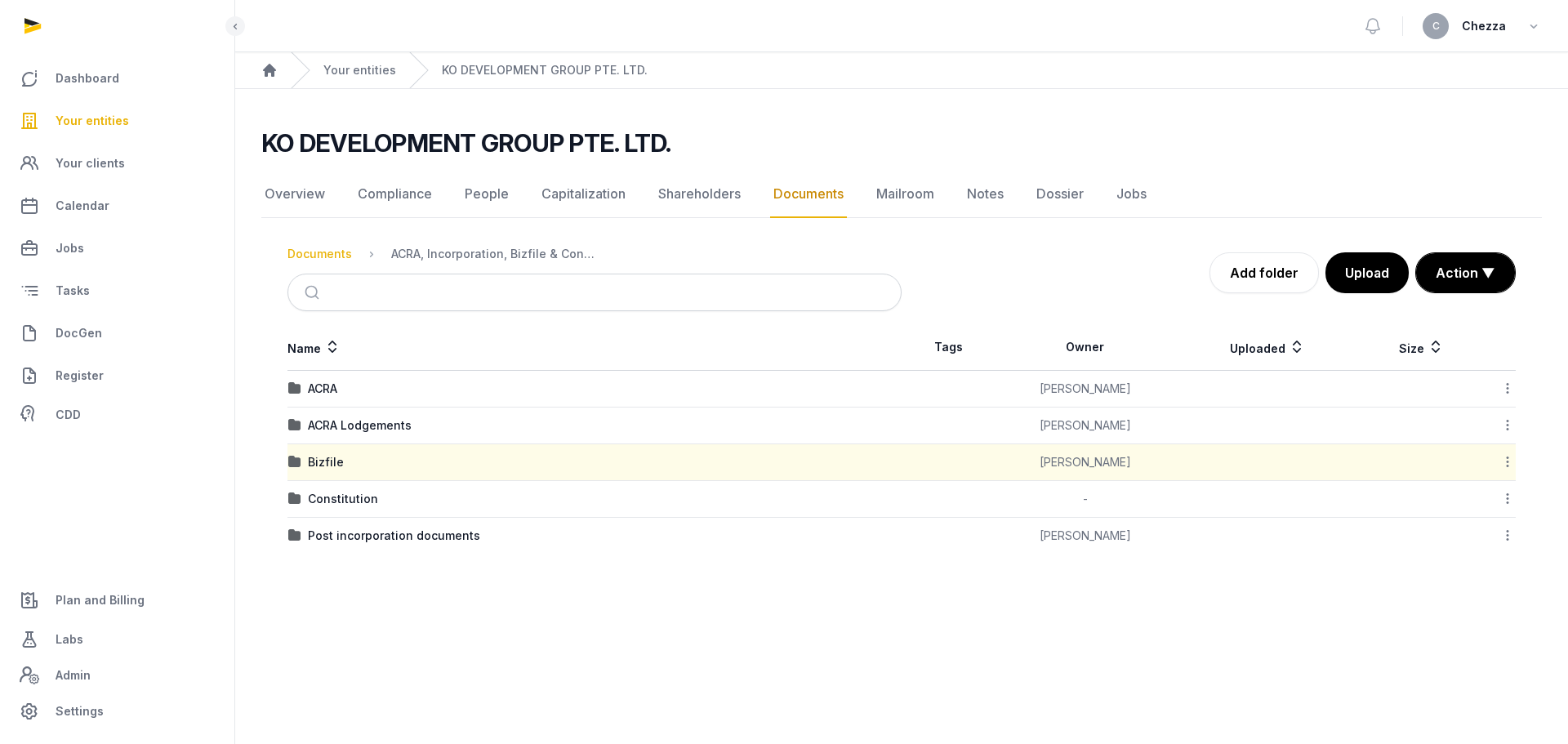
click at [337, 254] on div "Documents" at bounding box center [319, 254] width 65 height 16
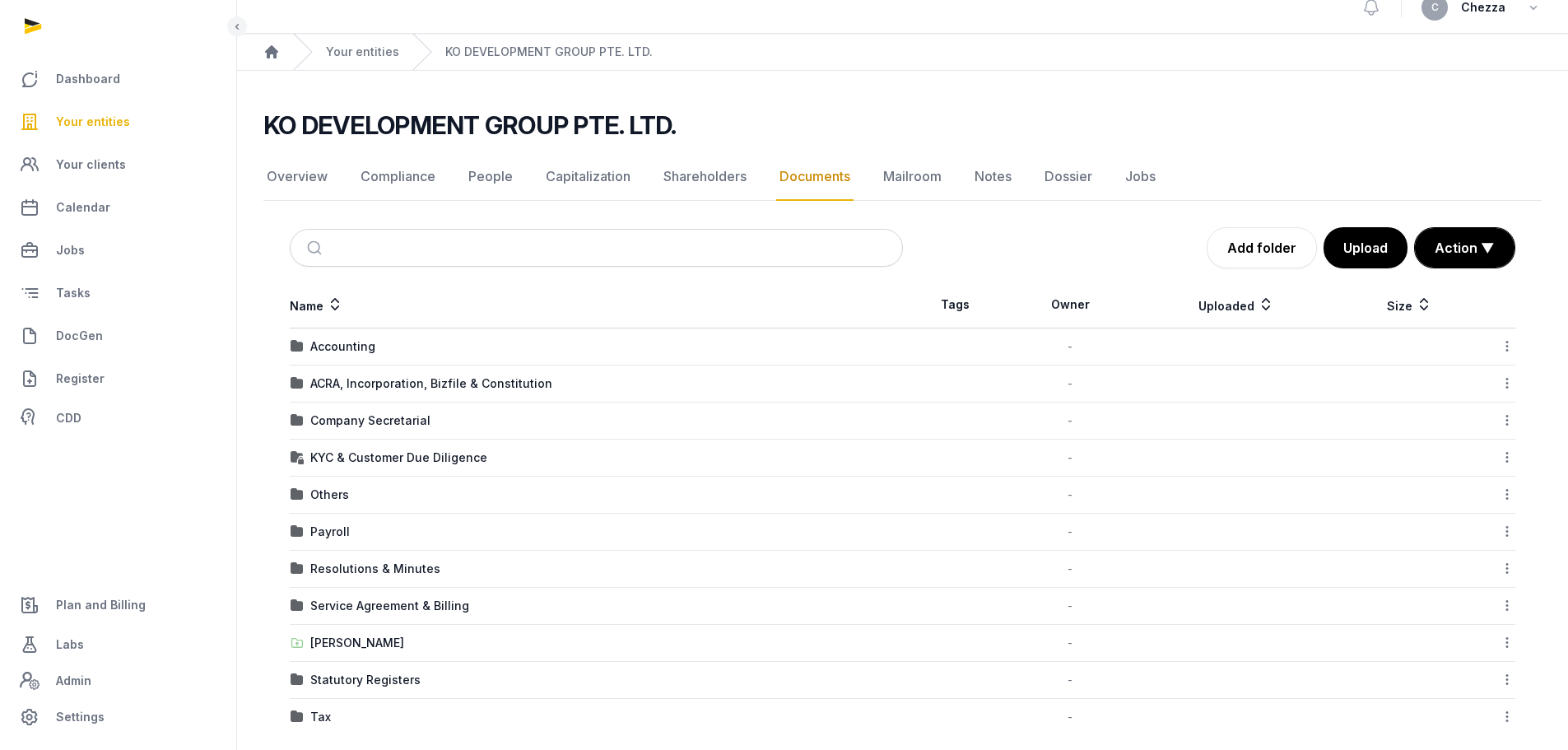
scroll to position [37, 0]
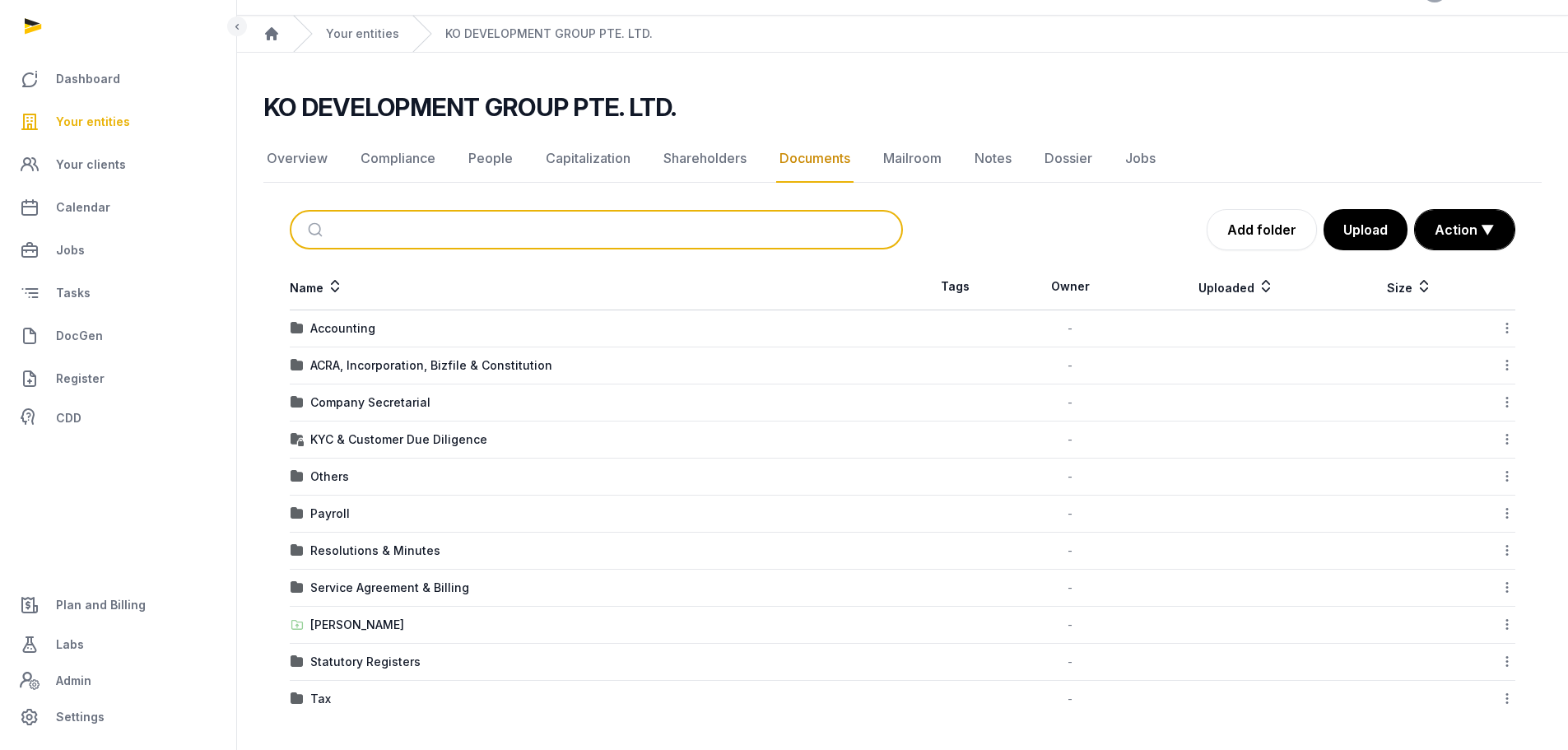
click at [455, 215] on input "search" at bounding box center [615, 229] width 558 height 36
type input "***"
click at [298, 212] on button "submit" at bounding box center [317, 229] width 39 height 36
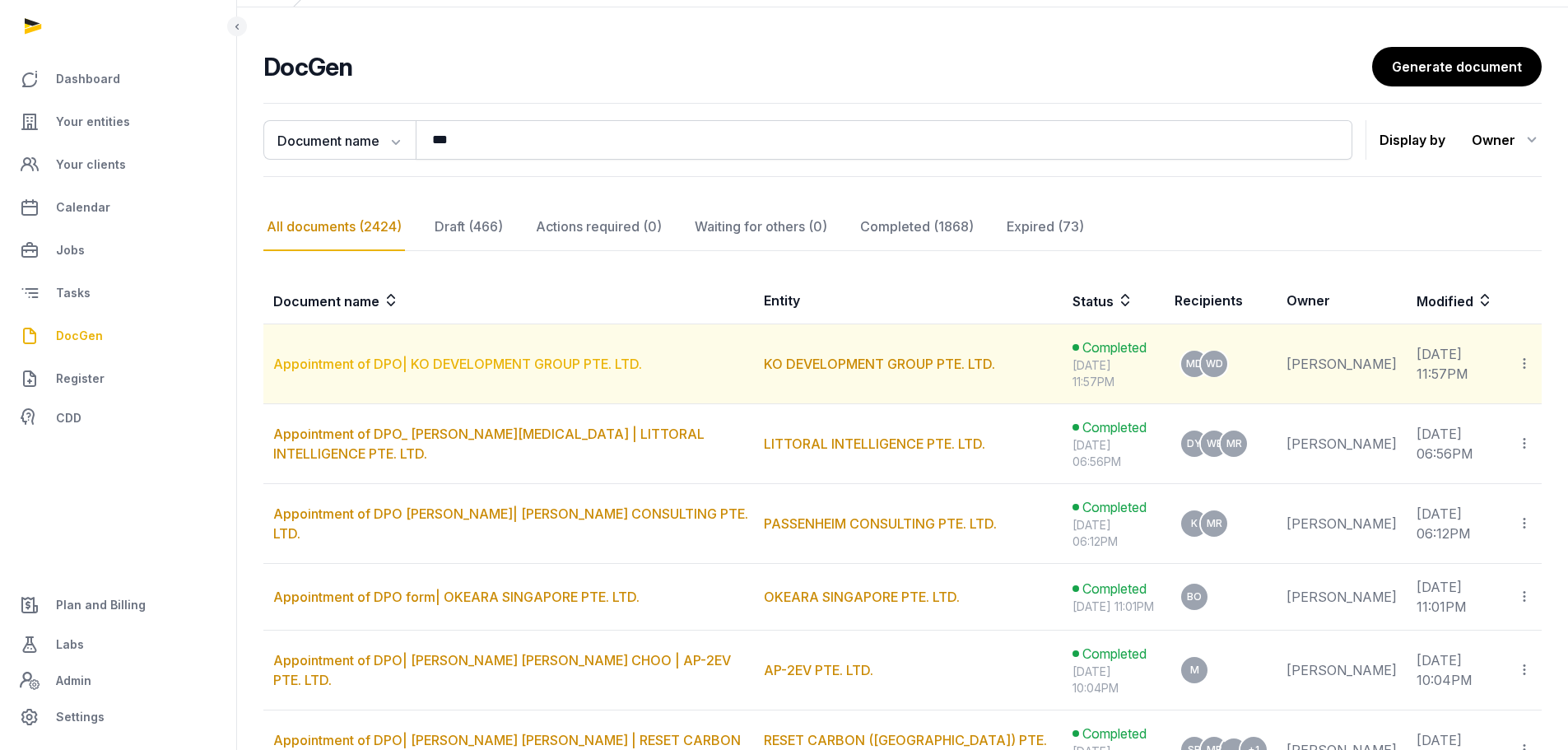
scroll to position [165, 0]
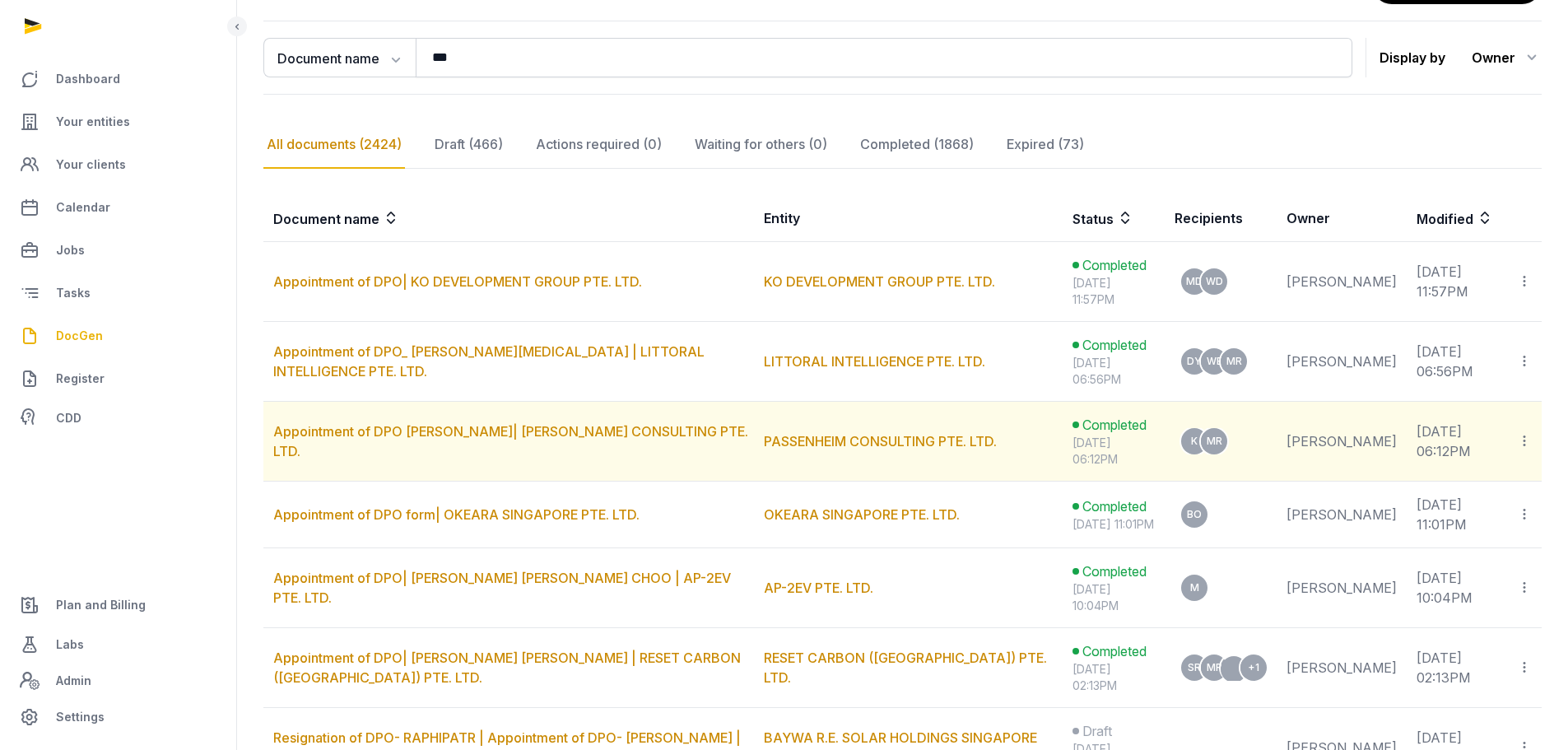
click at [1518, 438] on icon at bounding box center [1525, 440] width 15 height 17
click at [1418, 489] on span "View in Entity Documents" at bounding box center [1414, 486] width 152 height 17
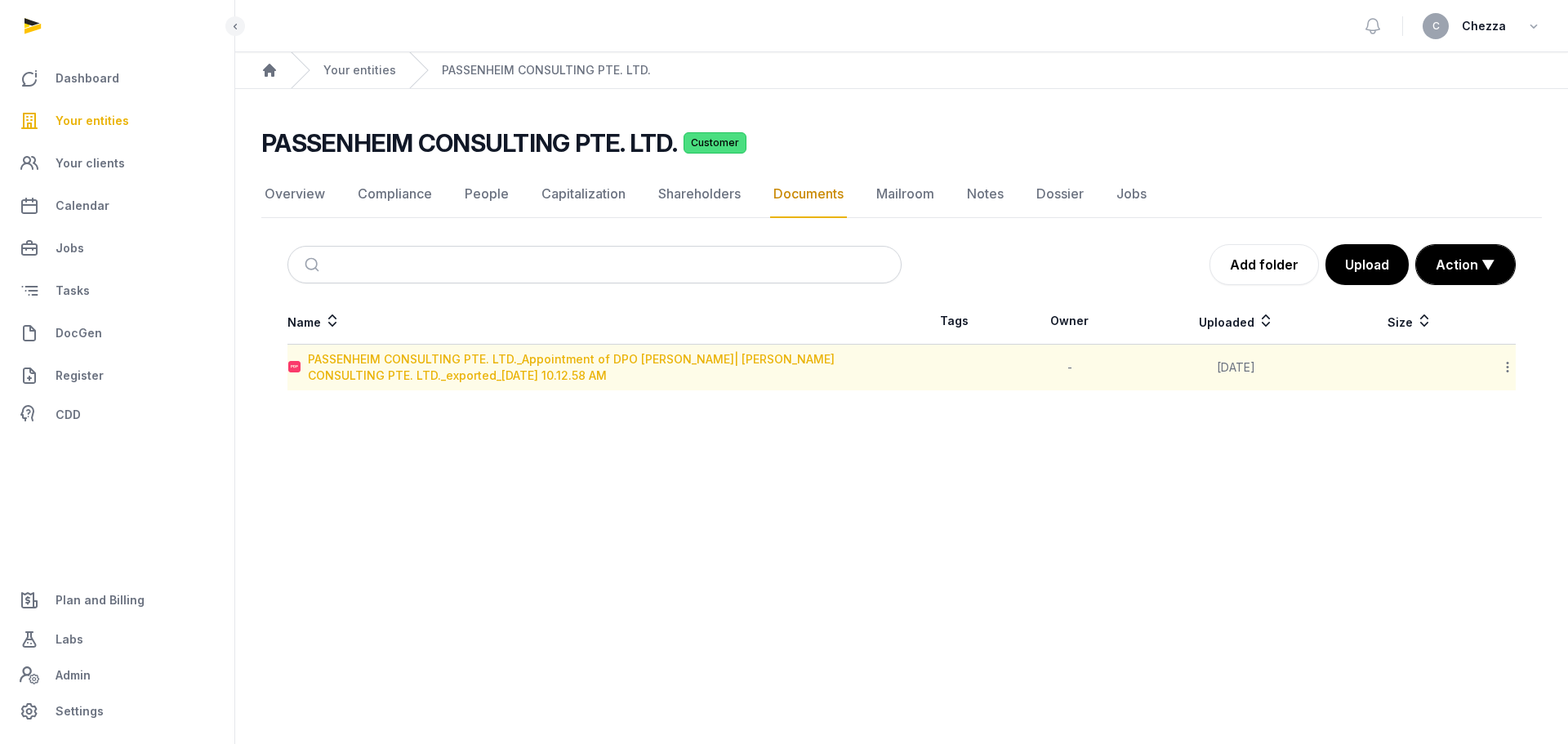
click at [431, 368] on div "PASSENHEIM CONSULTING PTE. LTD._Appointment of DPO KRISTIAN PASSENHEIM| PASSENH…" at bounding box center [604, 367] width 593 height 33
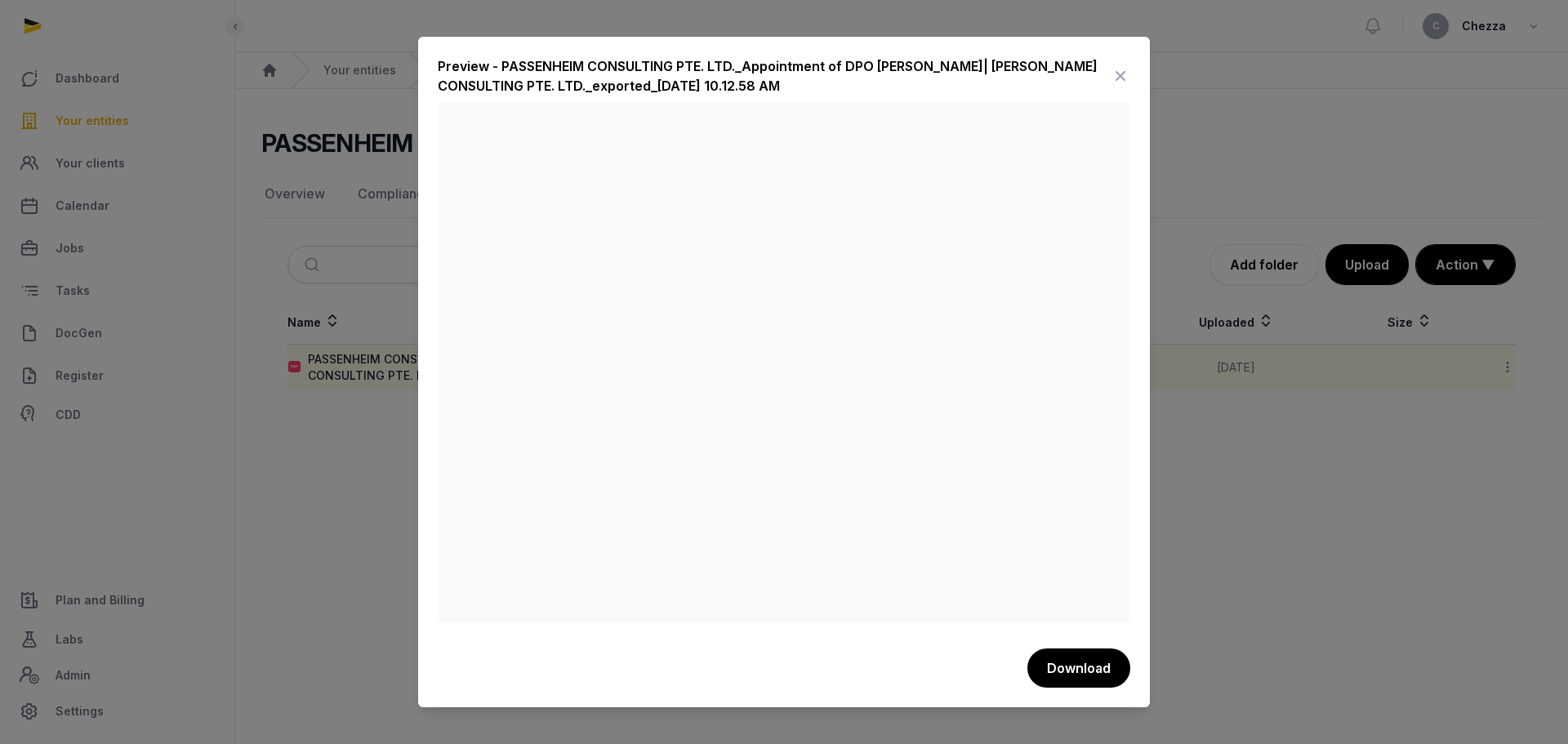
click at [334, 440] on div at bounding box center [784, 372] width 1568 height 744
click at [1116, 77] on icon at bounding box center [1121, 75] width 20 height 26
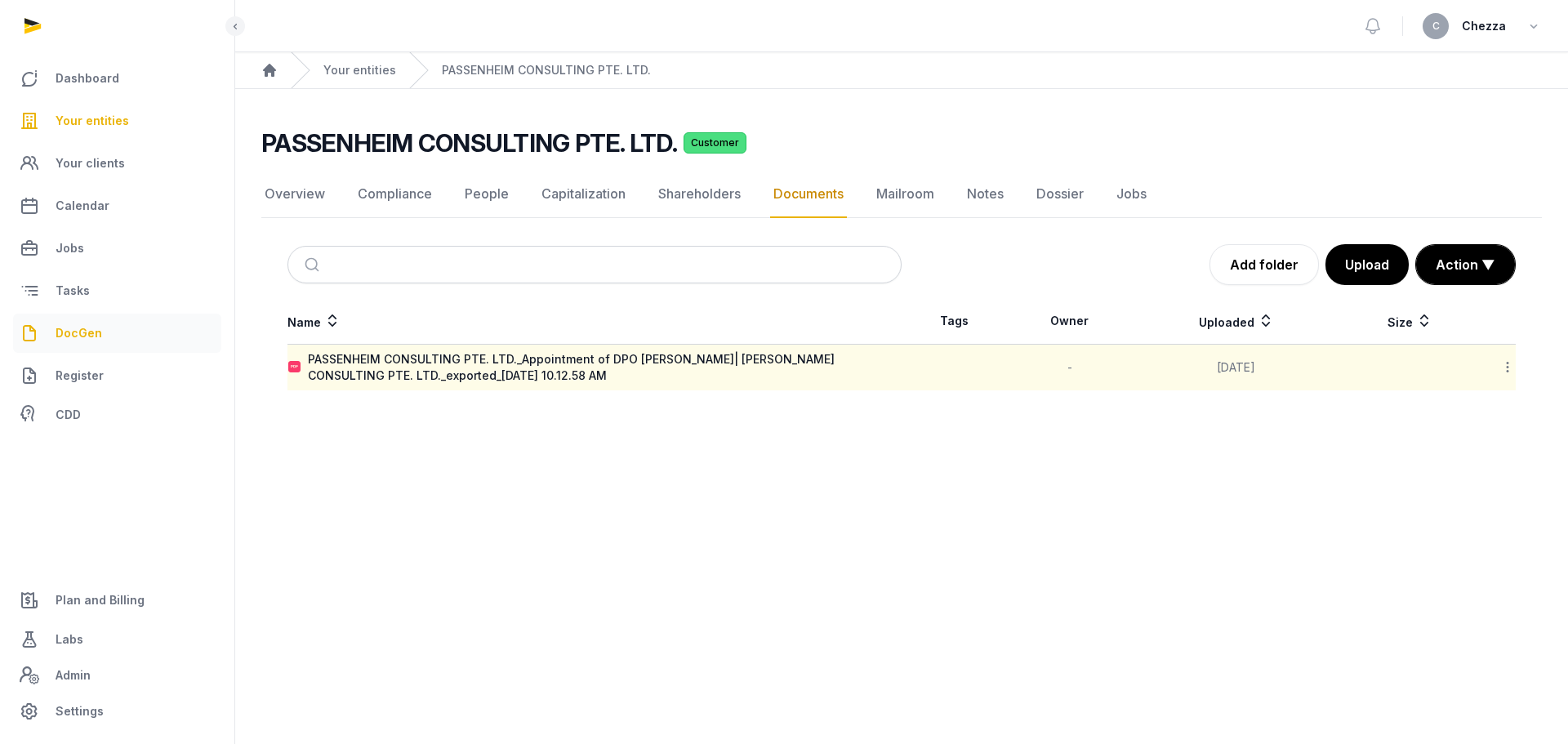
click at [100, 337] on span "DocGen" at bounding box center [78, 333] width 46 height 20
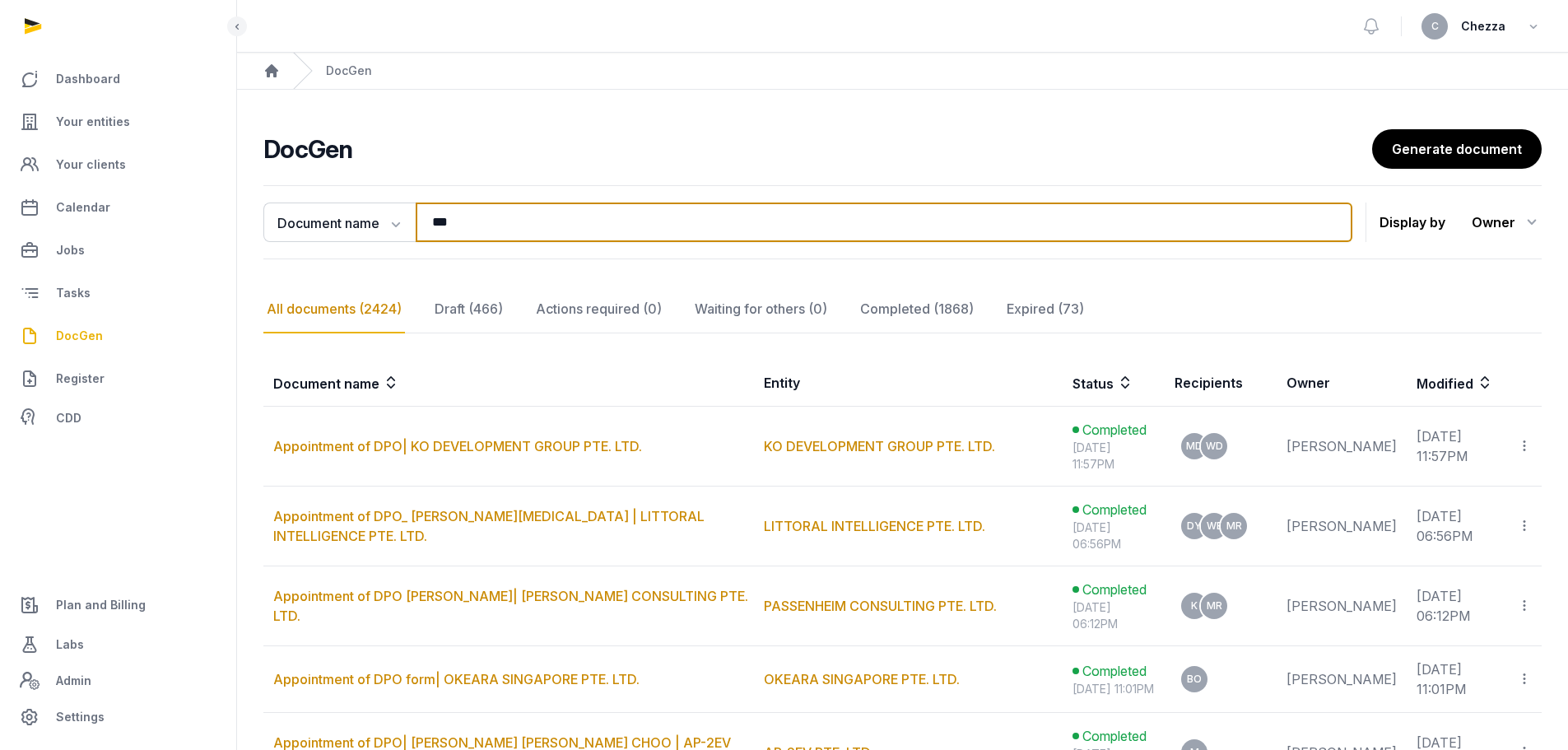
click at [503, 221] on input "***" at bounding box center [884, 222] width 937 height 39
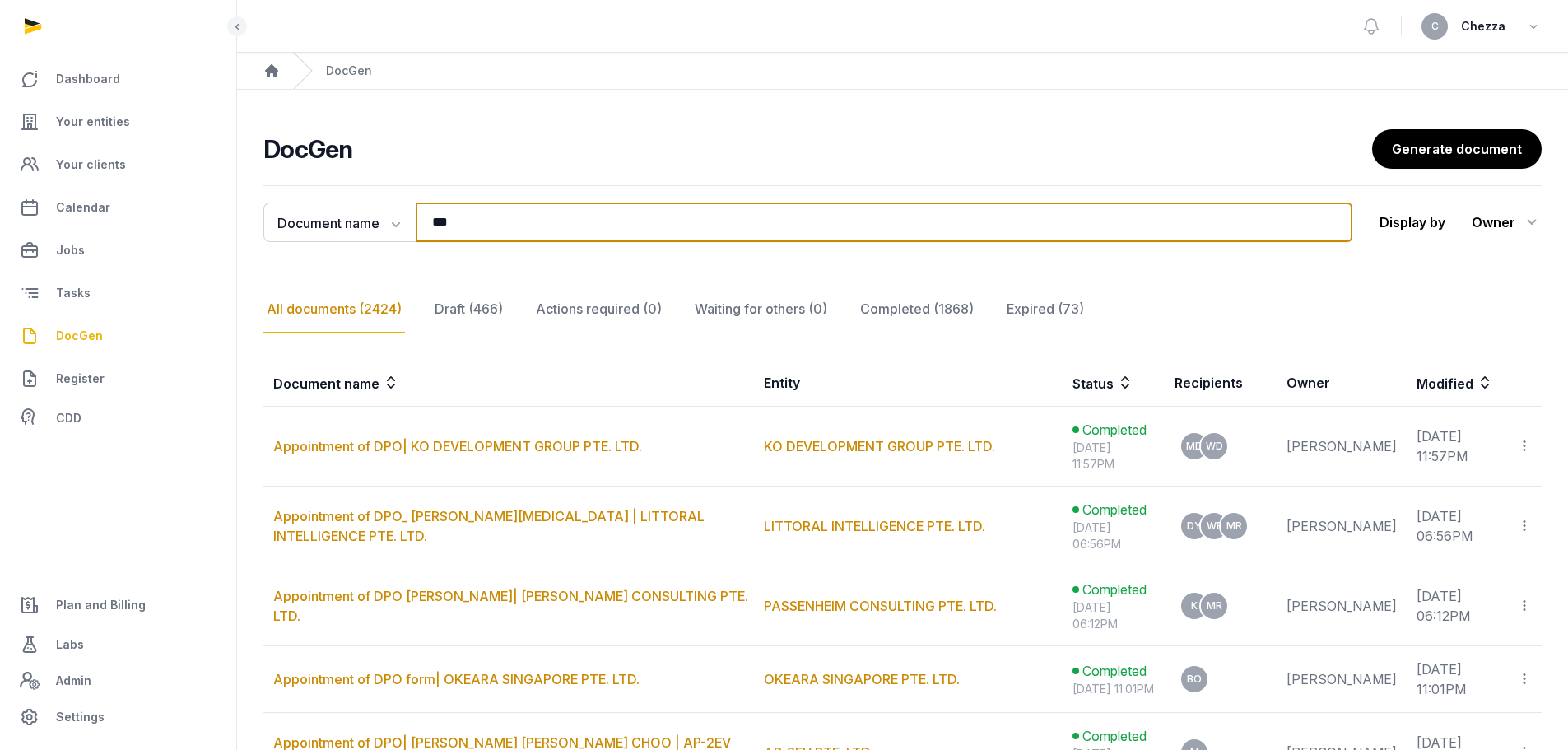
click at [503, 221] on input "***" at bounding box center [884, 222] width 937 height 39
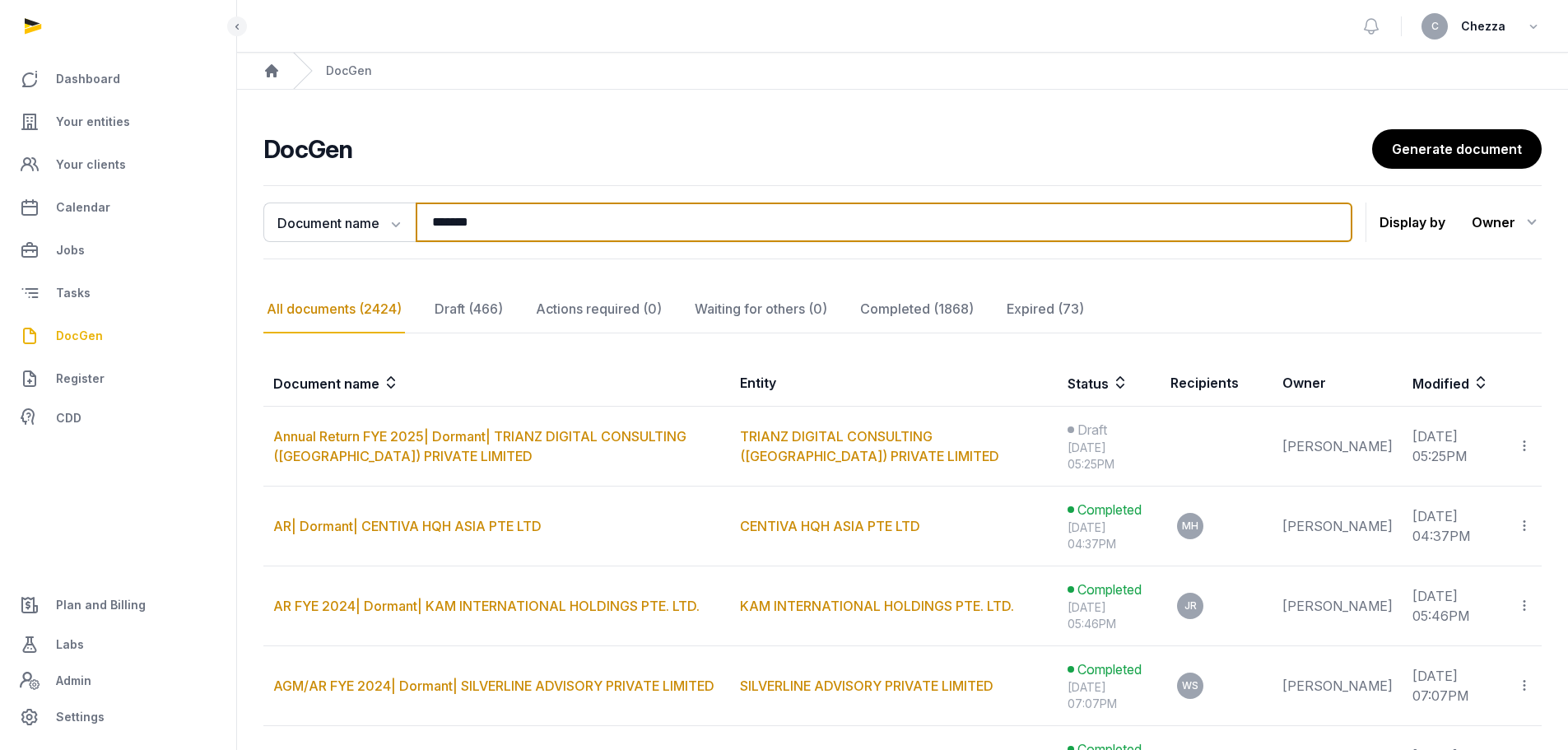
click at [536, 227] on input "*******" at bounding box center [884, 222] width 937 height 39
click at [542, 214] on input "*******" at bounding box center [884, 222] width 937 height 39
type input "*******"
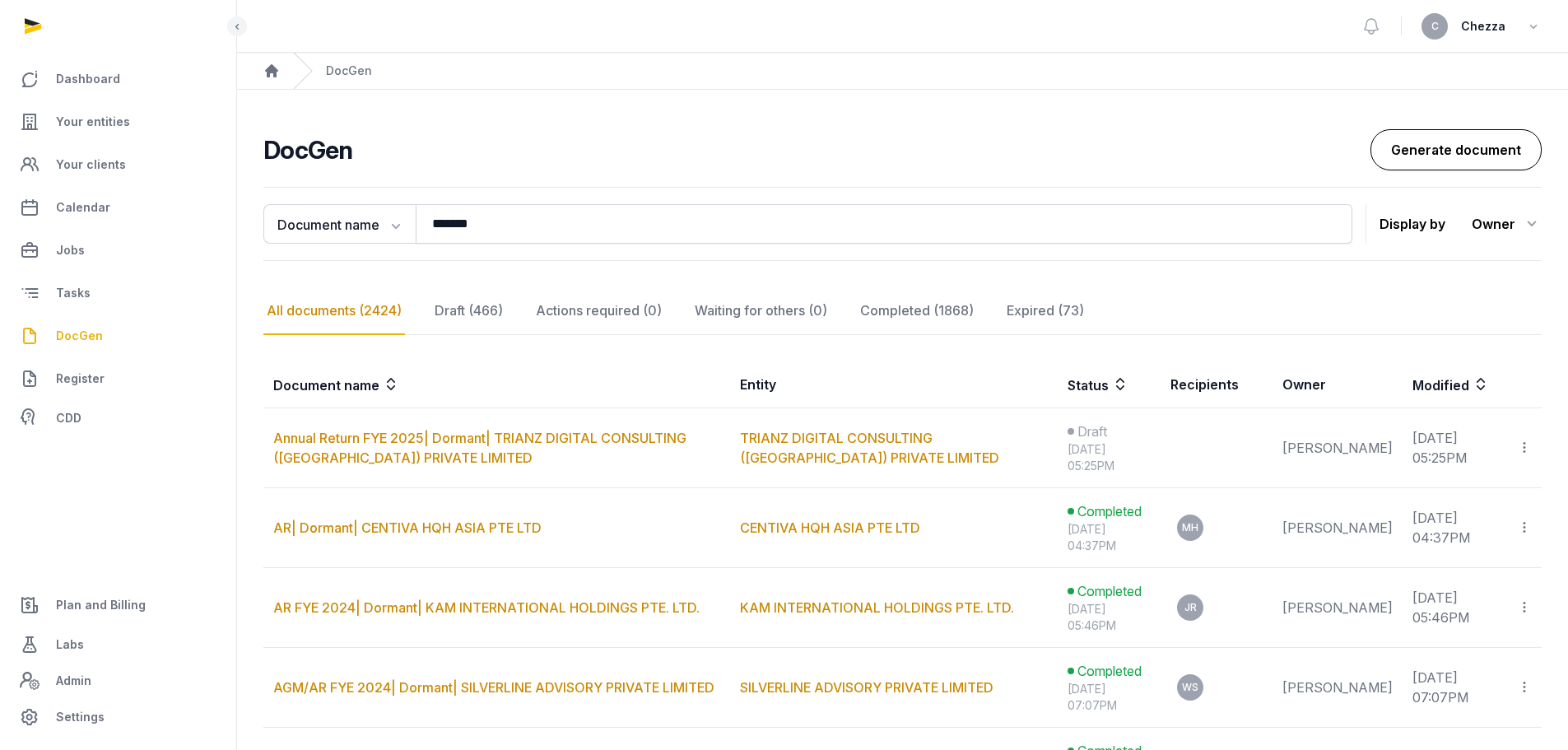
click at [1449, 157] on link "Generate document" at bounding box center [1456, 149] width 171 height 41
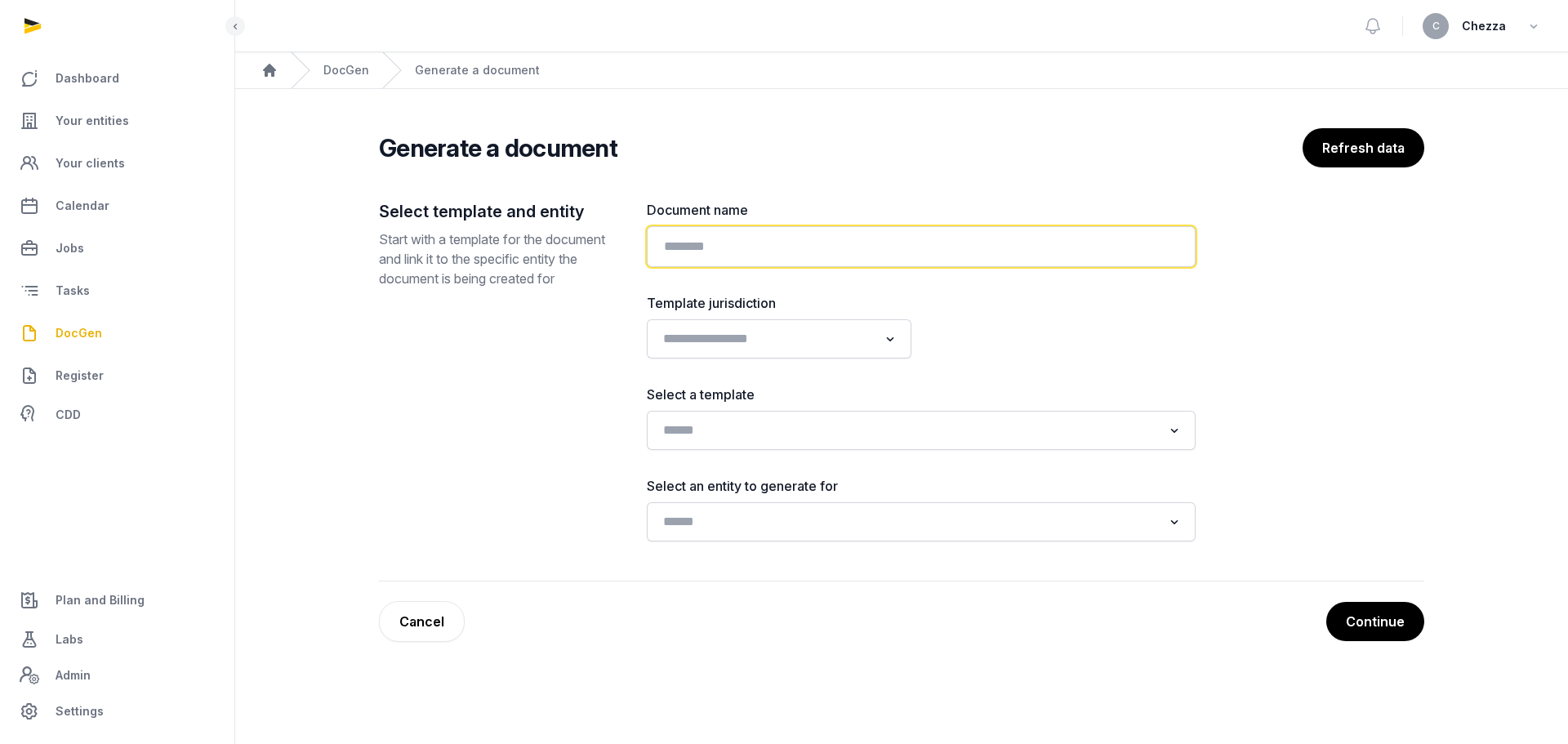
click at [779, 249] on input "text" at bounding box center [920, 246] width 548 height 41
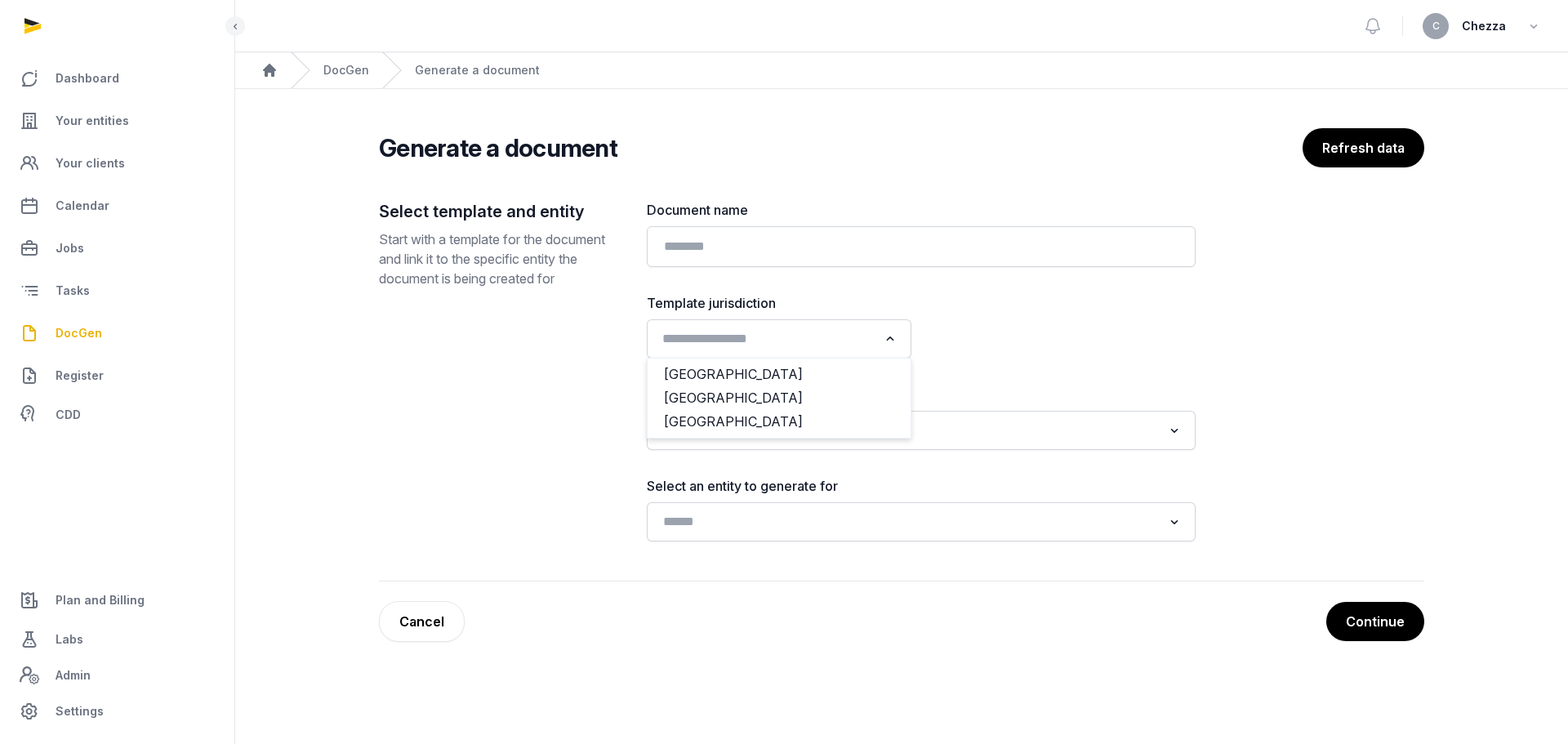
click at [766, 339] on input "Search for option" at bounding box center [767, 338] width 221 height 23
click at [692, 403] on li "Singapore" at bounding box center [779, 398] width 263 height 24
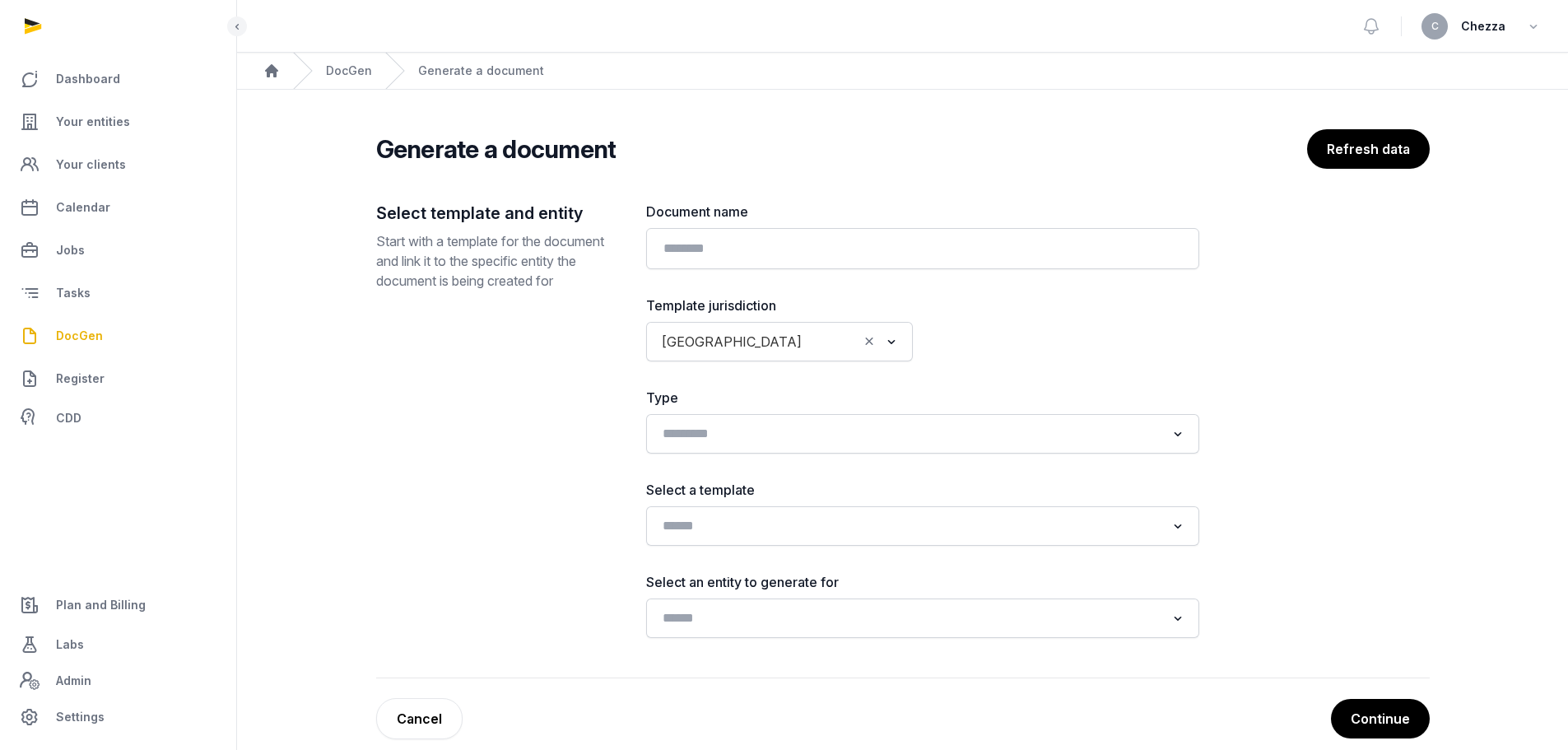
click at [61, 342] on span "DocGen" at bounding box center [79, 336] width 47 height 20
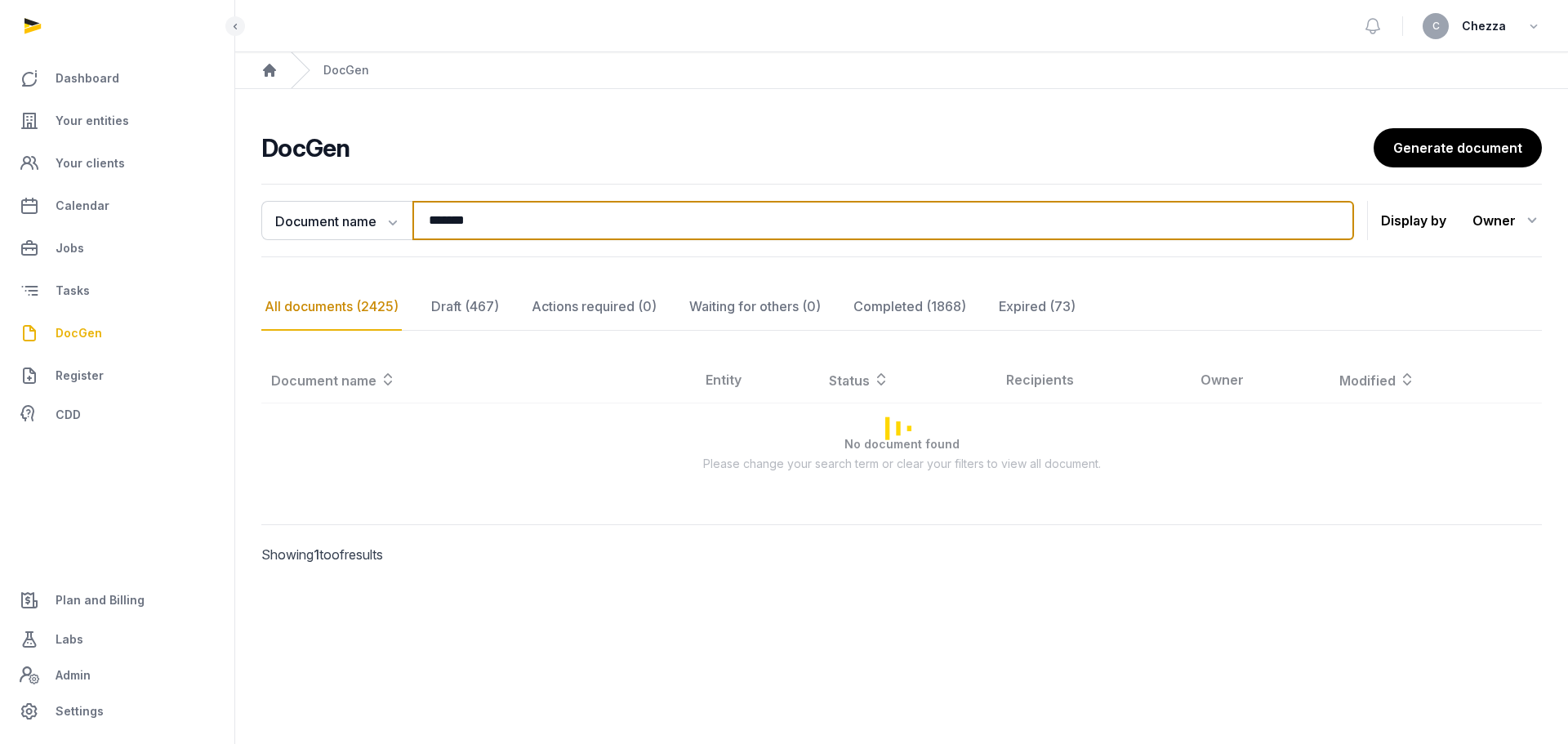
click at [519, 225] on input "*******" at bounding box center [882, 220] width 941 height 39
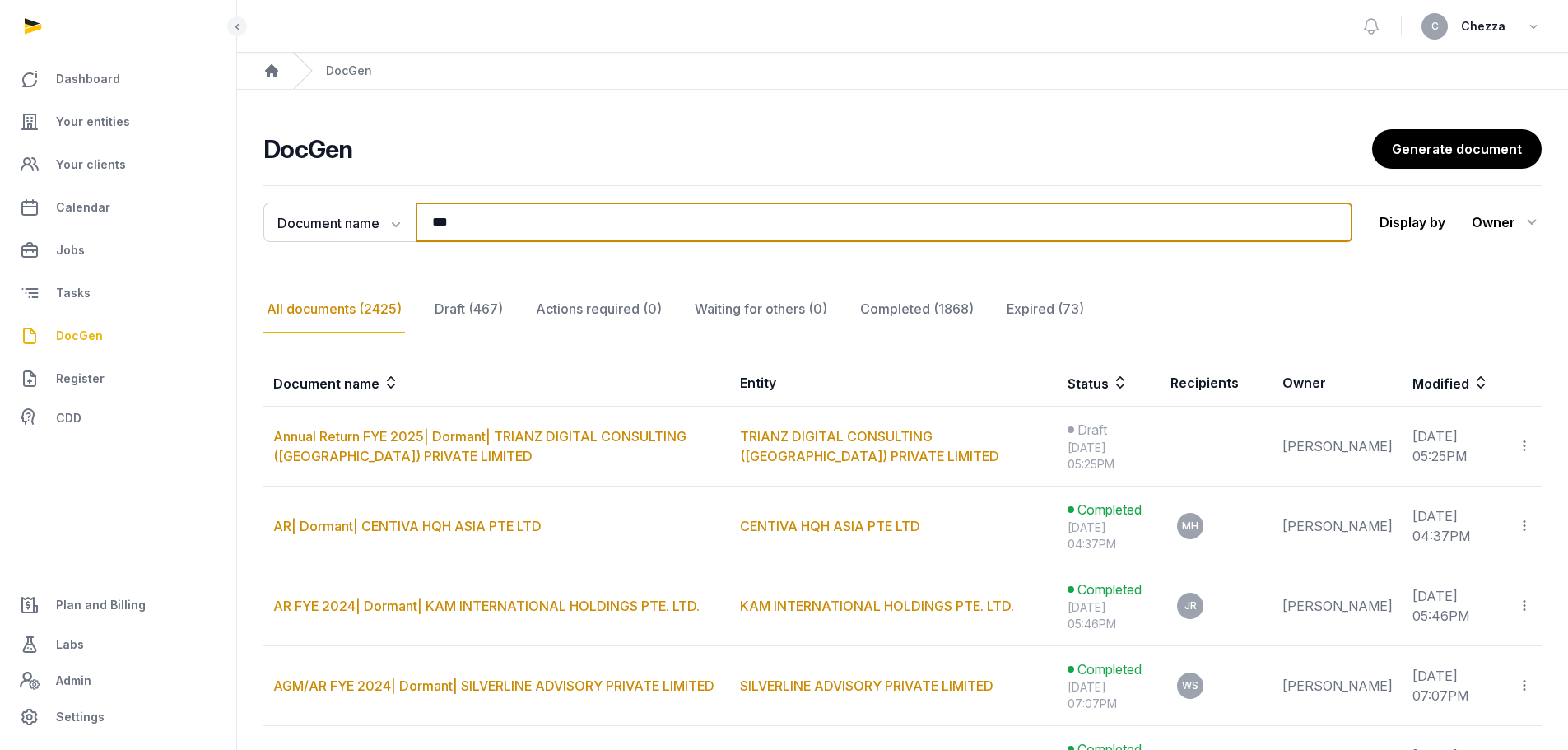
type input "***"
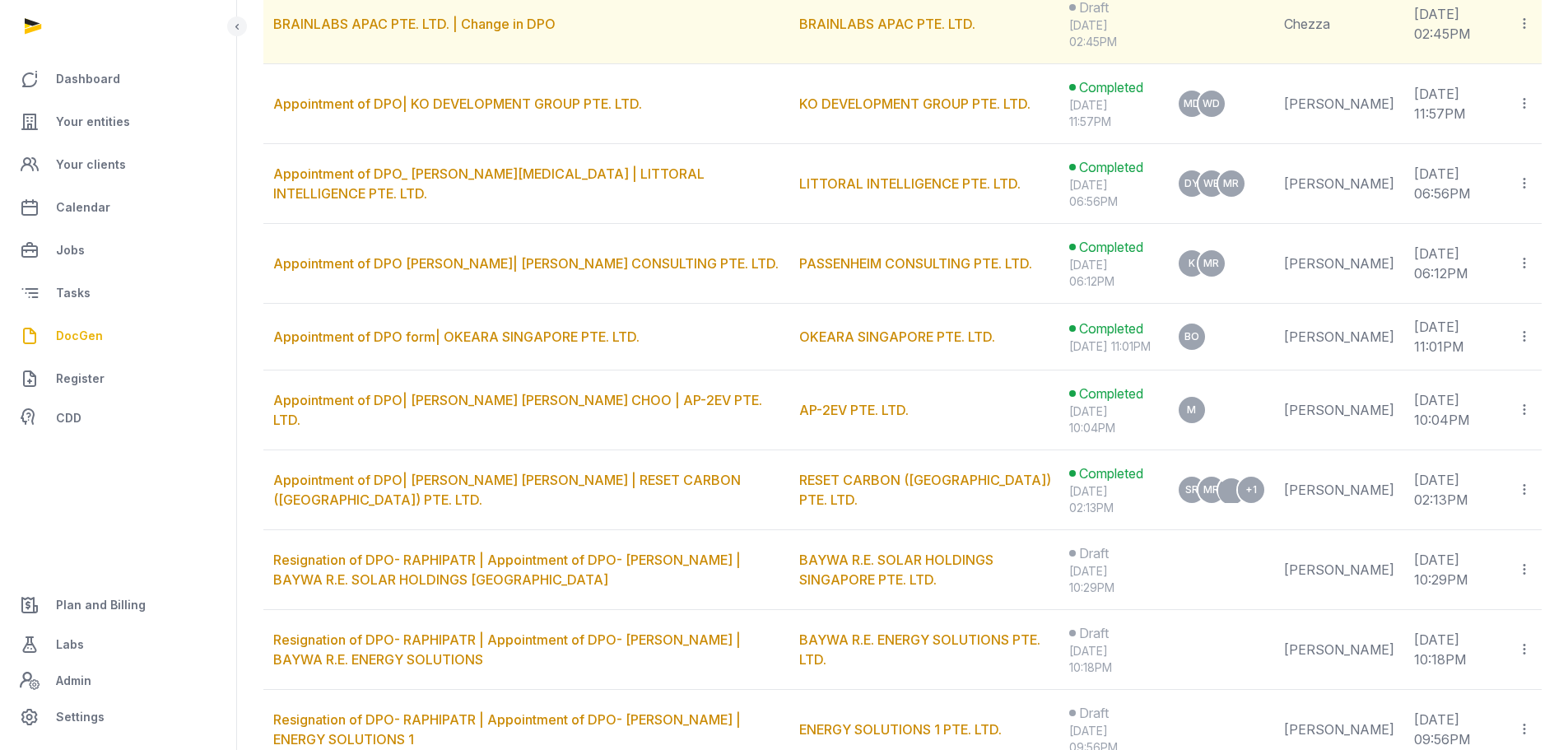
scroll to position [494, 0]
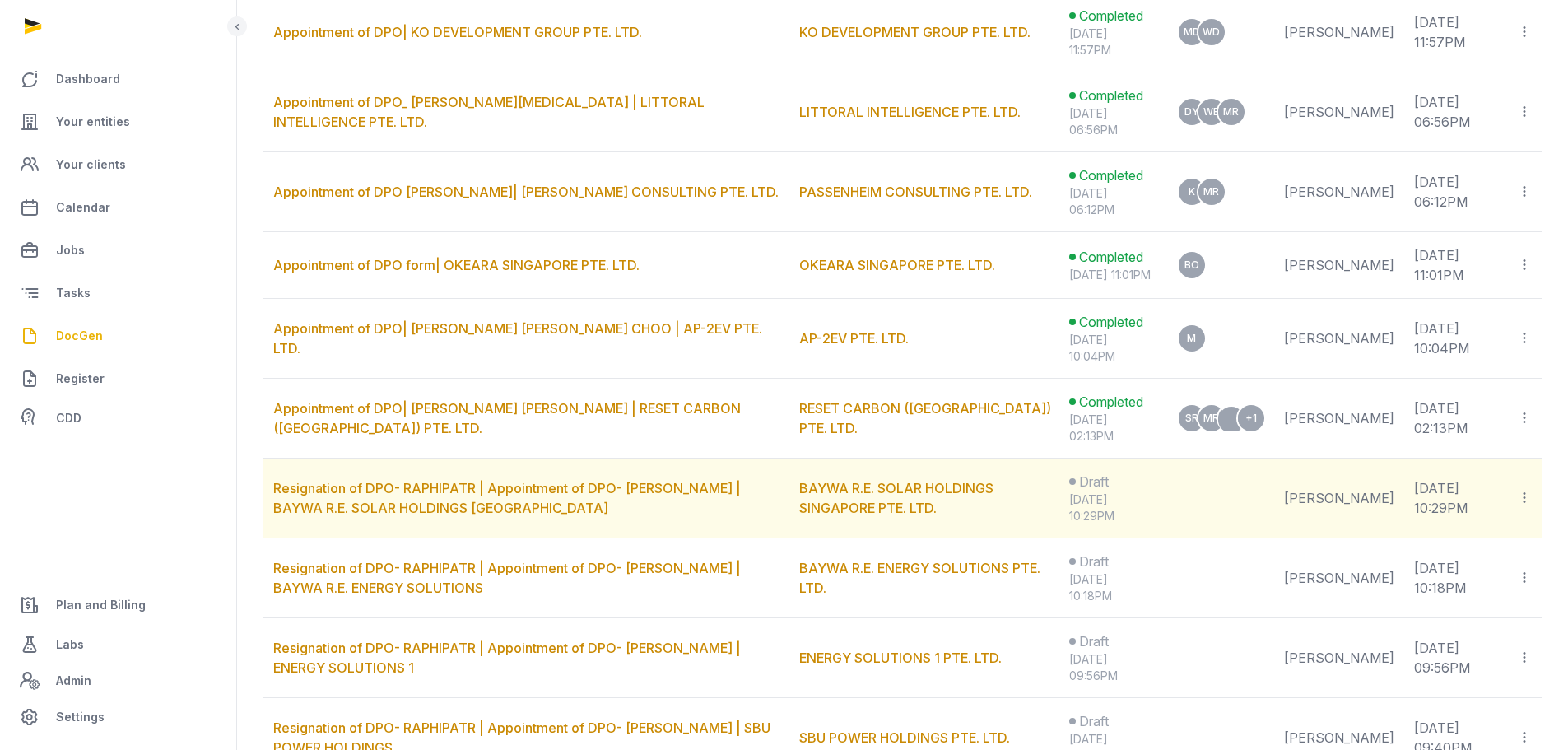
click at [1518, 506] on icon at bounding box center [1525, 497] width 15 height 17
click at [591, 503] on link "Resignation of DPO- RAPHIPATR | Appointment of DPO- SASTIKA | BAYWA R.E. SOLAR …" at bounding box center [507, 497] width 468 height 36
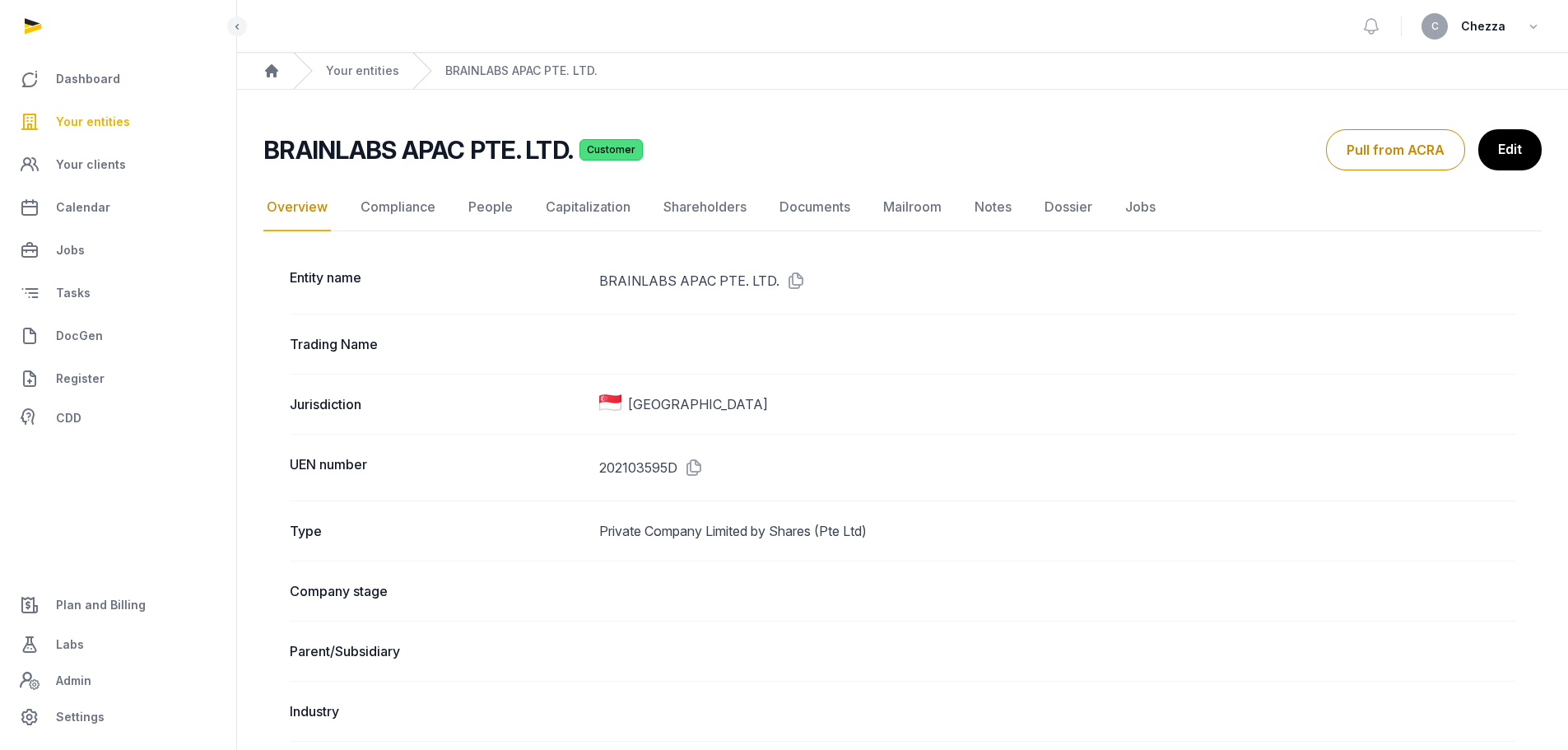
click at [487, 214] on link "People" at bounding box center [491, 207] width 51 height 48
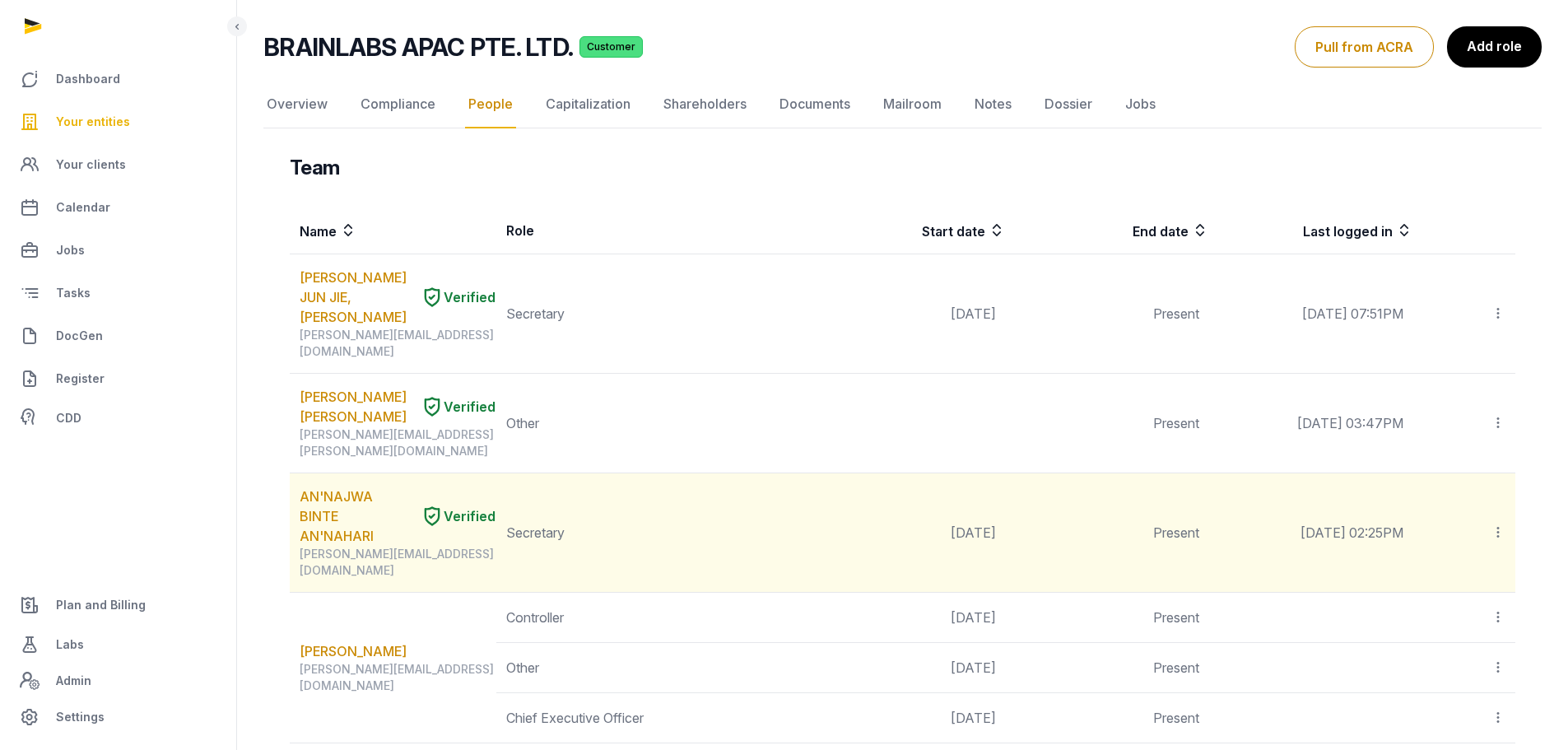
scroll to position [83, 0]
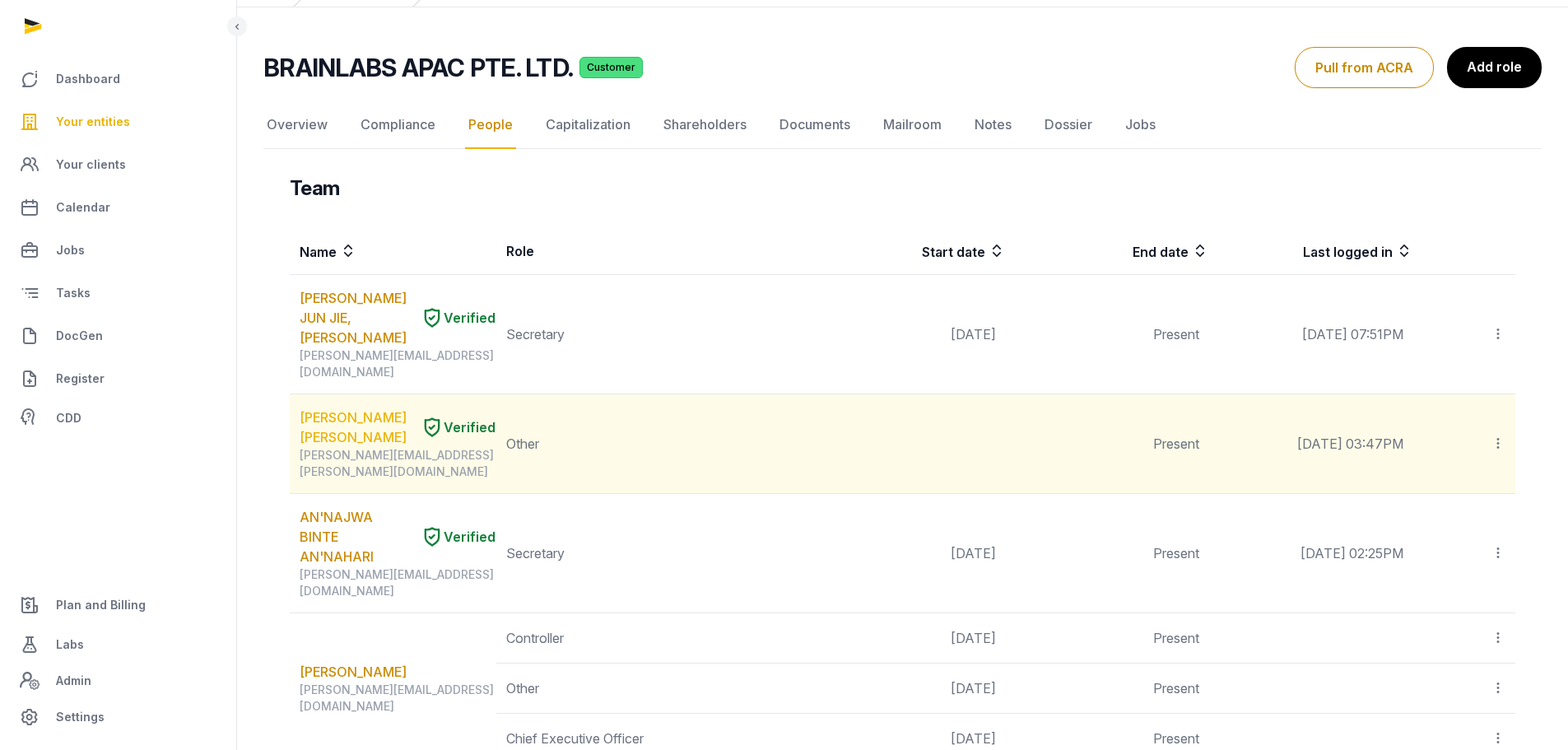
click at [372, 407] on link "BARRY STEWART COOK" at bounding box center [357, 426] width 115 height 39
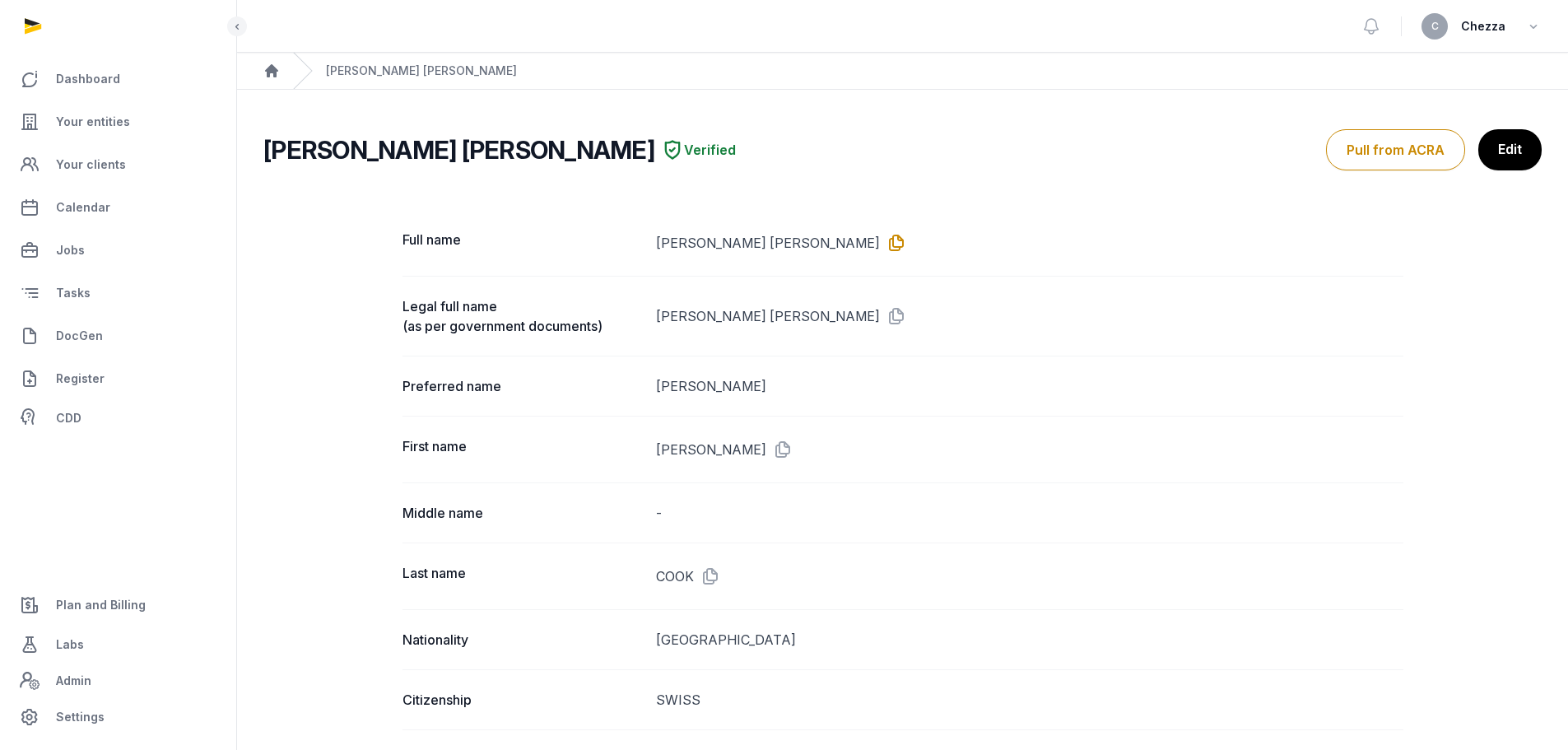
click at [880, 243] on icon at bounding box center [893, 242] width 27 height 27
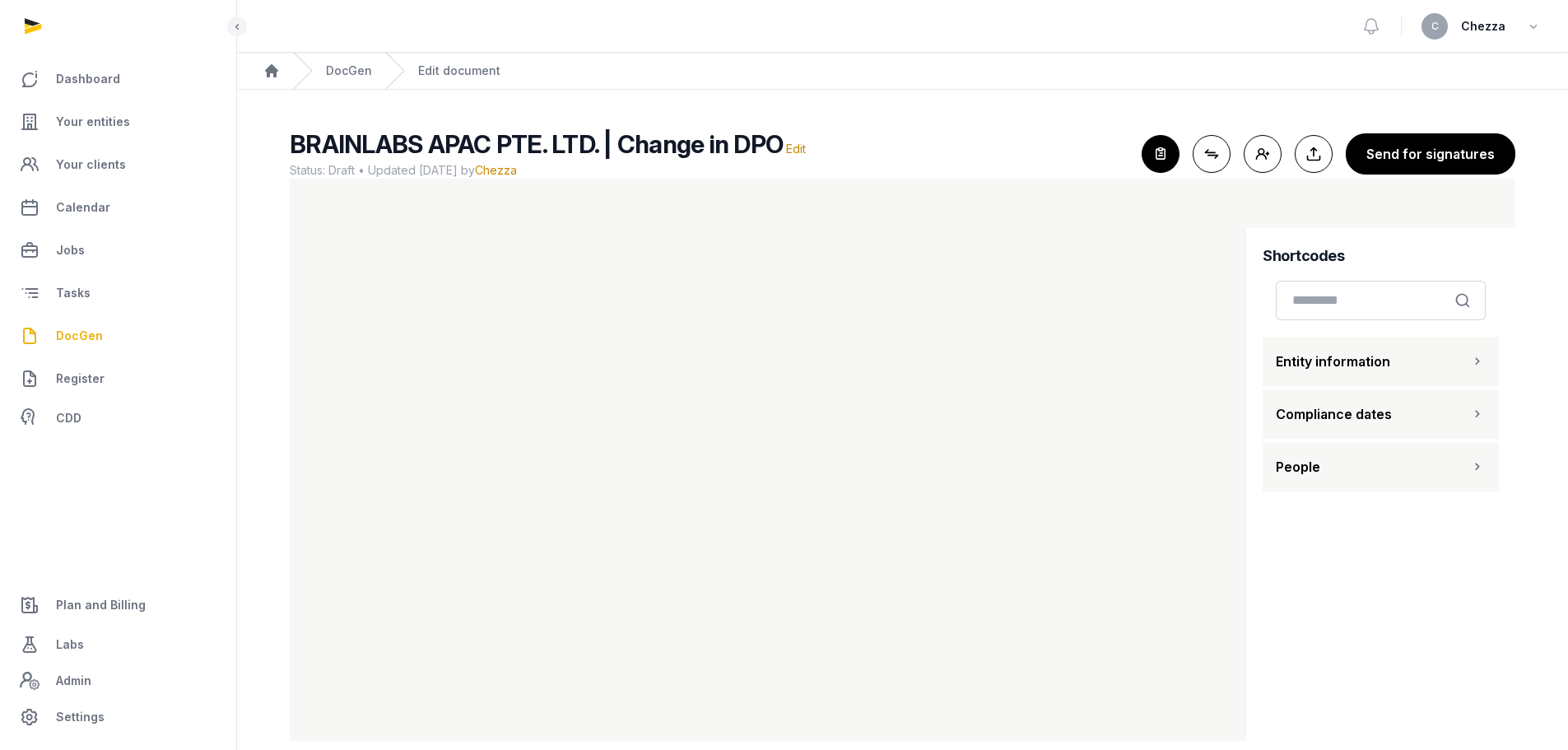
click at [1361, 471] on button "People" at bounding box center [1381, 467] width 237 height 50
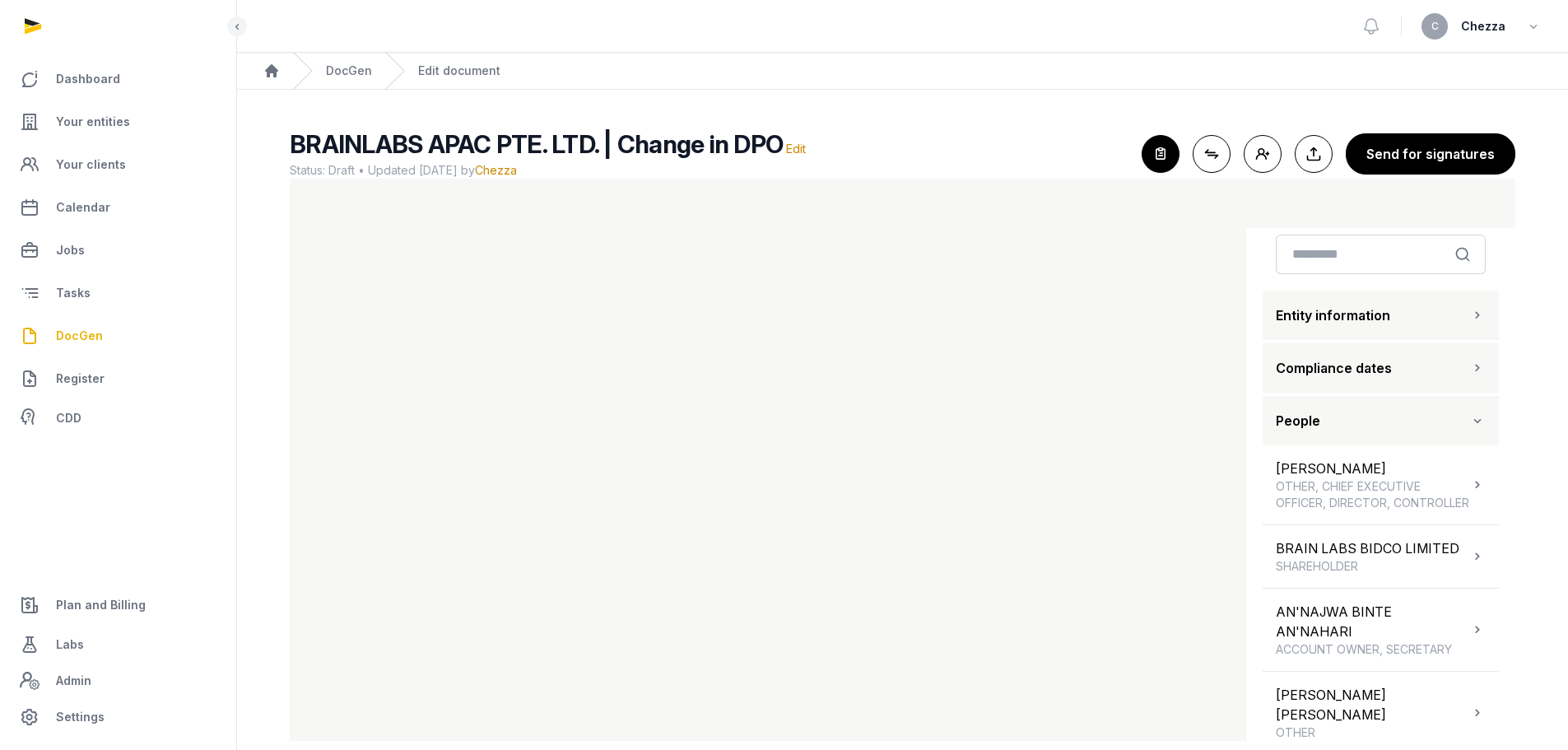
scroll to position [83, 0]
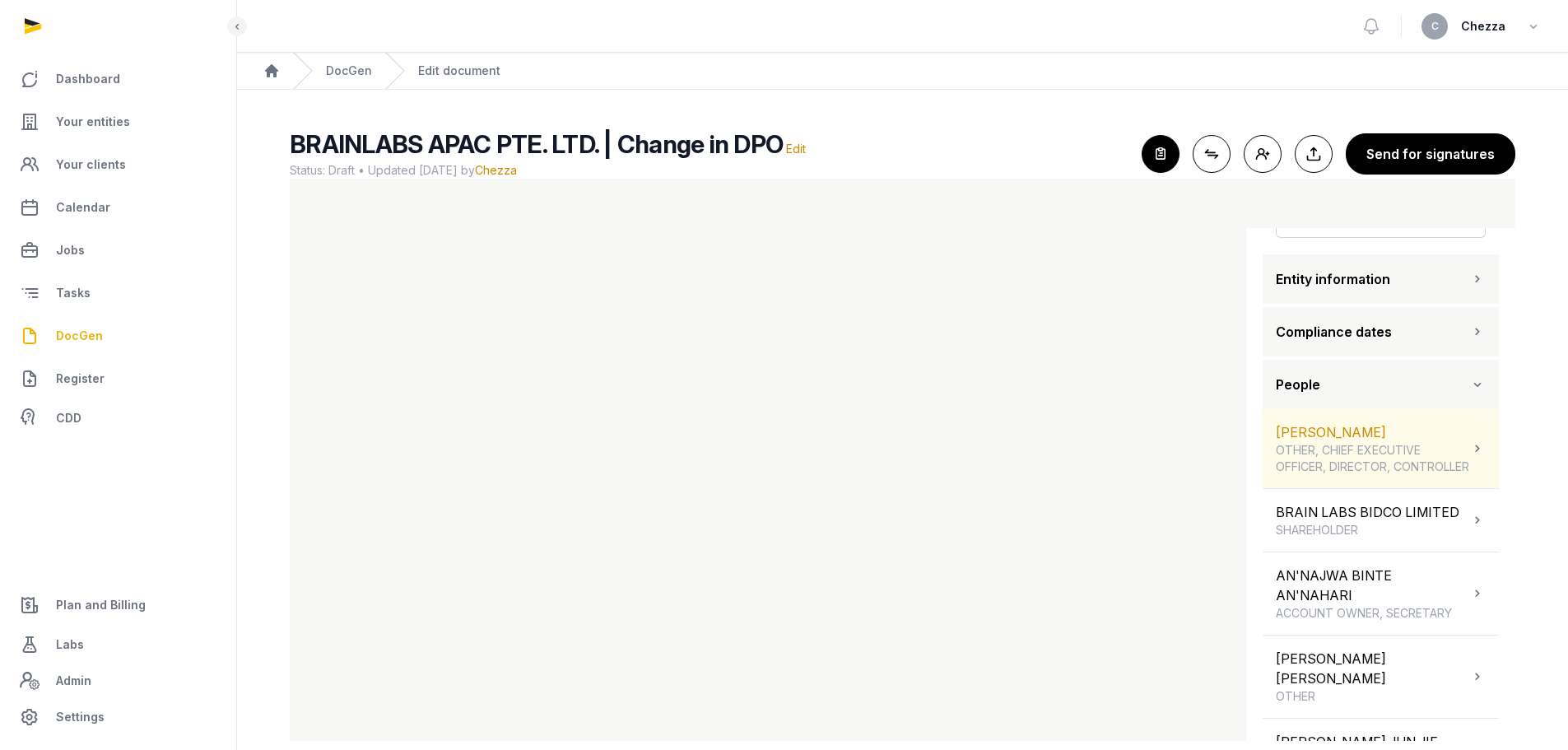
click at [1358, 463] on span "OTHER, CHIEF EXECUTIVE OFFICER, DIRECTOR, CONTROLLER" at bounding box center [1372, 458] width 193 height 33
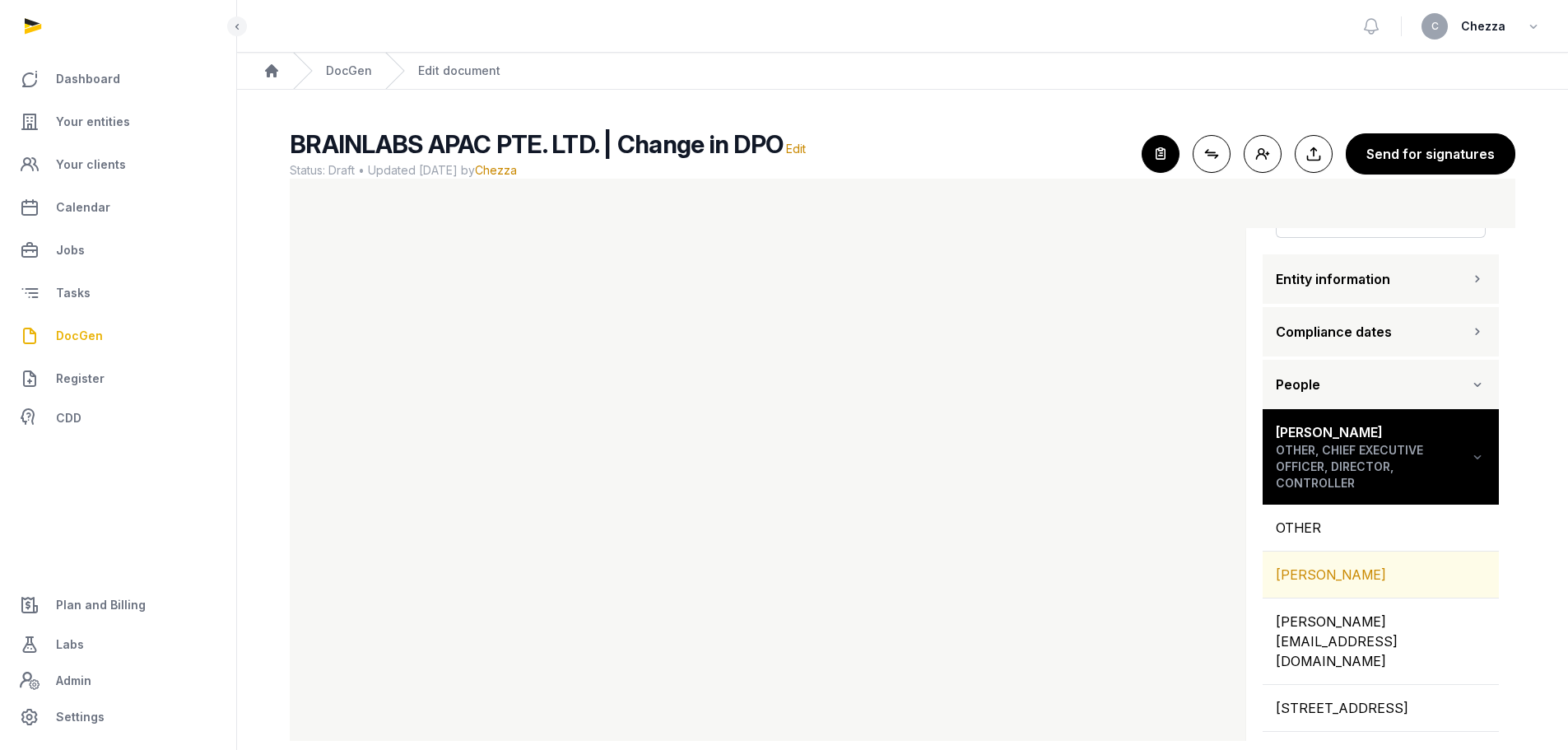
click at [1345, 576] on div "[PERSON_NAME]" at bounding box center [1381, 574] width 237 height 46
click at [1357, 381] on button "People" at bounding box center [1381, 384] width 237 height 50
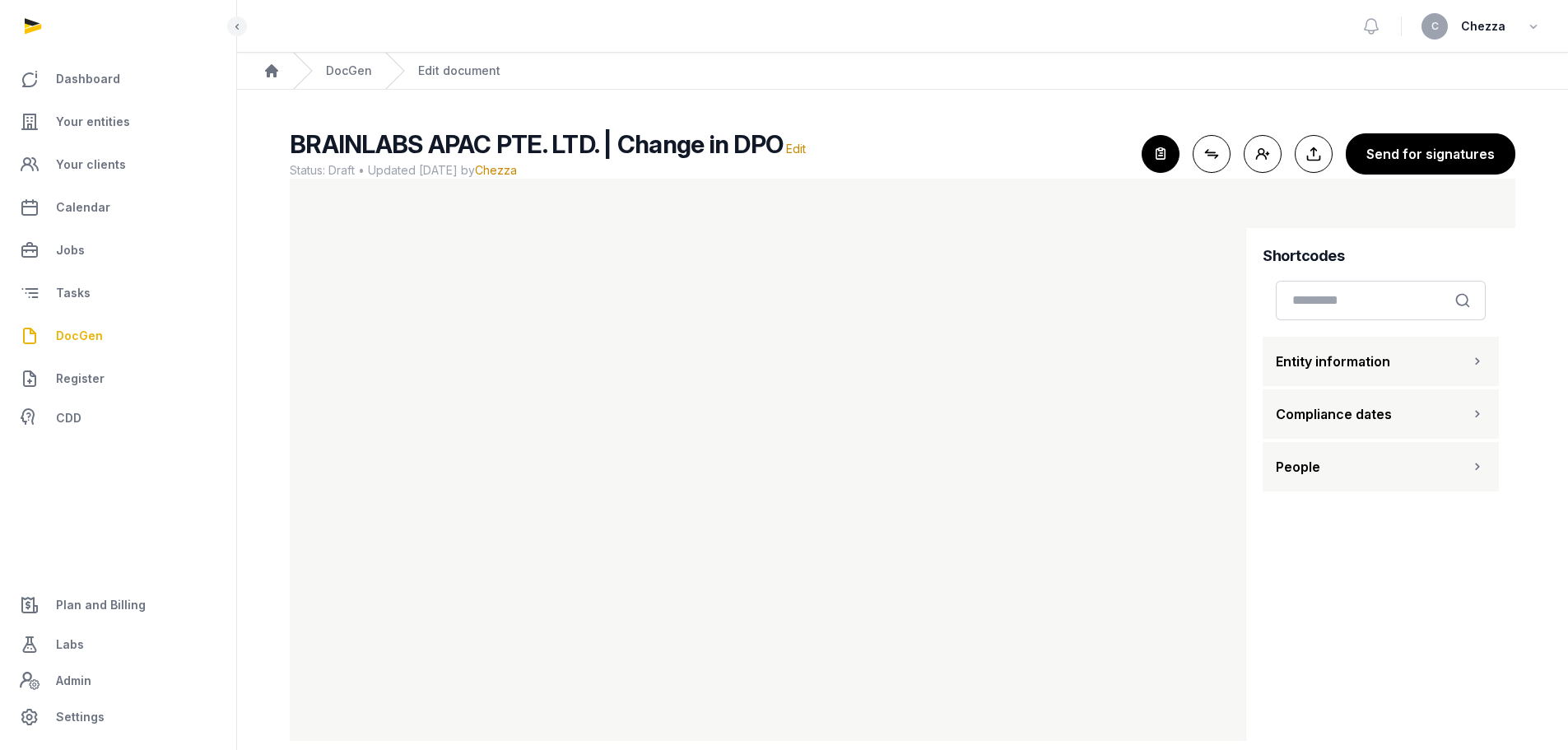
scroll to position [0, 0]
click at [1357, 455] on button "People" at bounding box center [1381, 467] width 237 height 50
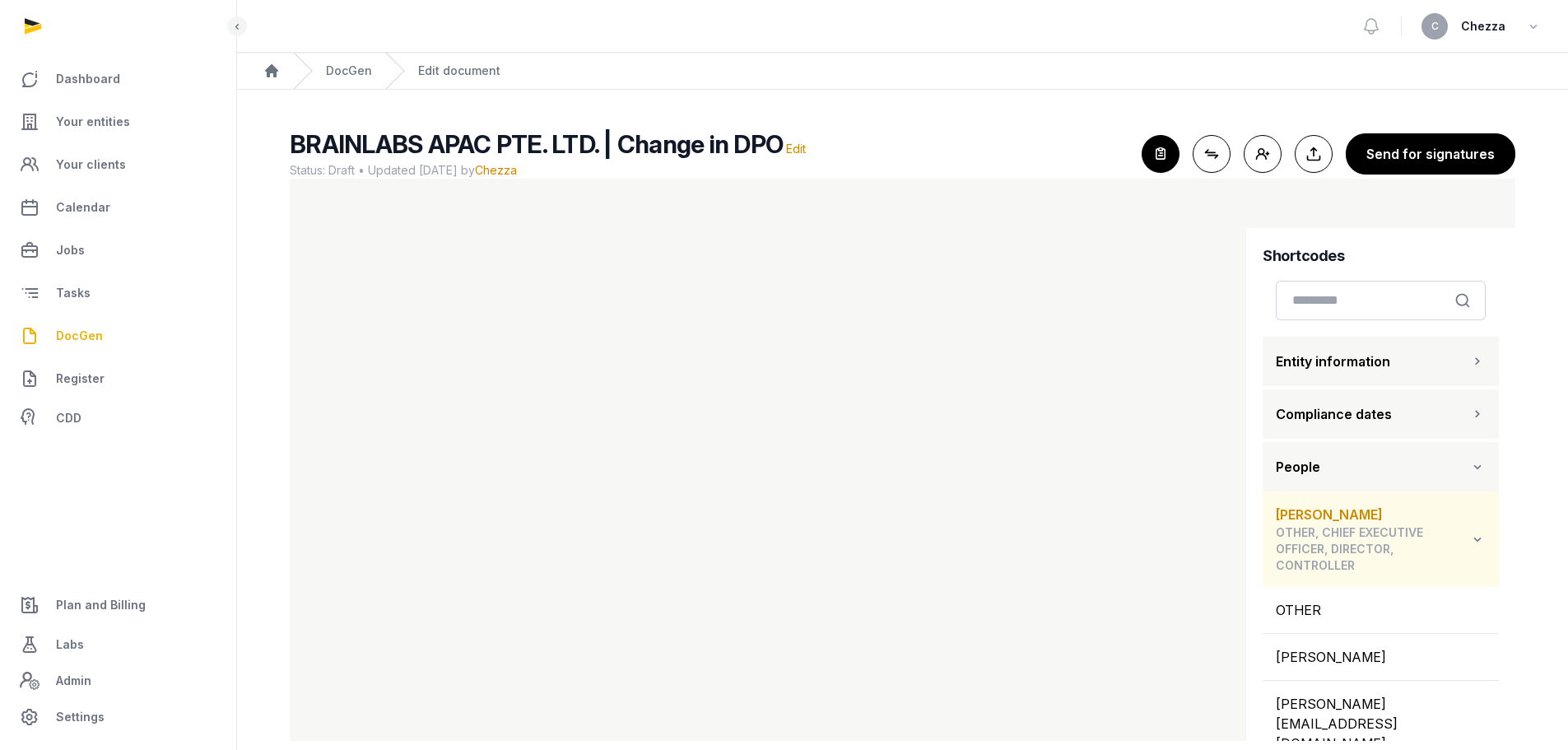
click at [1469, 530] on icon at bounding box center [1477, 539] width 17 height 20
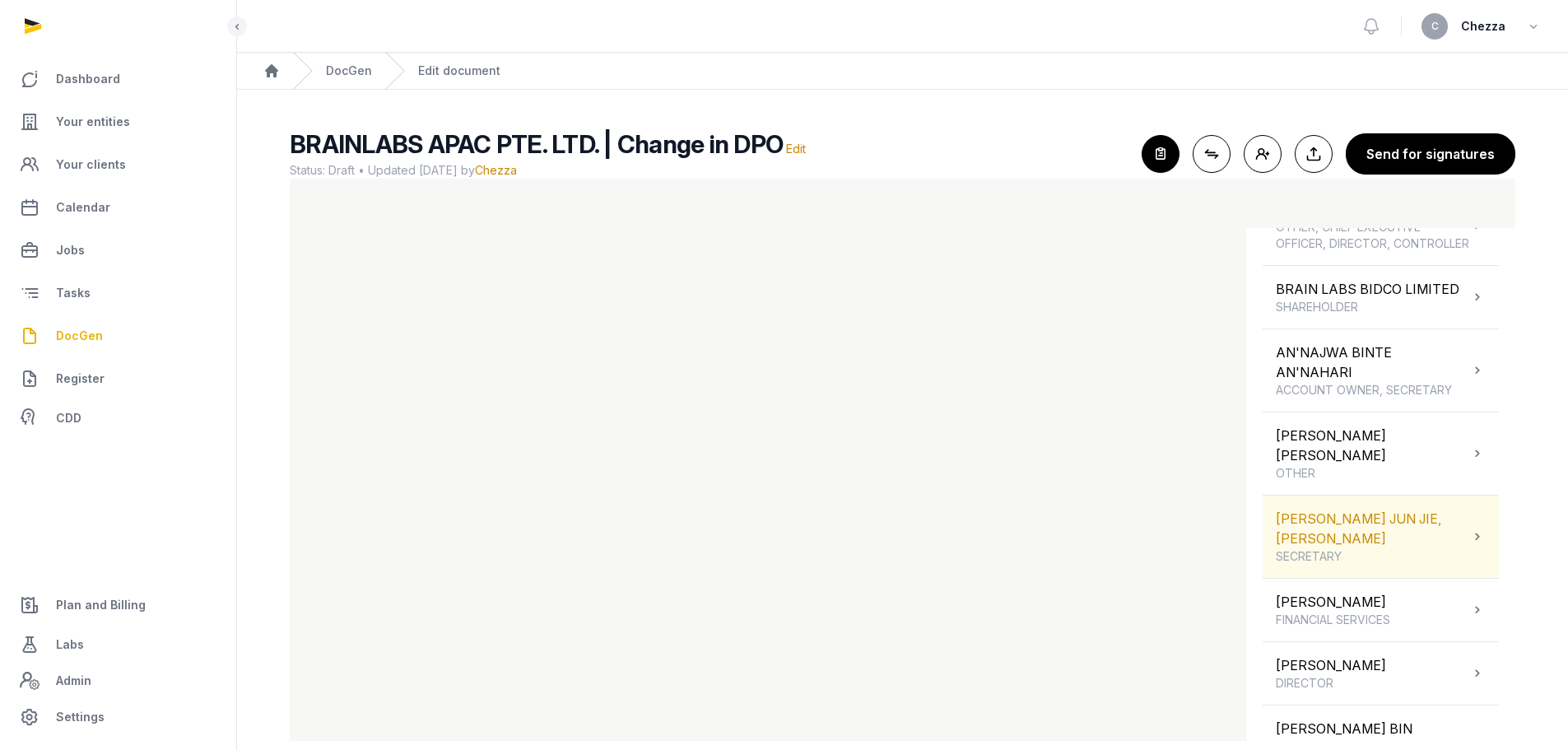
scroll to position [329, 0]
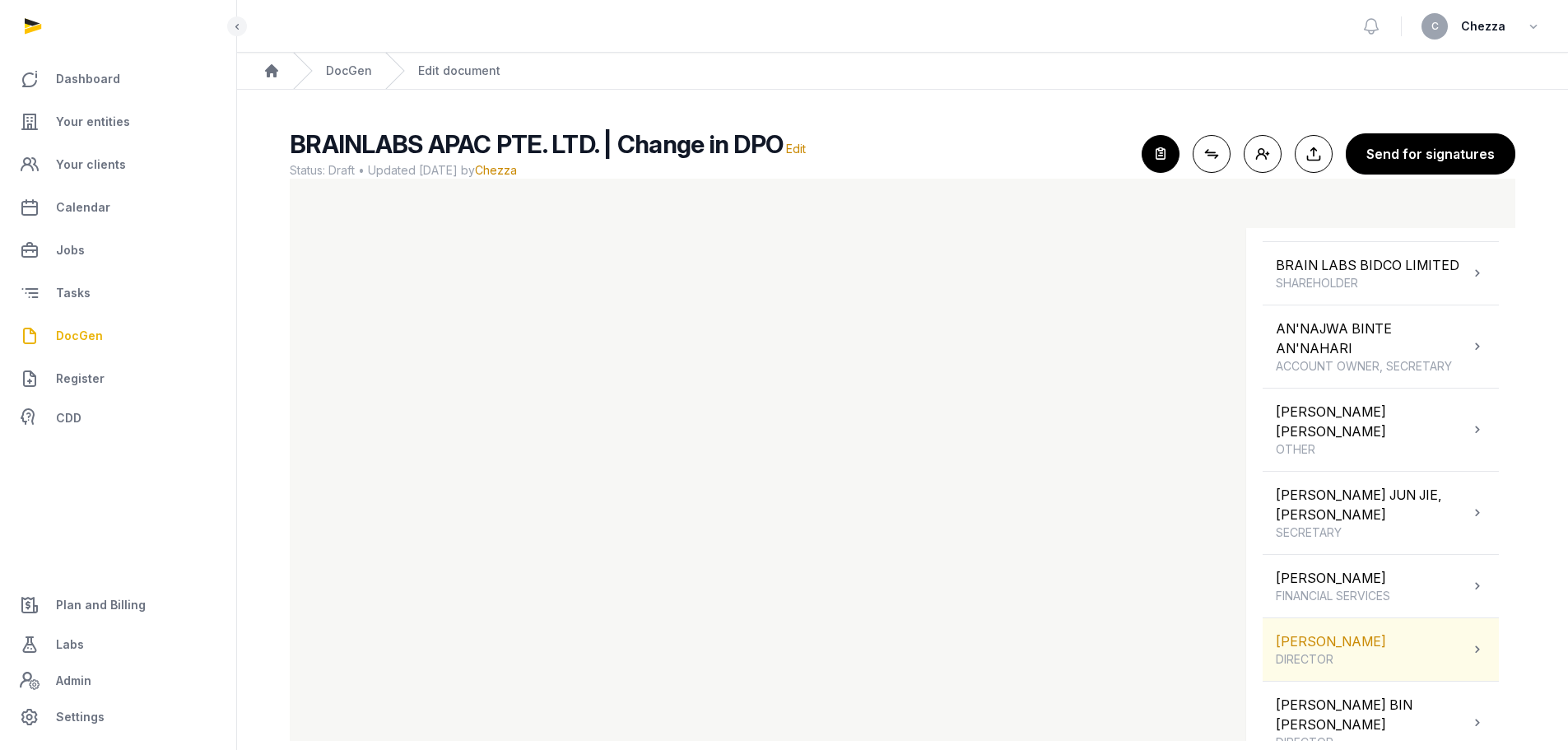
click at [1332, 651] on span "DIRECTOR" at bounding box center [1331, 659] width 110 height 17
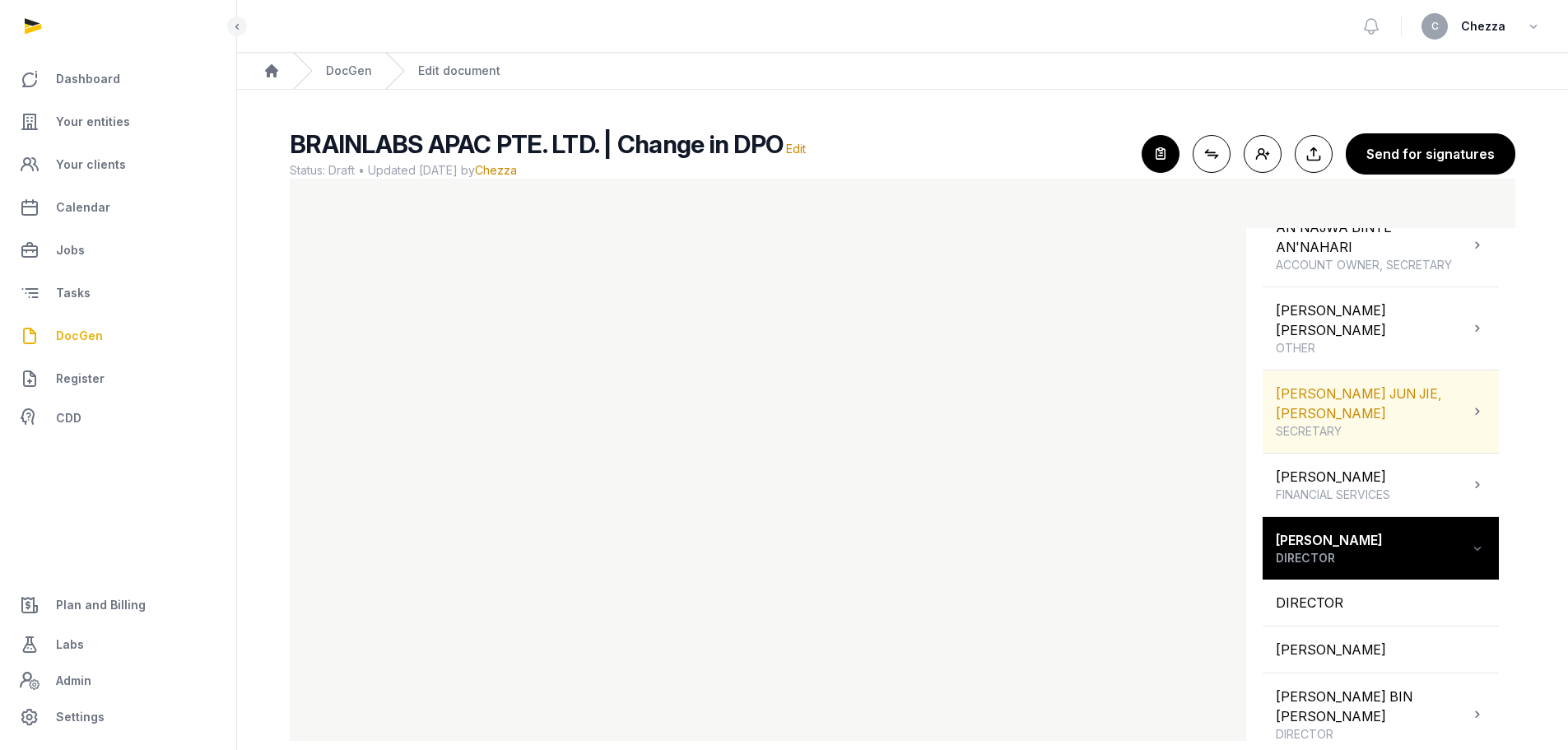
scroll to position [433, 0]
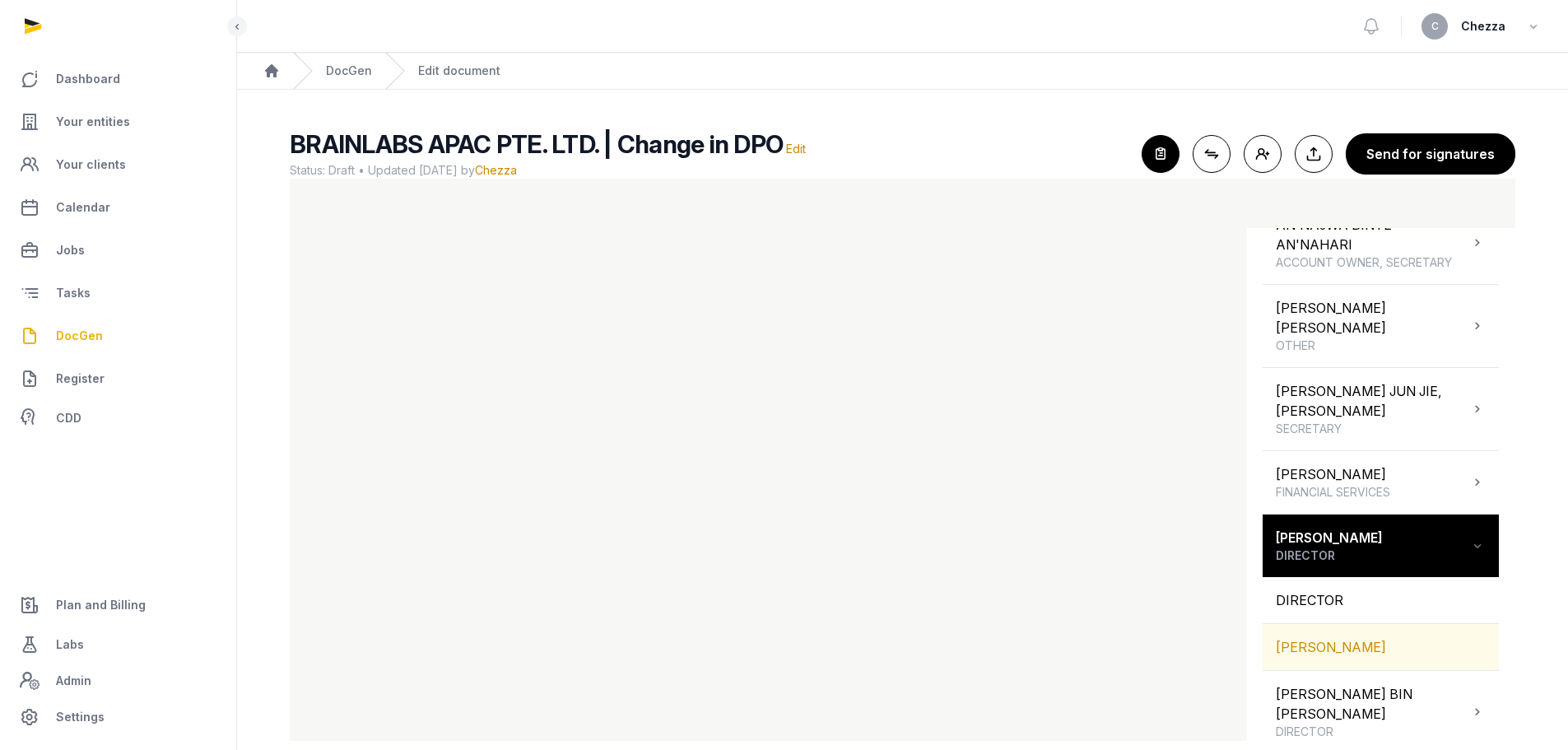
click at [1348, 623] on div "[PERSON_NAME]" at bounding box center [1381, 646] width 237 height 46
click at [1329, 623] on div "[PERSON_NAME]" at bounding box center [1381, 646] width 237 height 46
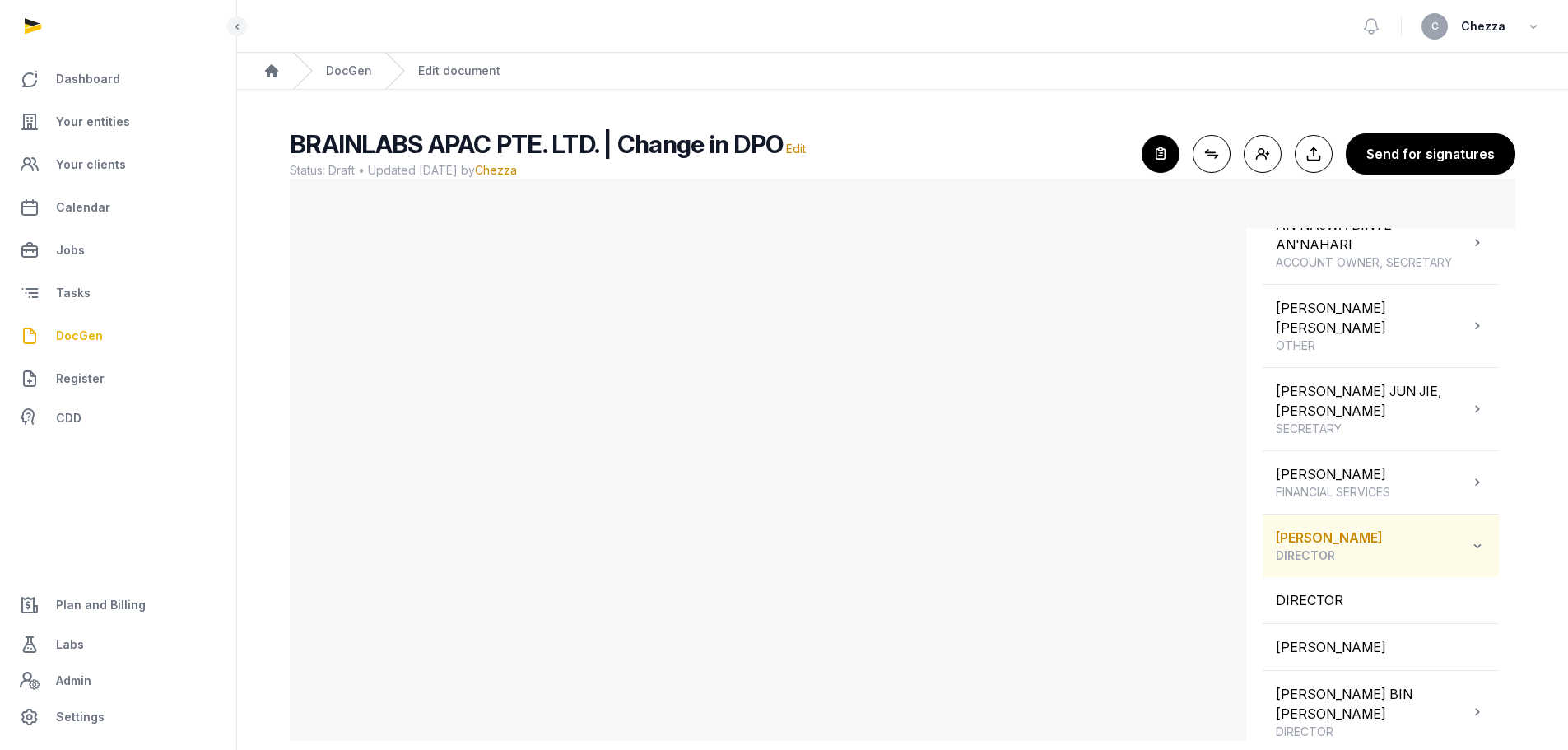
click at [1469, 535] on icon at bounding box center [1477, 546] width 17 height 20
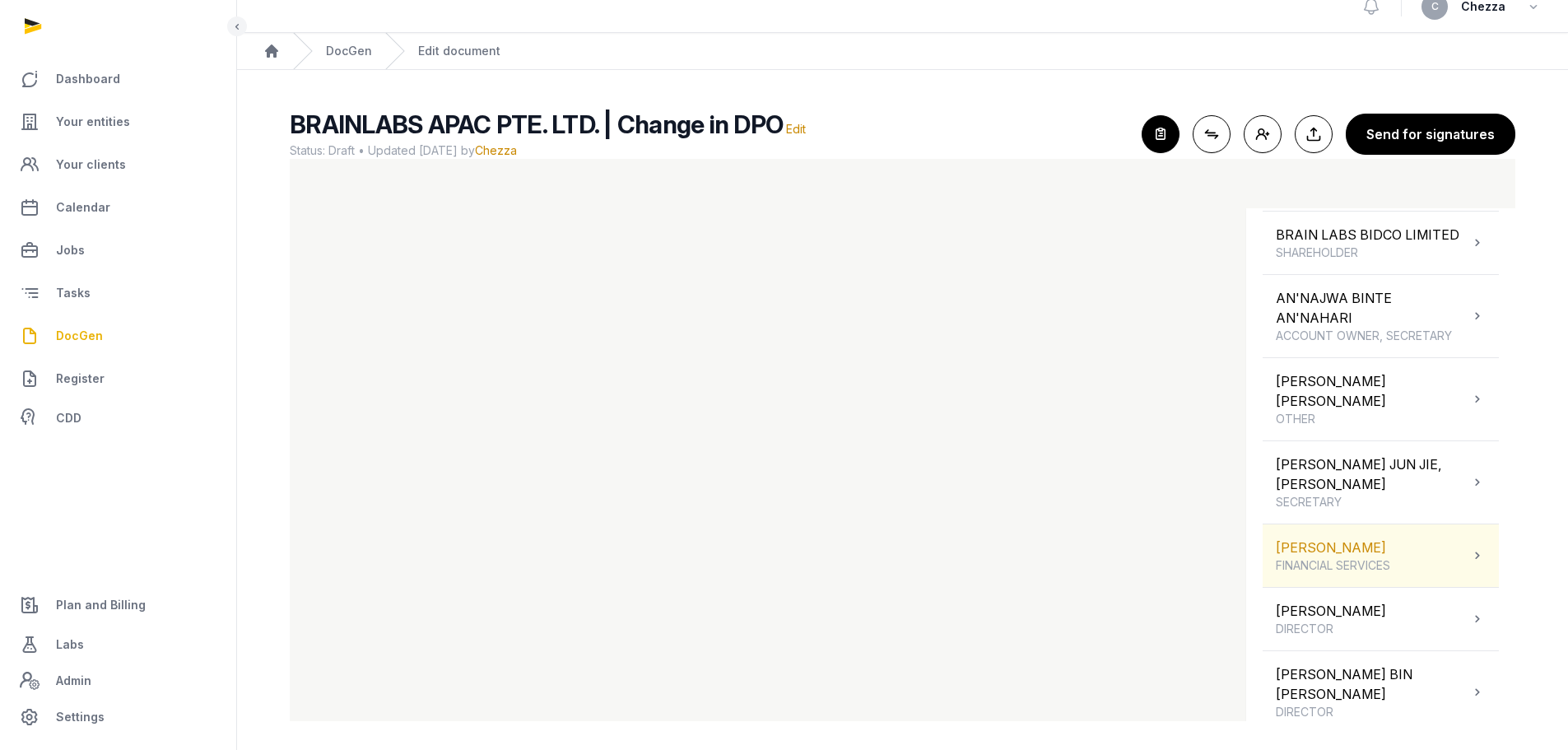
scroll to position [24, 0]
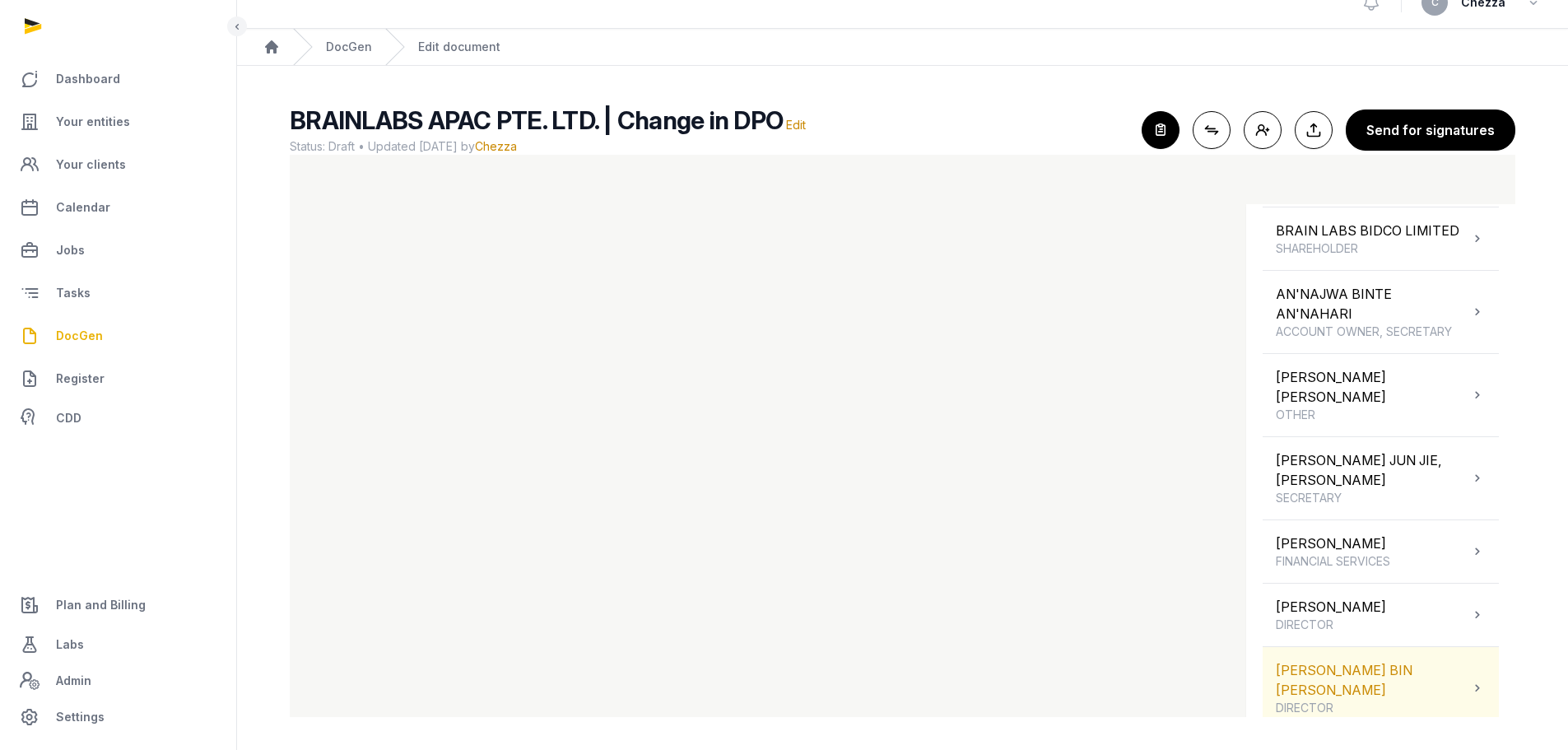
click at [1478, 664] on div "[PERSON_NAME] BIN [PERSON_NAME] DIRECTOR" at bounding box center [1381, 689] width 237 height 83
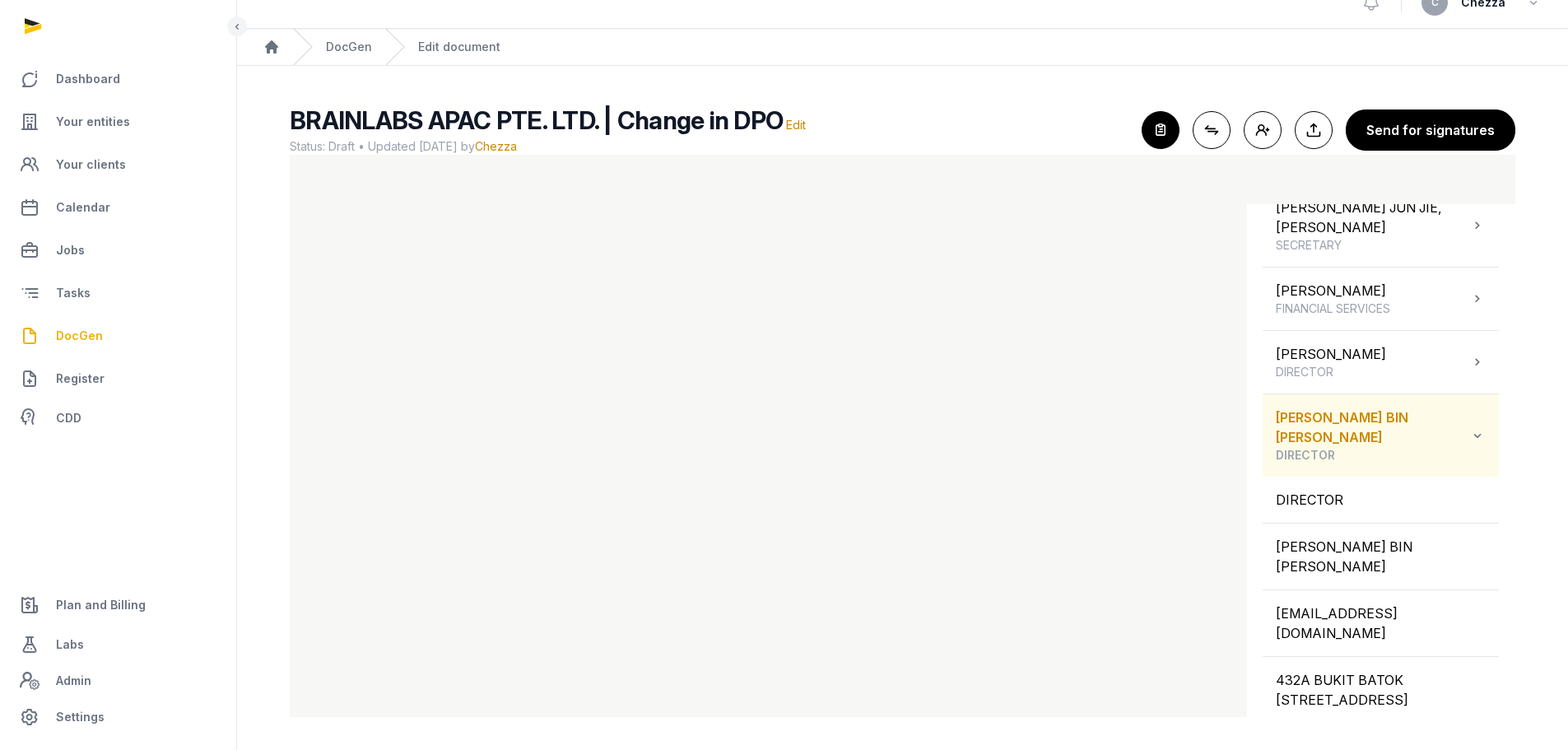
scroll to position [598, 0]
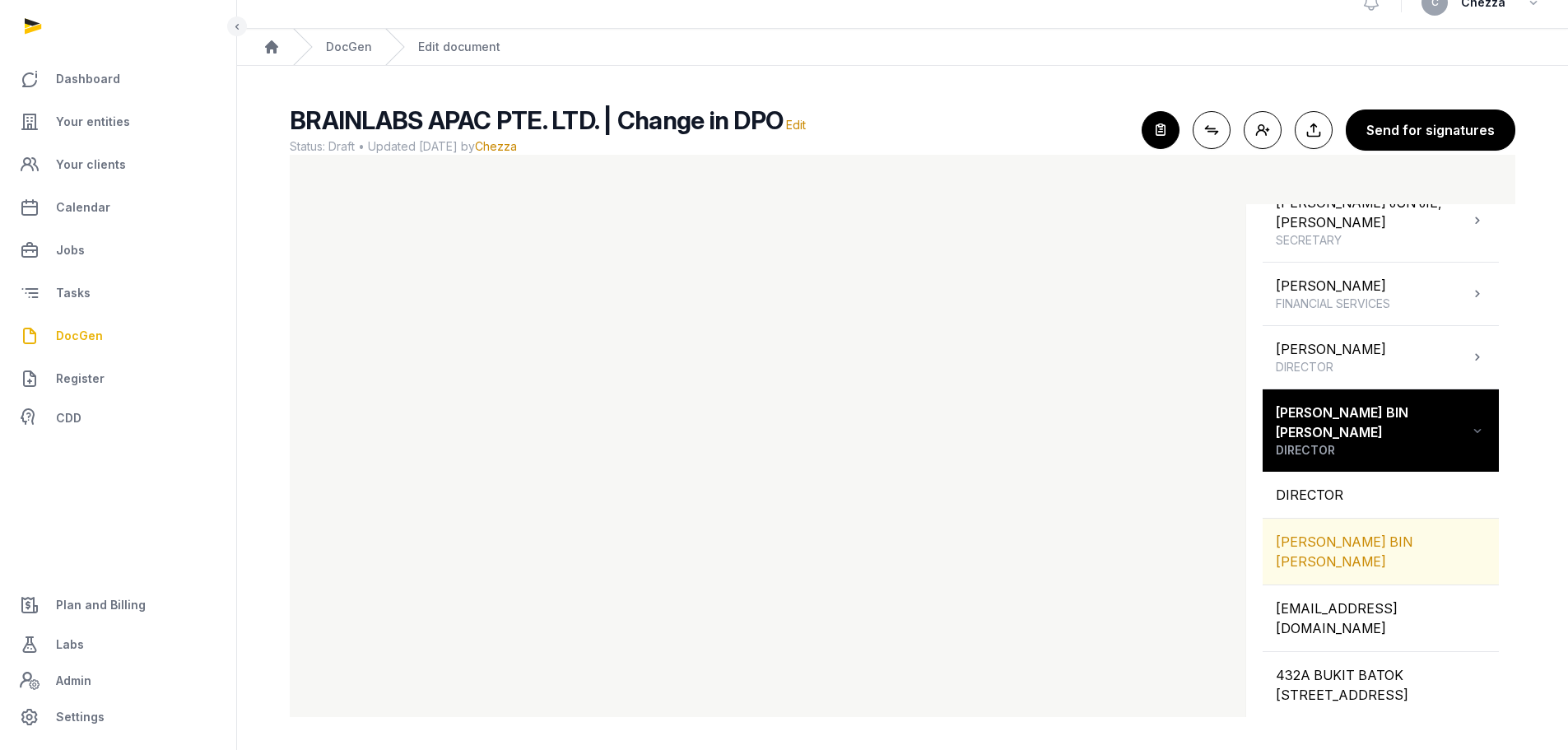
click at [1333, 522] on div "[PERSON_NAME] BIN [PERSON_NAME]" at bounding box center [1381, 552] width 237 height 66
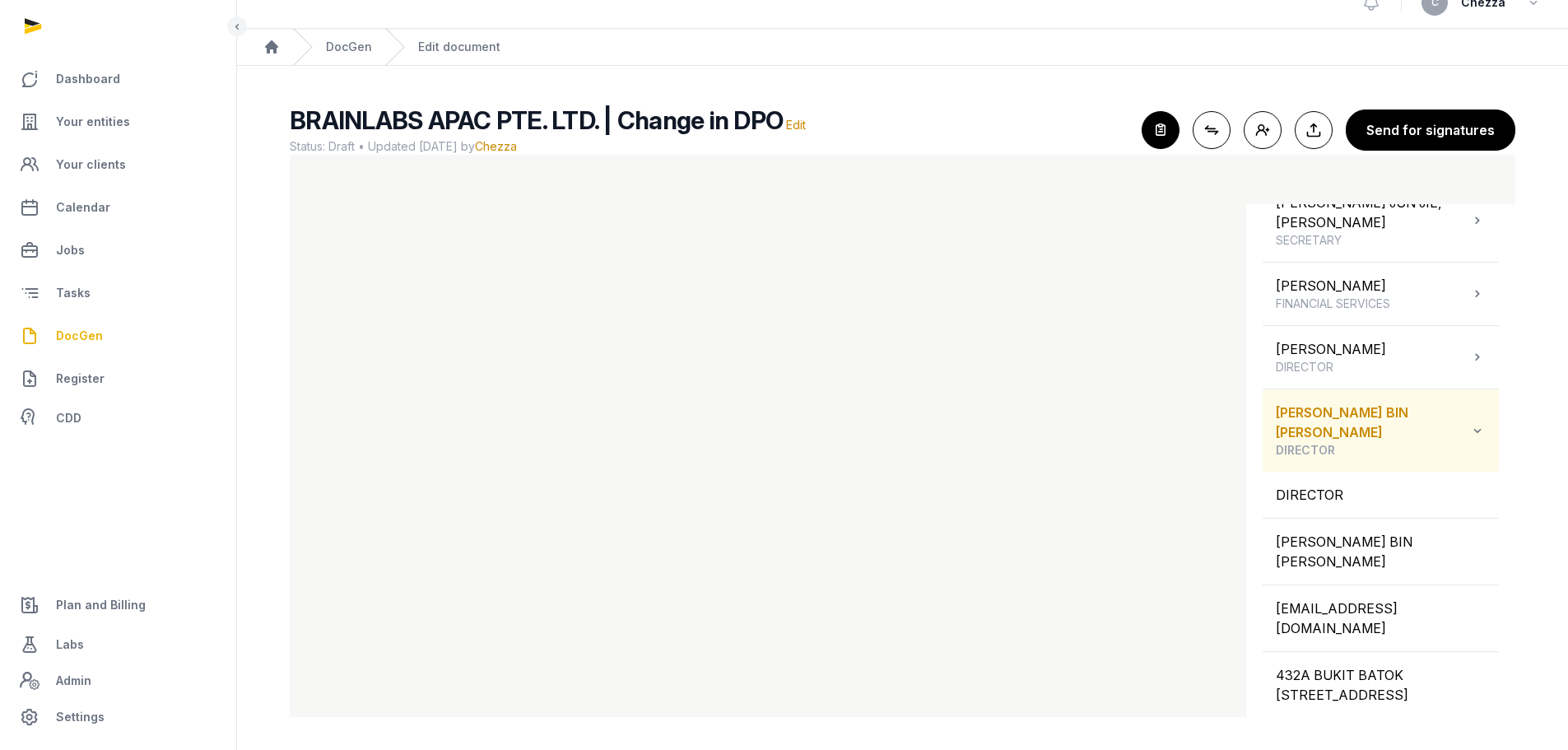
click at [1469, 421] on icon at bounding box center [1477, 431] width 17 height 20
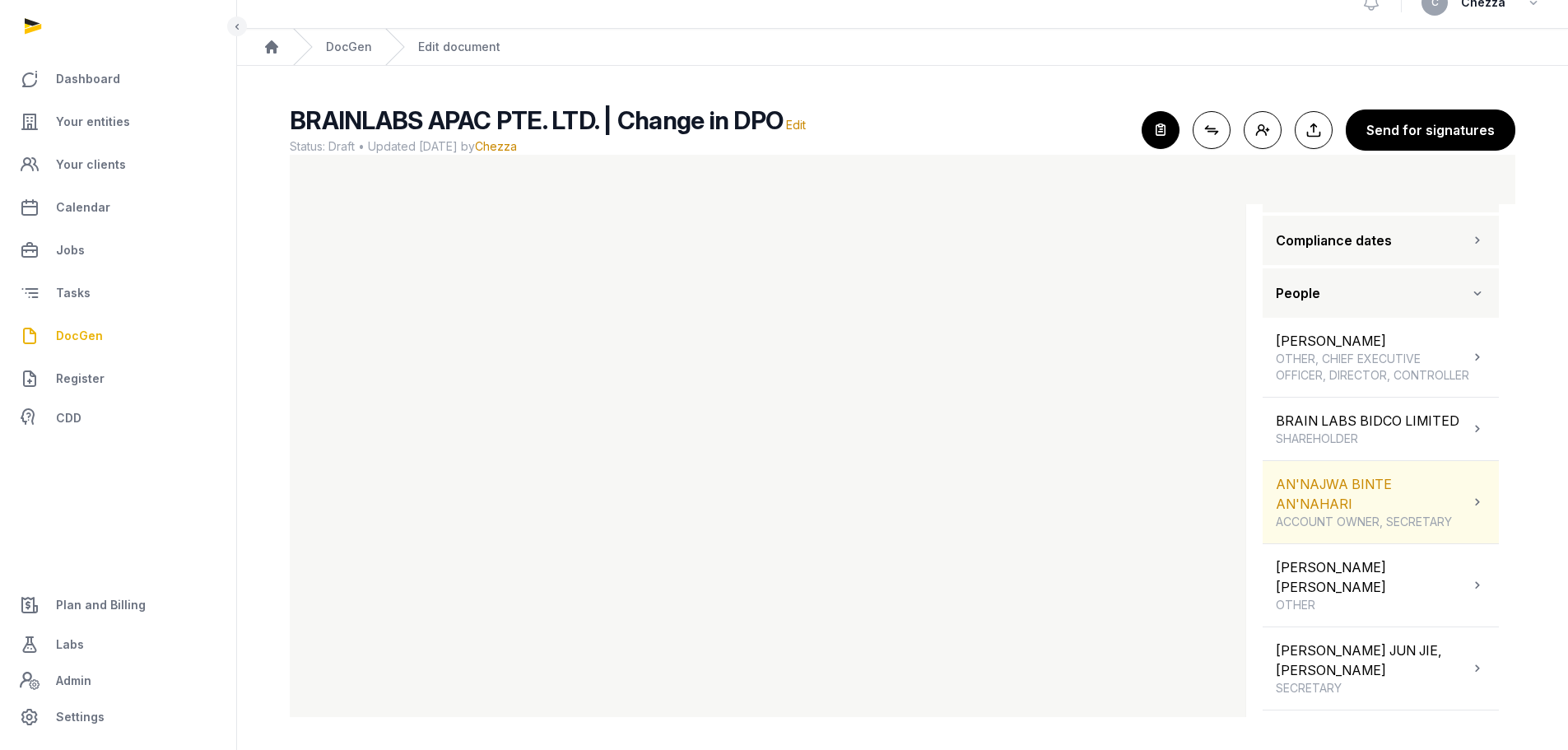
scroll to position [0, 0]
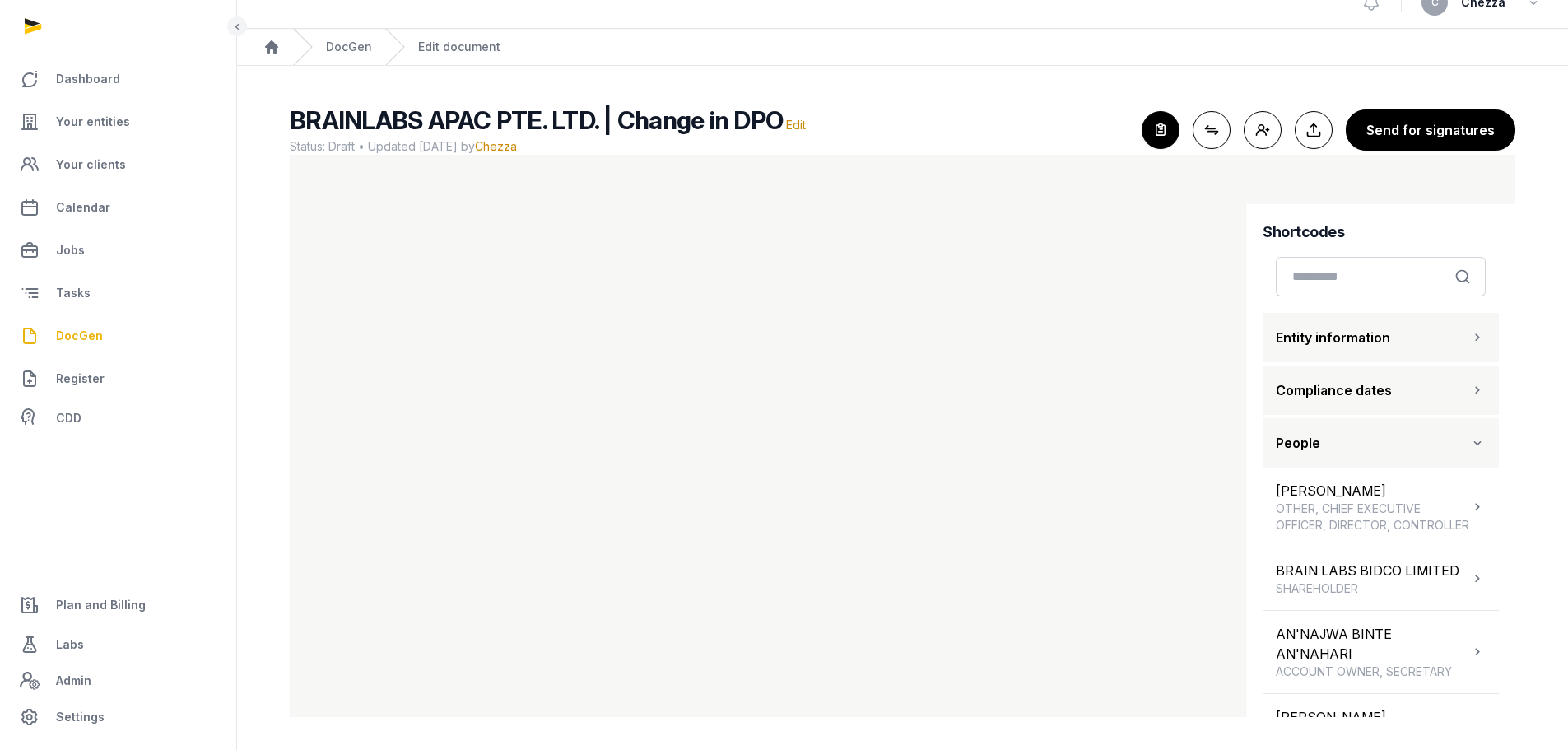
click at [1469, 444] on icon "button" at bounding box center [1477, 443] width 17 height 20
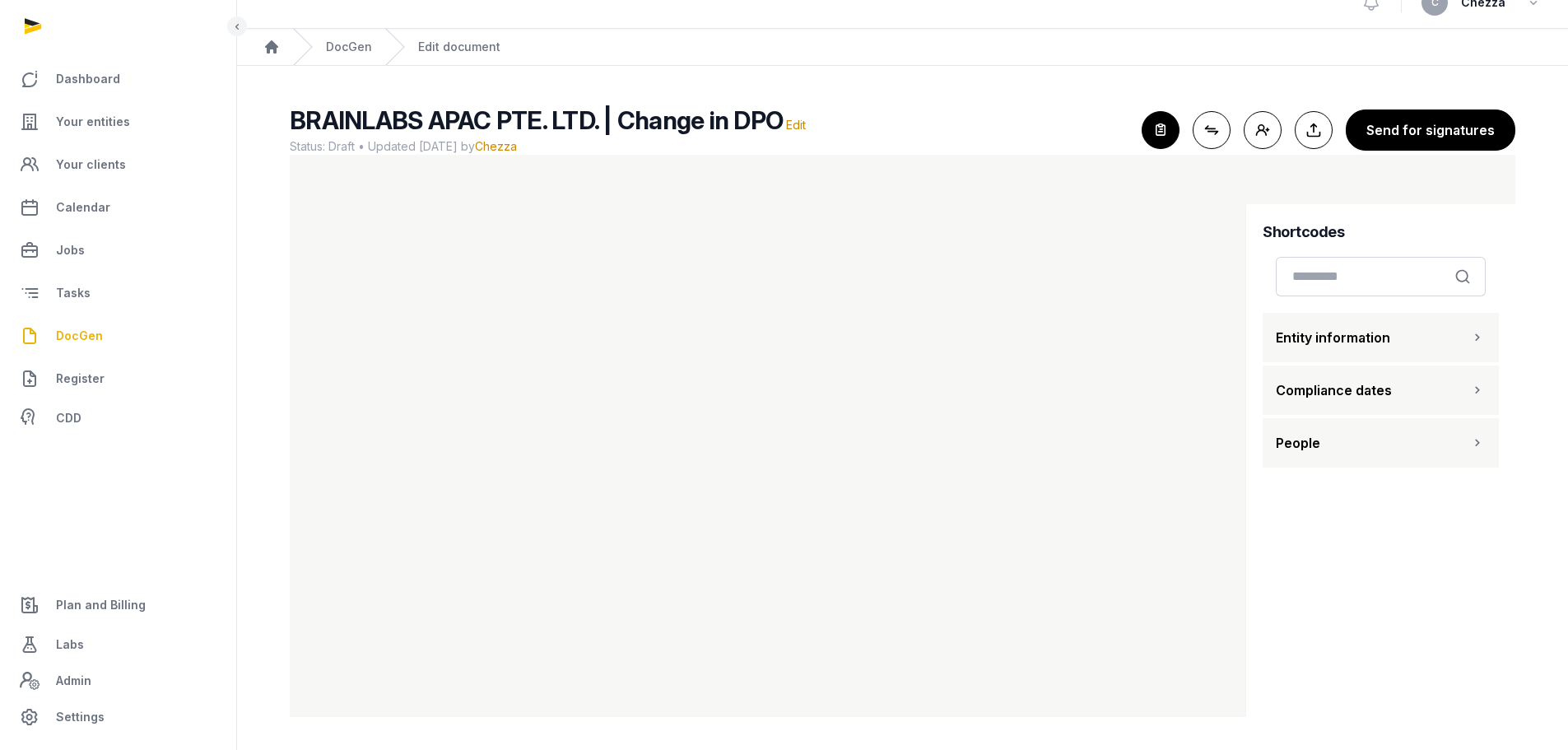
click at [1477, 340] on icon "button" at bounding box center [1477, 337] width 17 height 20
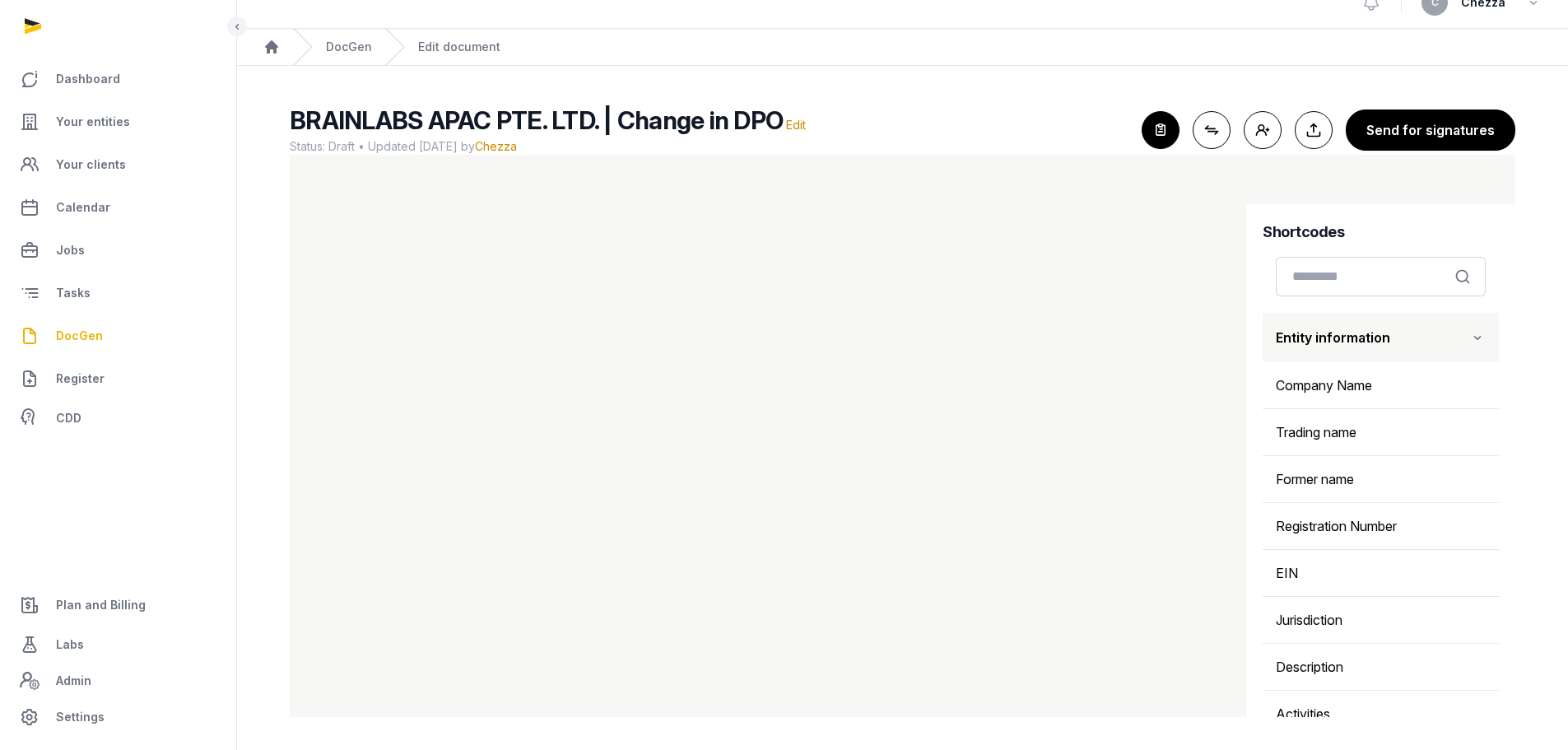
click at [1469, 334] on icon "button" at bounding box center [1477, 337] width 17 height 20
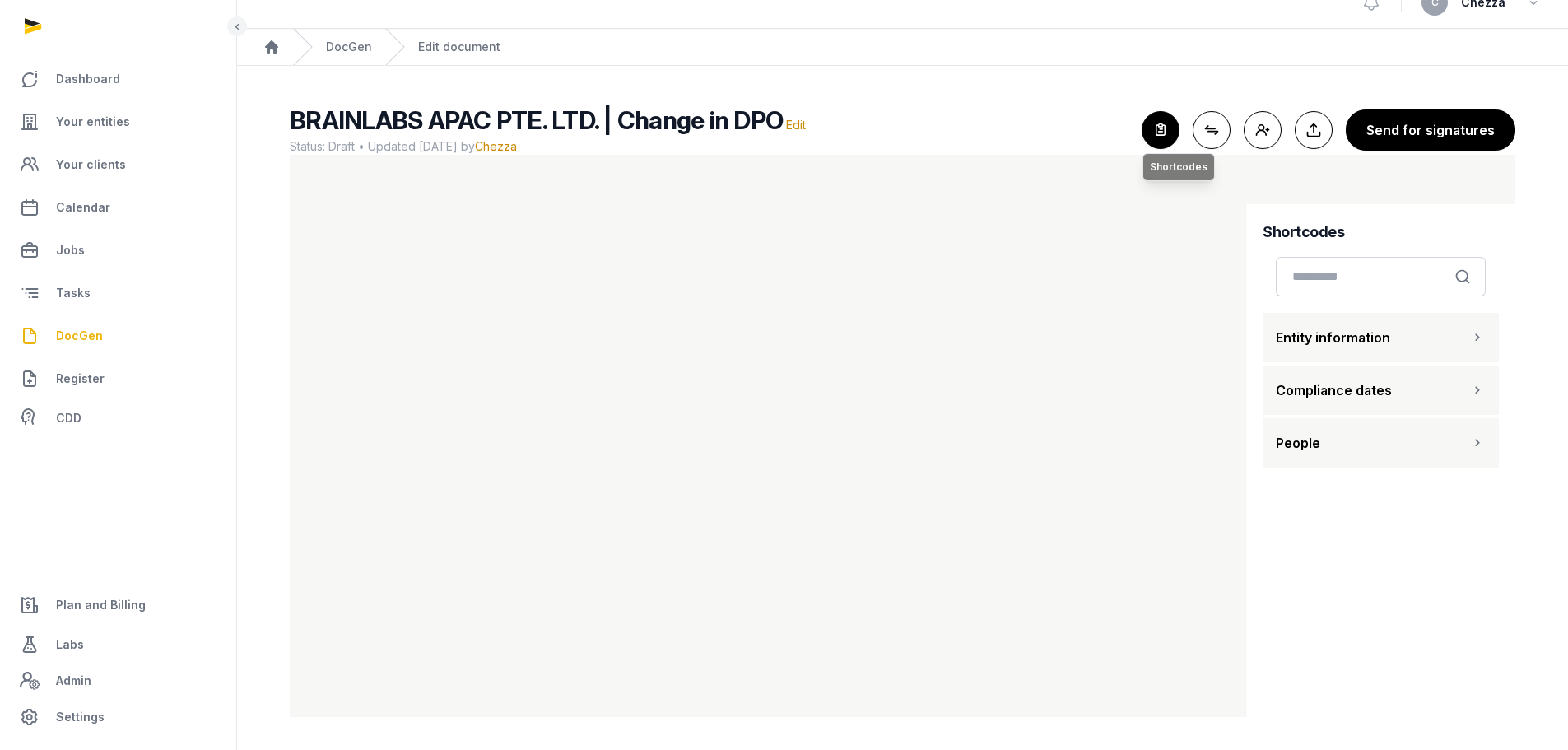
click at [1163, 131] on icon "button" at bounding box center [1160, 129] width 36 height 36
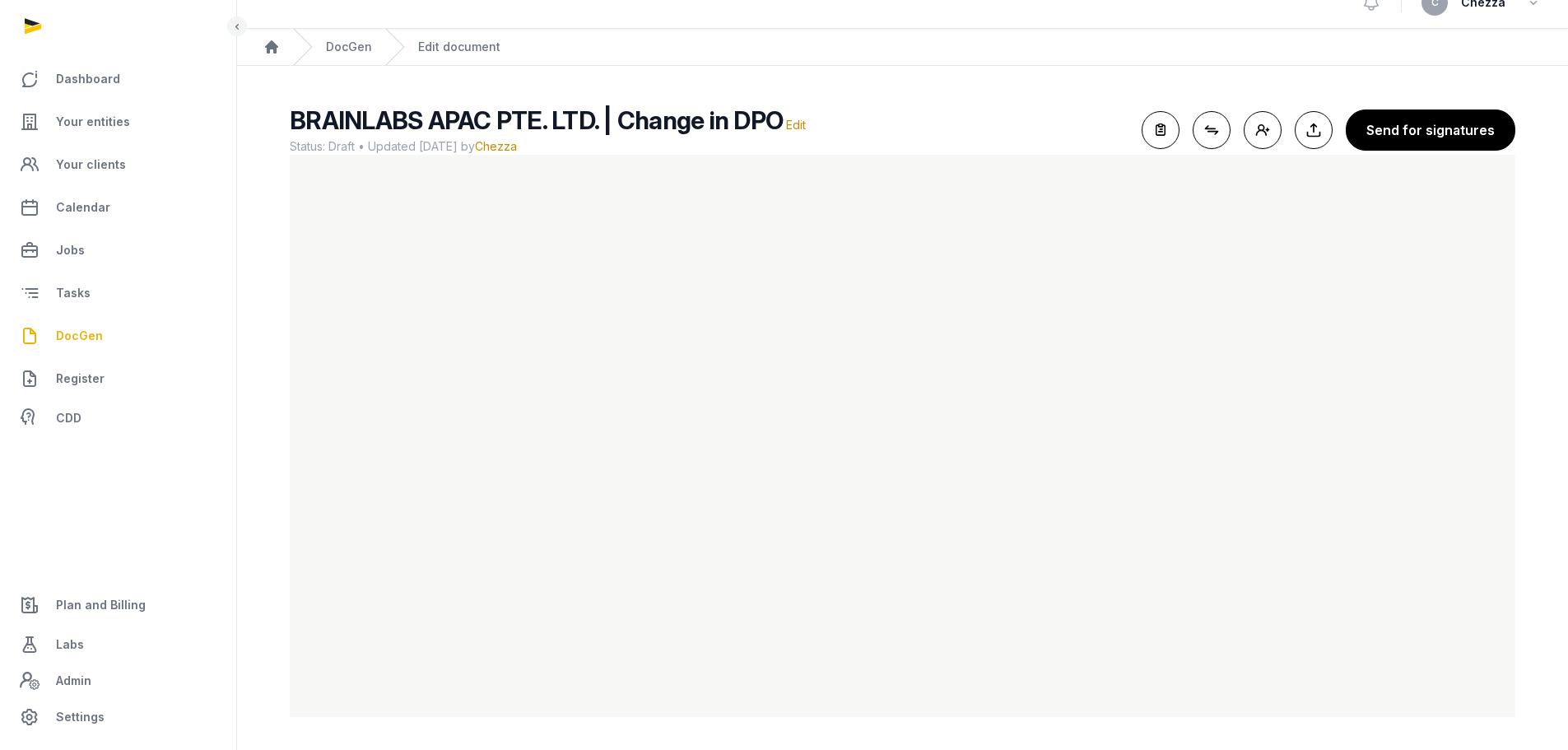
click at [1529, 531] on div "BRAINLABS APAC PTE. LTD. | Change in DPO Edit Status: Draft • Updated [DATE] by…" at bounding box center [902, 411] width 1278 height 612
